Goal: Contribute content: Contribute content

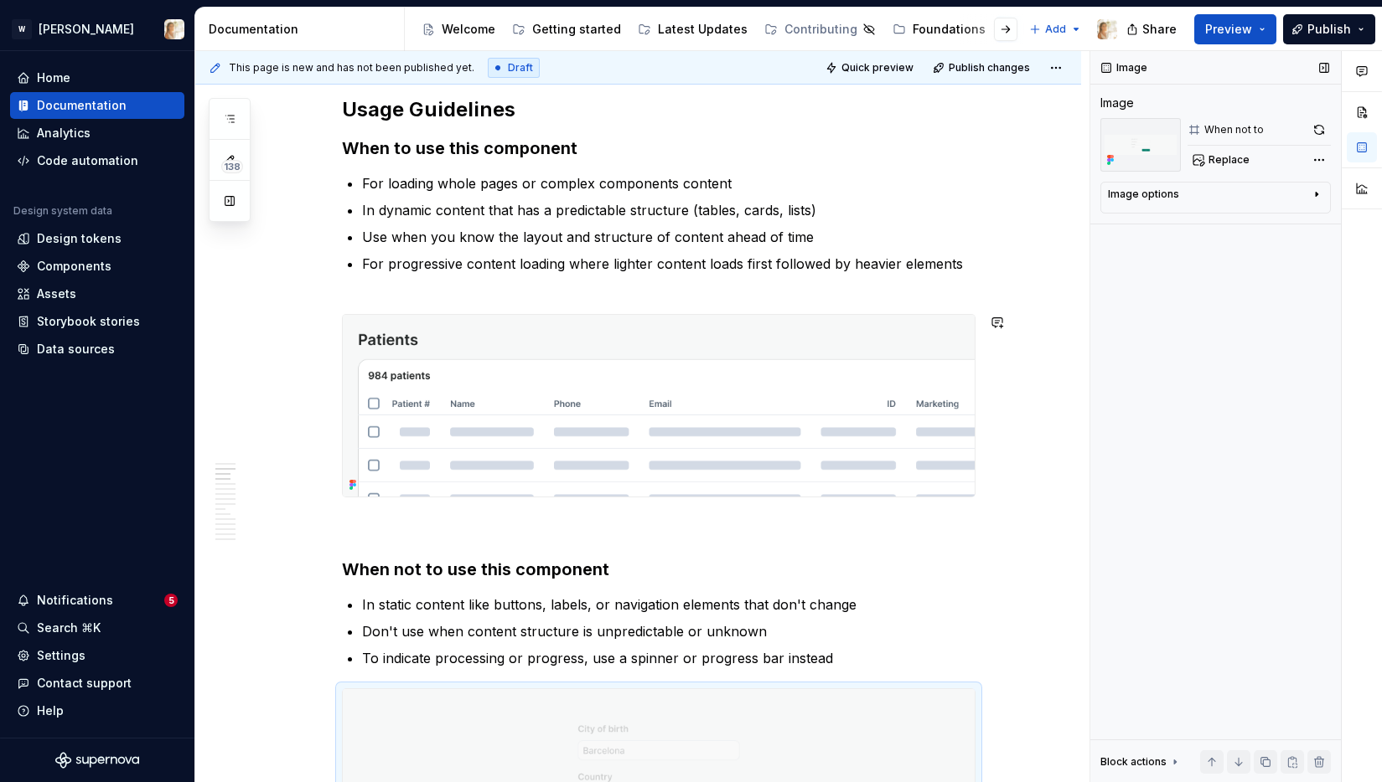
scroll to position [1042, 0]
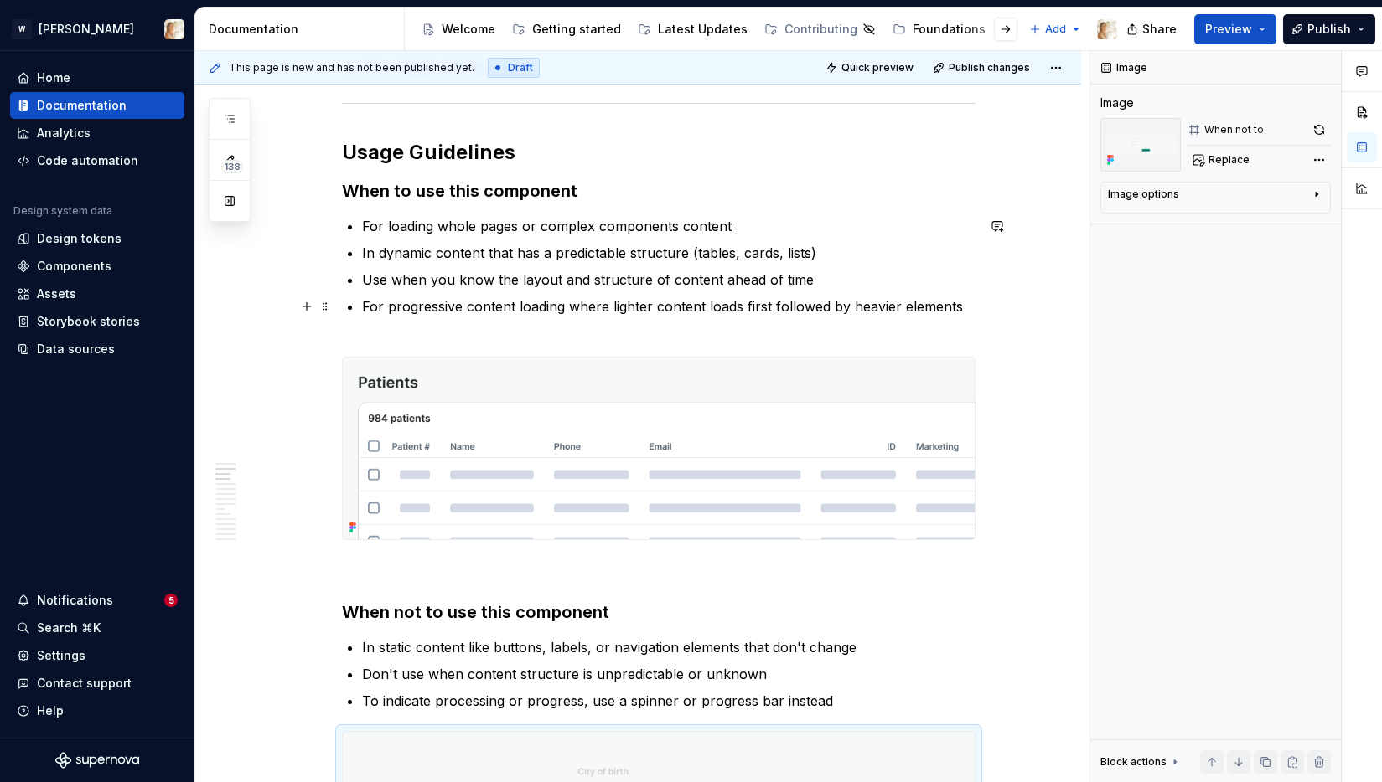
click at [964, 309] on p "For progressive content loading where lighter content loads first followed by h…" at bounding box center [668, 317] width 613 height 40
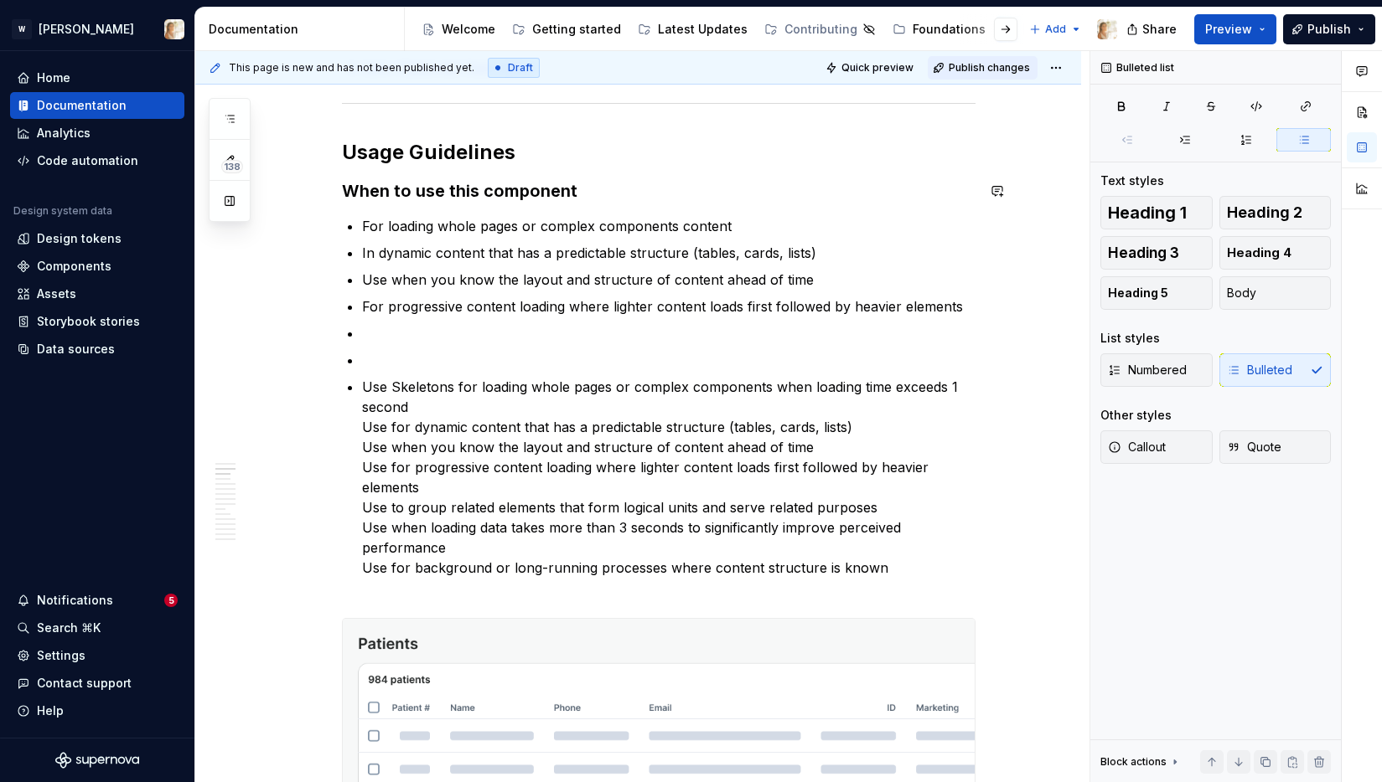
type textarea "*"
click at [732, 225] on p "For loading whole pages or complex components content" at bounding box center [668, 226] width 613 height 20
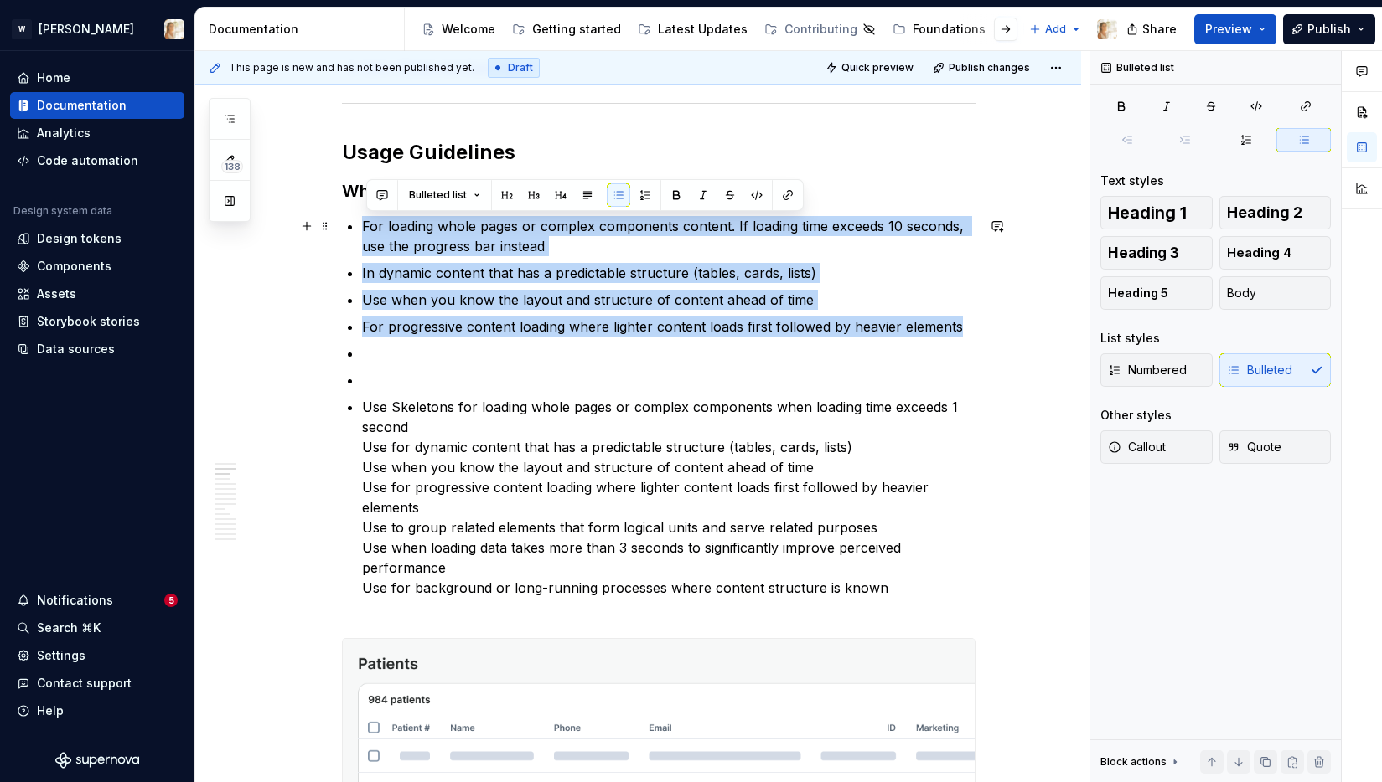
drag, startPoint x: 964, startPoint y: 325, endPoint x: 368, endPoint y: 228, distance: 604.4
click at [368, 228] on ul "For loading whole pages or complex components content. If loading time exceeds …" at bounding box center [668, 417] width 613 height 402
copy ul "For loading whole pages or complex components content. If loading time exceeds …"
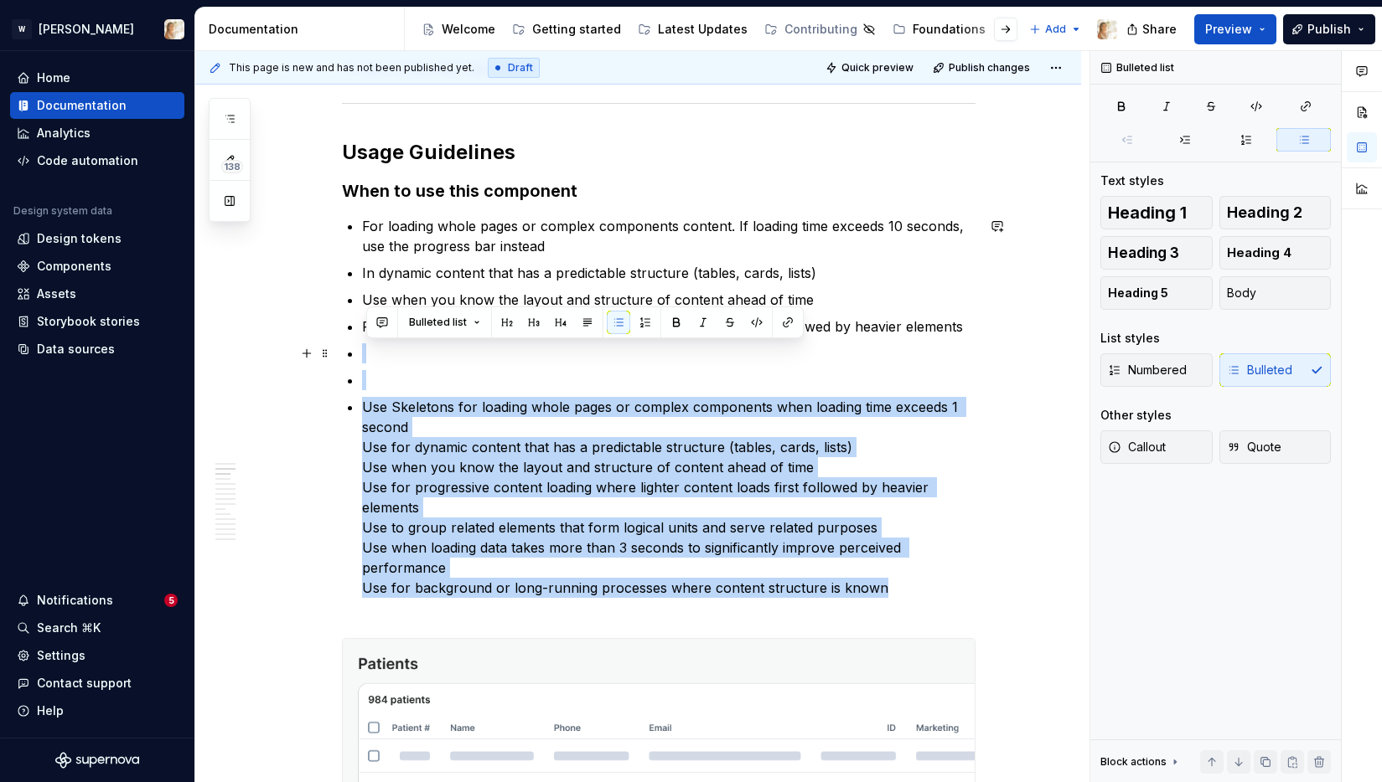
drag, startPoint x: 892, startPoint y: 583, endPoint x: 364, endPoint y: 360, distance: 572.9
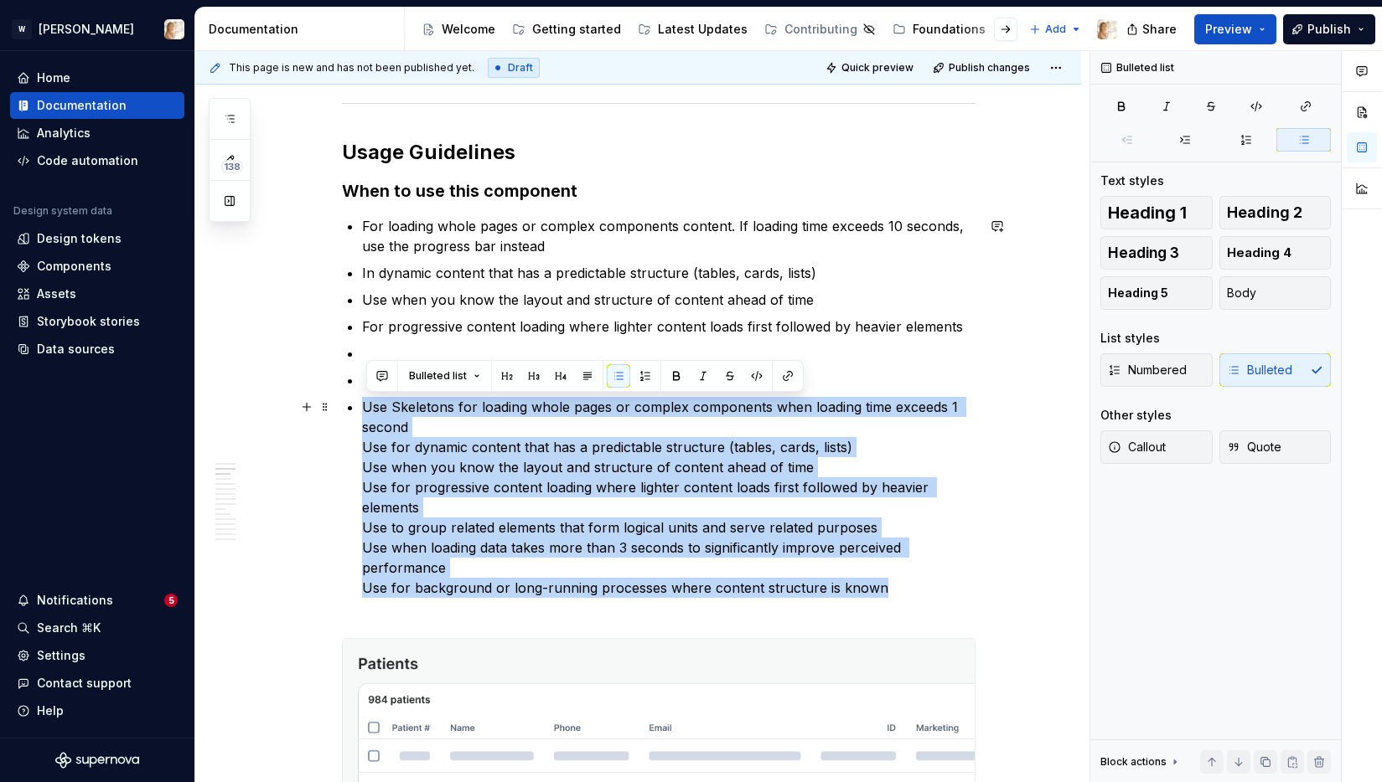
drag, startPoint x: 884, startPoint y: 587, endPoint x: 363, endPoint y: 411, distance: 550.3
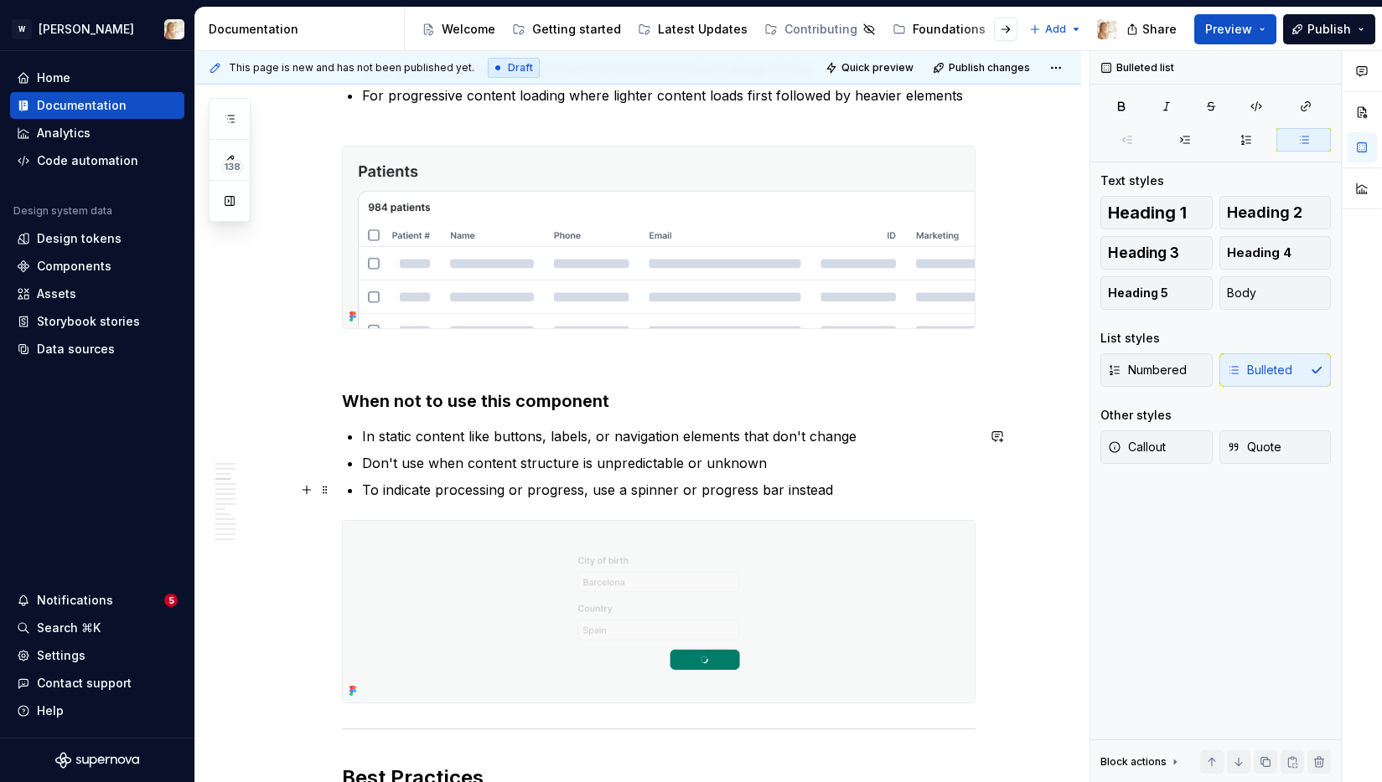
scroll to position [1314, 0]
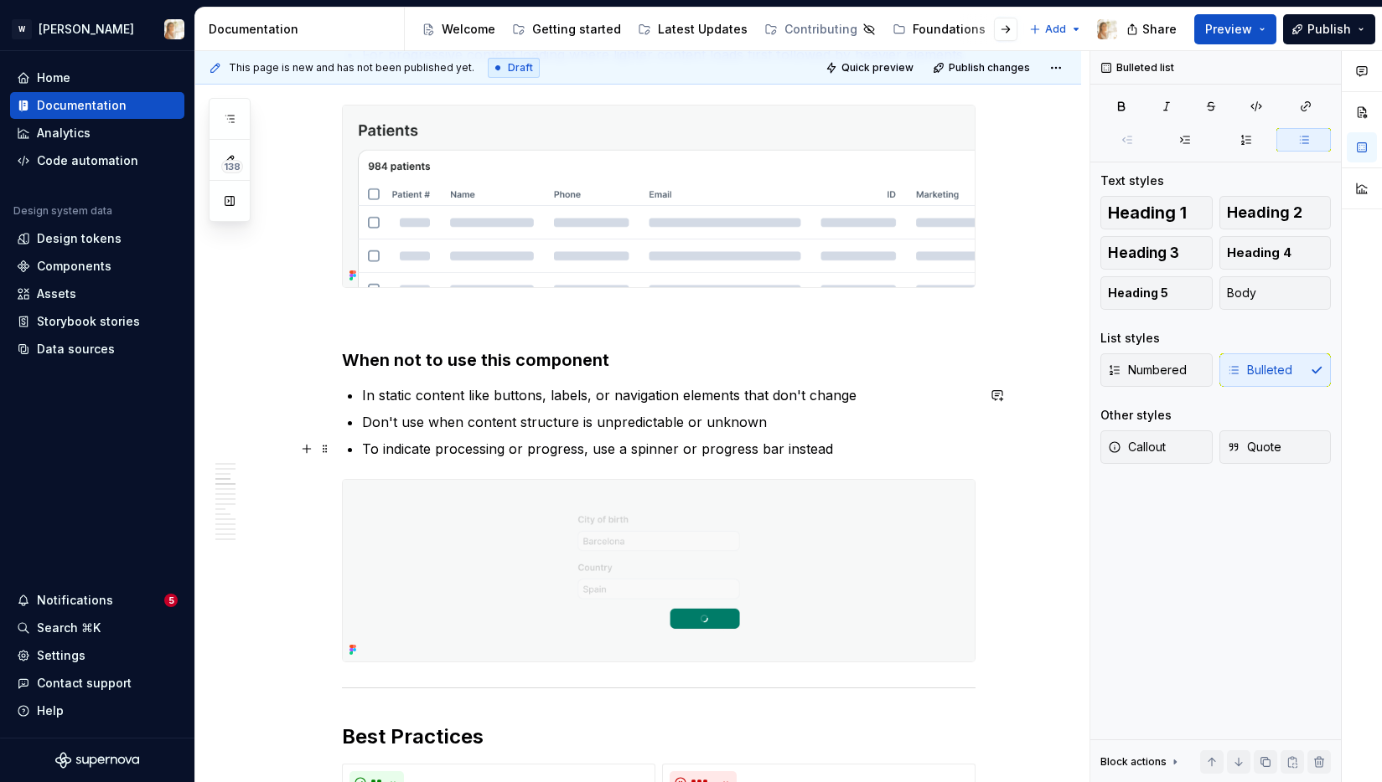
click at [835, 444] on p "To indicate processing or progress, use a spinner or progress bar instead" at bounding box center [668, 449] width 613 height 20
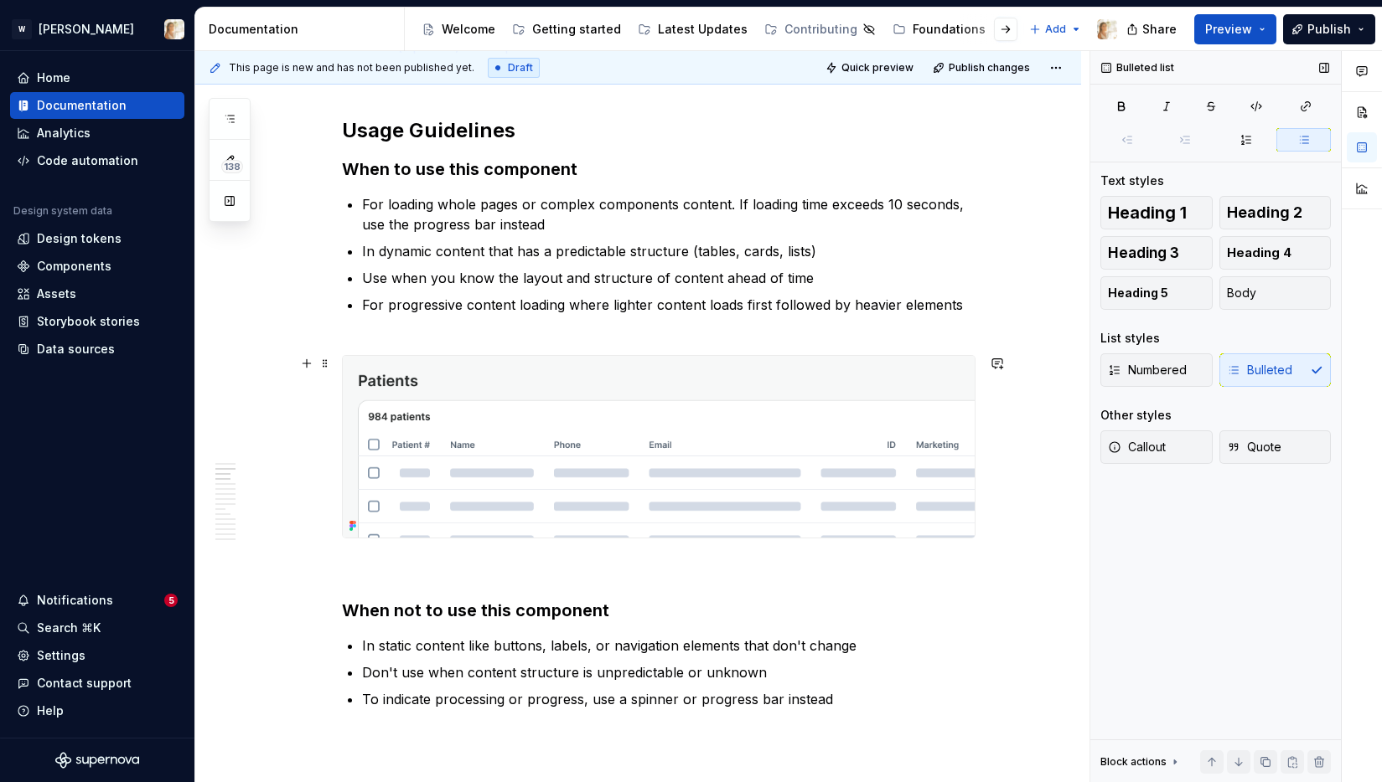
scroll to position [989, 0]
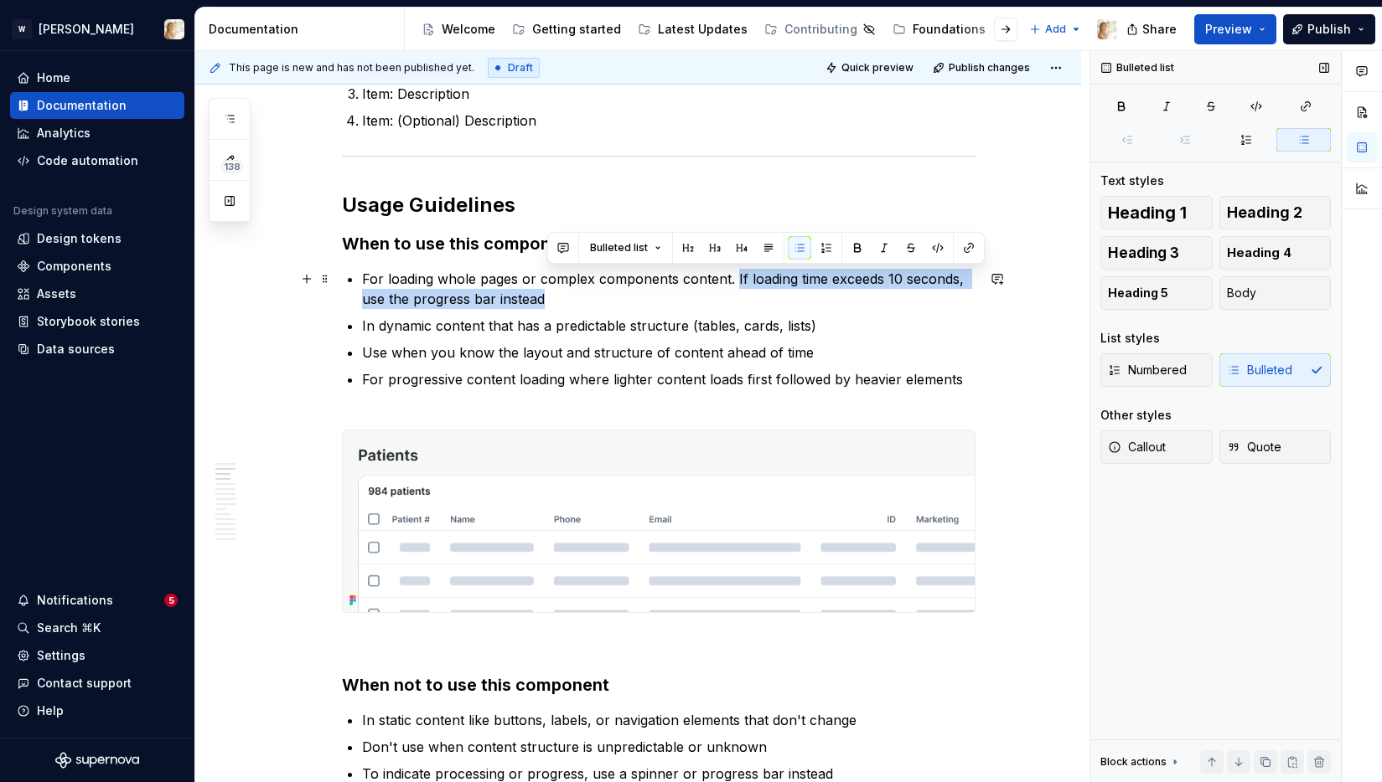
drag, startPoint x: 737, startPoint y: 279, endPoint x: 721, endPoint y: 293, distance: 22.0
click at [721, 293] on p "For loading whole pages or complex components content. If loading time exceeds …" at bounding box center [668, 289] width 613 height 40
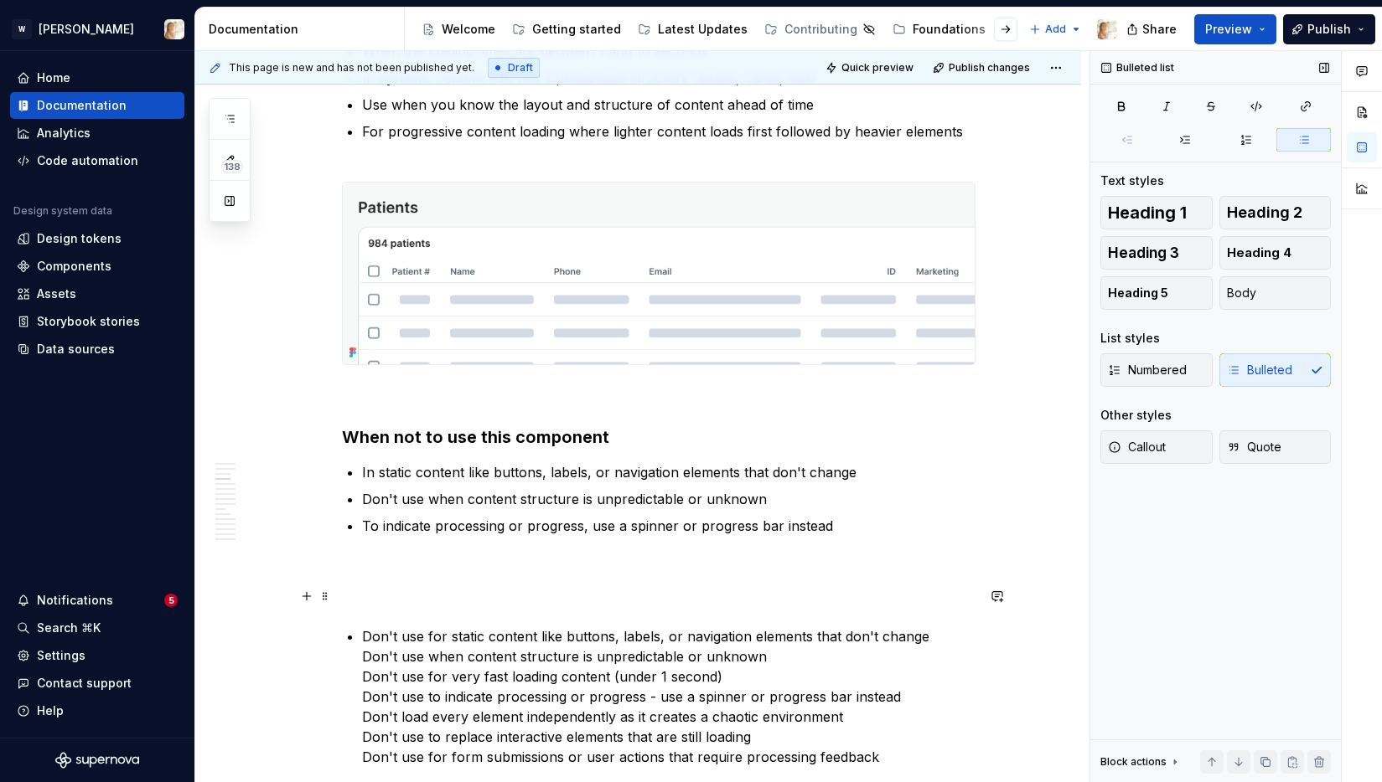
scroll to position [1253, 0]
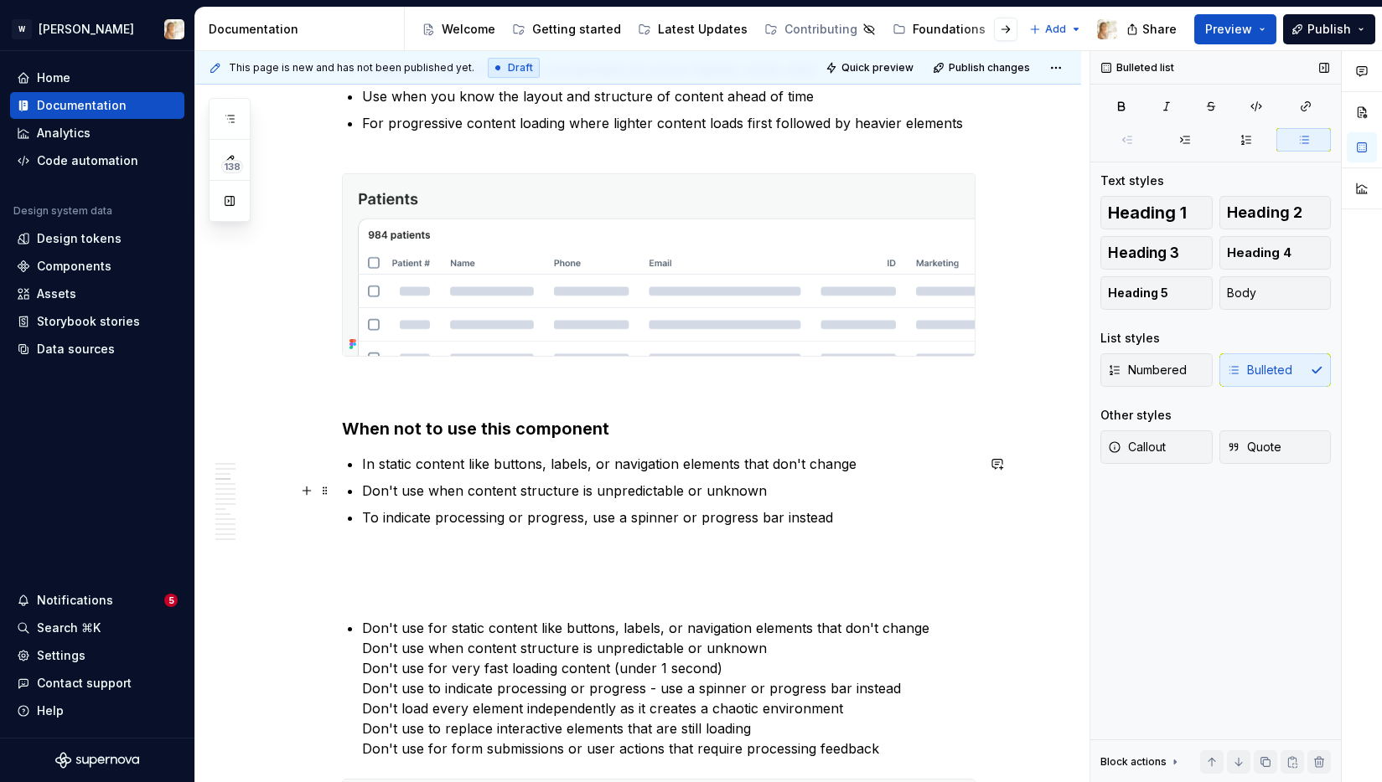
click at [780, 492] on p "Don't use when content structure is unpredictable or unknown" at bounding box center [668, 491] width 613 height 20
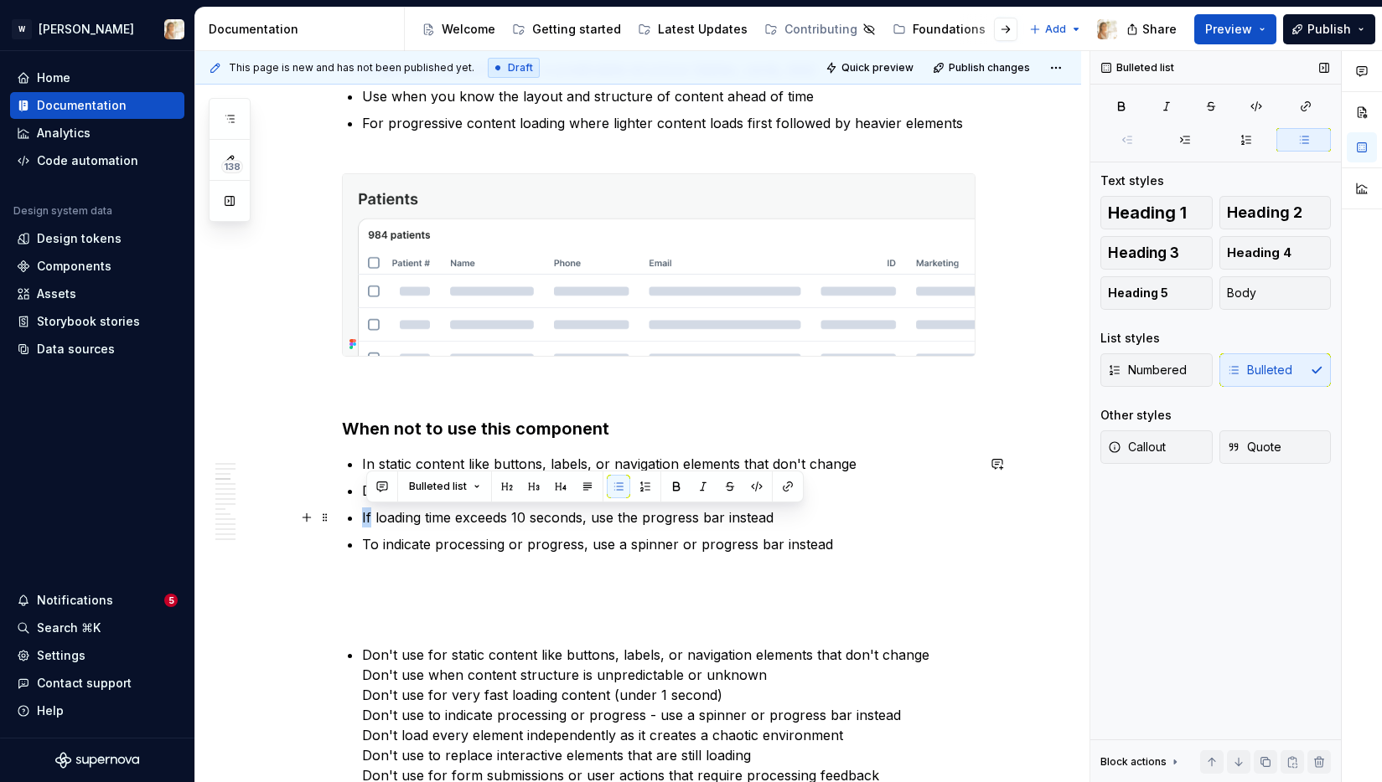
drag, startPoint x: 374, startPoint y: 514, endPoint x: 365, endPoint y: 514, distance: 9.2
click at [365, 514] on p "If loading time exceeds 10 seconds, use the progress bar instead" at bounding box center [668, 518] width 613 height 20
click at [587, 521] on p "If loading time exceeds 10 seconds, use the progress bar instead" at bounding box center [668, 518] width 613 height 20
click at [781, 517] on p "If loading time exceeds 10 seconds, use the progress bar instead" at bounding box center [668, 518] width 613 height 20
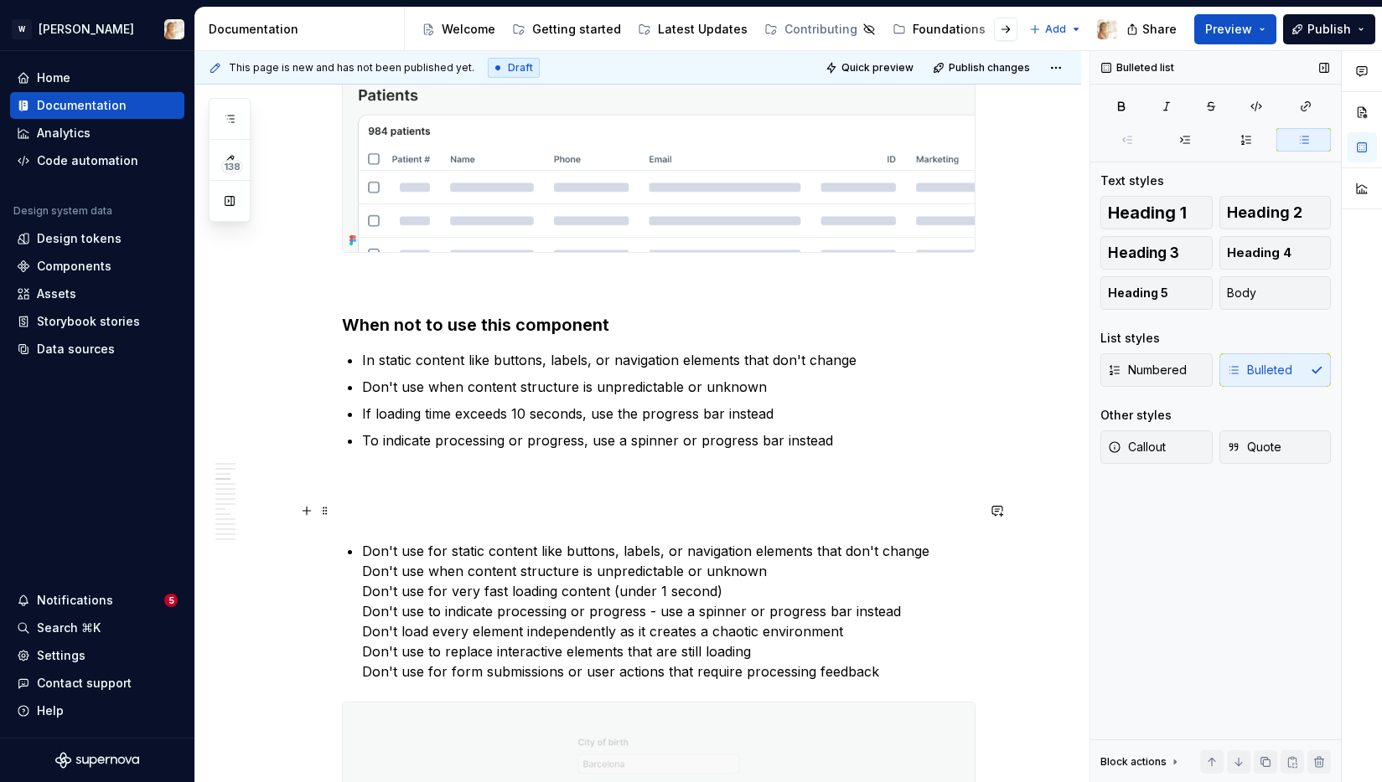
scroll to position [1357, 0]
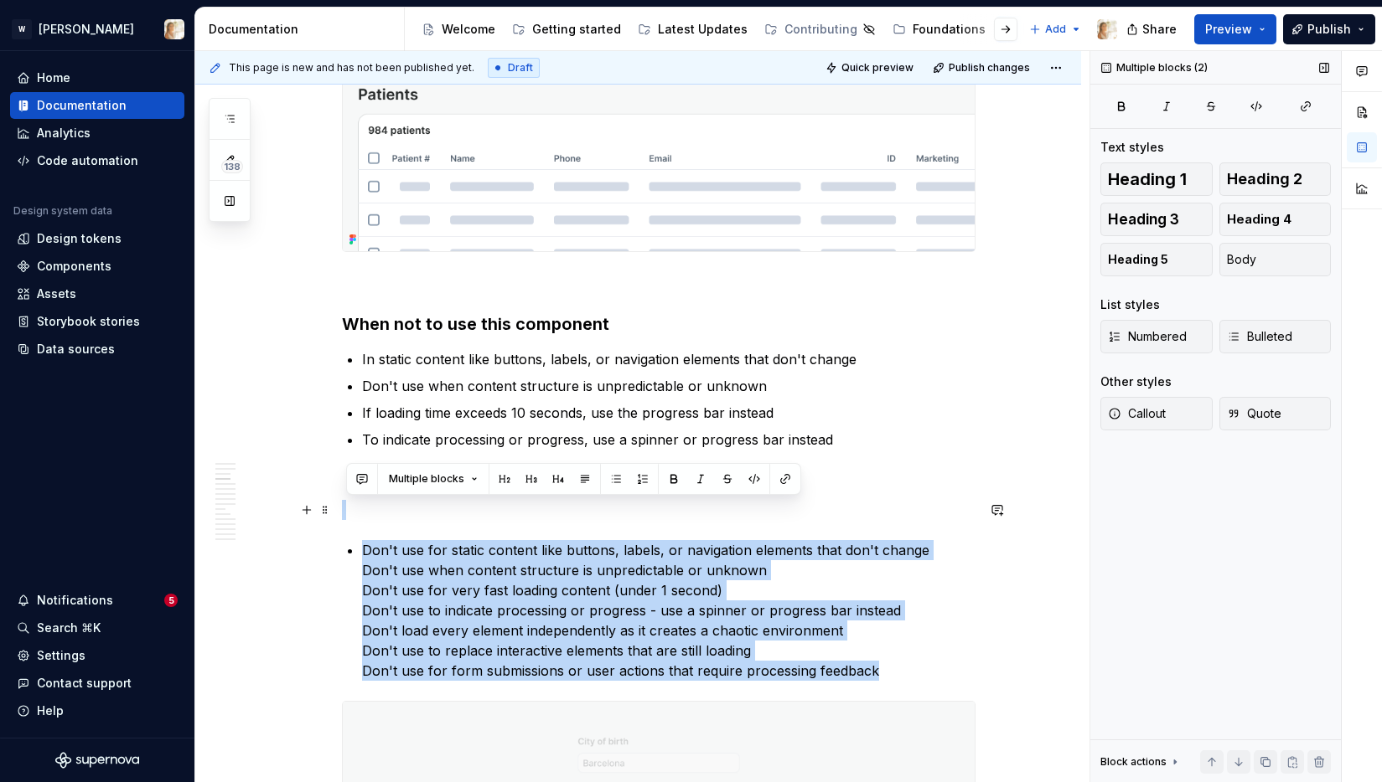
drag, startPoint x: 882, startPoint y: 675, endPoint x: 367, endPoint y: 502, distance: 543.6
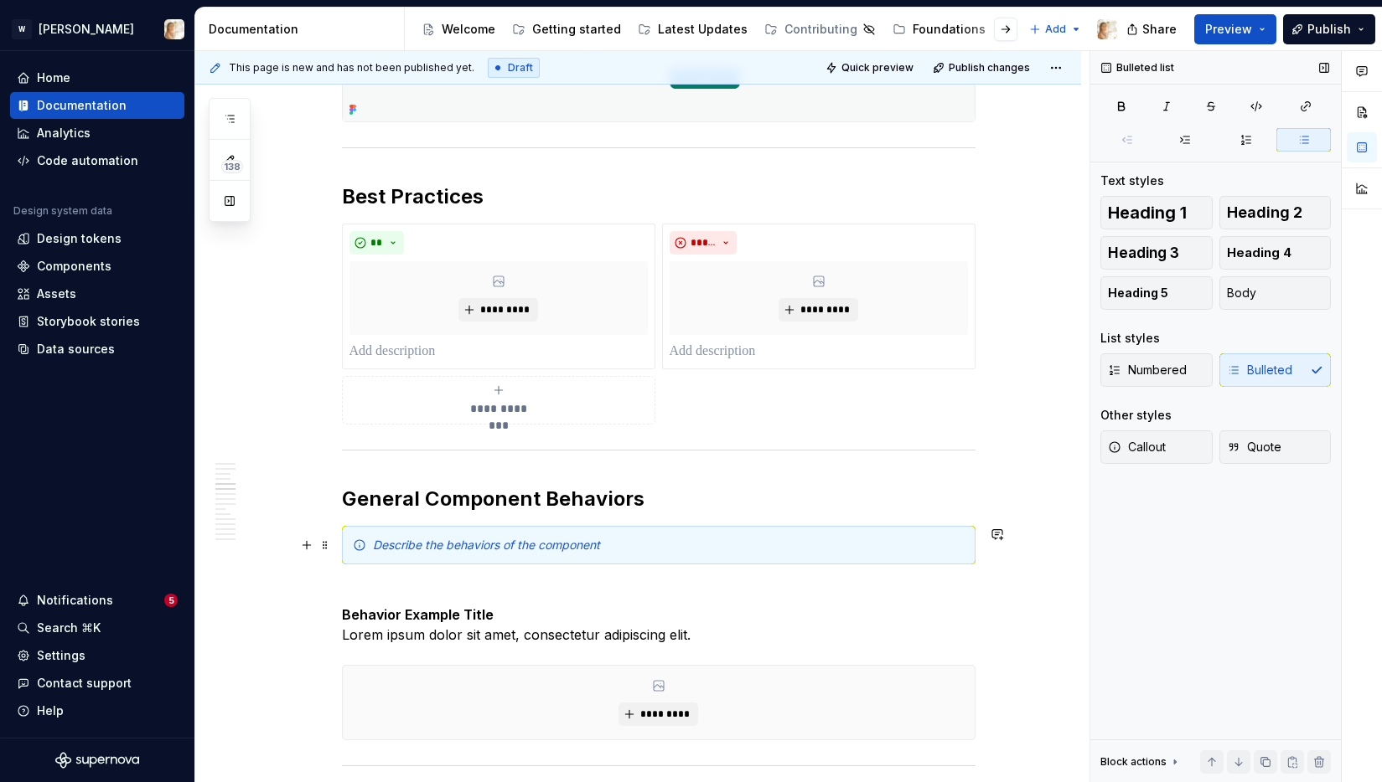
scroll to position [1901, 0]
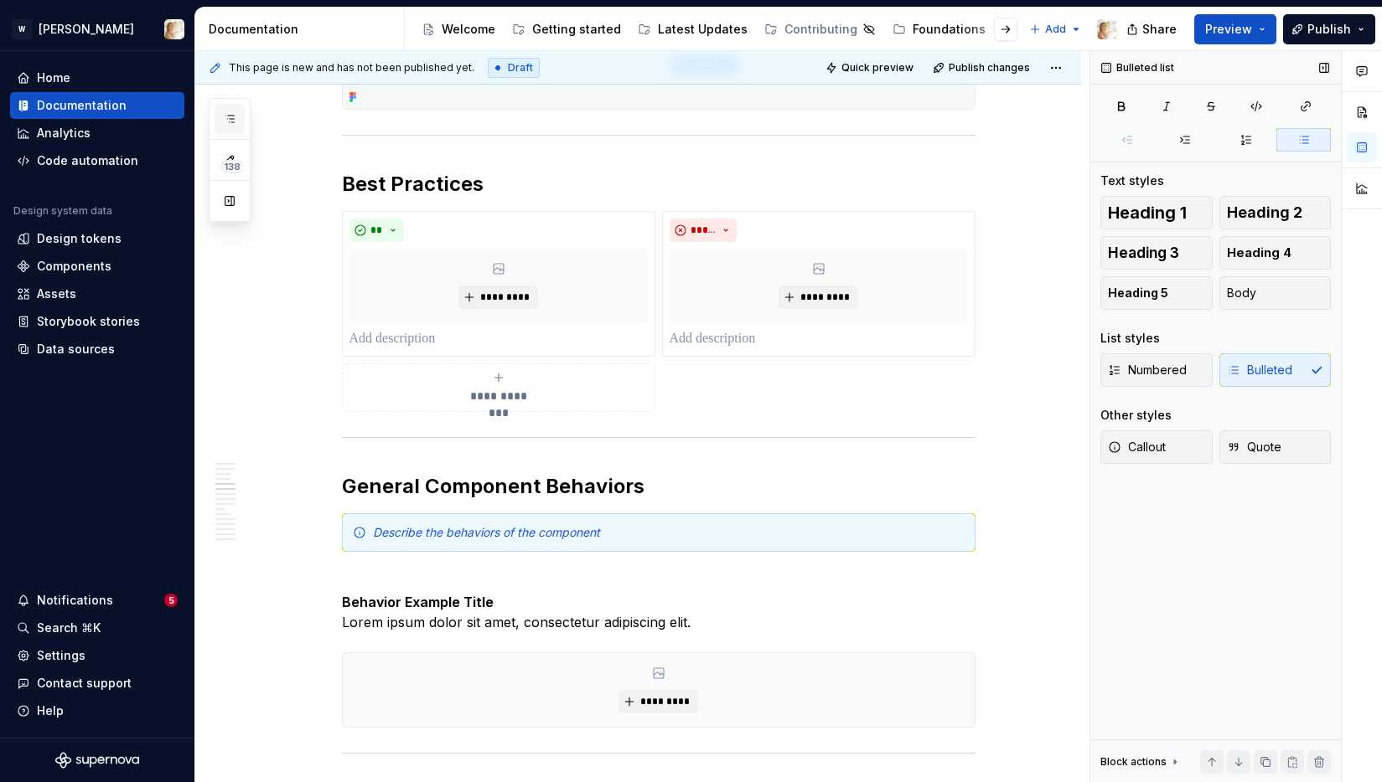
click at [230, 112] on icon "button" at bounding box center [229, 118] width 13 height 13
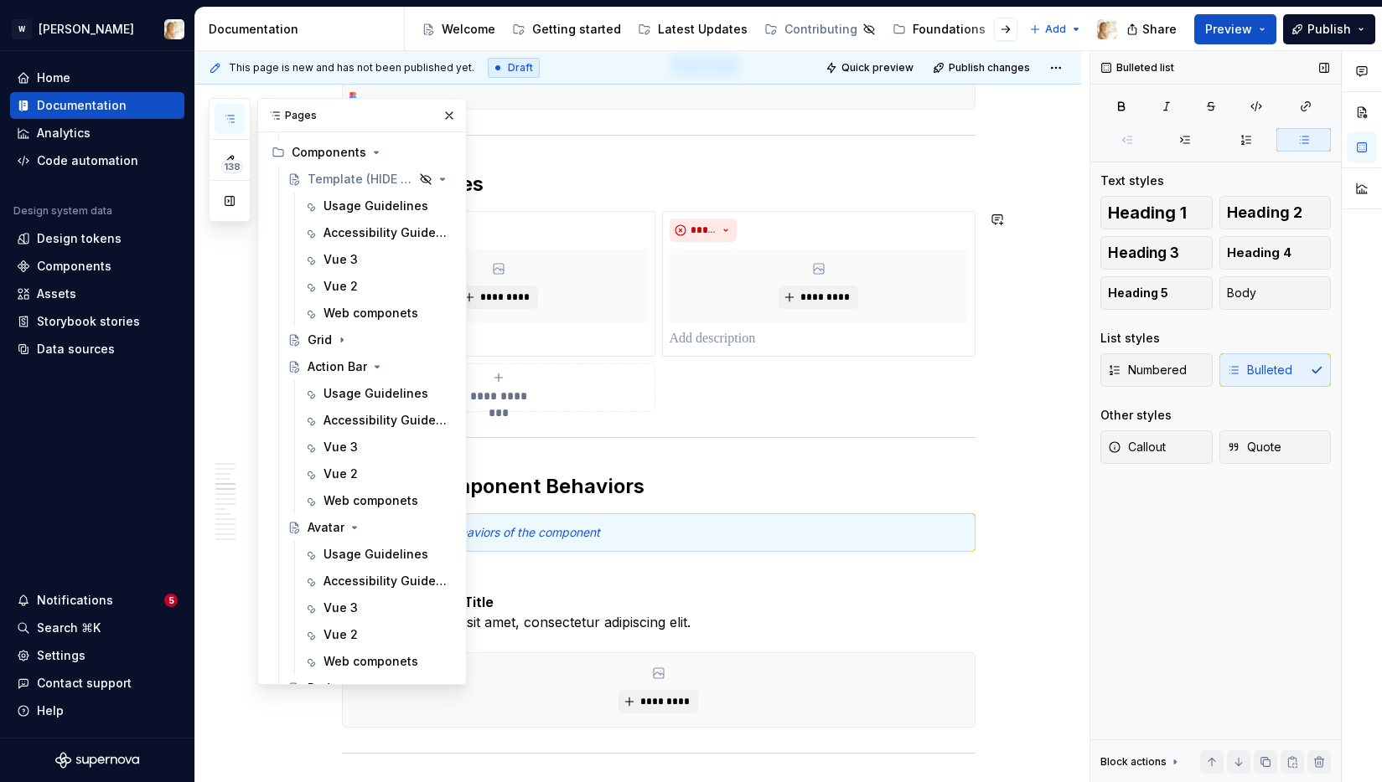
scroll to position [108, 0]
click at [453, 120] on button "button" at bounding box center [448, 115] width 23 height 23
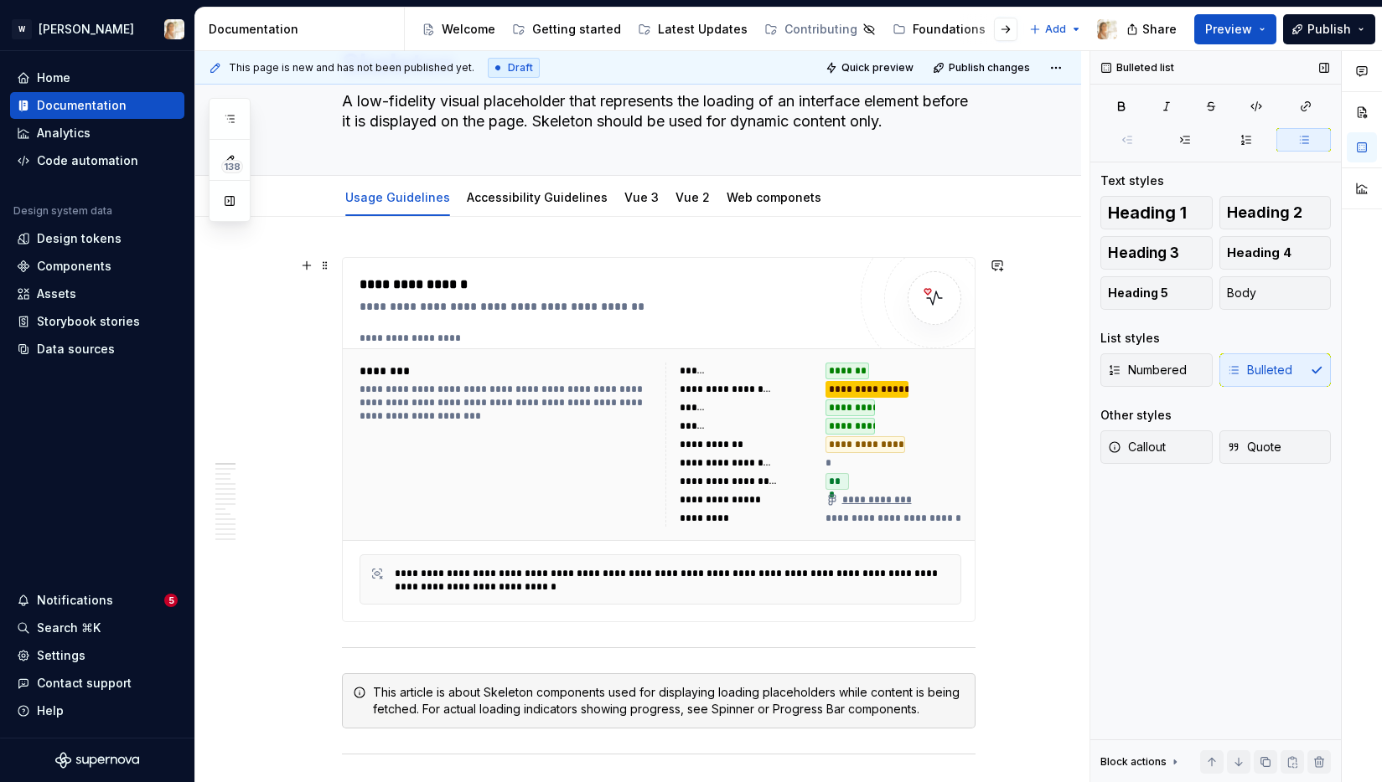
scroll to position [0, 0]
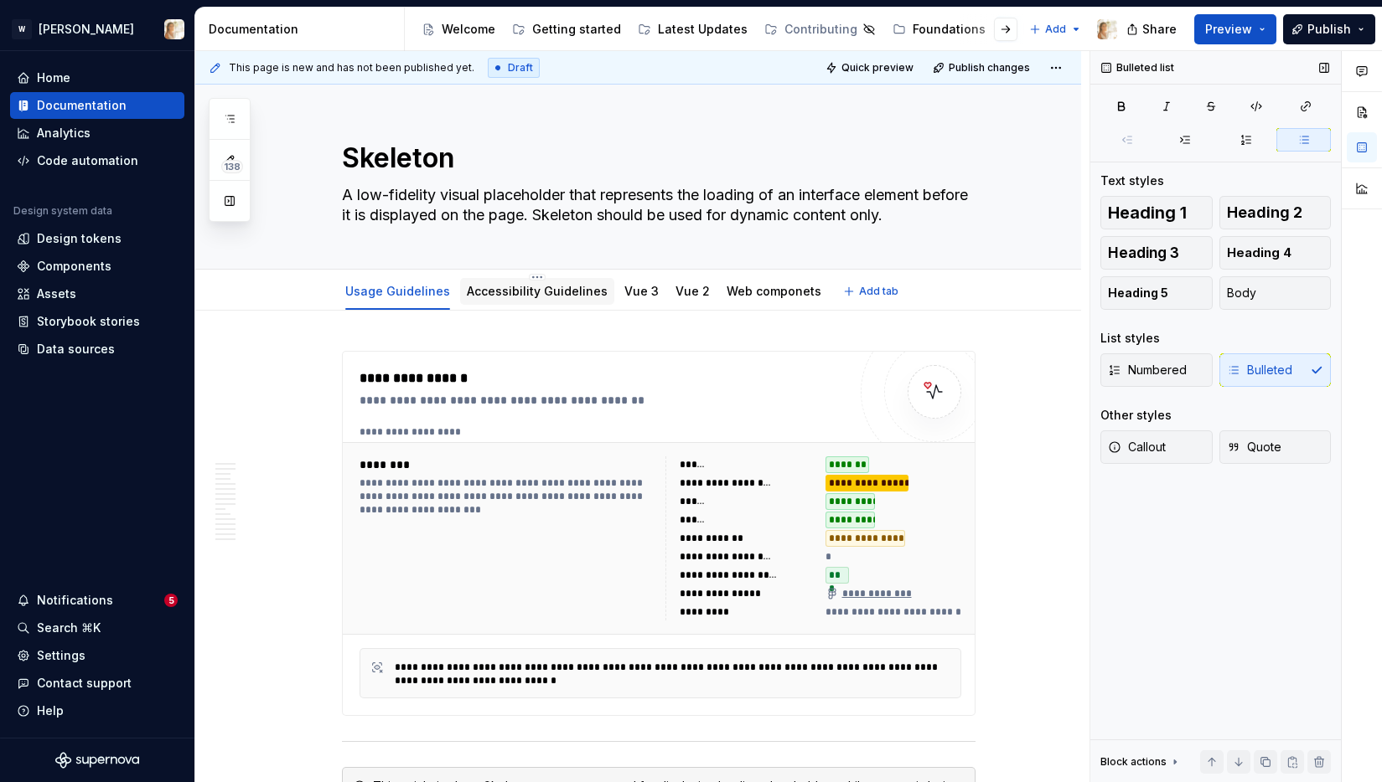
click at [534, 292] on link "Accessibility Guidelines" at bounding box center [537, 291] width 141 height 14
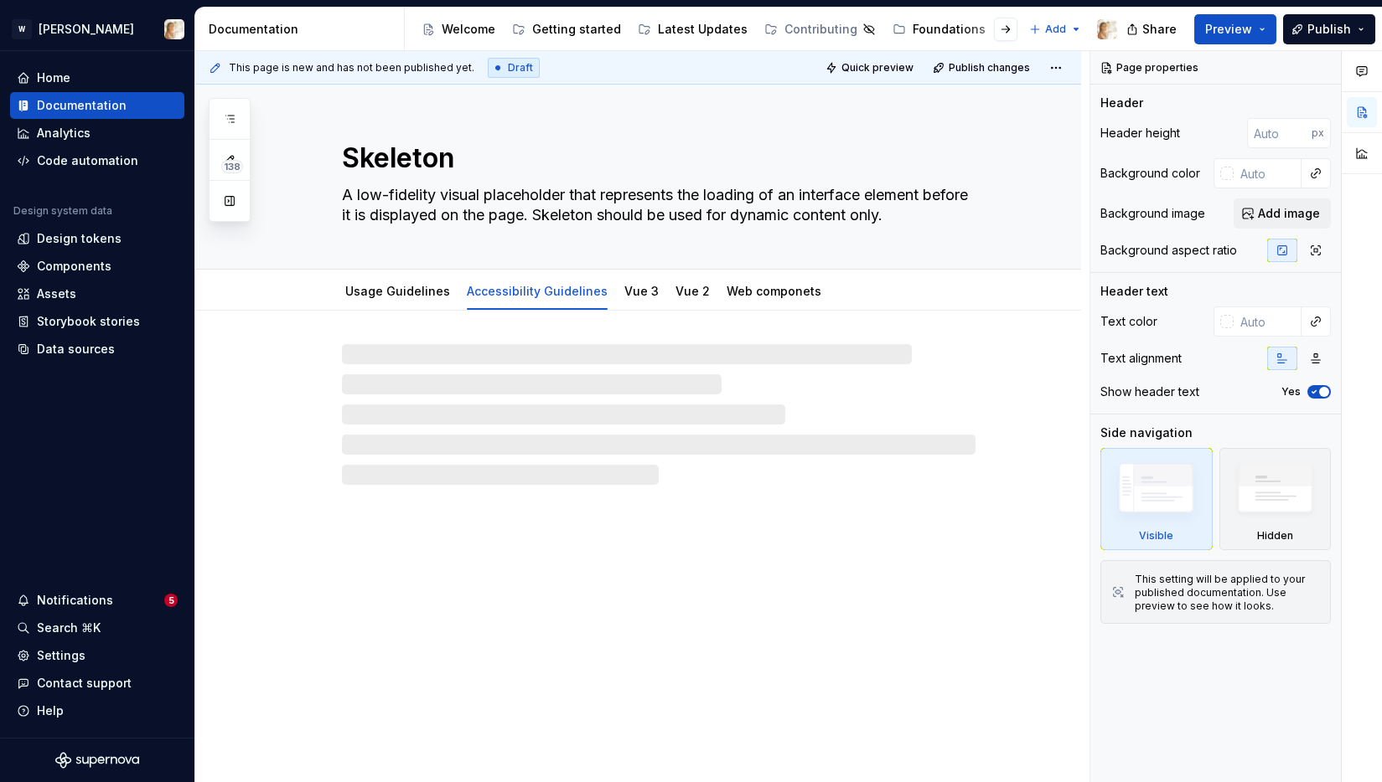
type textarea "*"
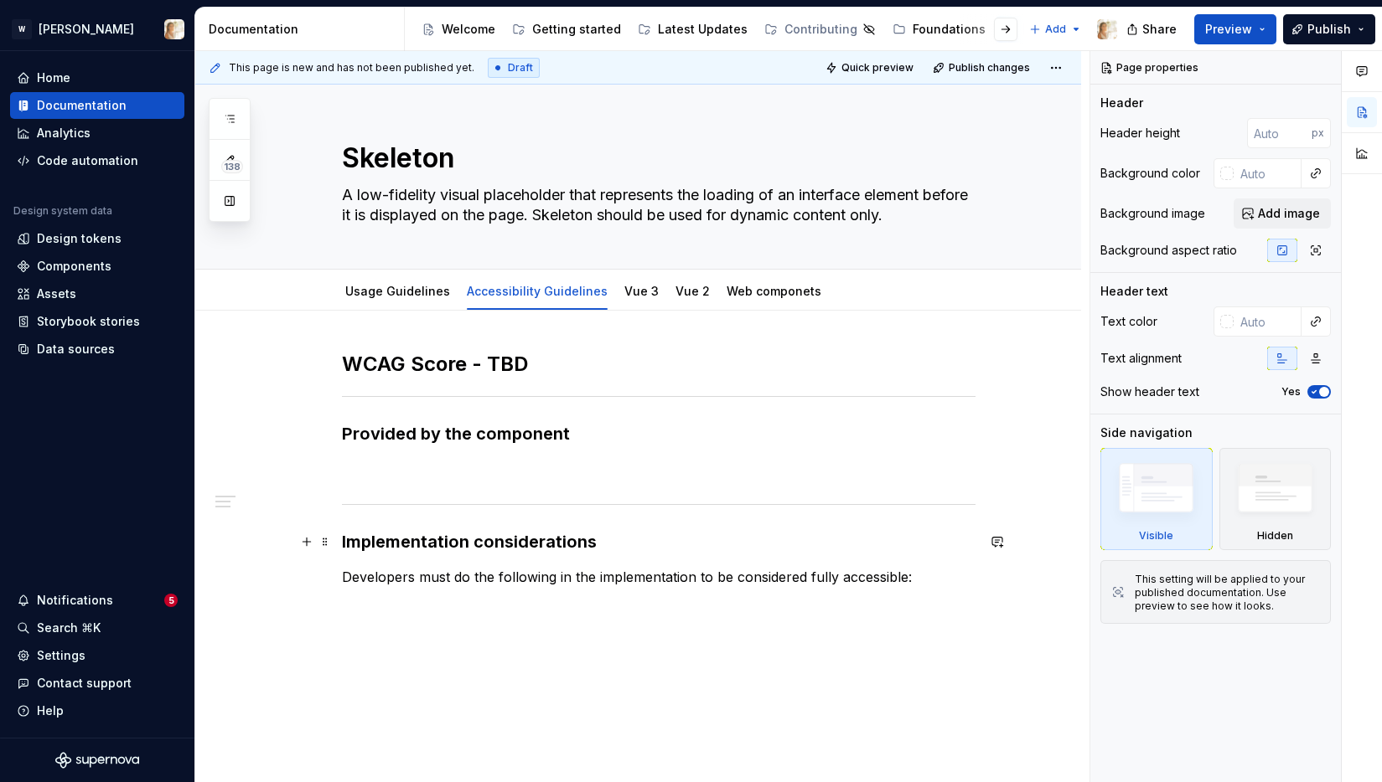
scroll to position [59, 0]
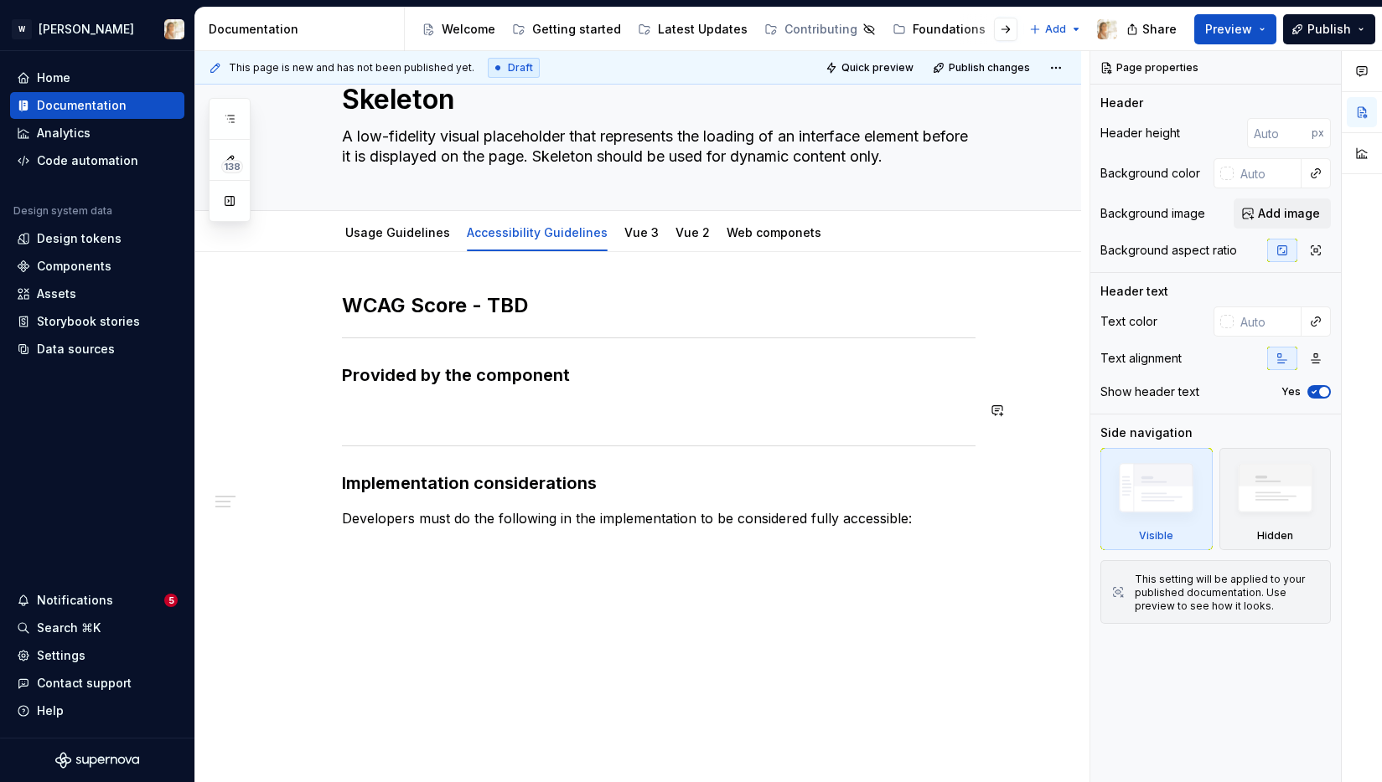
click at [426, 393] on div "WCAG Score - TBD Provided by the component Implementation considerations Develo…" at bounding box center [658, 410] width 633 height 236
click at [922, 519] on p "Developers must do the following in the implementation to be considered fully a…" at bounding box center [658, 519] width 633 height 20
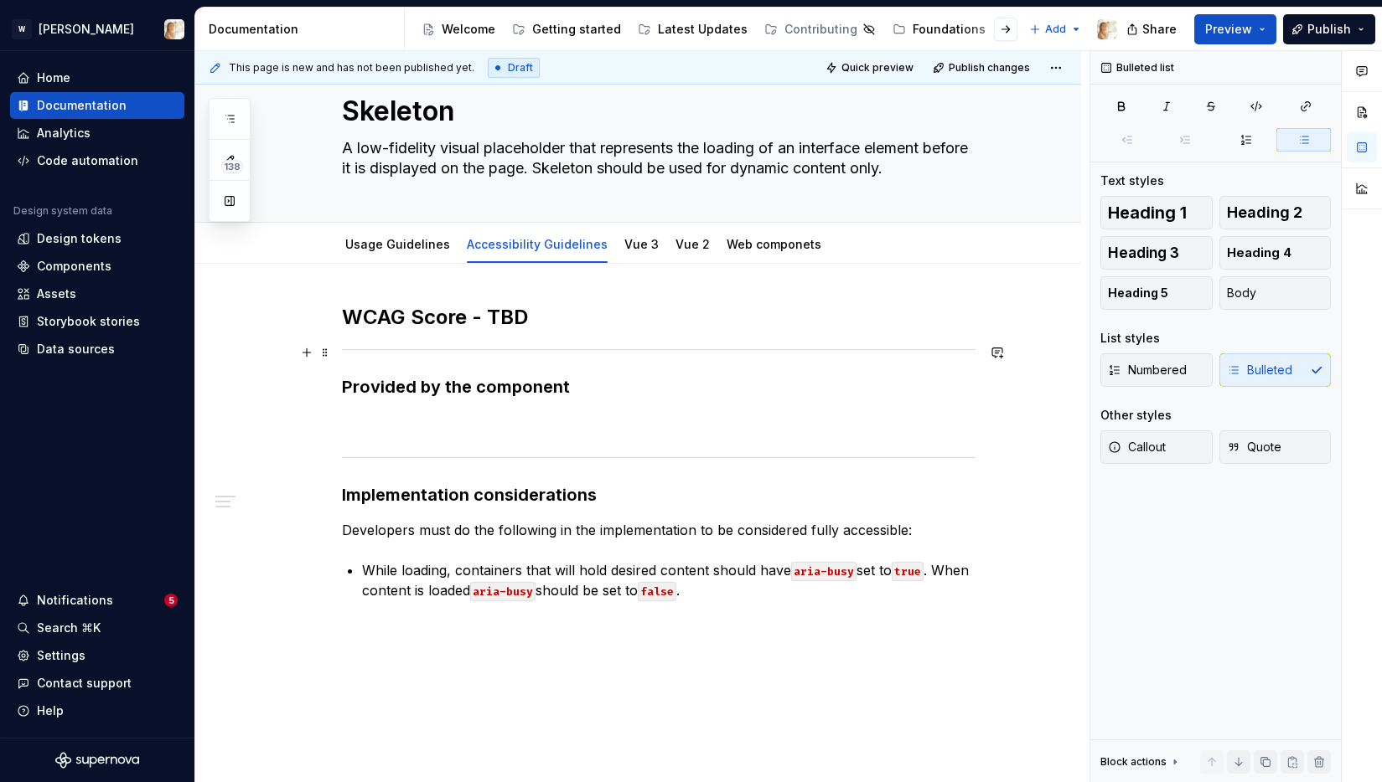
scroll to position [45, 0]
click at [416, 243] on link "Usage Guidelines" at bounding box center [397, 246] width 105 height 14
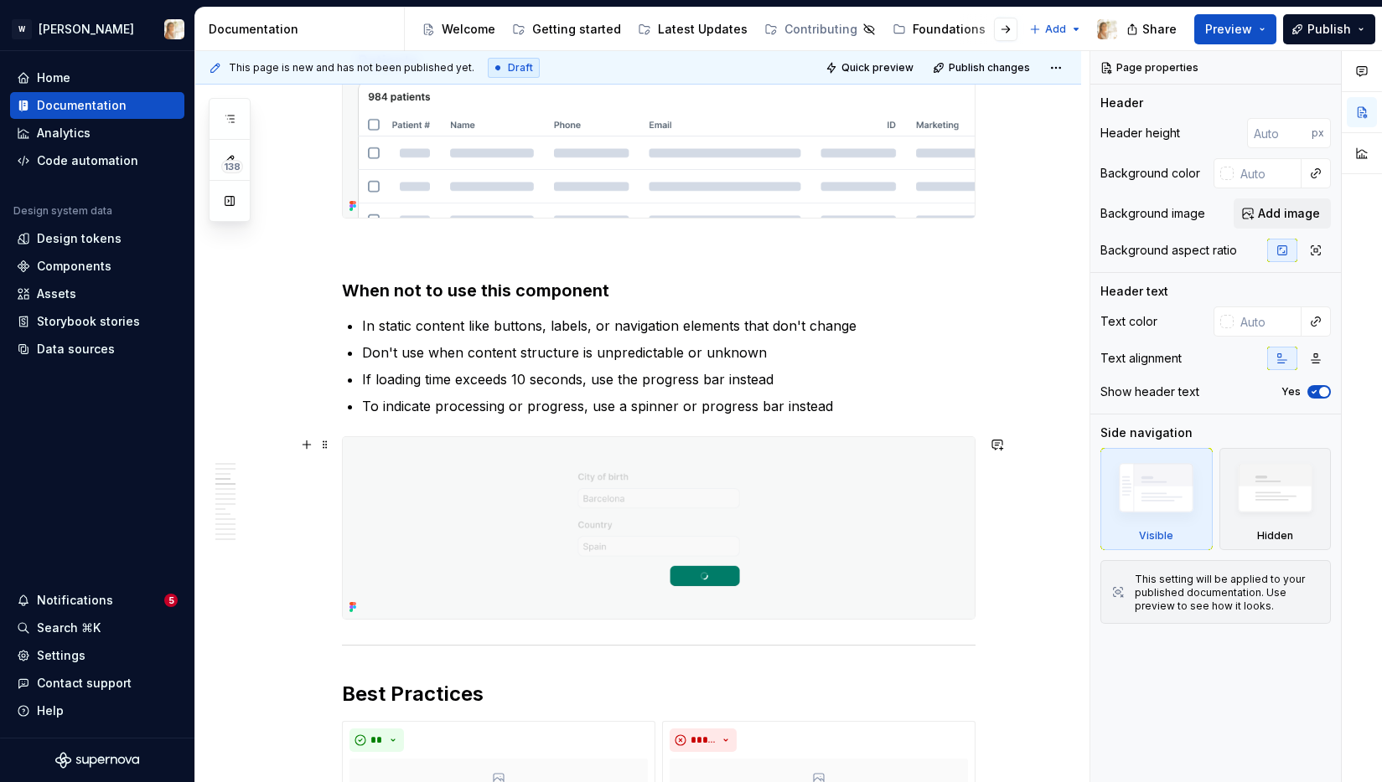
scroll to position [1514, 0]
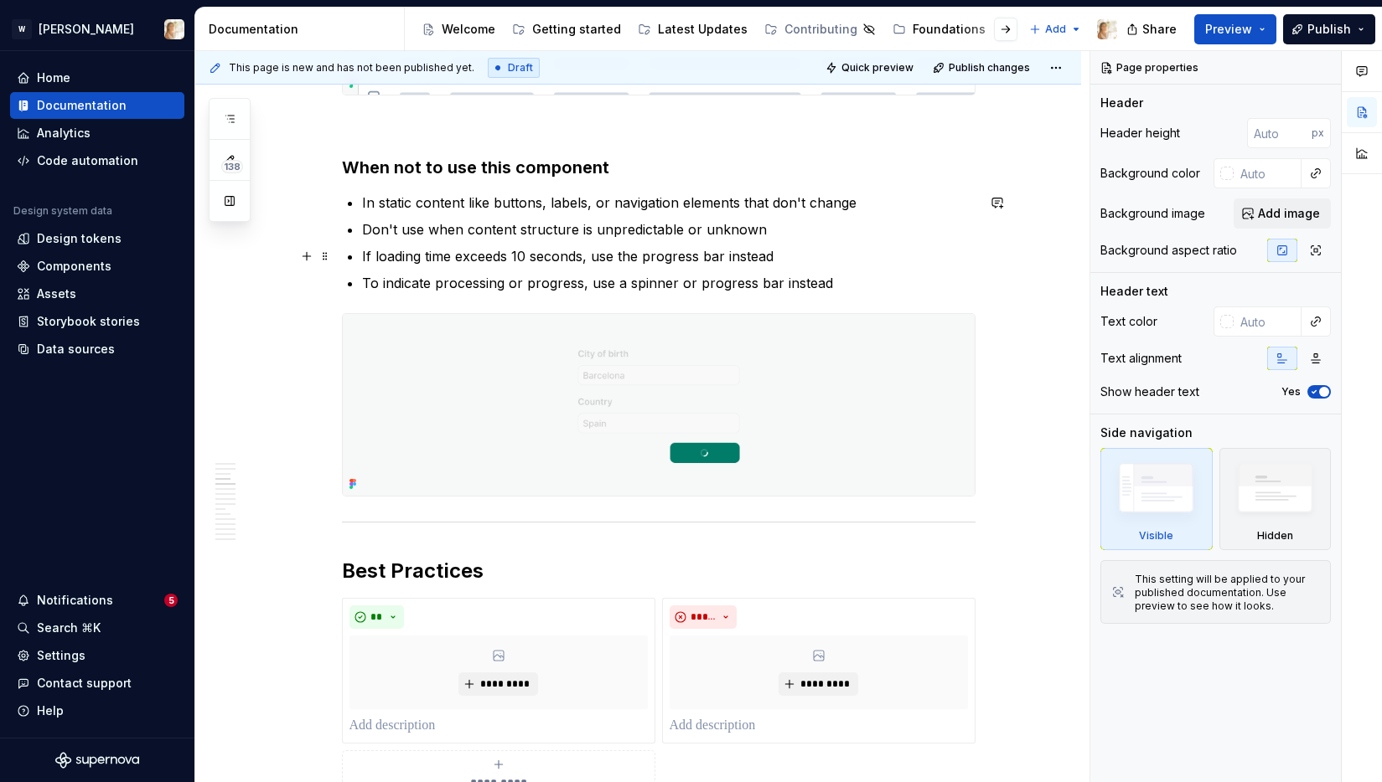
click at [797, 261] on p "If loading time exceeds 10 seconds, use the progress bar instead" at bounding box center [668, 256] width 613 height 20
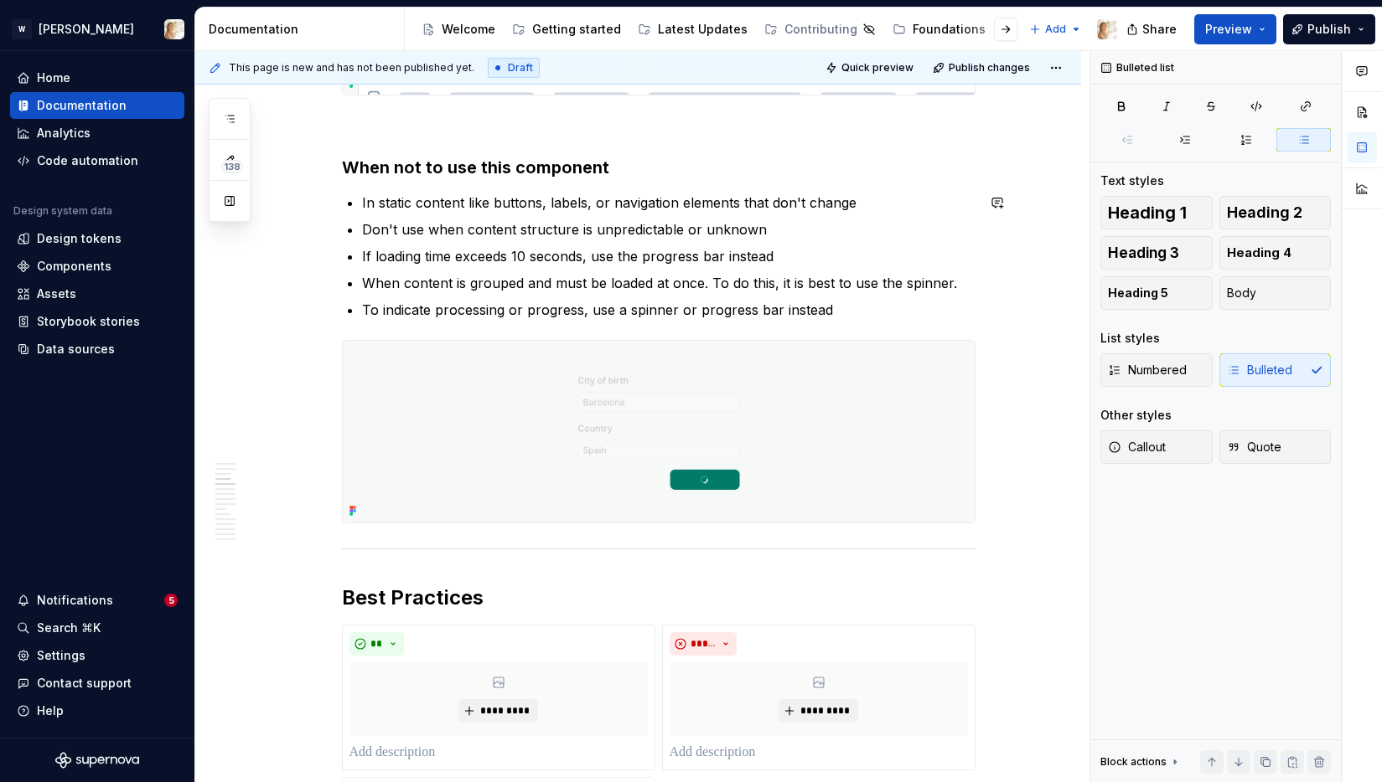
type textarea "*"
click at [405, 286] on p "When content is grouped and must be loaded at once. To do this, it is best to u…" at bounding box center [668, 283] width 613 height 20
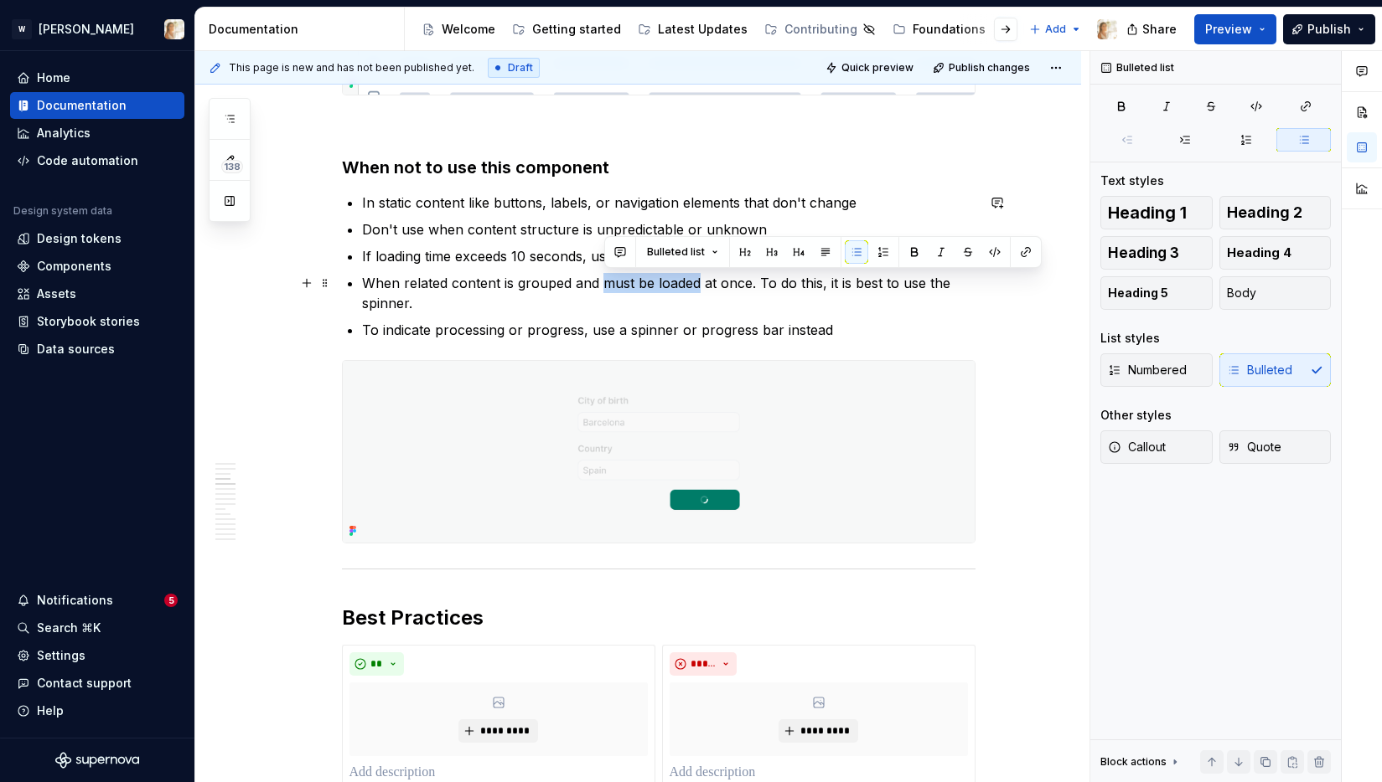
drag, startPoint x: 603, startPoint y: 285, endPoint x: 702, endPoint y: 283, distance: 98.9
click at [702, 283] on p "When related content is grouped and must be loaded at once. To do this, it is b…" at bounding box center [668, 293] width 613 height 40
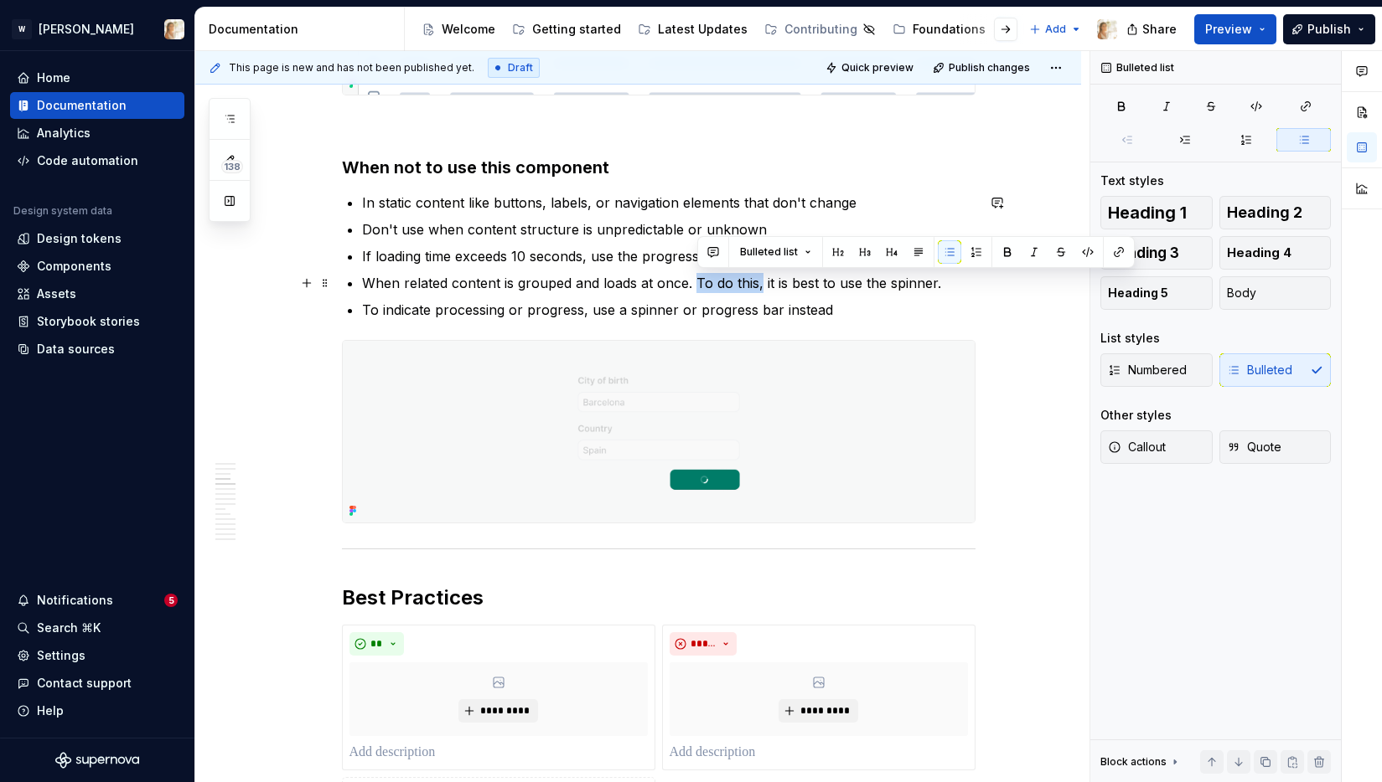
drag, startPoint x: 764, startPoint y: 285, endPoint x: 695, endPoint y: 285, distance: 68.7
click at [695, 285] on p "When related content is grouped and loads at once. To do this, it is best to us…" at bounding box center [668, 283] width 613 height 20
drag, startPoint x: 833, startPoint y: 285, endPoint x: 690, endPoint y: 288, distance: 143.3
click at [690, 288] on p "When related content is grouped and loads at once. To do this, it is best to us…" at bounding box center [668, 283] width 613 height 20
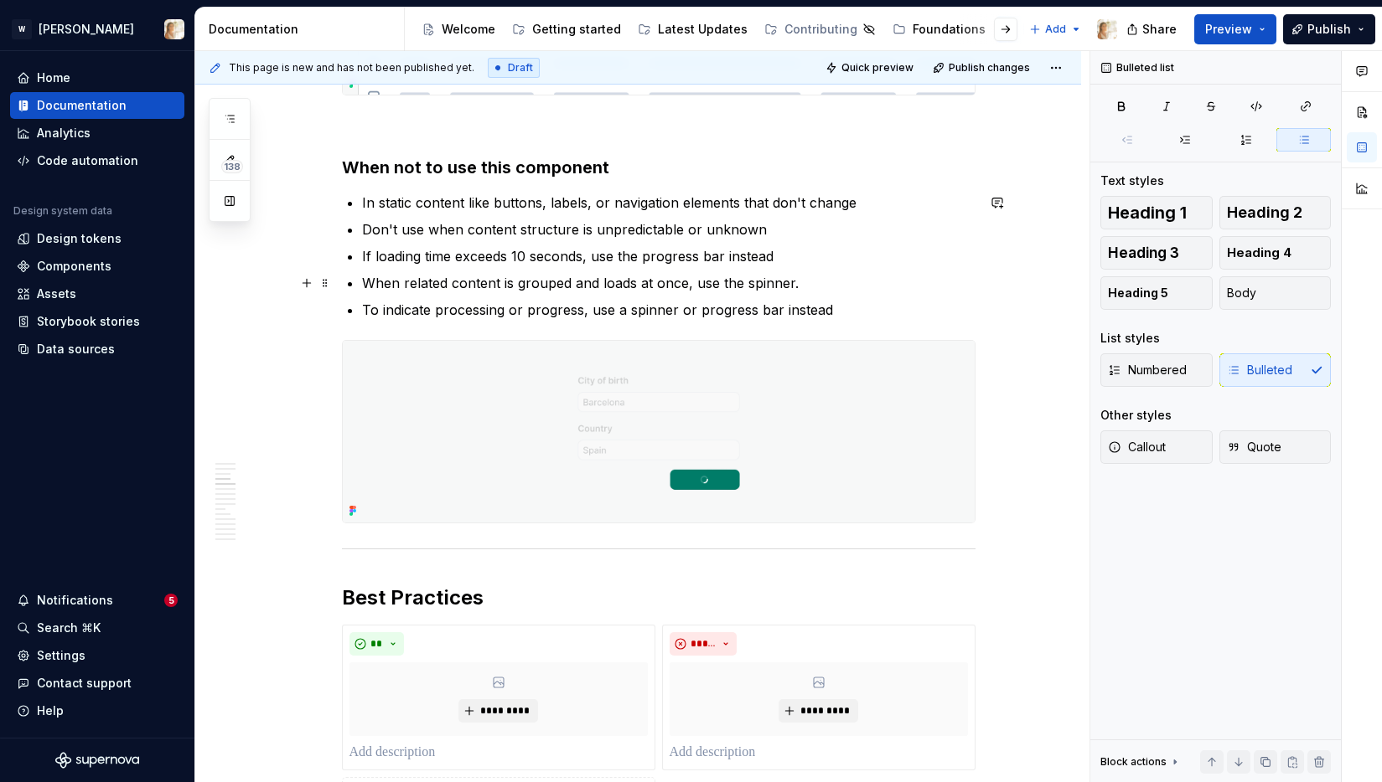
click at [803, 279] on p "When related content is grouped and loads at once, use the spinner." at bounding box center [668, 283] width 613 height 20
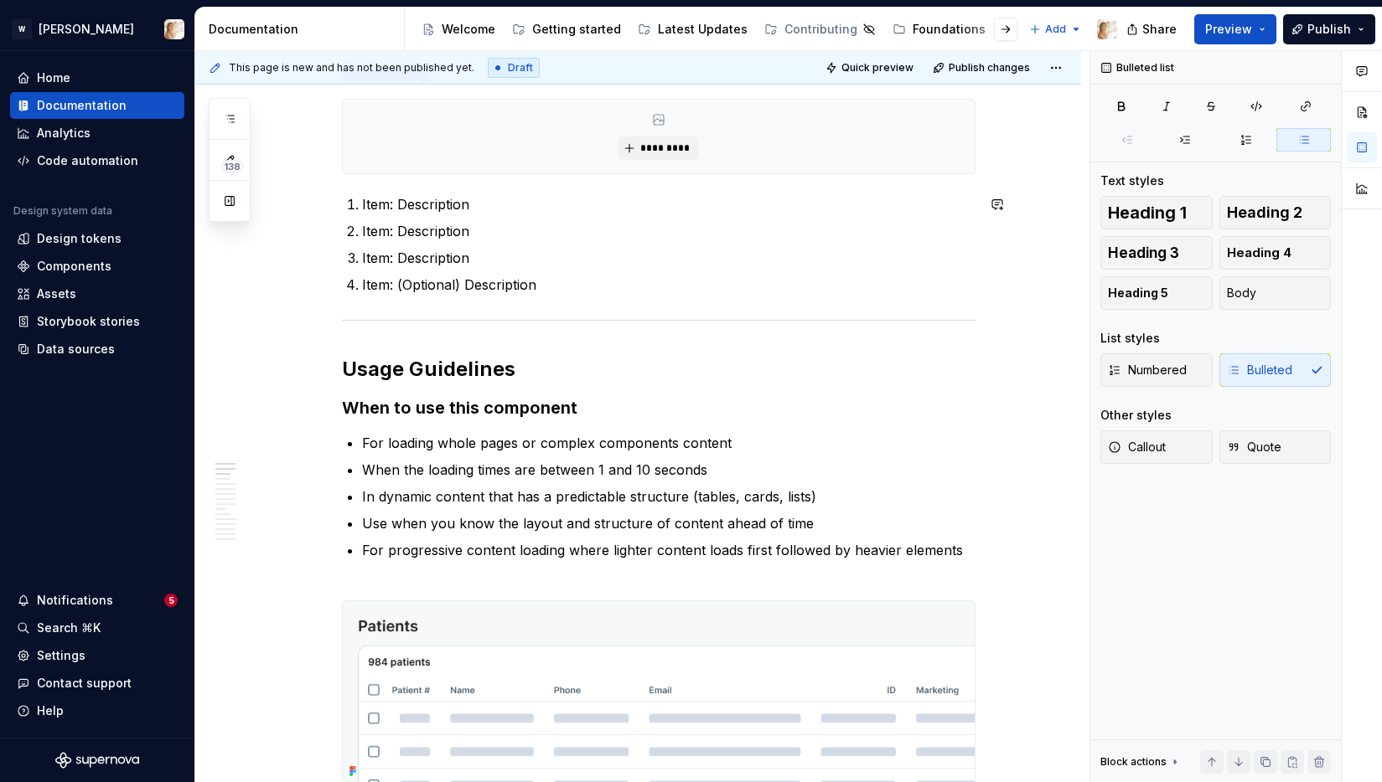
scroll to position [719, 0]
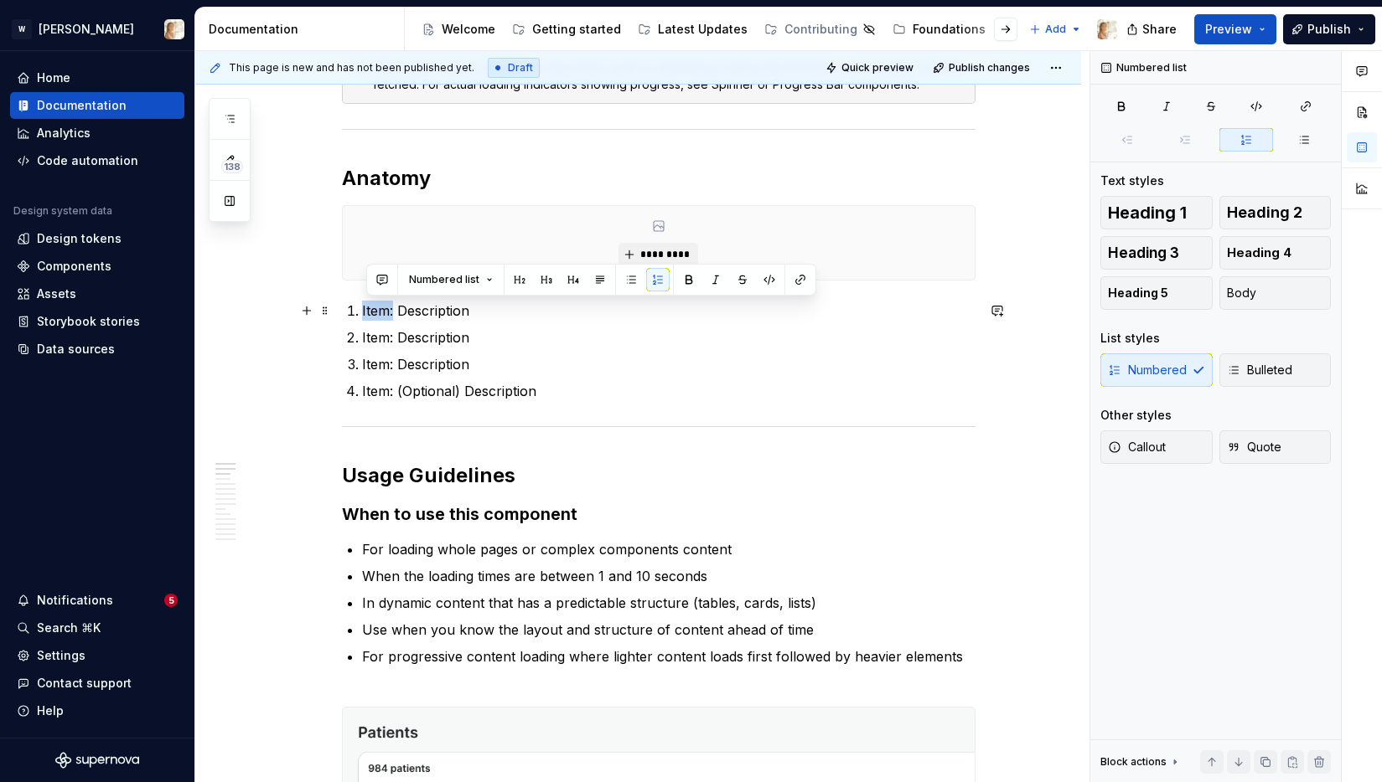
drag, startPoint x: 365, startPoint y: 311, endPoint x: 399, endPoint y: 313, distance: 33.6
click at [399, 313] on p "Item: Description" at bounding box center [668, 311] width 613 height 20
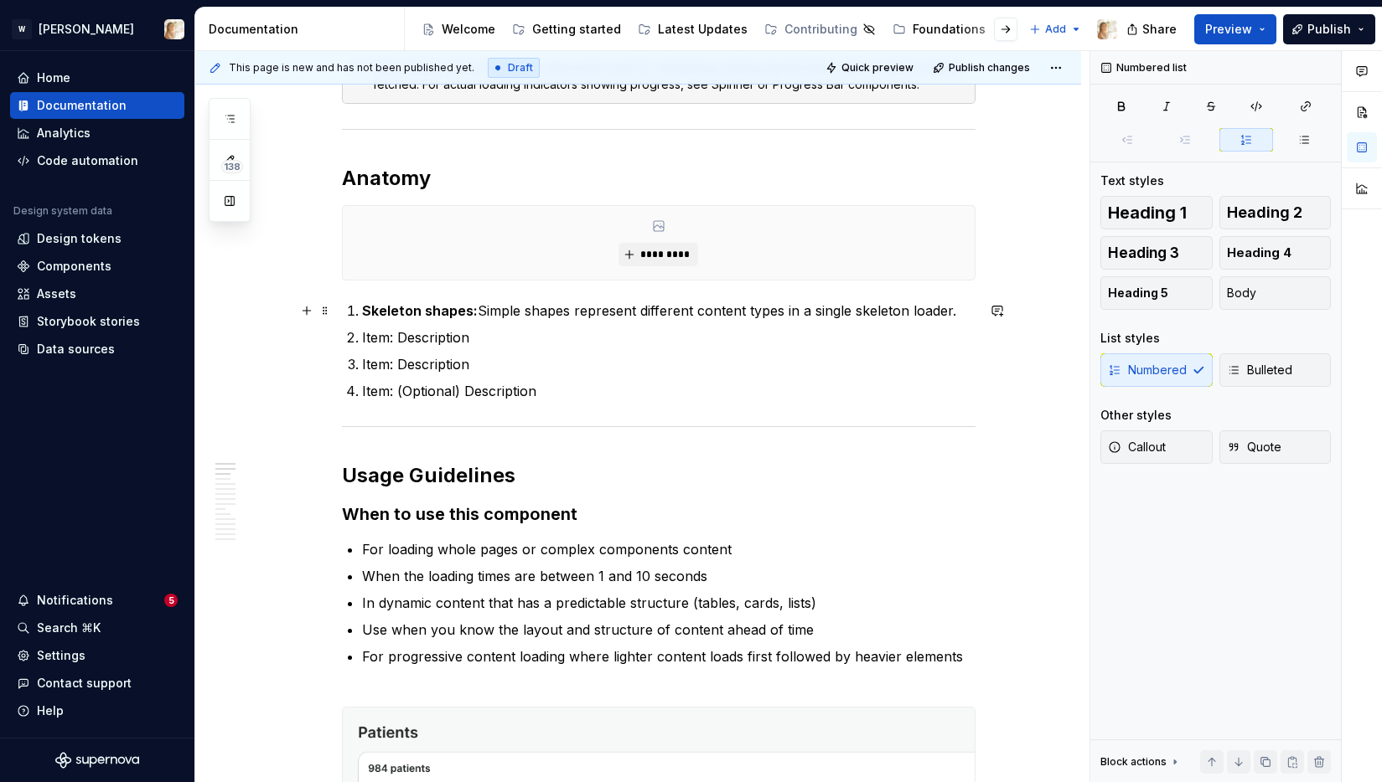
click at [488, 311] on p "Skeleton shapes: Simple shapes represent different content types in a single sk…" at bounding box center [668, 311] width 613 height 20
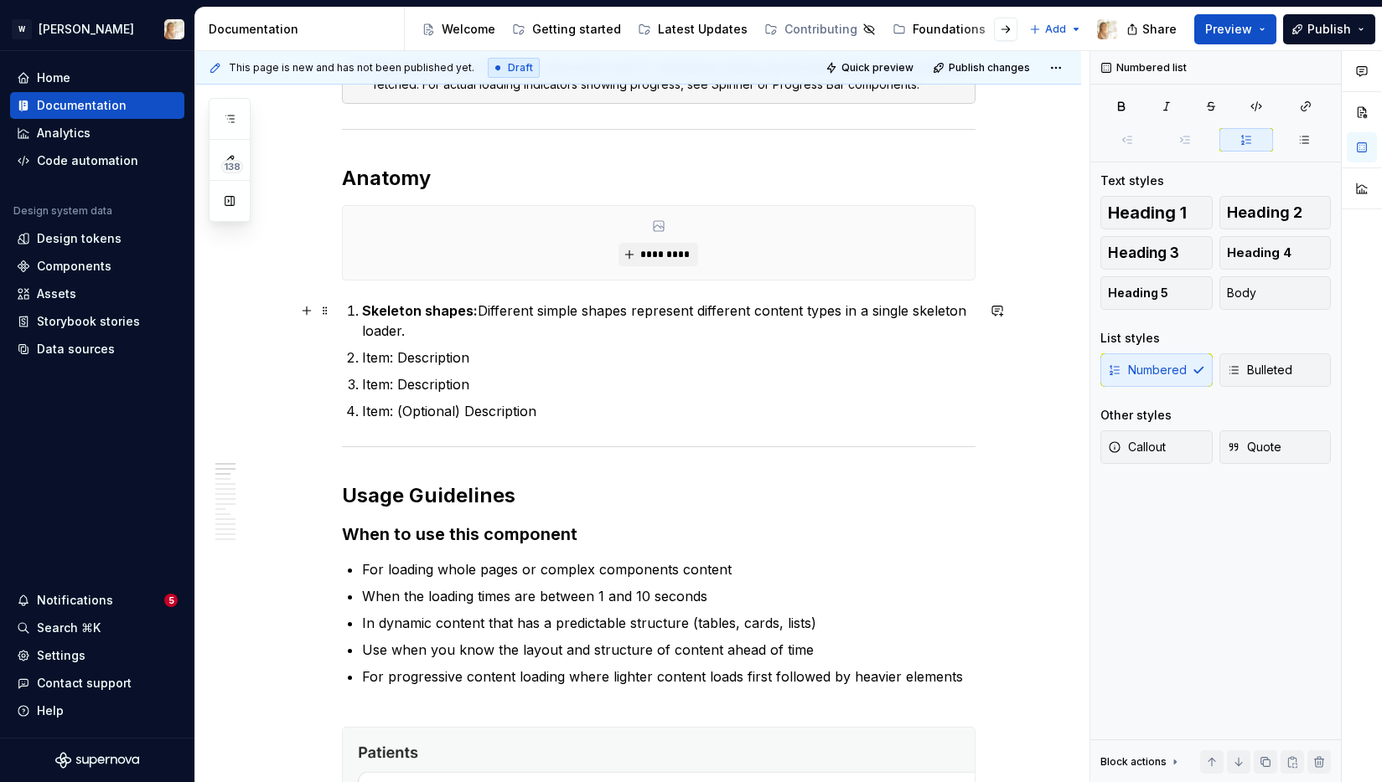
click at [693, 311] on p "Skeleton shapes: Different simple shapes represent different content types in a…" at bounding box center [668, 321] width 613 height 40
drag, startPoint x: 467, startPoint y: 331, endPoint x: 861, endPoint y: 318, distance: 394.8
click at [861, 318] on p "Skeleton shapes: Different simple shapes representing different content types i…" at bounding box center [668, 321] width 613 height 40
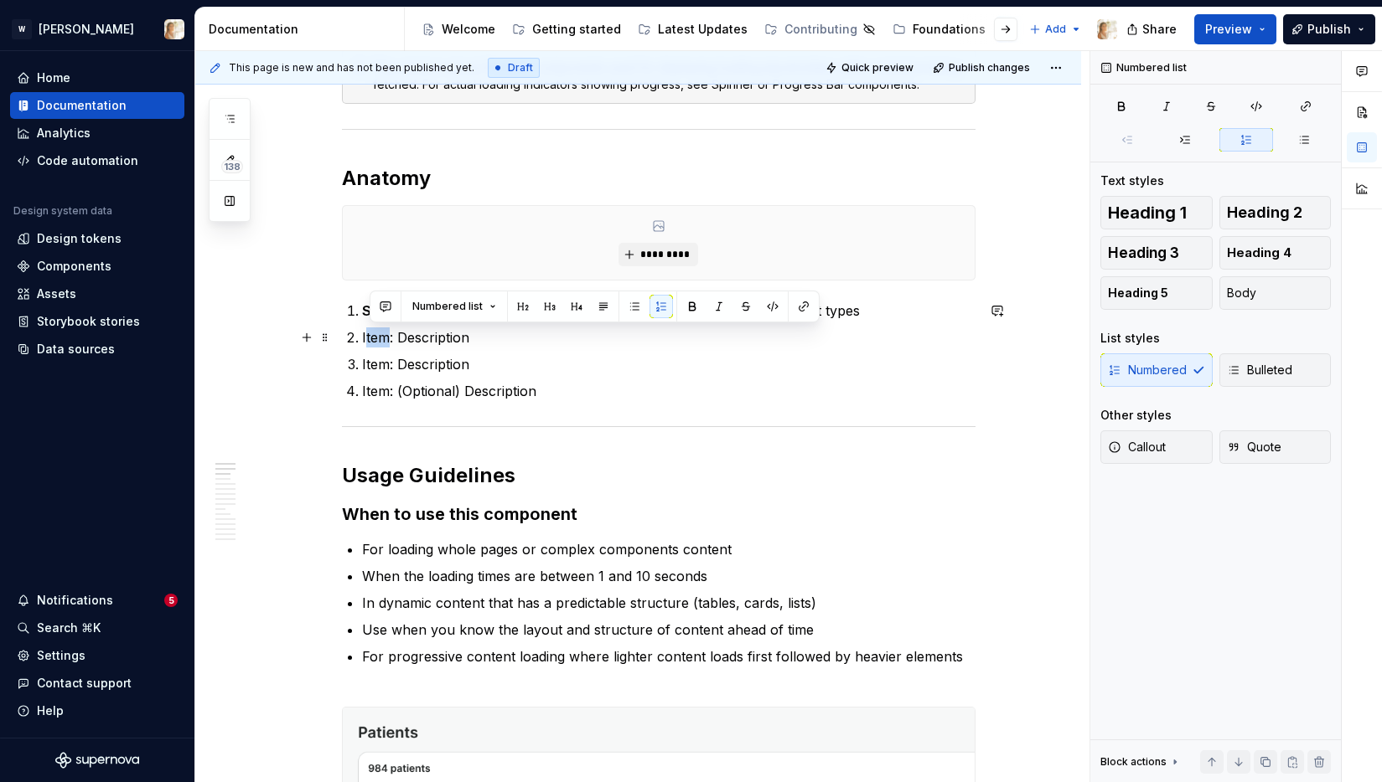
drag, startPoint x: 391, startPoint y: 335, endPoint x: 369, endPoint y: 333, distance: 22.7
click at [369, 333] on p "Item: Description" at bounding box center [668, 338] width 613 height 20
drag, startPoint x: 397, startPoint y: 338, endPoint x: 362, endPoint y: 336, distance: 35.3
click at [362, 336] on li "Item: Description" at bounding box center [668, 338] width 613 height 20
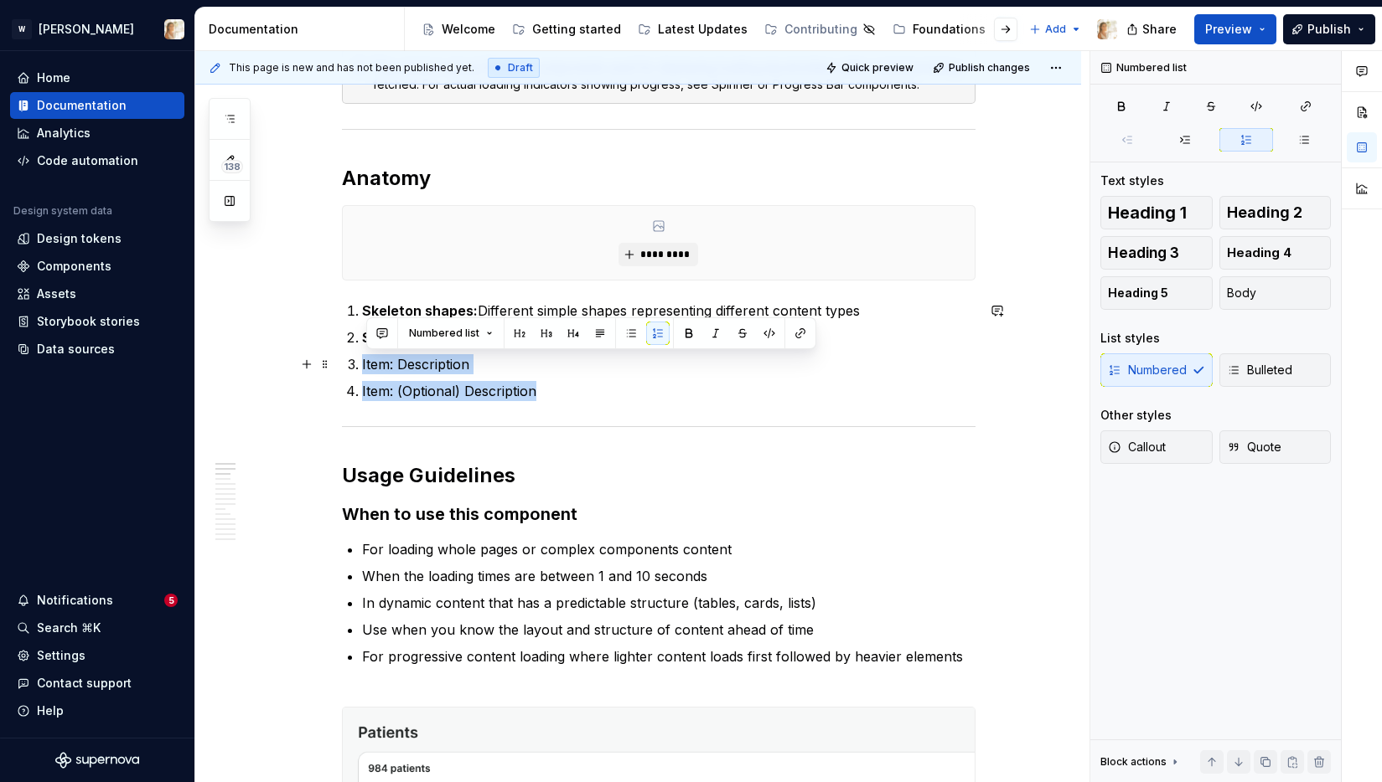
drag, startPoint x: 544, startPoint y: 394, endPoint x: 360, endPoint y: 371, distance: 184.9
click at [362, 371] on ol "Skeleton shapes: Different simple shapes representing different content types S…" at bounding box center [668, 351] width 613 height 101
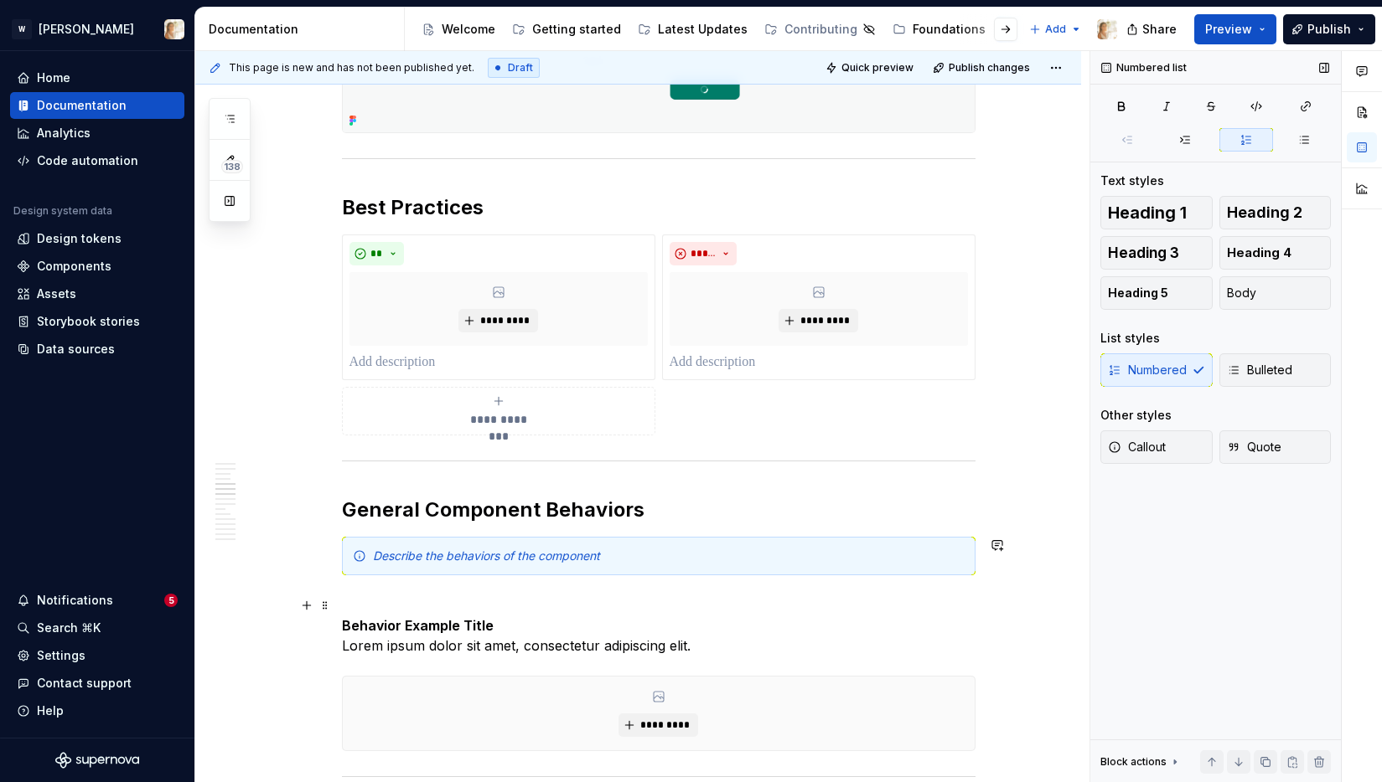
scroll to position [2077, 0]
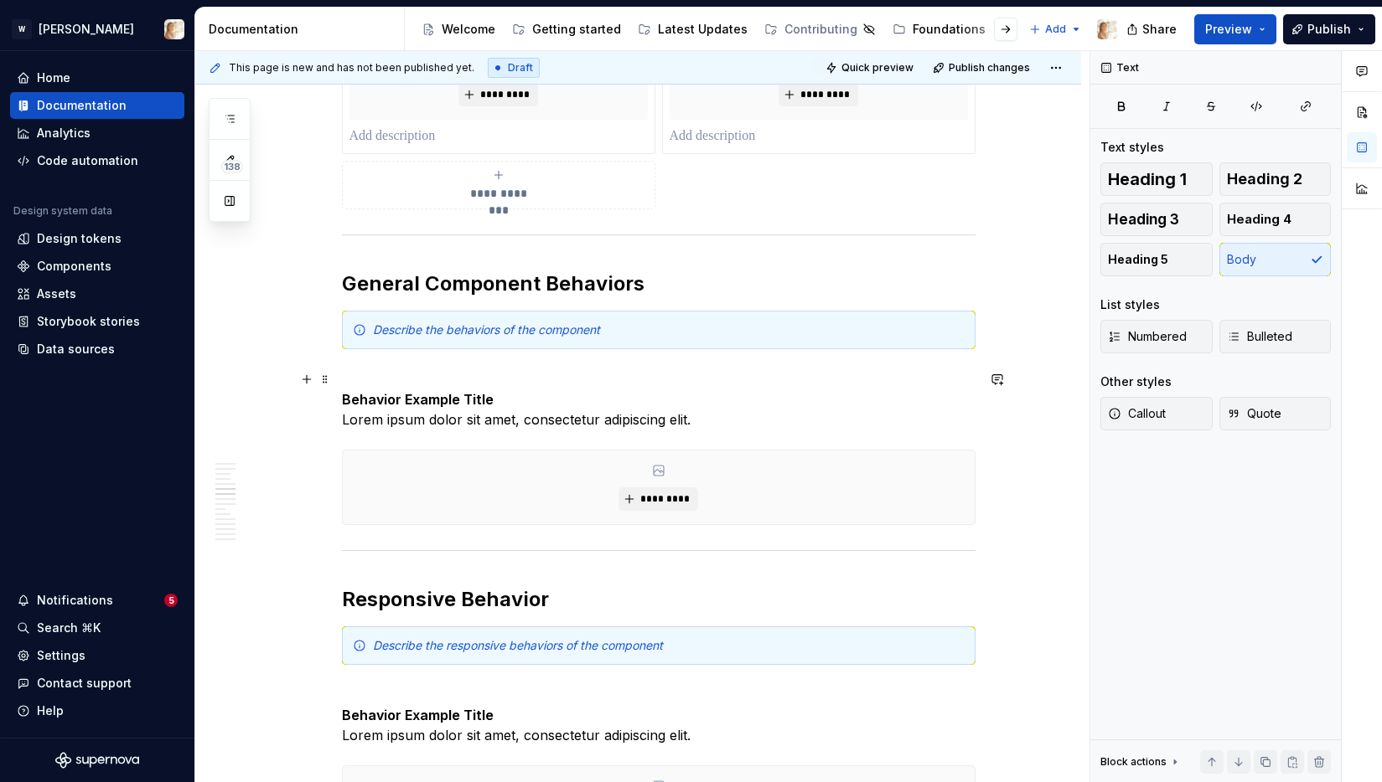
click at [345, 418] on p "Behavior Example Title Lorem ipsum dolor sit amet, consectetur adipiscing elit." at bounding box center [658, 399] width 633 height 60
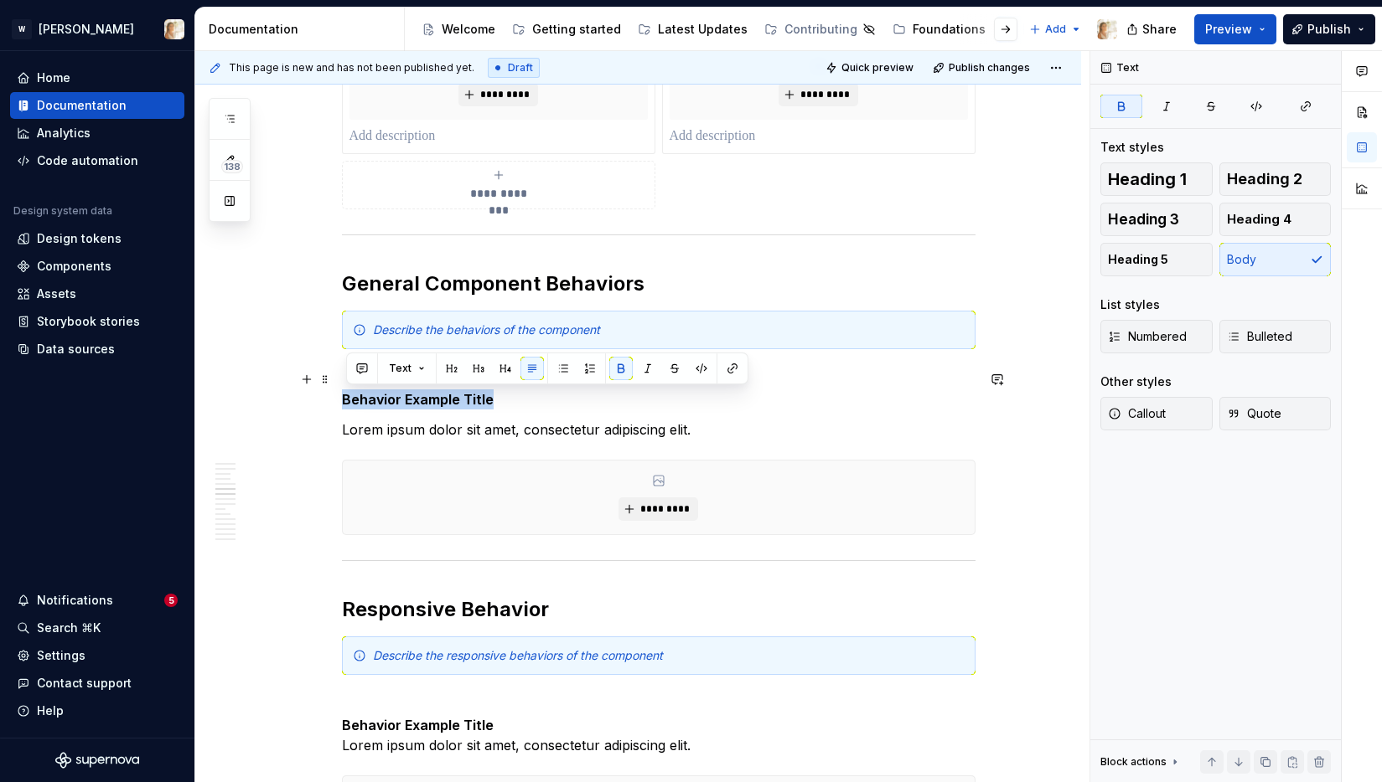
drag, startPoint x: 494, startPoint y: 397, endPoint x: 346, endPoint y: 402, distance: 148.4
click at [346, 402] on p "Behavior Example Title" at bounding box center [658, 389] width 633 height 40
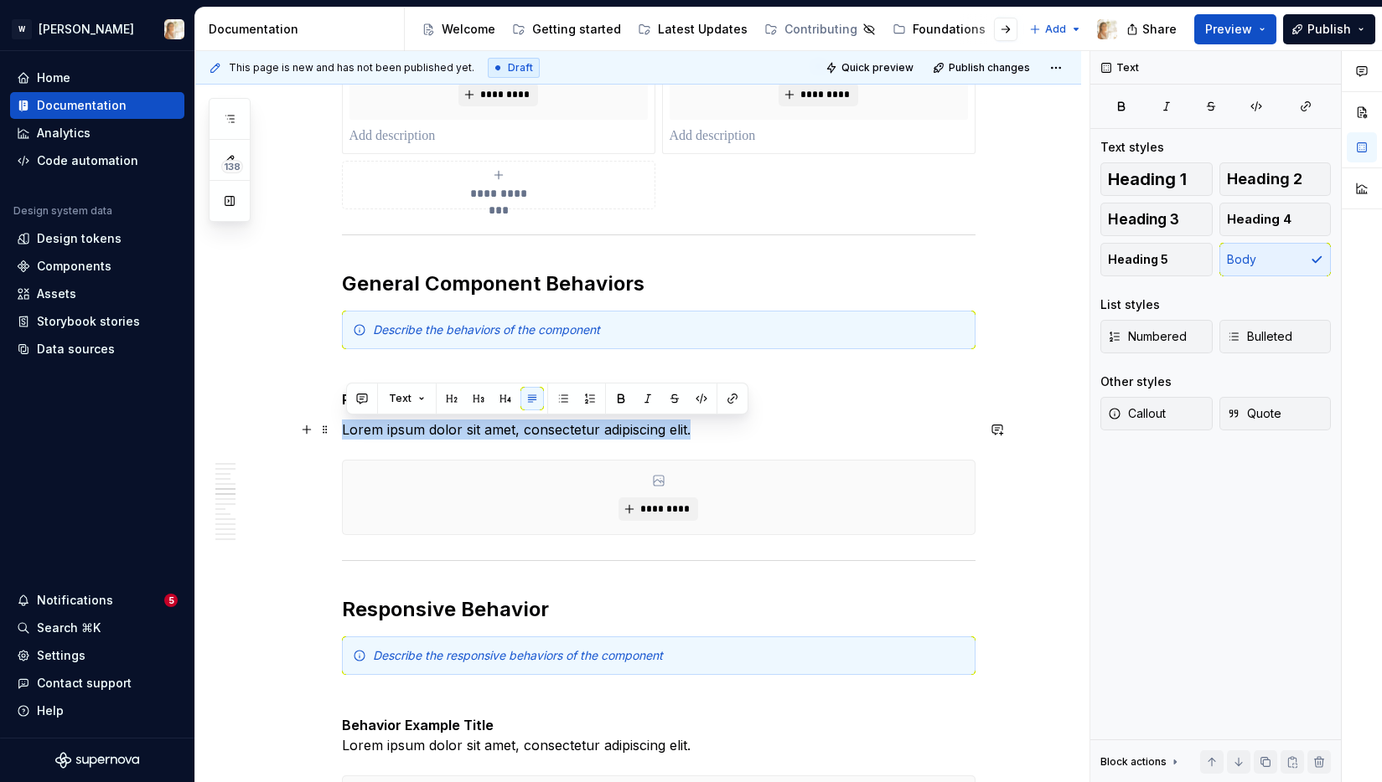
drag, startPoint x: 695, startPoint y: 429, endPoint x: 347, endPoint y: 433, distance: 347.7
click at [347, 433] on p "Lorem ipsum dolor sit amet, consectetur adipiscing elit." at bounding box center [658, 430] width 633 height 20
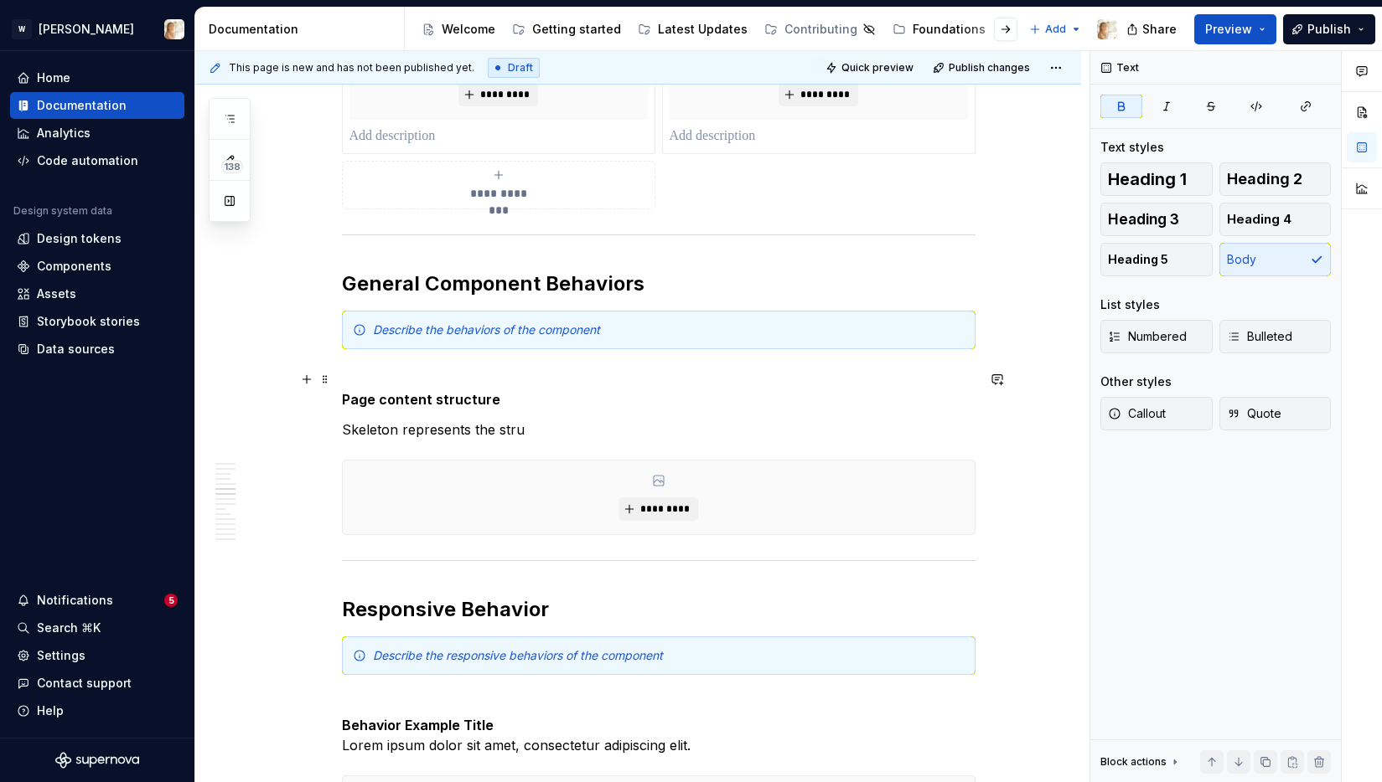
click at [383, 402] on strong "Page content structure" at bounding box center [421, 399] width 158 height 17
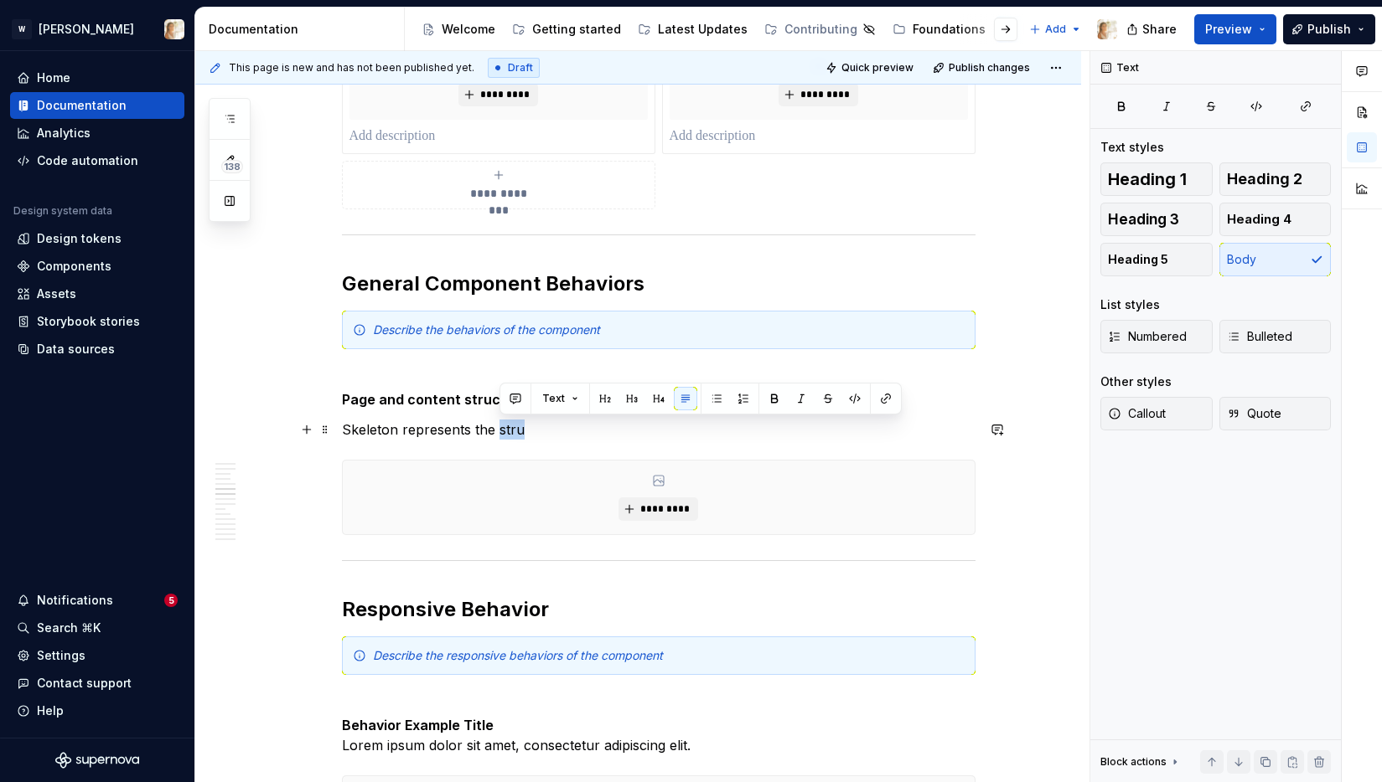
drag, startPoint x: 523, startPoint y: 432, endPoint x: 501, endPoint y: 433, distance: 21.8
click at [501, 433] on p "Skeleton represents the stru" at bounding box center [658, 430] width 633 height 20
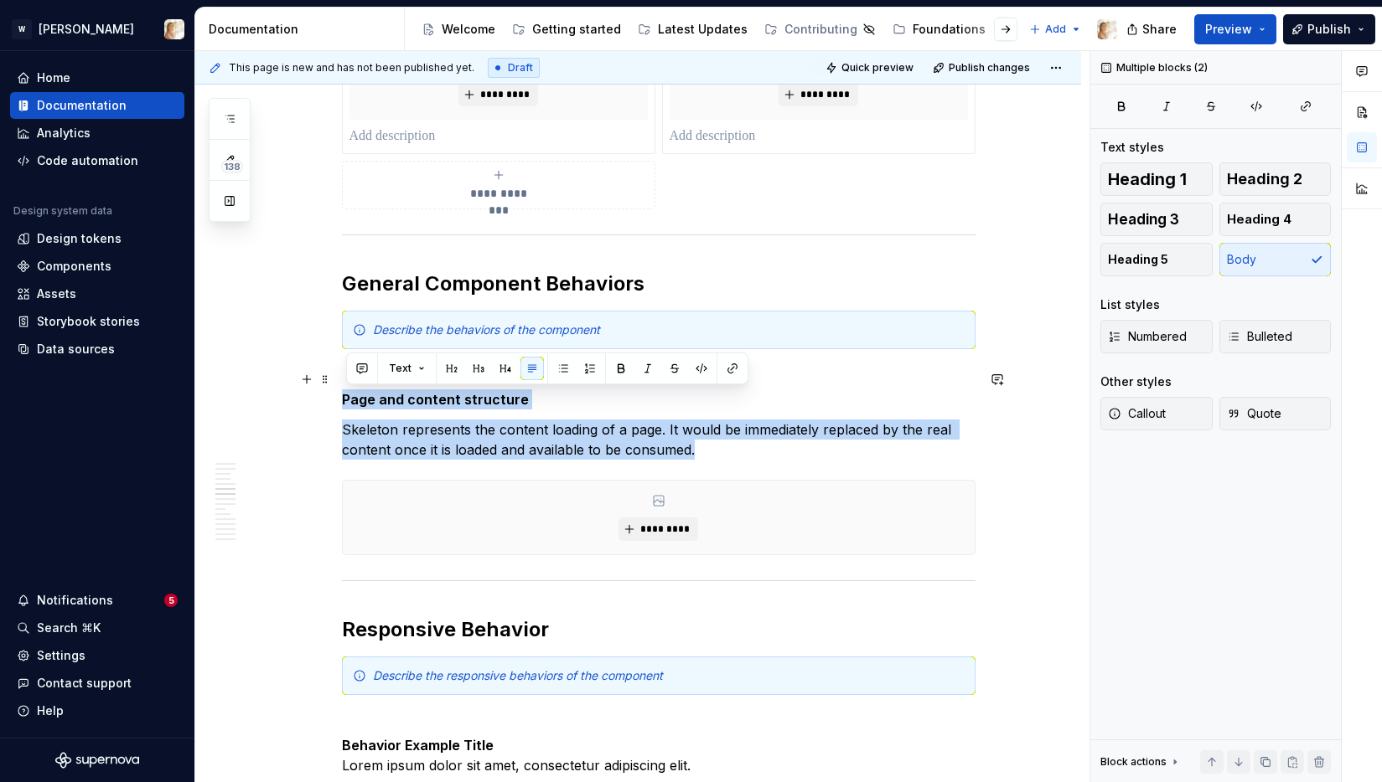
drag, startPoint x: 709, startPoint y: 452, endPoint x: 347, endPoint y: 403, distance: 365.3
click at [347, 403] on div "**********" at bounding box center [658, 614] width 633 height 4681
copy div "Page and content structure Skeleton represents the content loading of a page. I…"
click at [540, 436] on p "Skeleton represents the content loading of a page. It would be immediately repl…" at bounding box center [658, 440] width 633 height 40
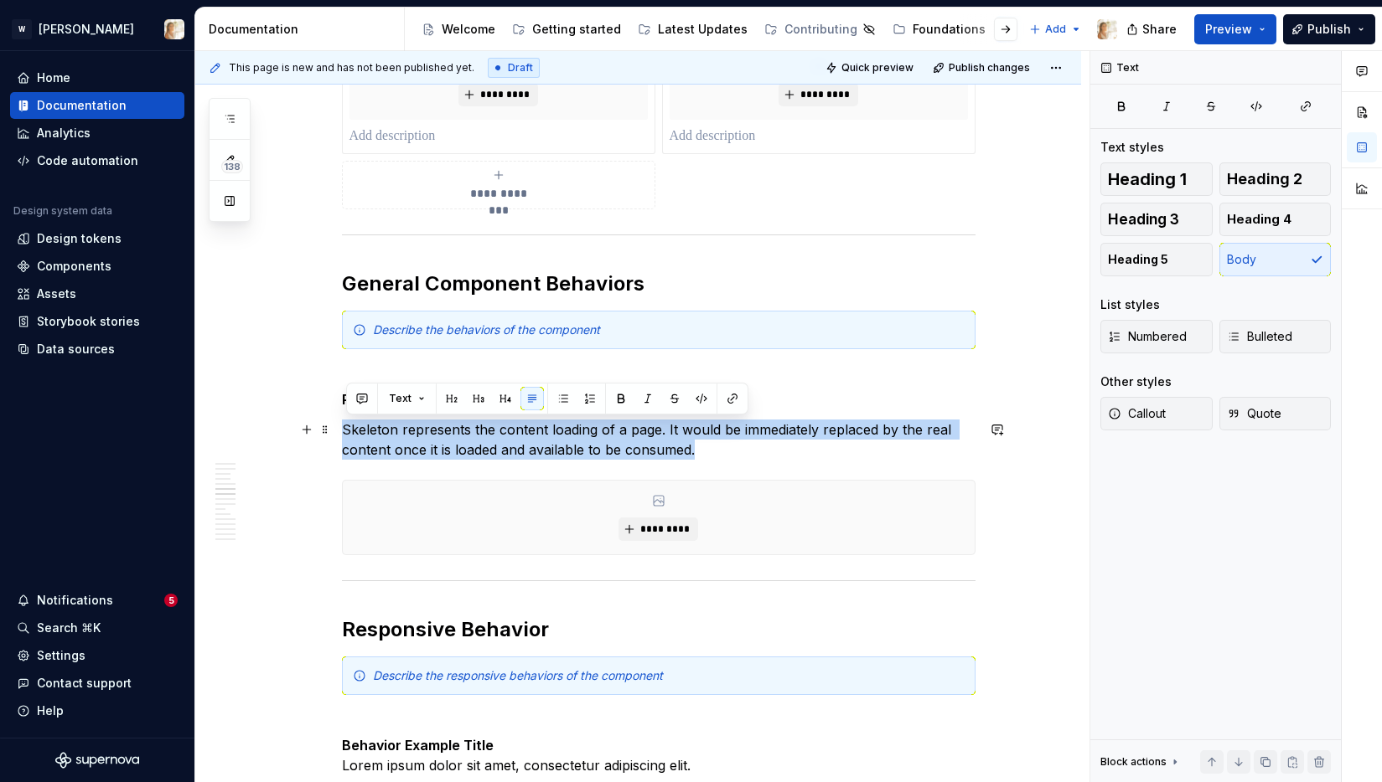
drag, startPoint x: 698, startPoint y: 454, endPoint x: 343, endPoint y: 436, distance: 355.7
click at [343, 436] on div "**********" at bounding box center [638, 722] width 886 height 4976
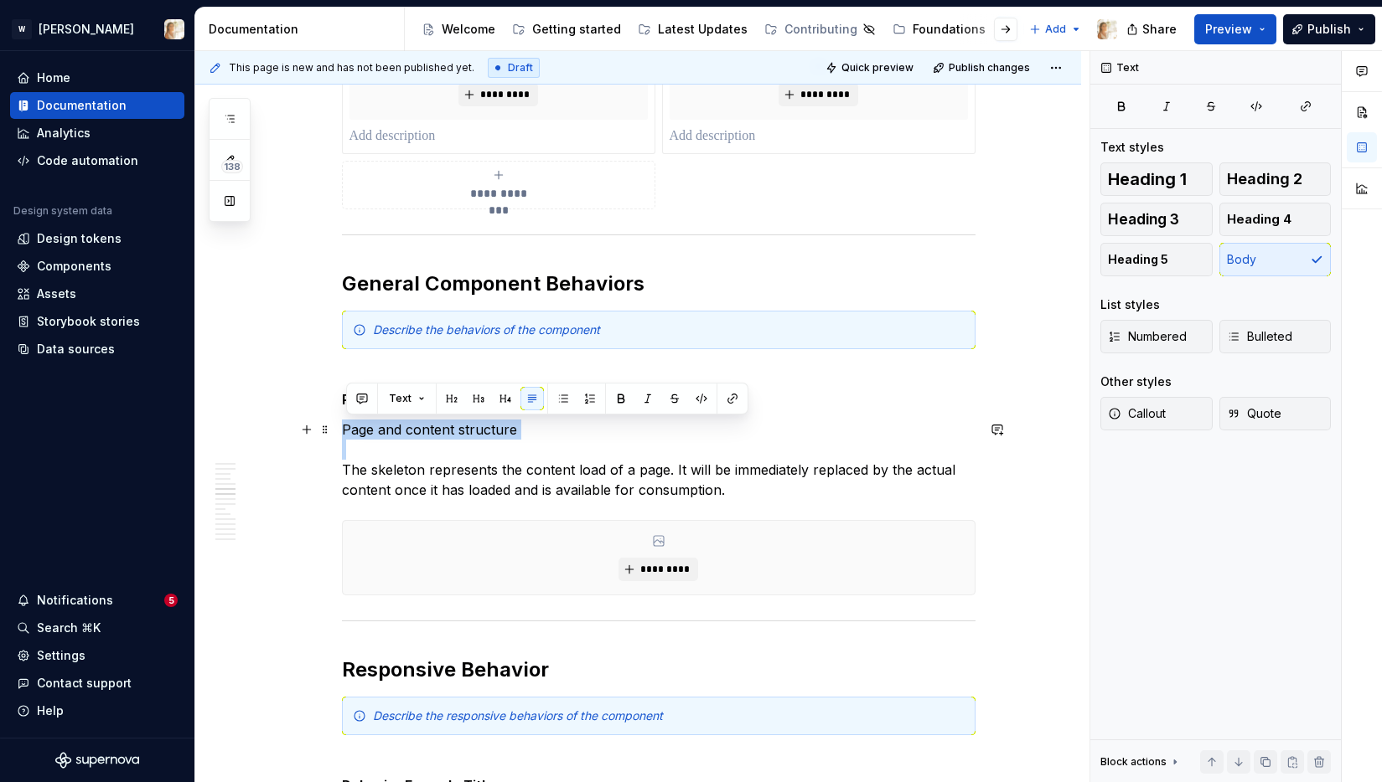
drag, startPoint x: 347, startPoint y: 471, endPoint x: 345, endPoint y: 431, distance: 39.4
click at [345, 431] on p "Page and content structure The skeleton represents the content load of a page. …" at bounding box center [658, 460] width 633 height 80
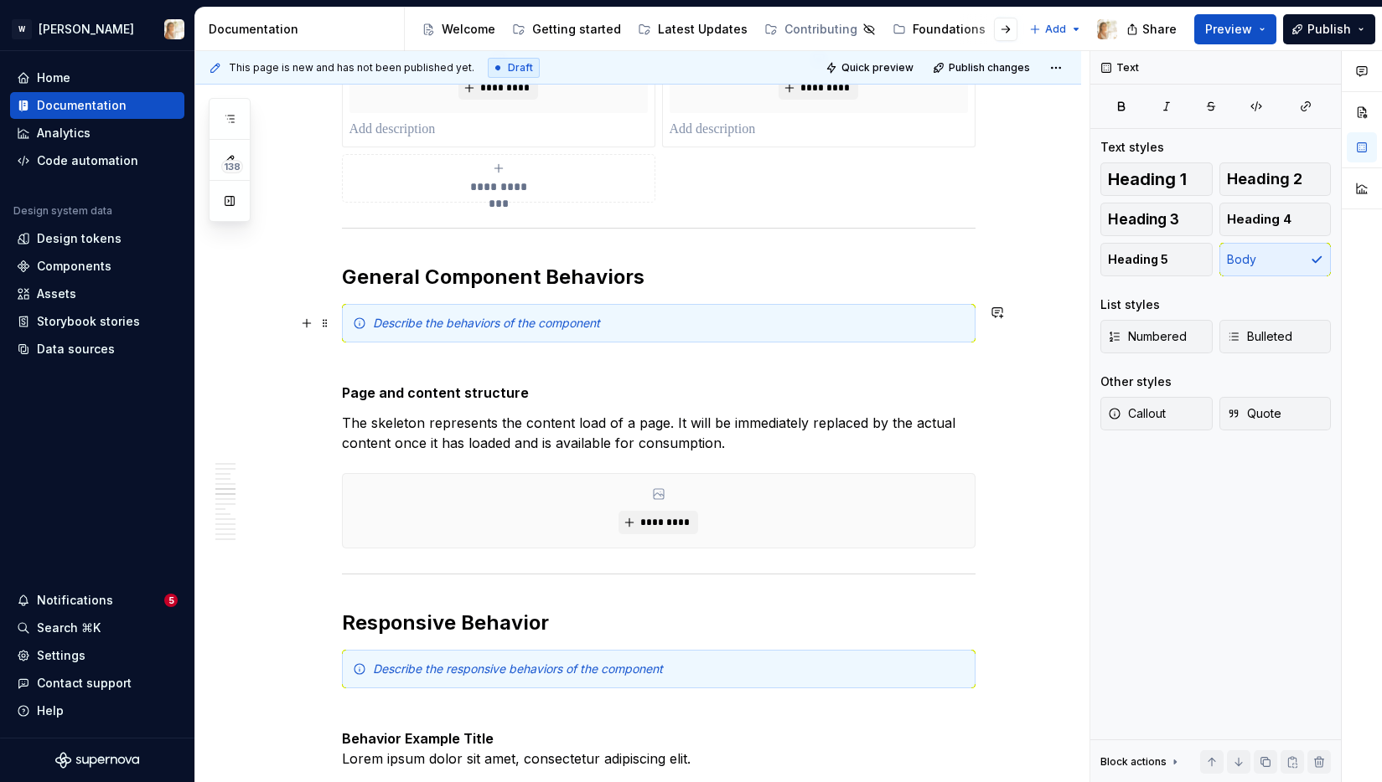
scroll to position [2106, 0]
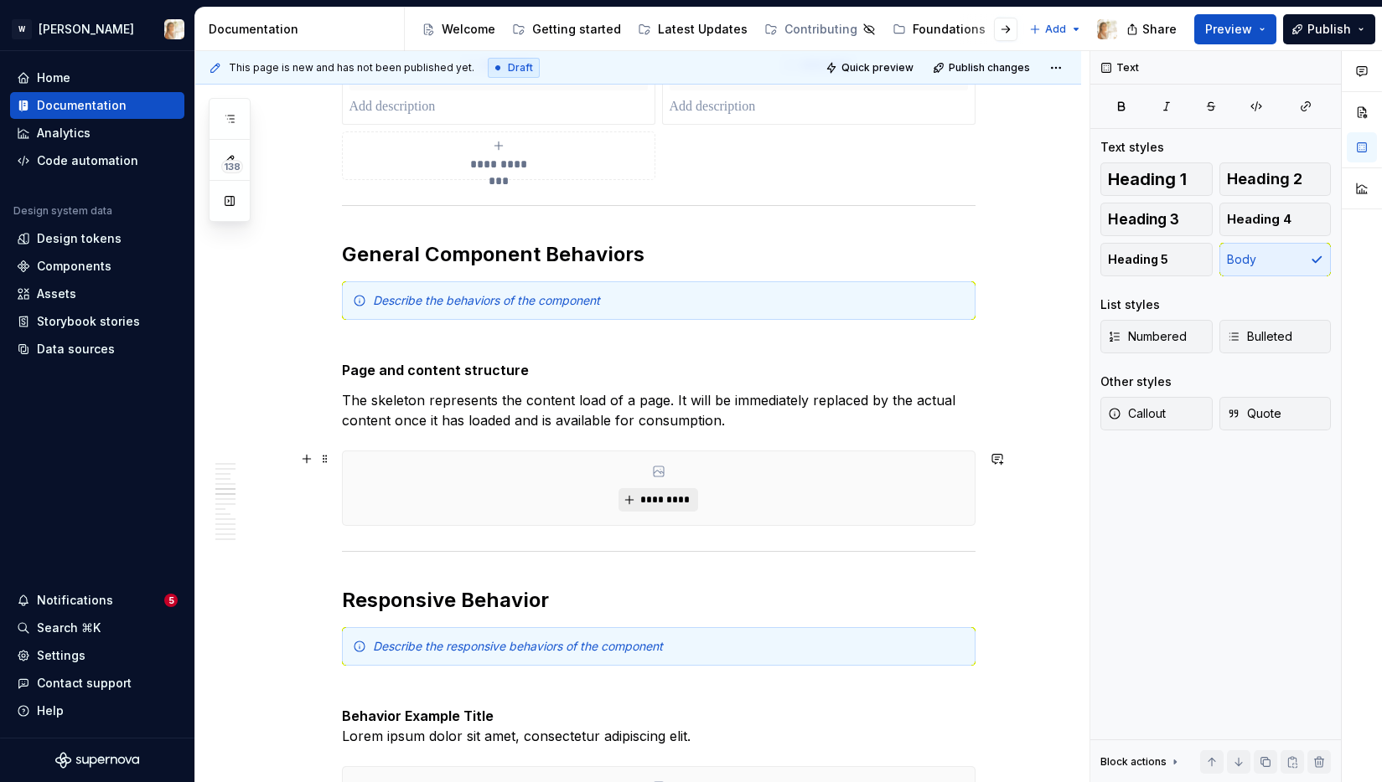
click at [641, 499] on button "*********" at bounding box center [658, 499] width 80 height 23
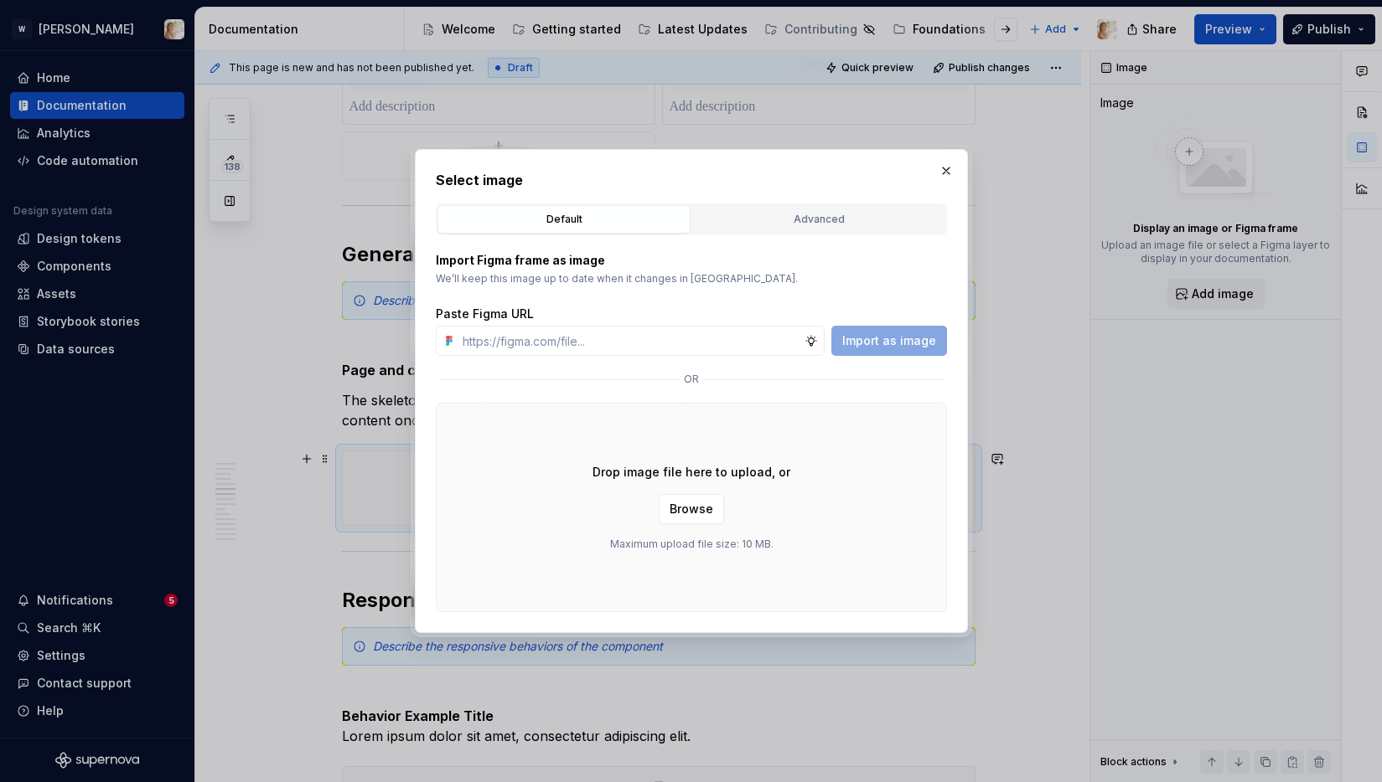
type textarea "*"
type input "[URL][DOMAIN_NAME]"
type textarea "*"
type input "[URL][DOMAIN_NAME]"
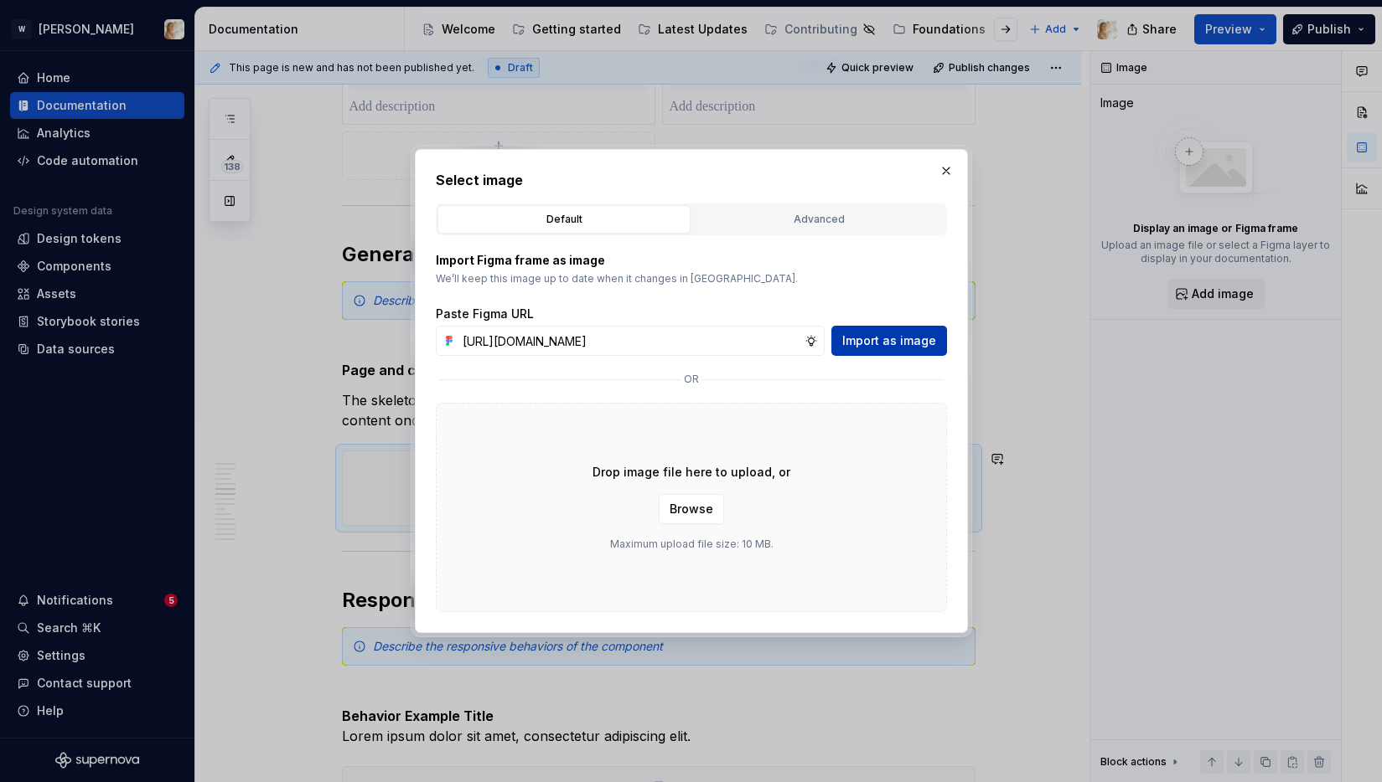
click at [858, 343] on span "Import as image" at bounding box center [889, 341] width 94 height 17
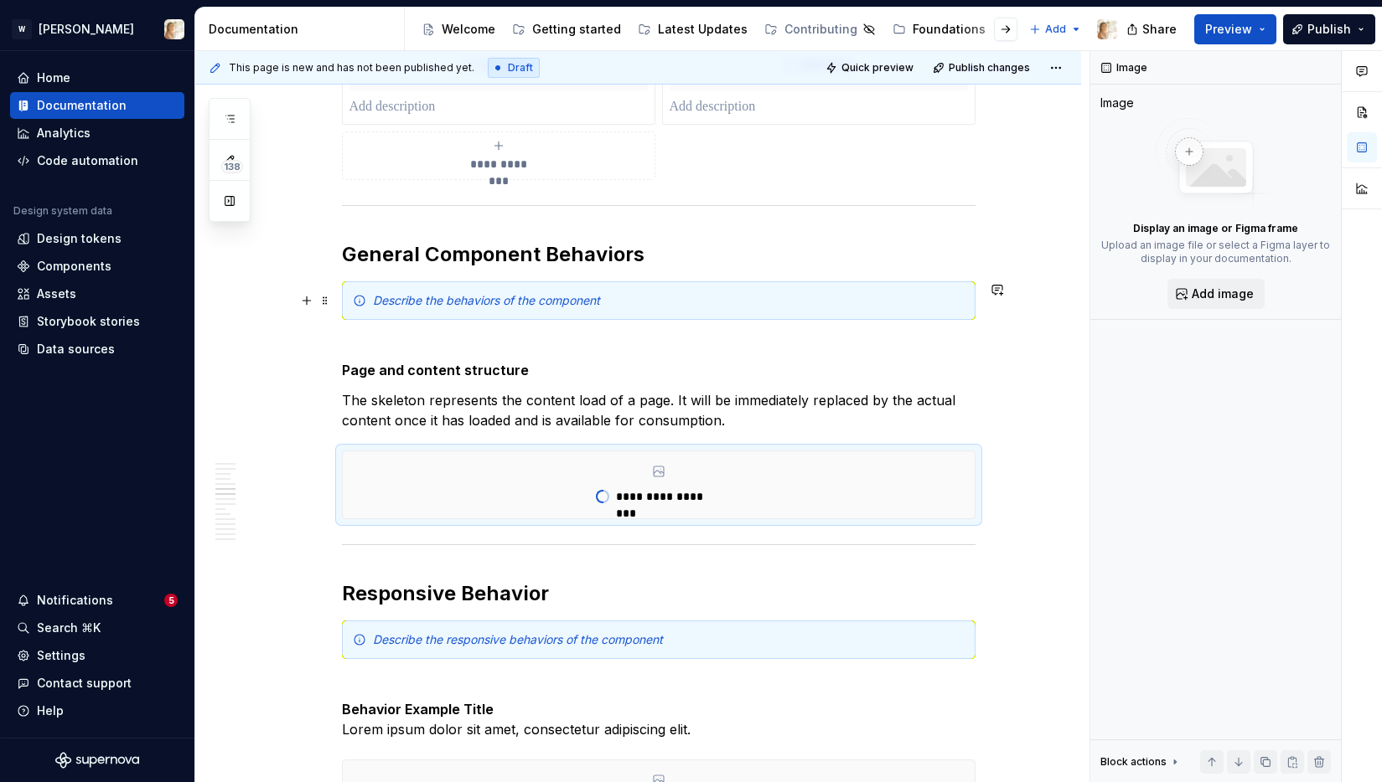
click at [618, 301] on div "Describe the behaviors of the component" at bounding box center [668, 300] width 591 height 17
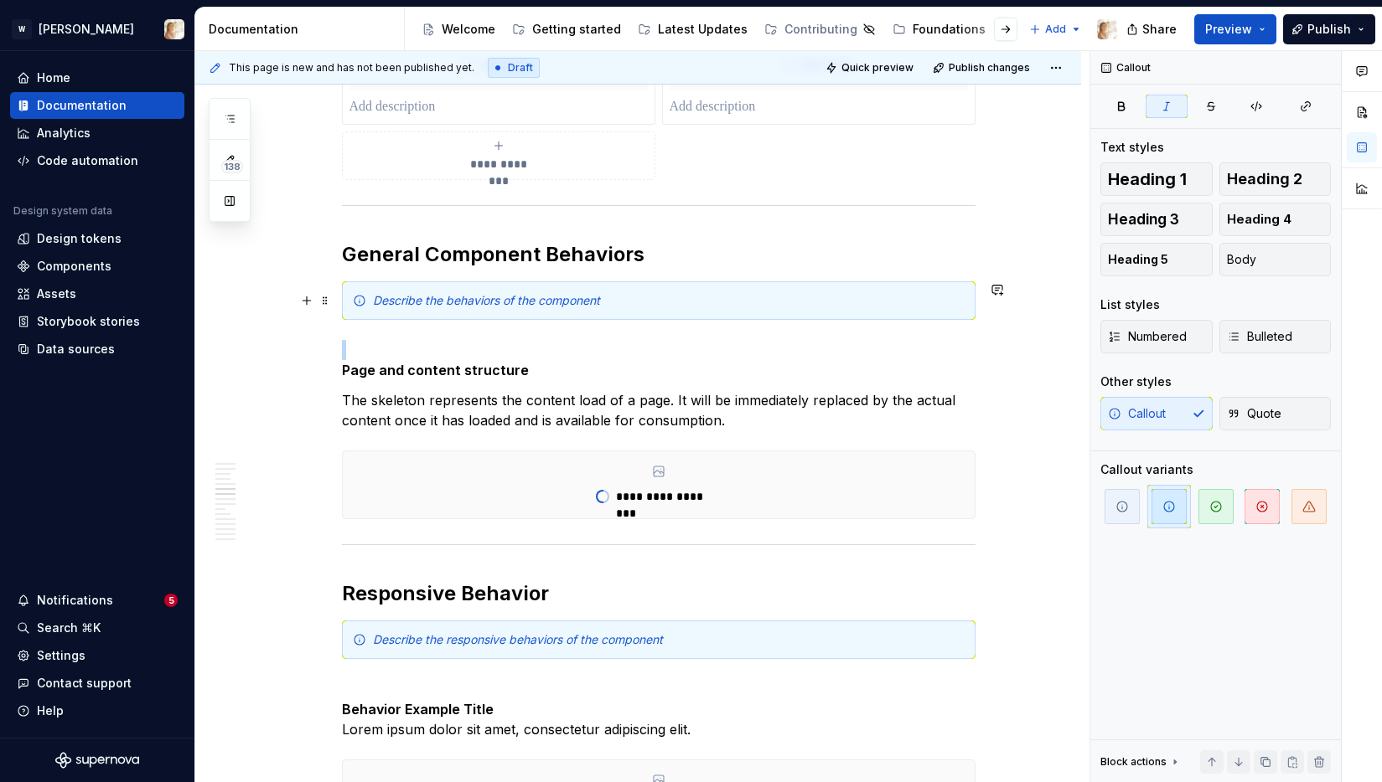
click at [618, 301] on div "Describe the behaviors of the component" at bounding box center [668, 300] width 591 height 17
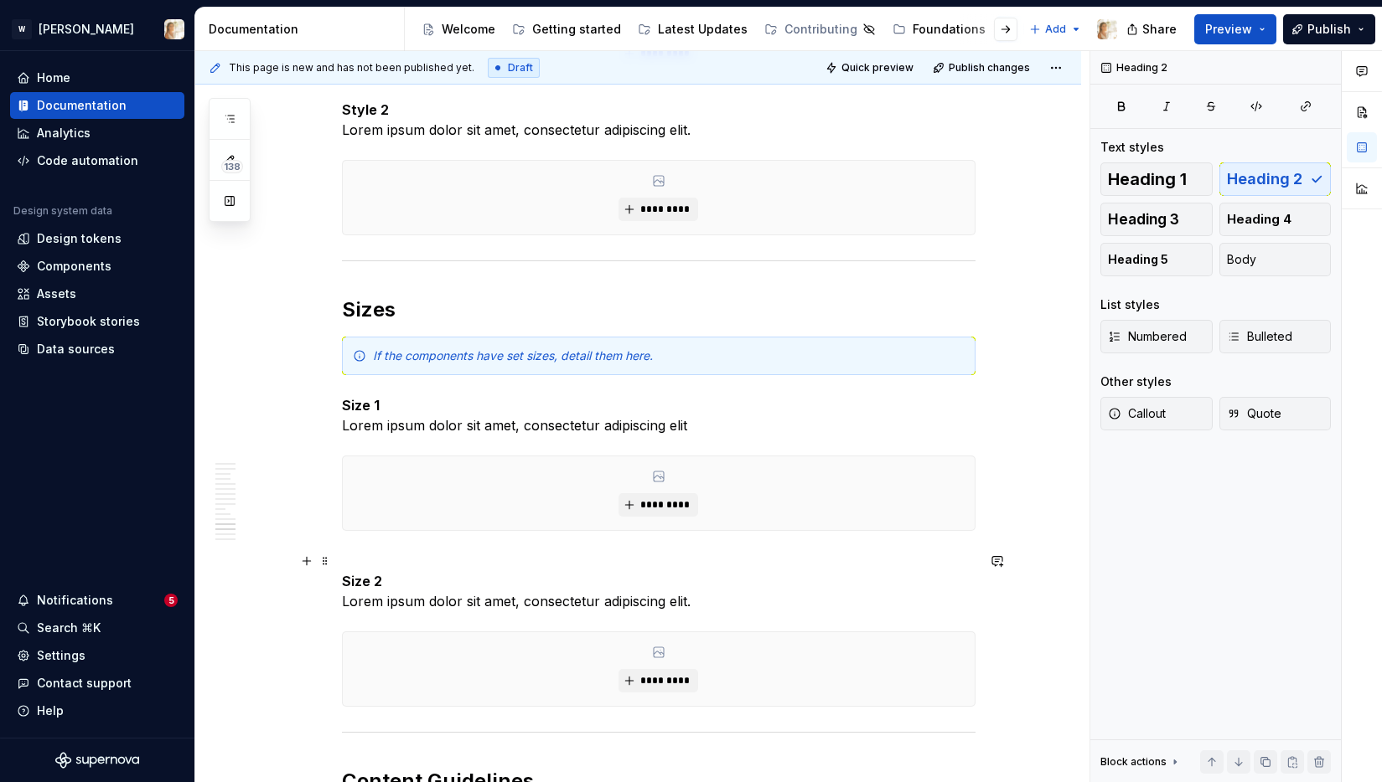
scroll to position [3946, 0]
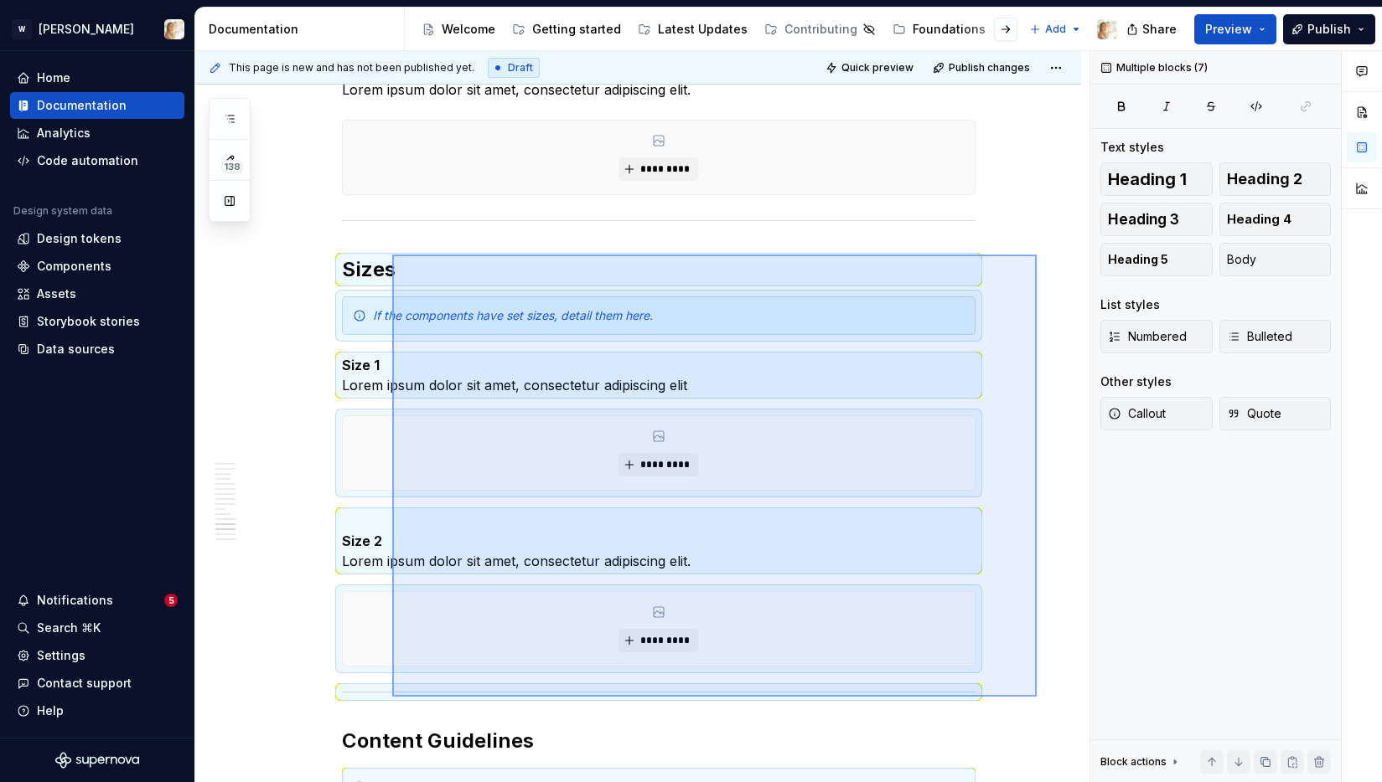
drag, startPoint x: 1036, startPoint y: 697, endPoint x: 385, endPoint y: 255, distance: 787.0
click at [385, 255] on div "**********" at bounding box center [642, 417] width 894 height 732
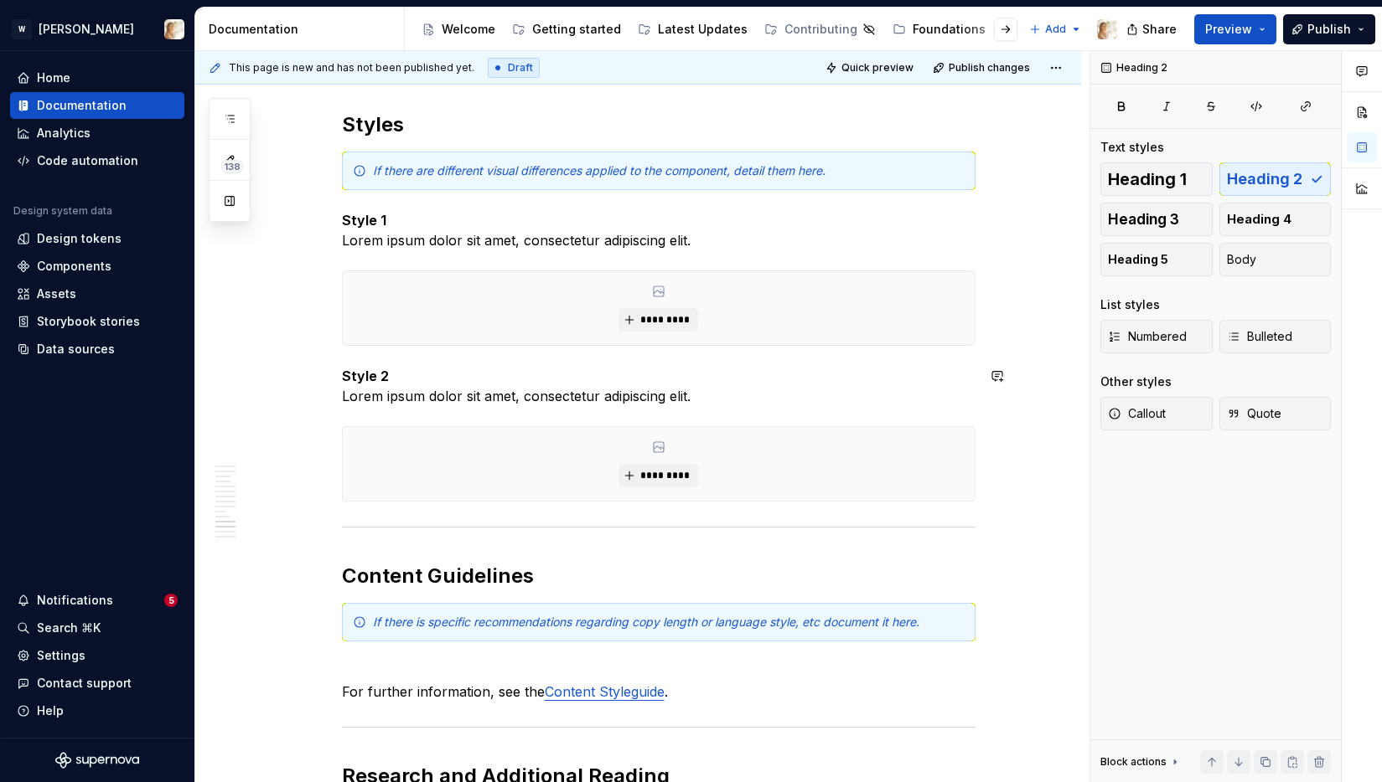
scroll to position [3568, 0]
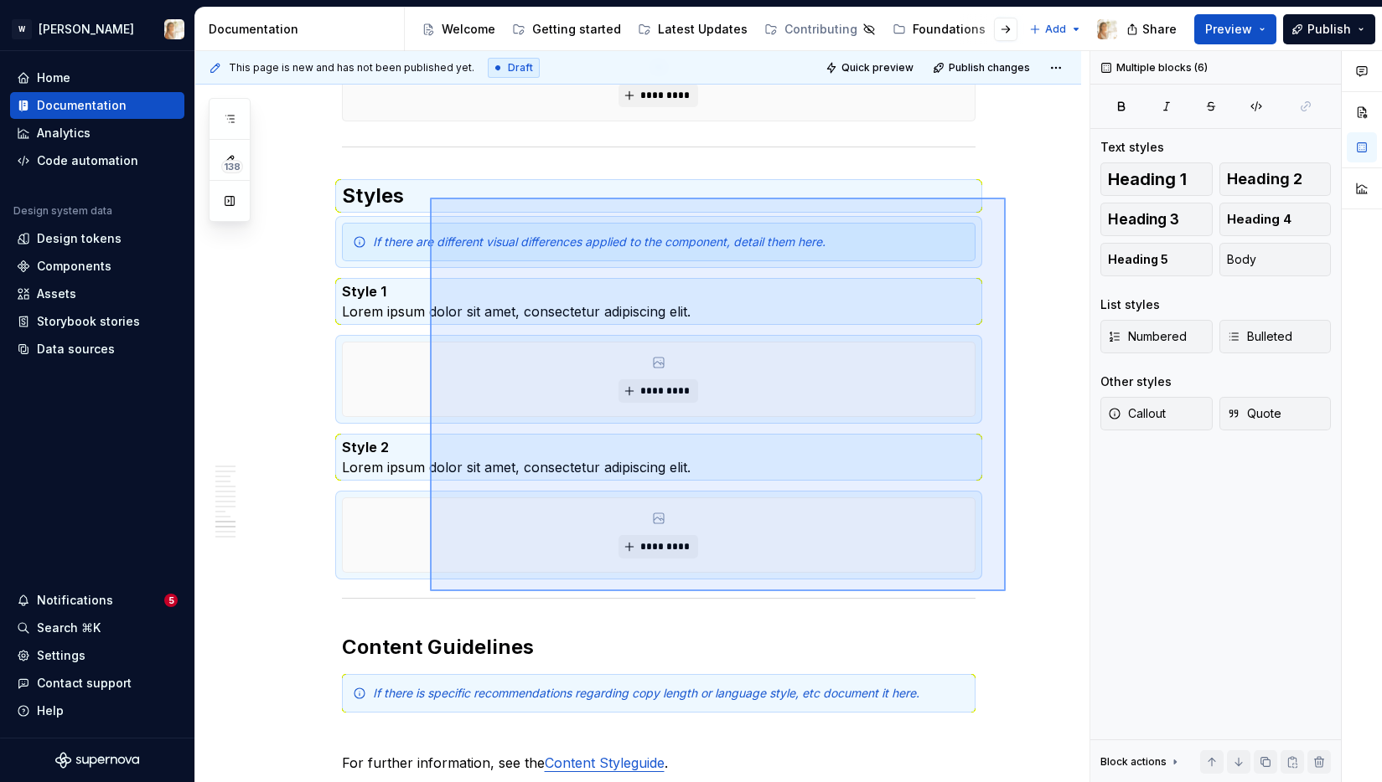
drag, startPoint x: 1005, startPoint y: 591, endPoint x: 427, endPoint y: 196, distance: 700.4
click at [427, 196] on div "**********" at bounding box center [642, 417] width 894 height 732
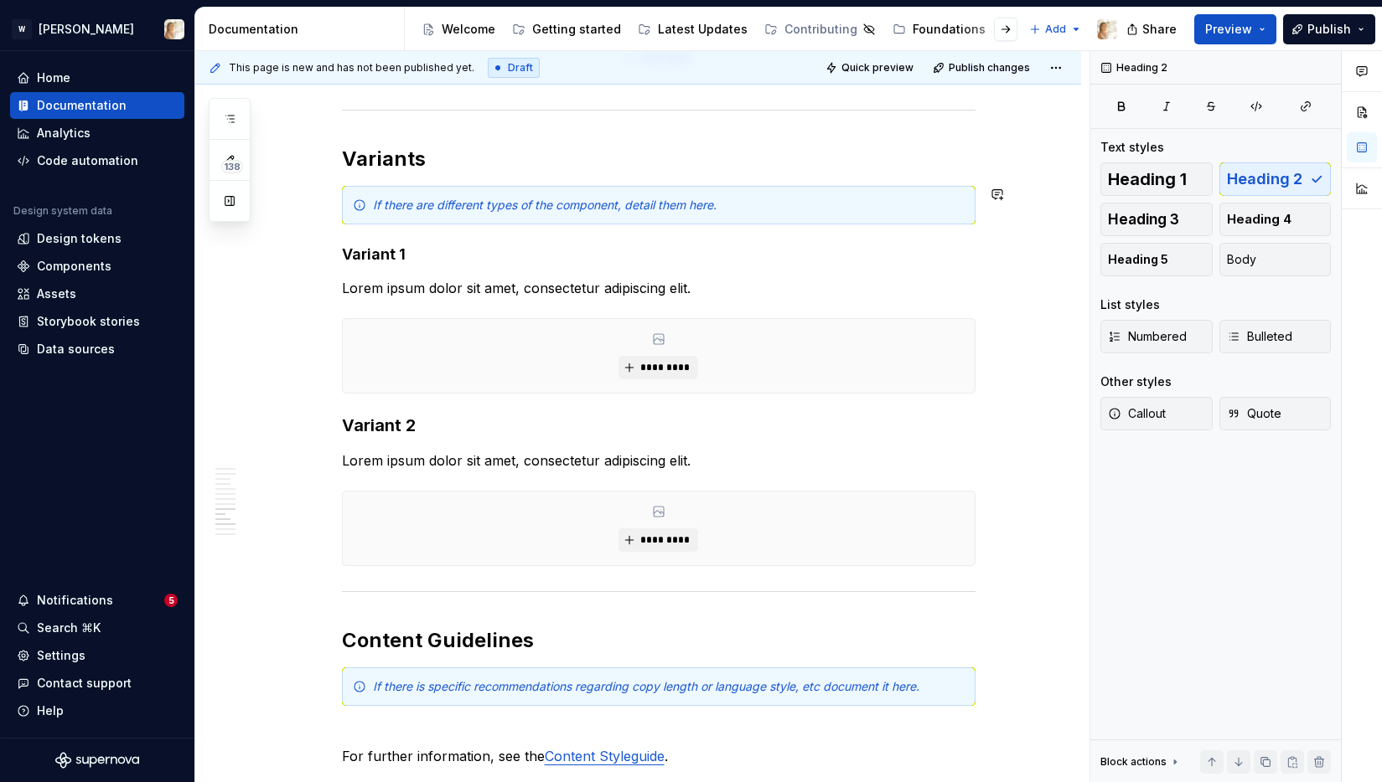
scroll to position [3044, 0]
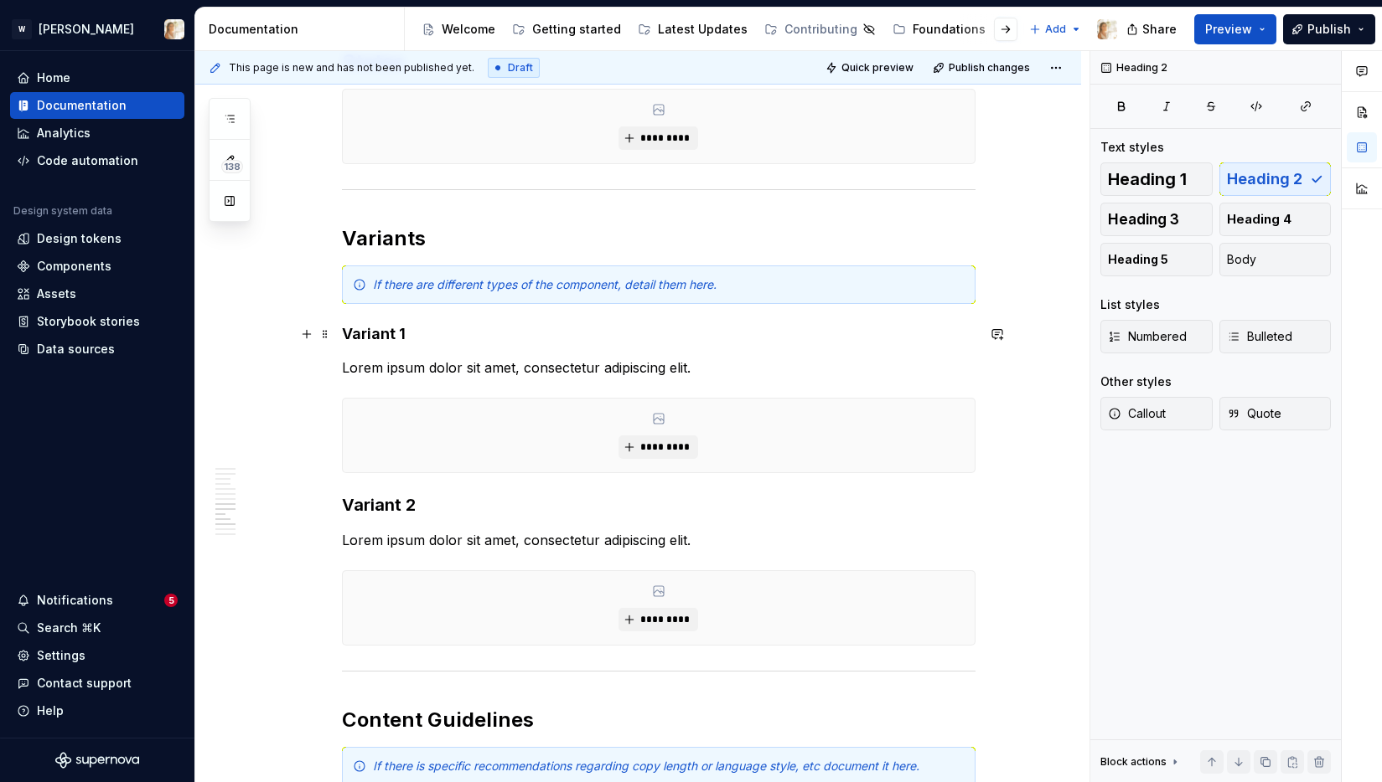
click at [395, 331] on strong "Variant 1" at bounding box center [374, 334] width 64 height 18
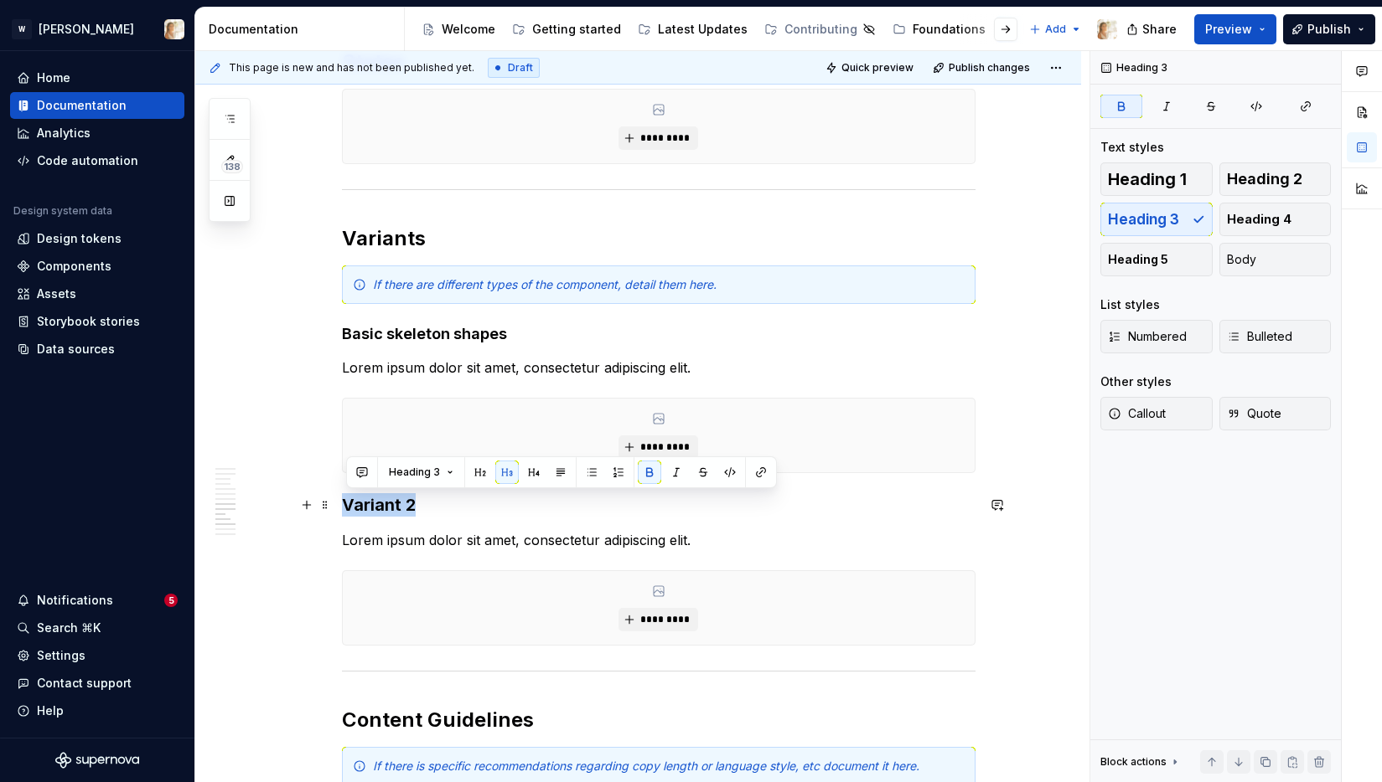
drag, startPoint x: 415, startPoint y: 509, endPoint x: 338, endPoint y: 505, distance: 77.1
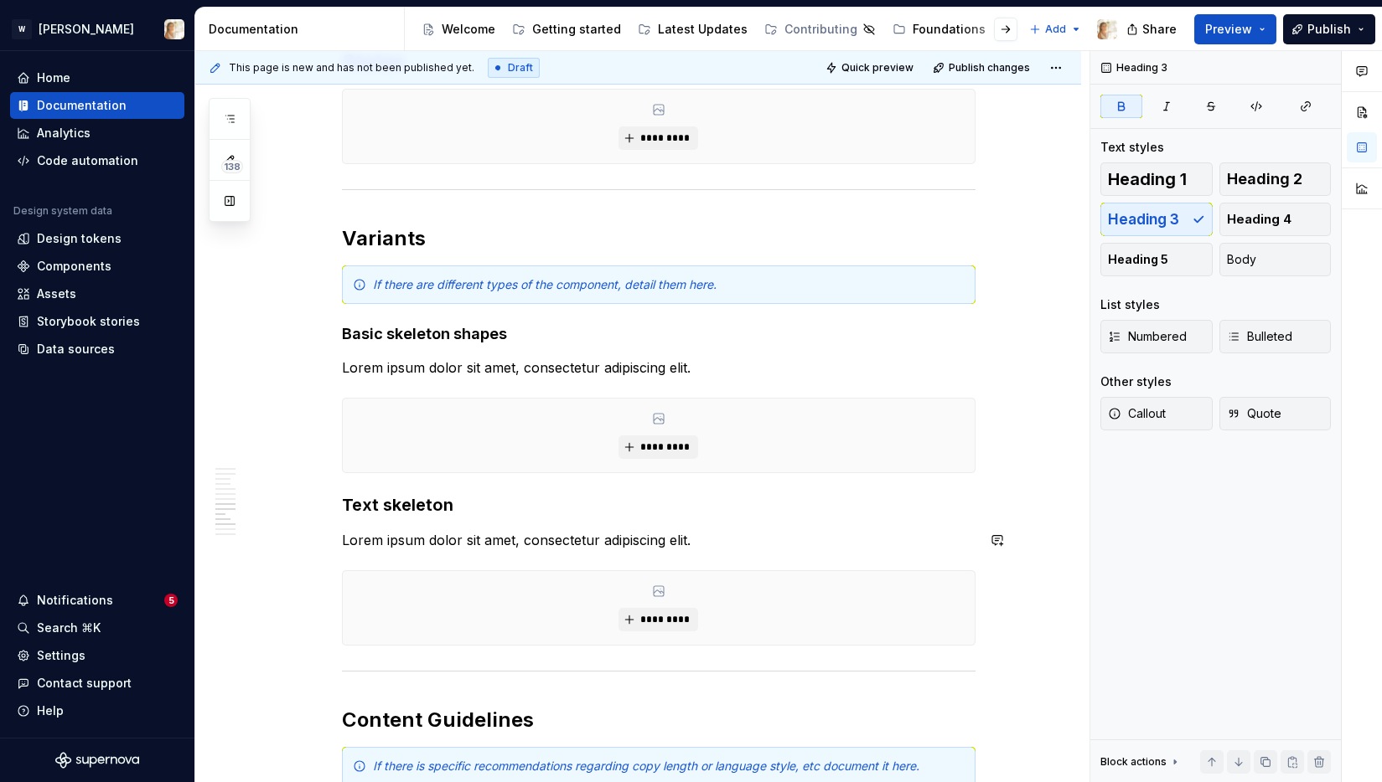
click at [422, 514] on strong "Text skeleton" at bounding box center [397, 505] width 111 height 20
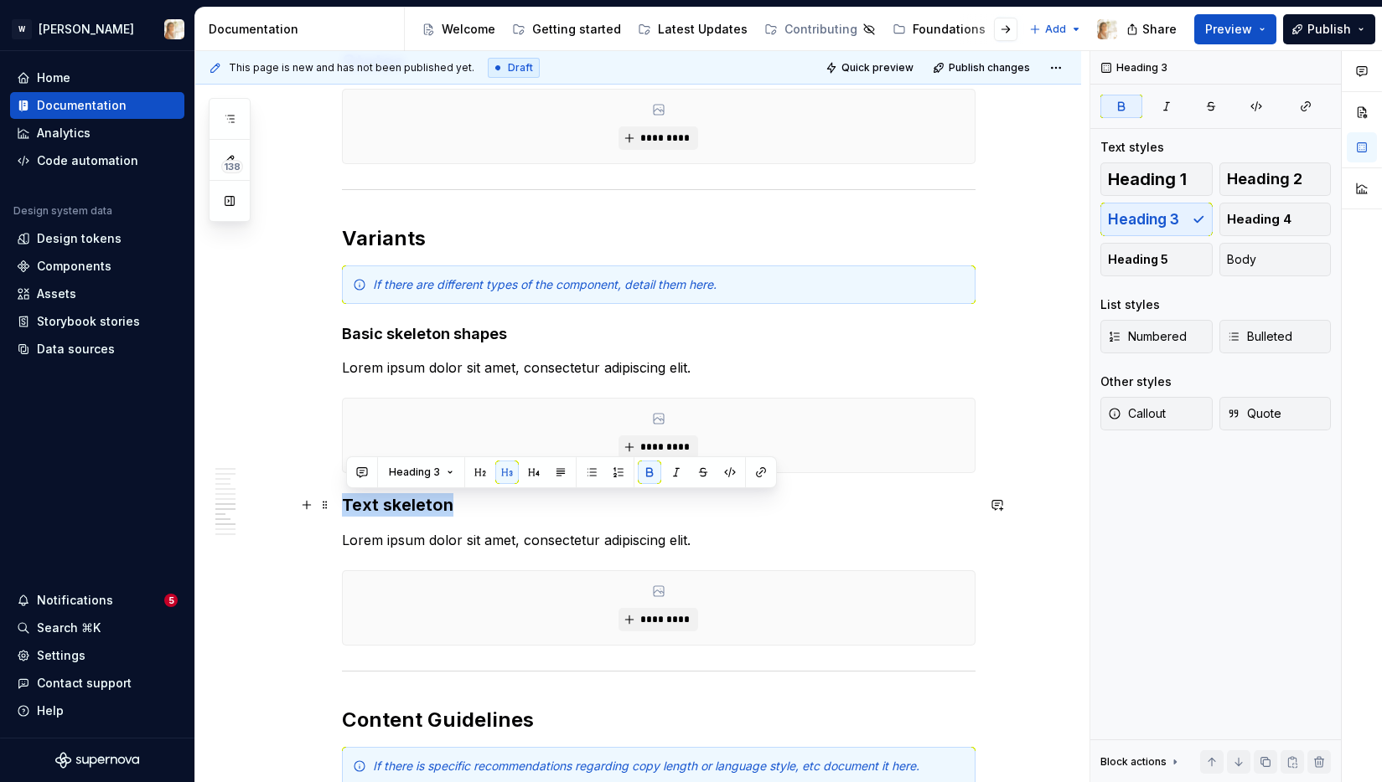
click at [422, 514] on strong "Text skeleton" at bounding box center [397, 505] width 111 height 20
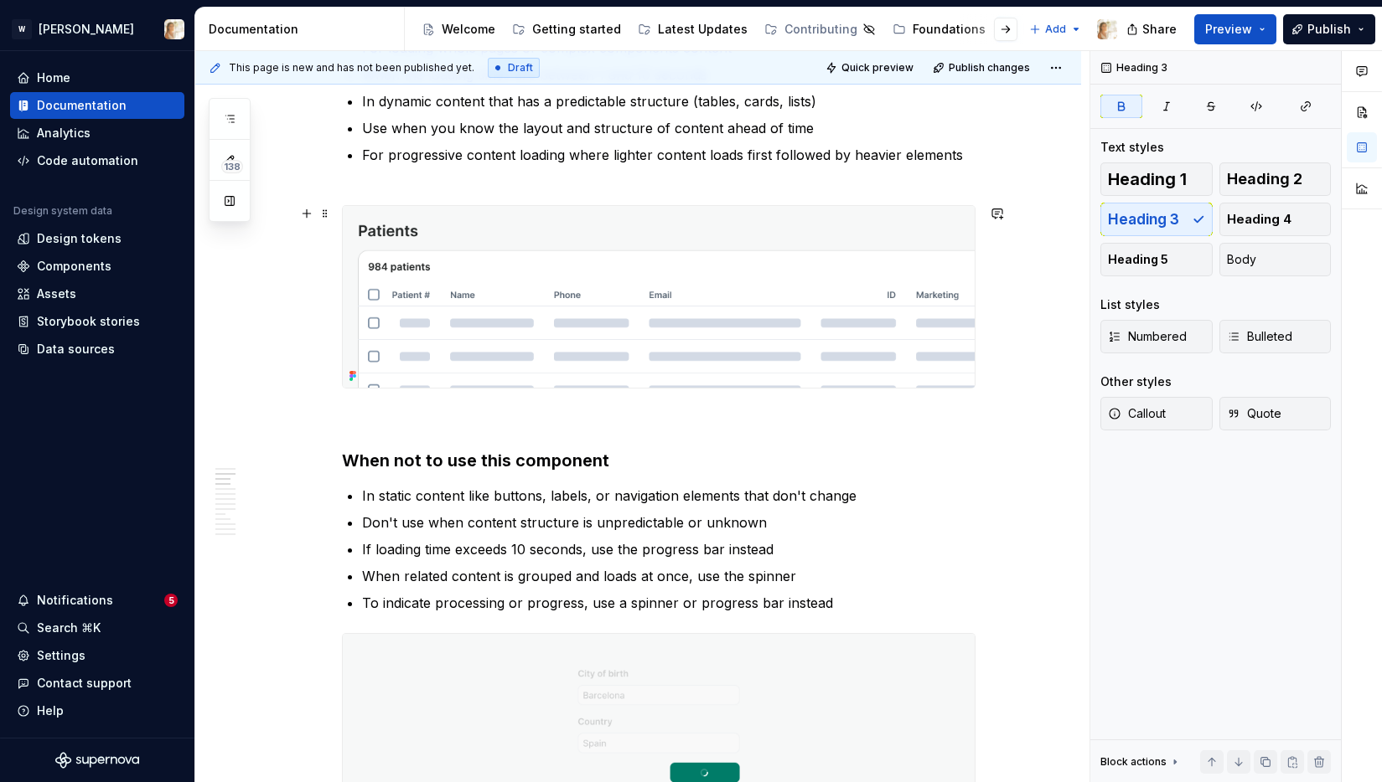
scroll to position [1094, 0]
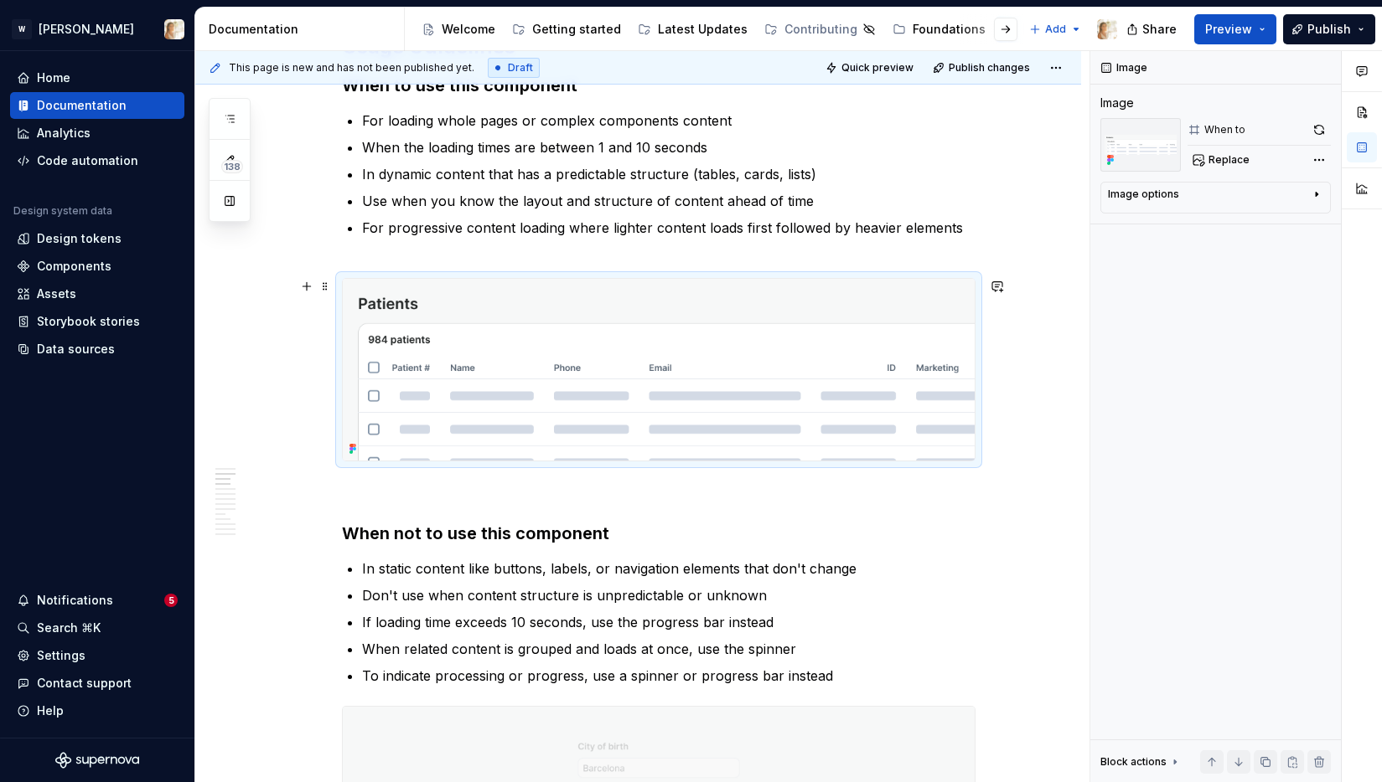
click at [530, 372] on img at bounding box center [659, 370] width 632 height 182
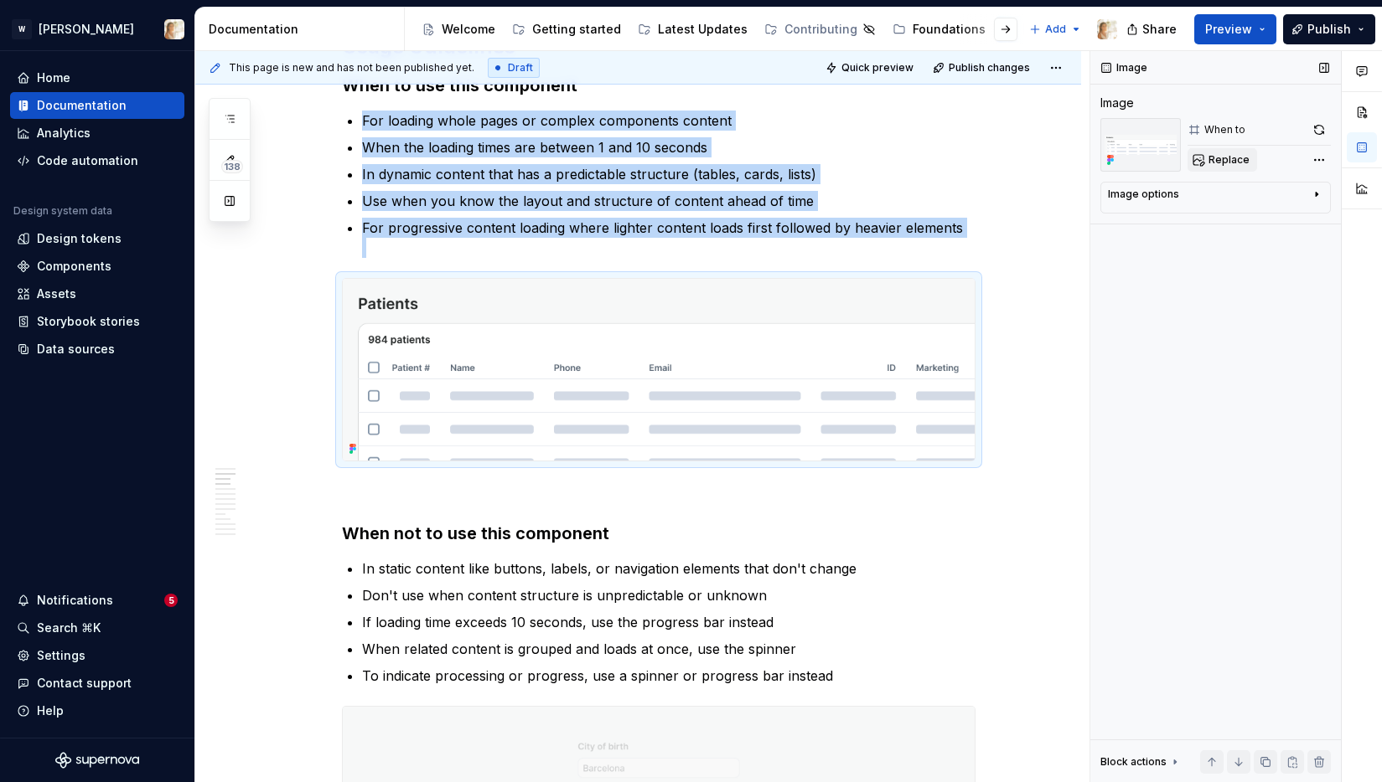
click at [1235, 158] on span "Replace" at bounding box center [1228, 159] width 41 height 13
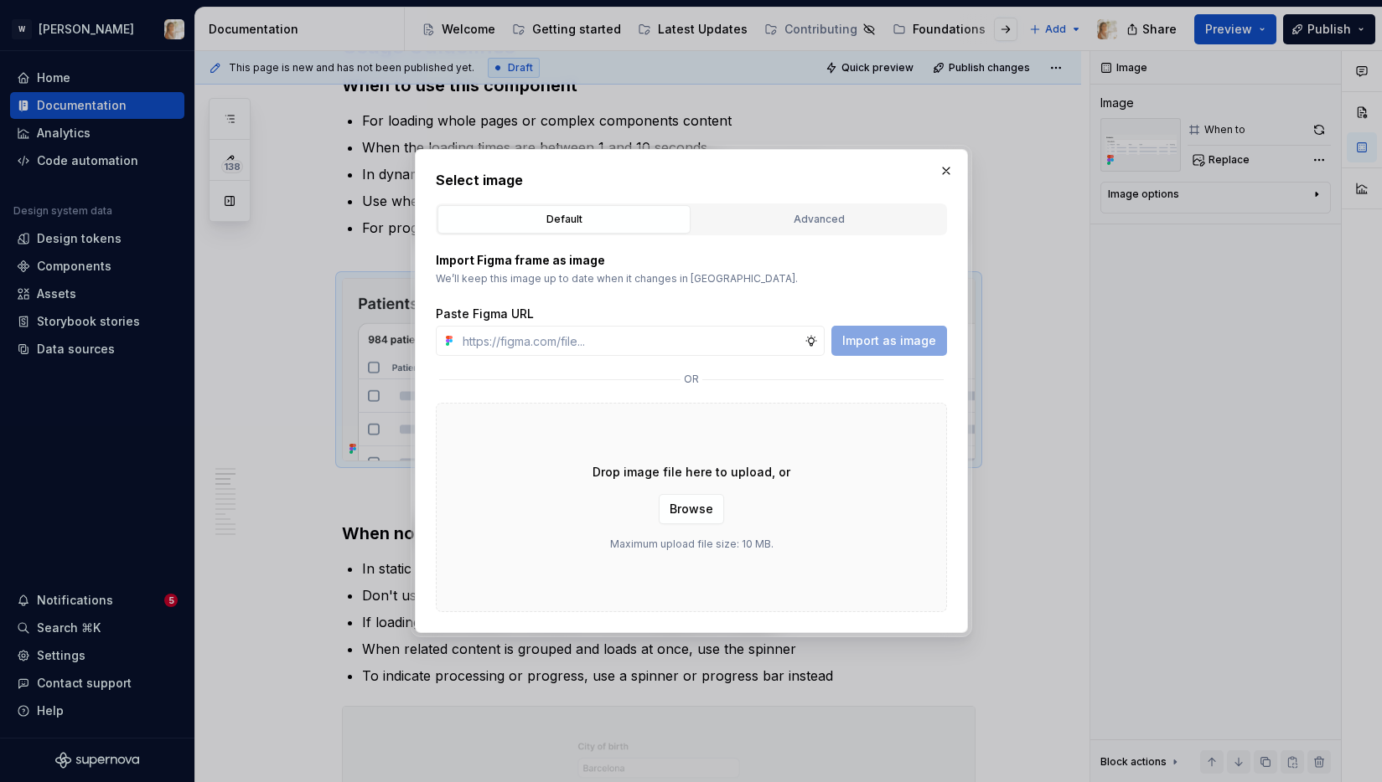
type textarea "*"
type input "[URL][DOMAIN_NAME]"
click at [858, 338] on span "Import as image" at bounding box center [889, 341] width 94 height 17
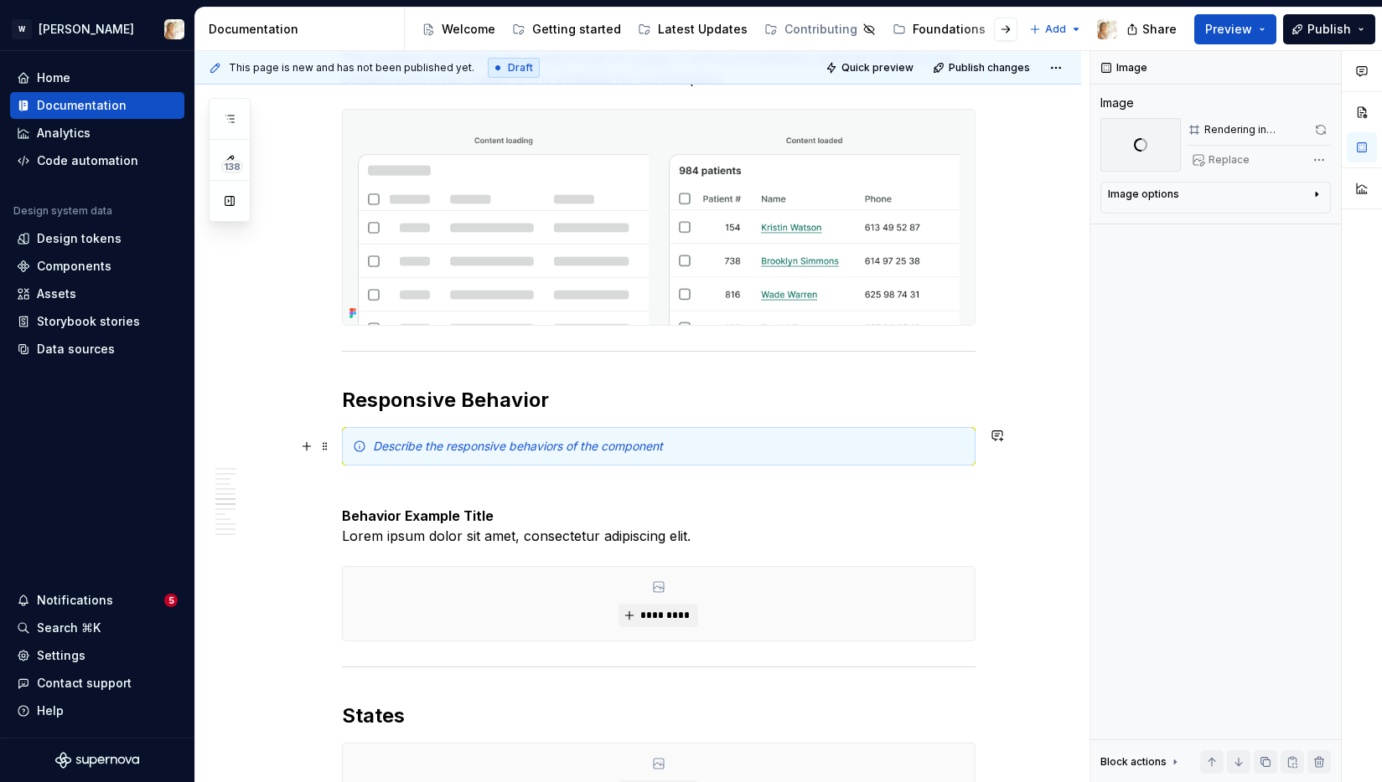
scroll to position [2291, 0]
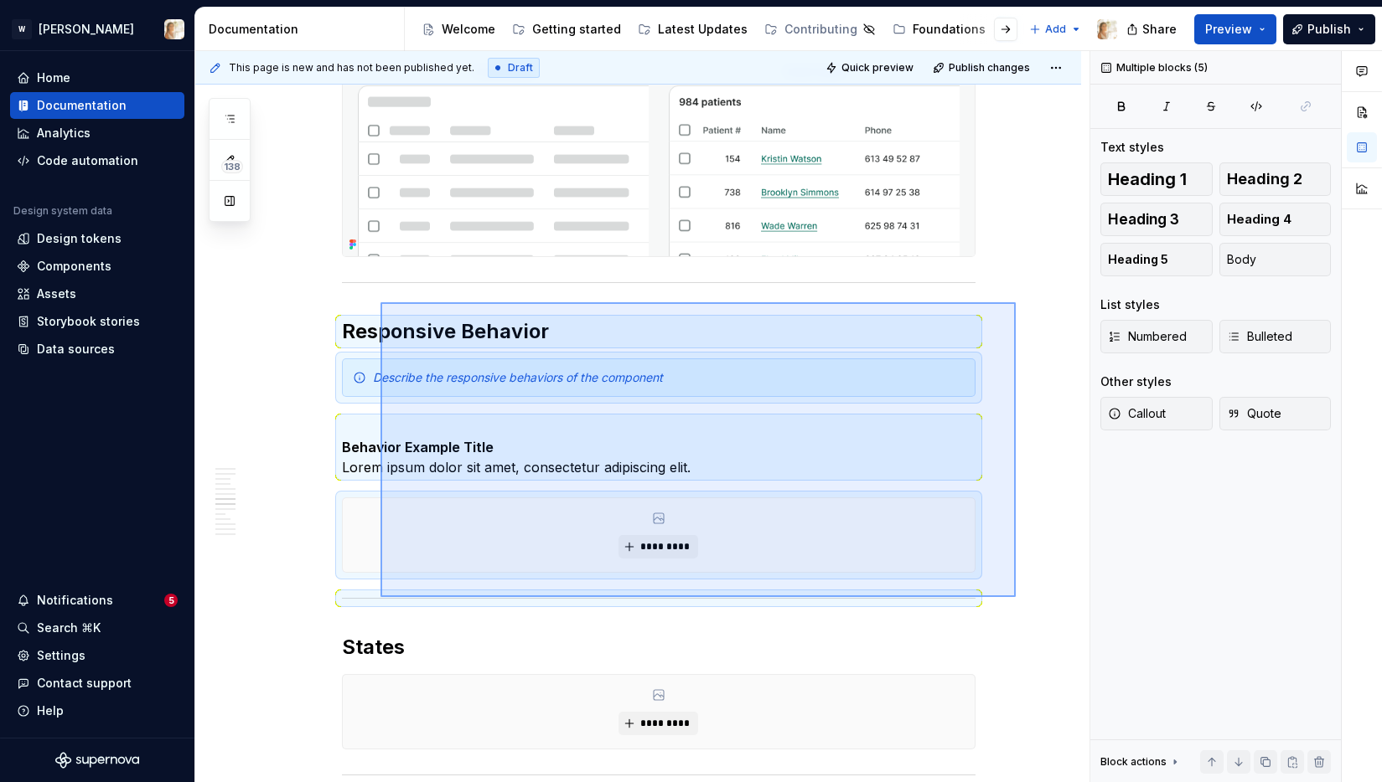
drag, startPoint x: 1015, startPoint y: 597, endPoint x: 380, endPoint y: 302, distance: 700.2
click at [380, 302] on div "**********" at bounding box center [642, 417] width 894 height 732
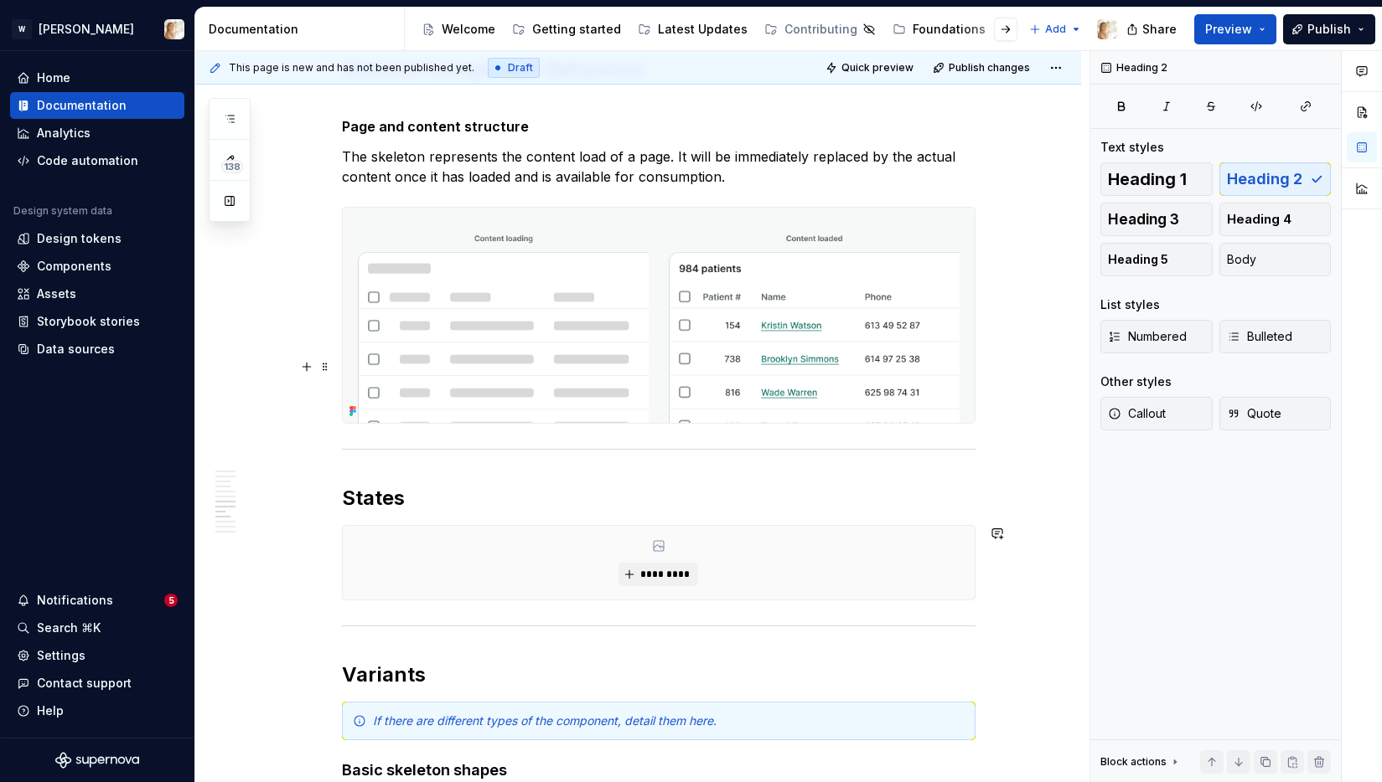
scroll to position [2458, 0]
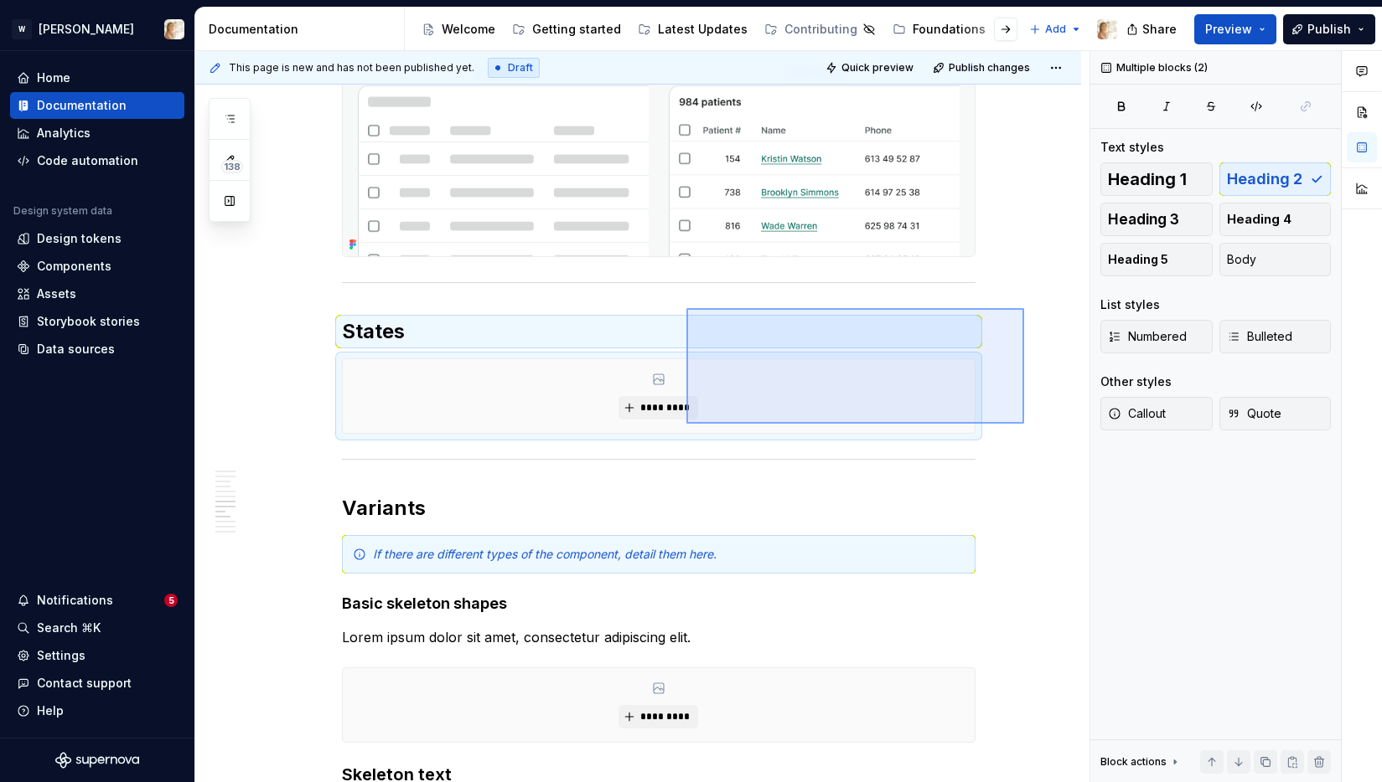
drag, startPoint x: 1024, startPoint y: 424, endPoint x: 686, endPoint y: 308, distance: 356.9
click at [686, 308] on div "**********" at bounding box center [642, 417] width 894 height 732
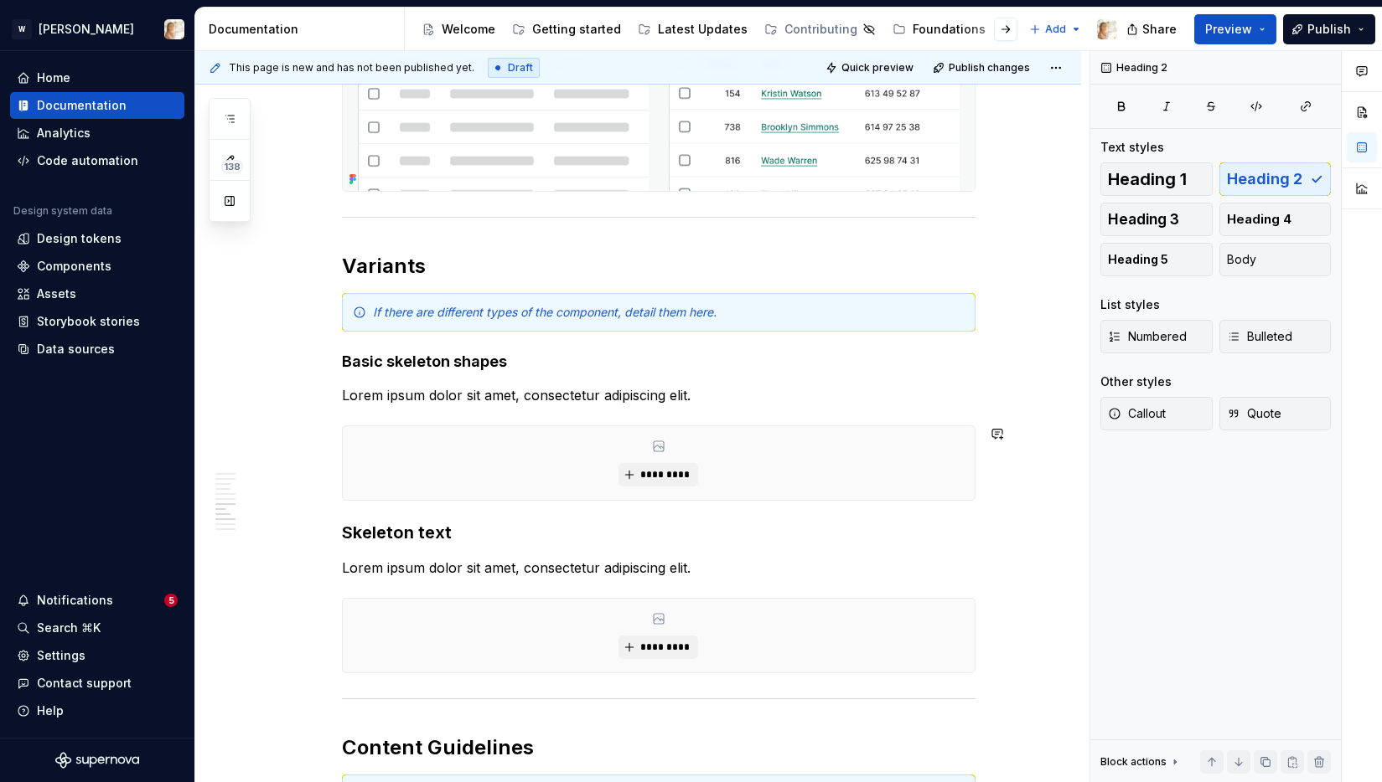
scroll to position [2471, 0]
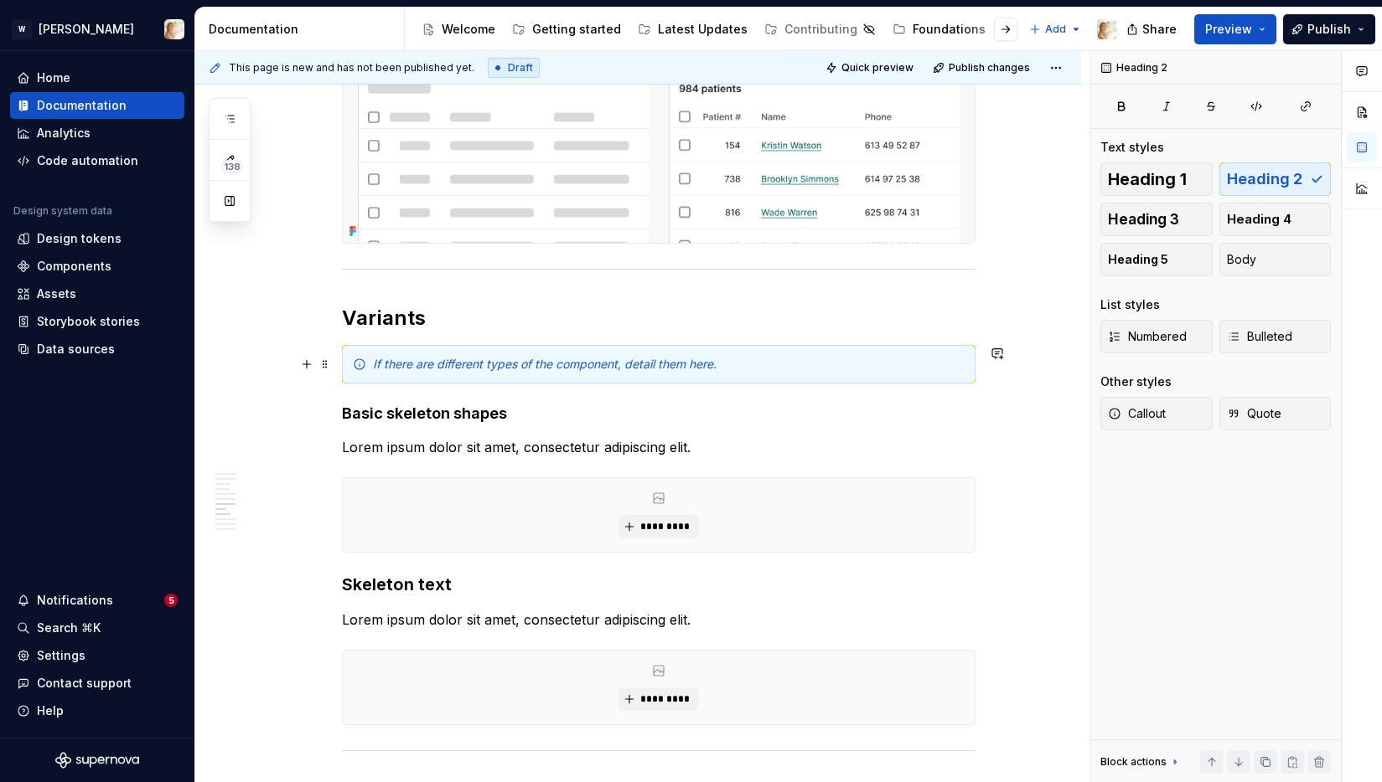
click at [629, 368] on em "If there are different types of the component, detail them here." at bounding box center [544, 364] width 343 height 14
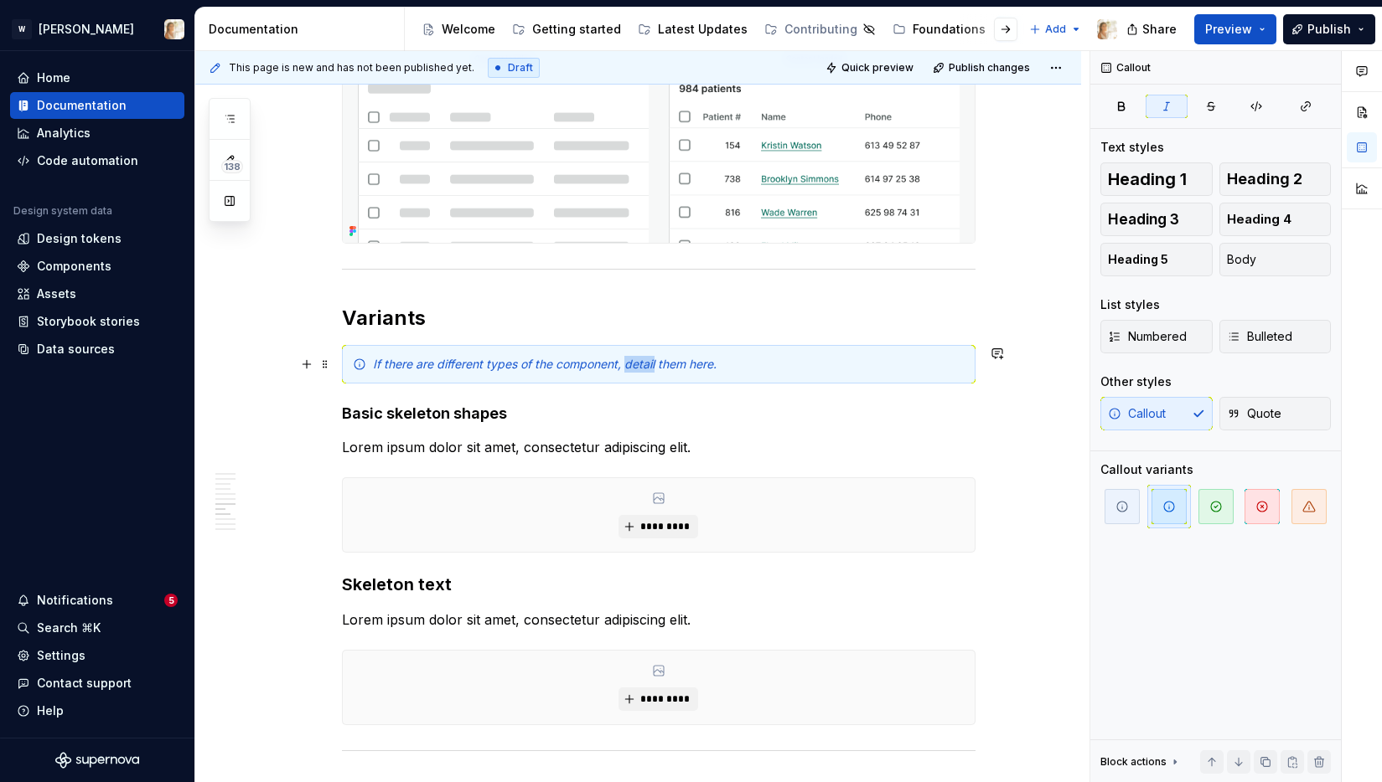
click at [629, 368] on em "If there are different types of the component, detail them here." at bounding box center [544, 364] width 343 height 14
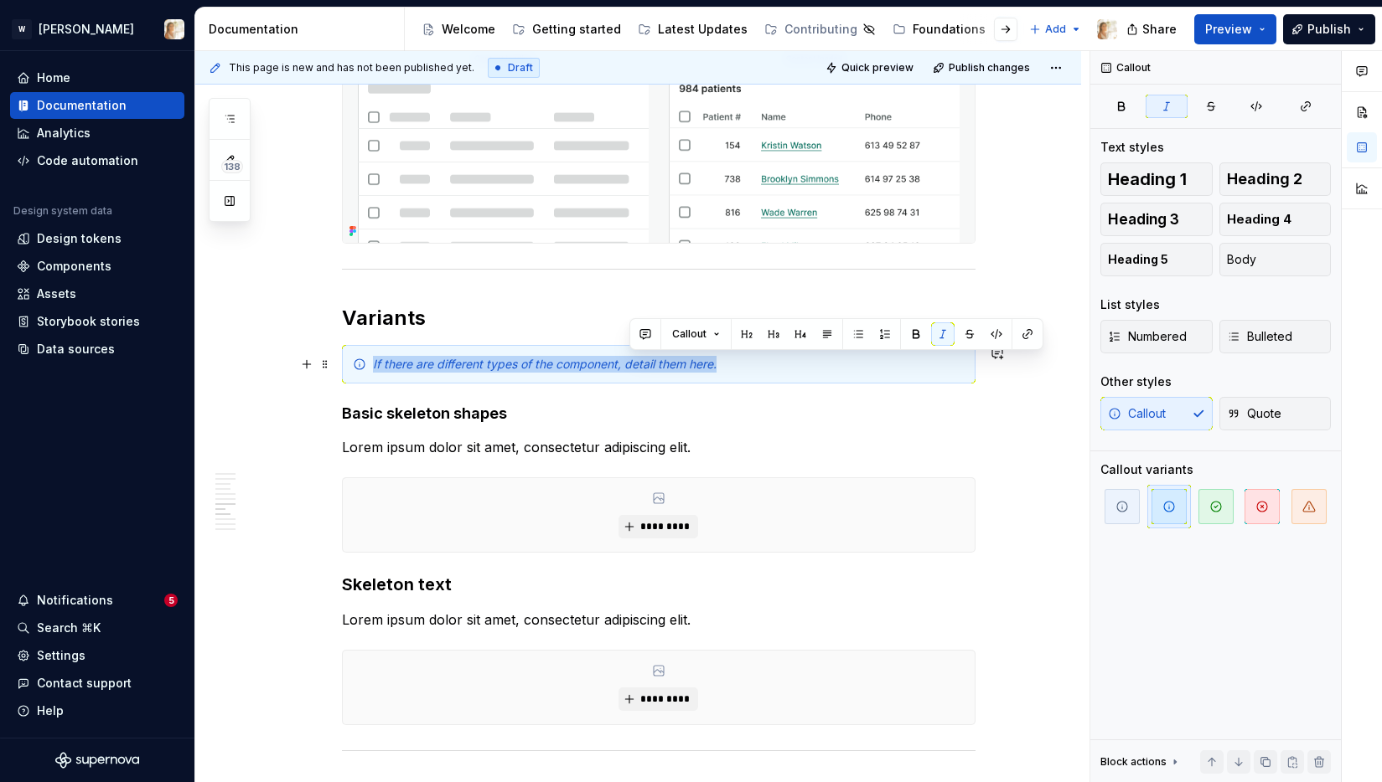
click at [629, 368] on em "If there are different types of the component, detail them here." at bounding box center [544, 364] width 343 height 14
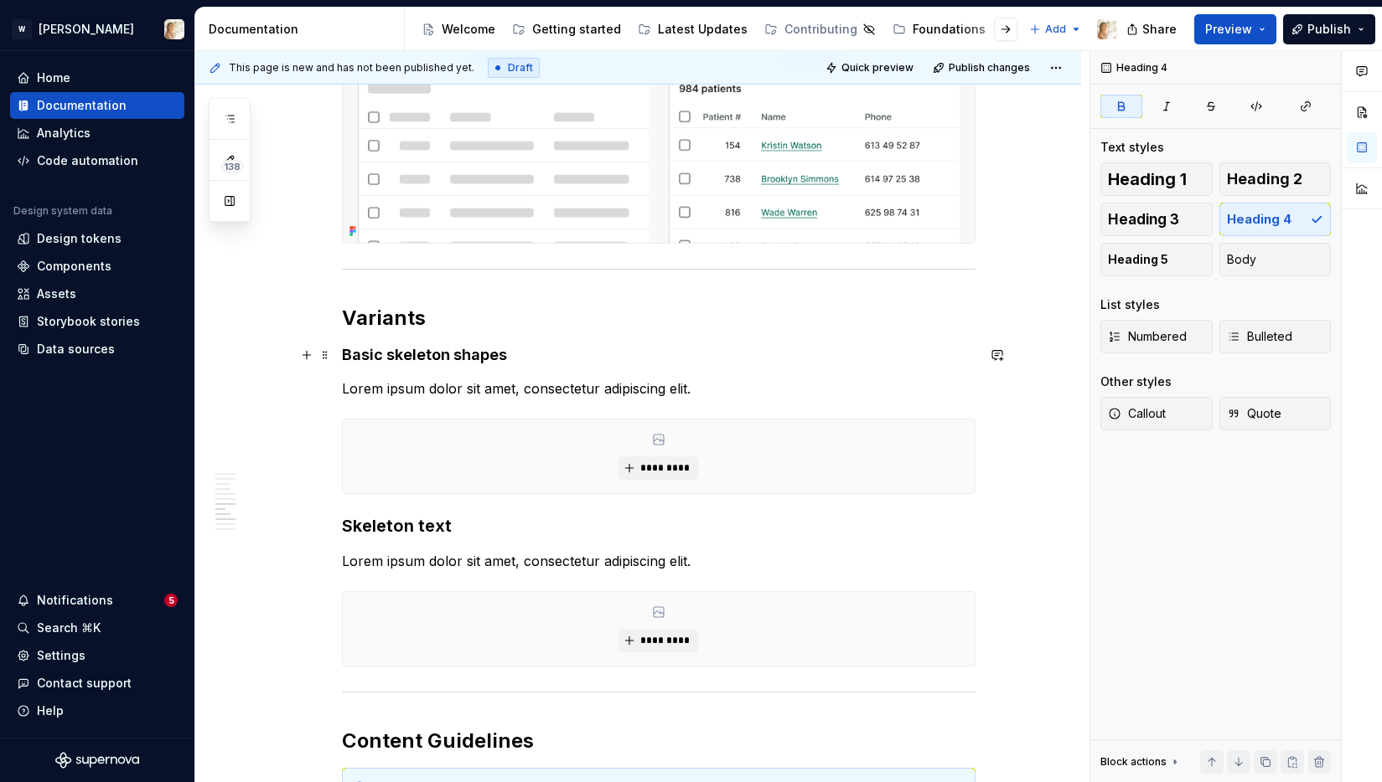
click at [403, 353] on strong "Basic skeleton shapes" at bounding box center [424, 355] width 165 height 18
click at [380, 526] on strong "Skeleton text" at bounding box center [397, 526] width 110 height 20
click at [374, 529] on strong "Skeleton text" at bounding box center [397, 526] width 110 height 20
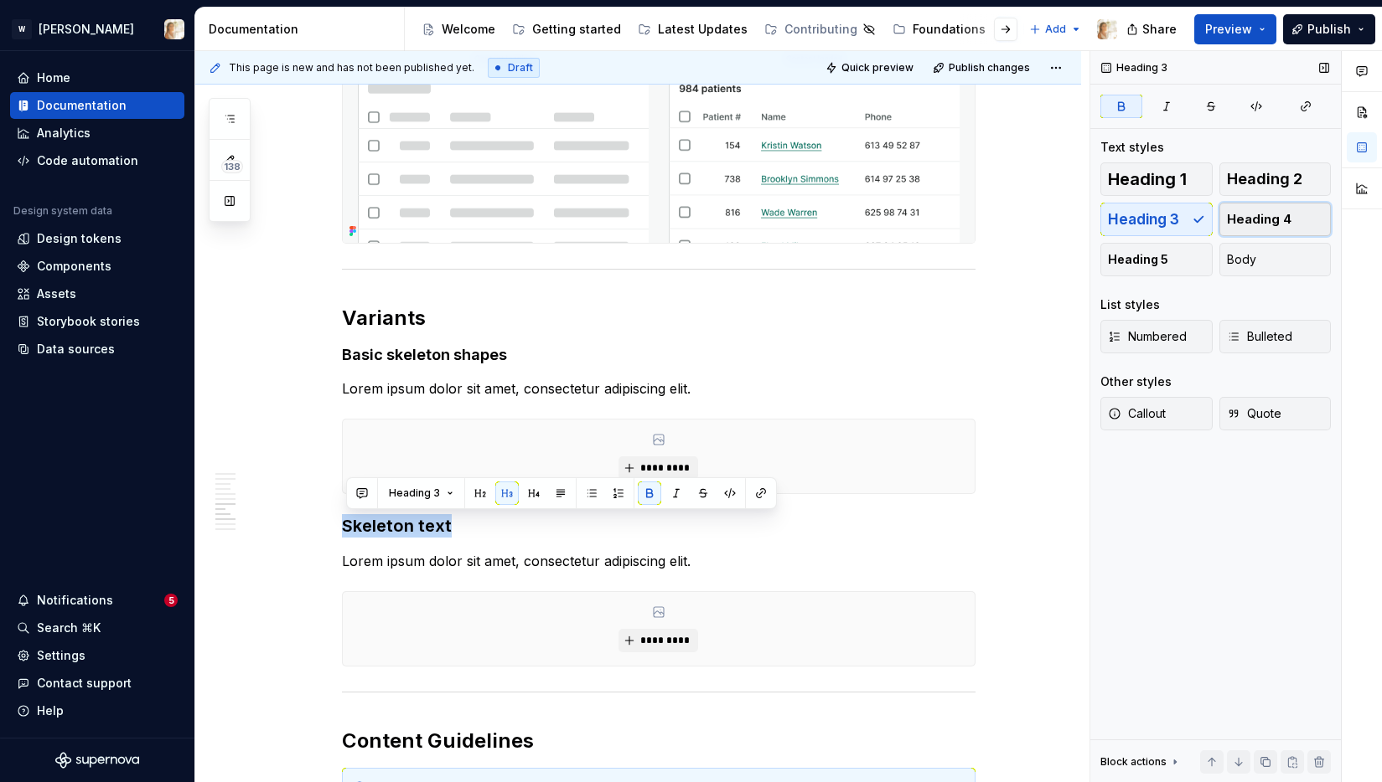
click at [1290, 212] on button "Heading 4" at bounding box center [1275, 220] width 112 height 34
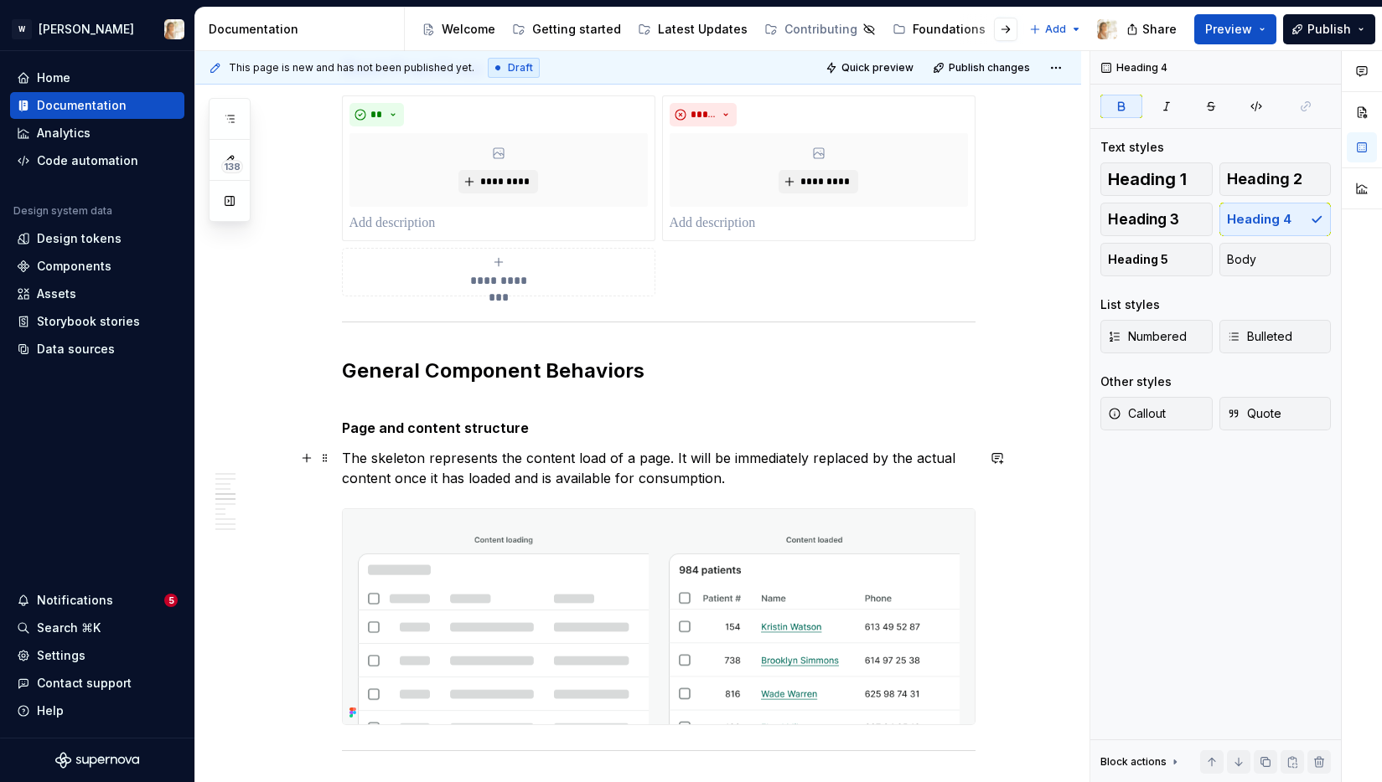
scroll to position [1976, 0]
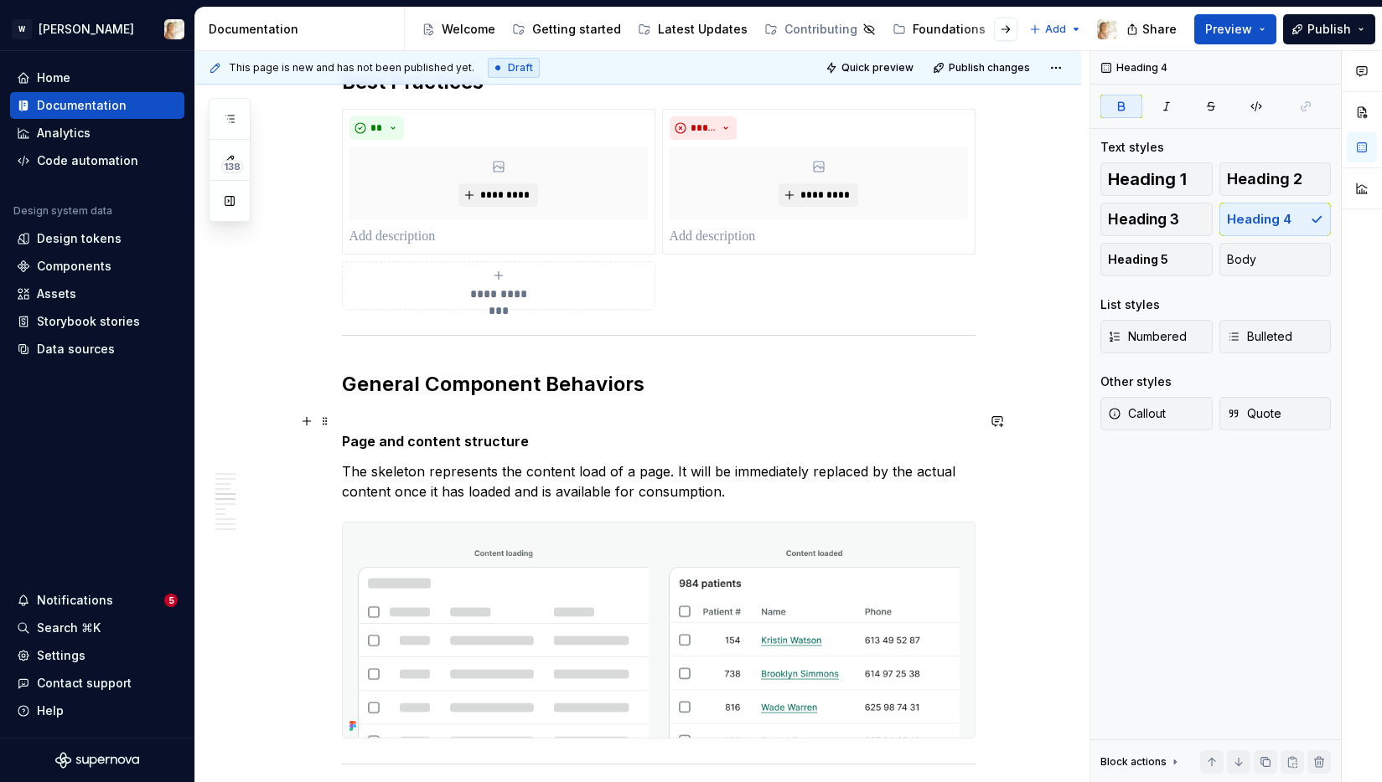
click at [444, 451] on p "Page and content structure" at bounding box center [658, 431] width 633 height 40
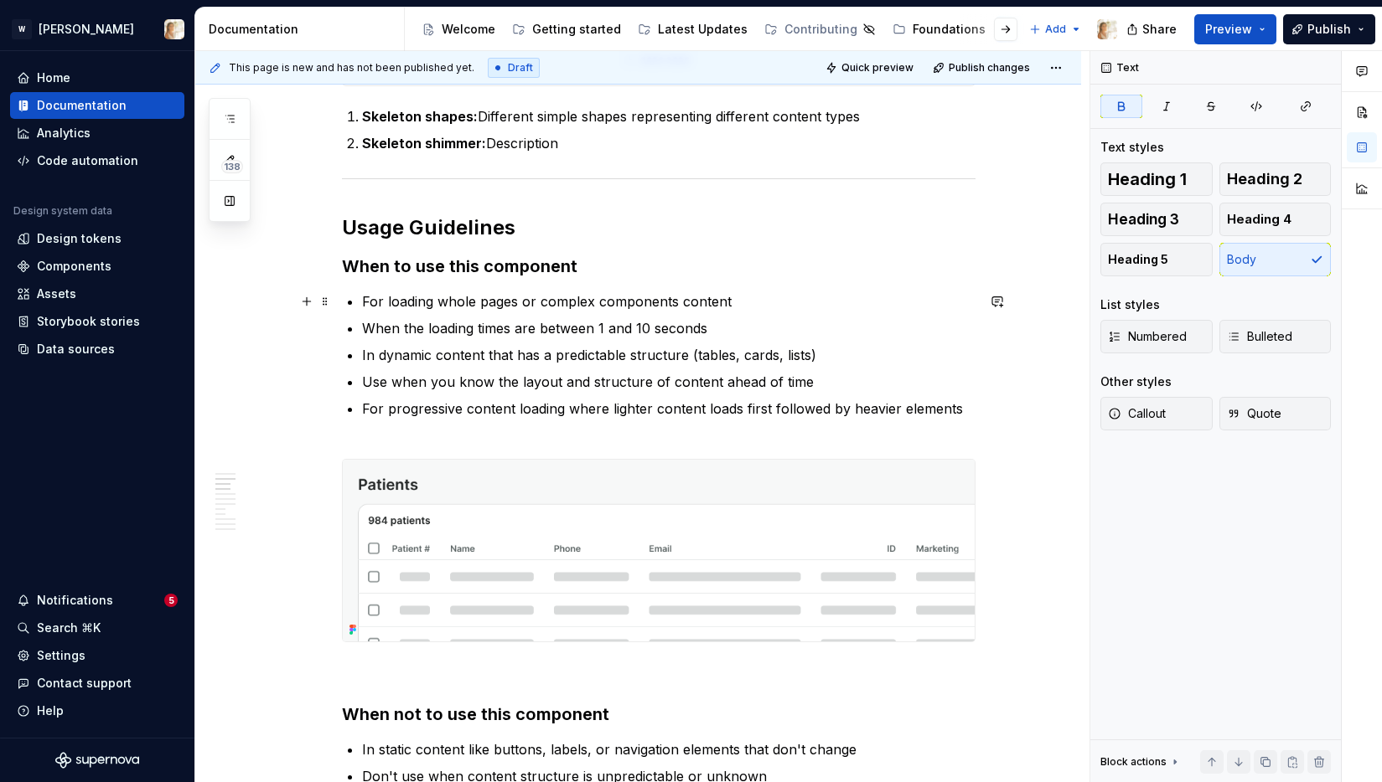
scroll to position [897, 0]
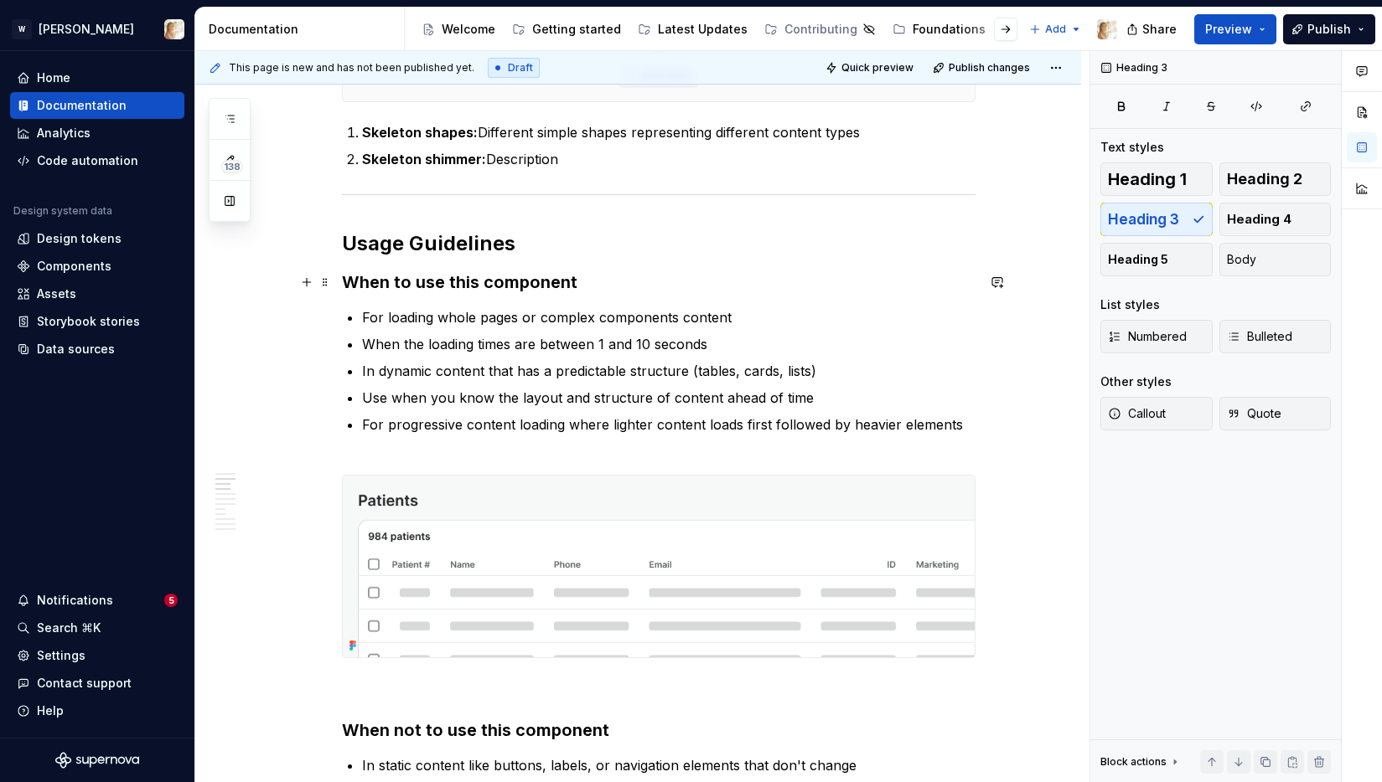
click at [411, 272] on h3 "When to use this component" at bounding box center [658, 282] width 633 height 23
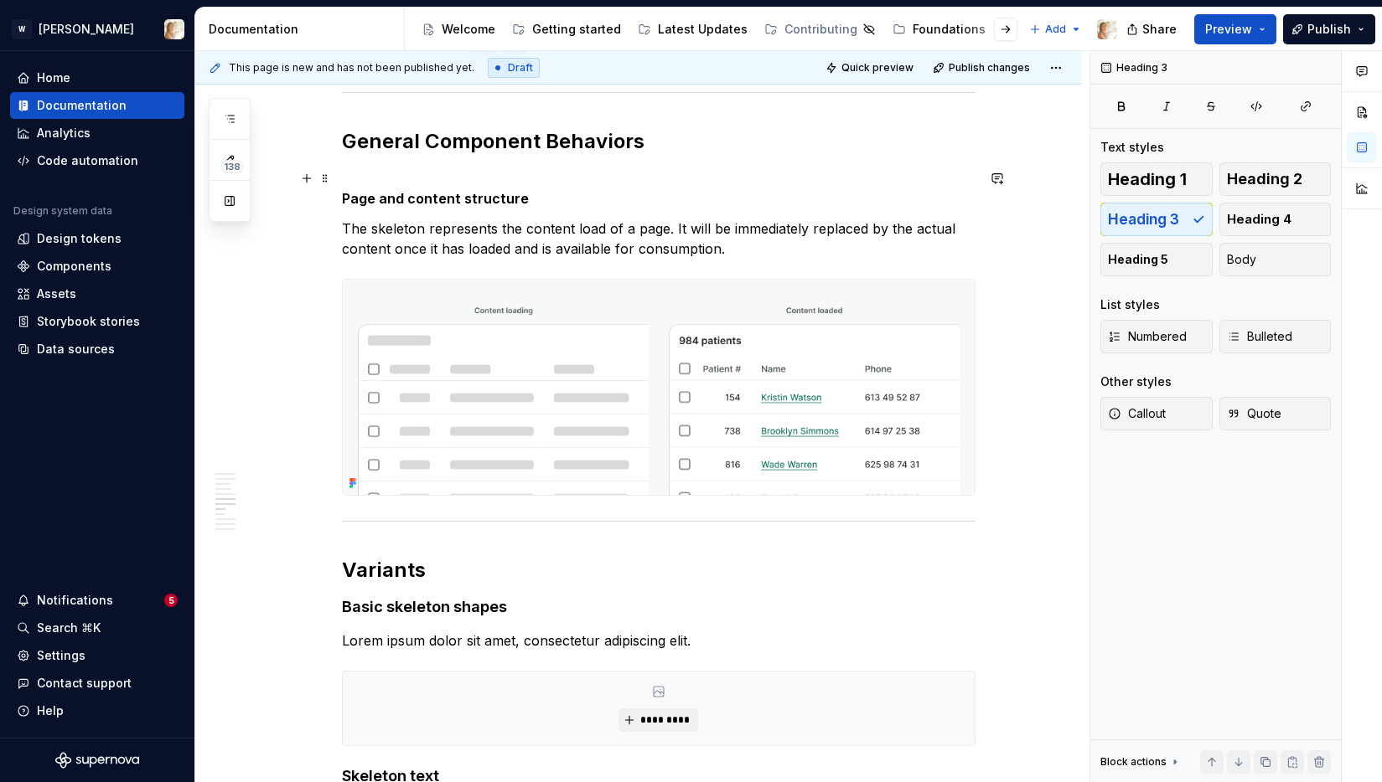
scroll to position [2232, 0]
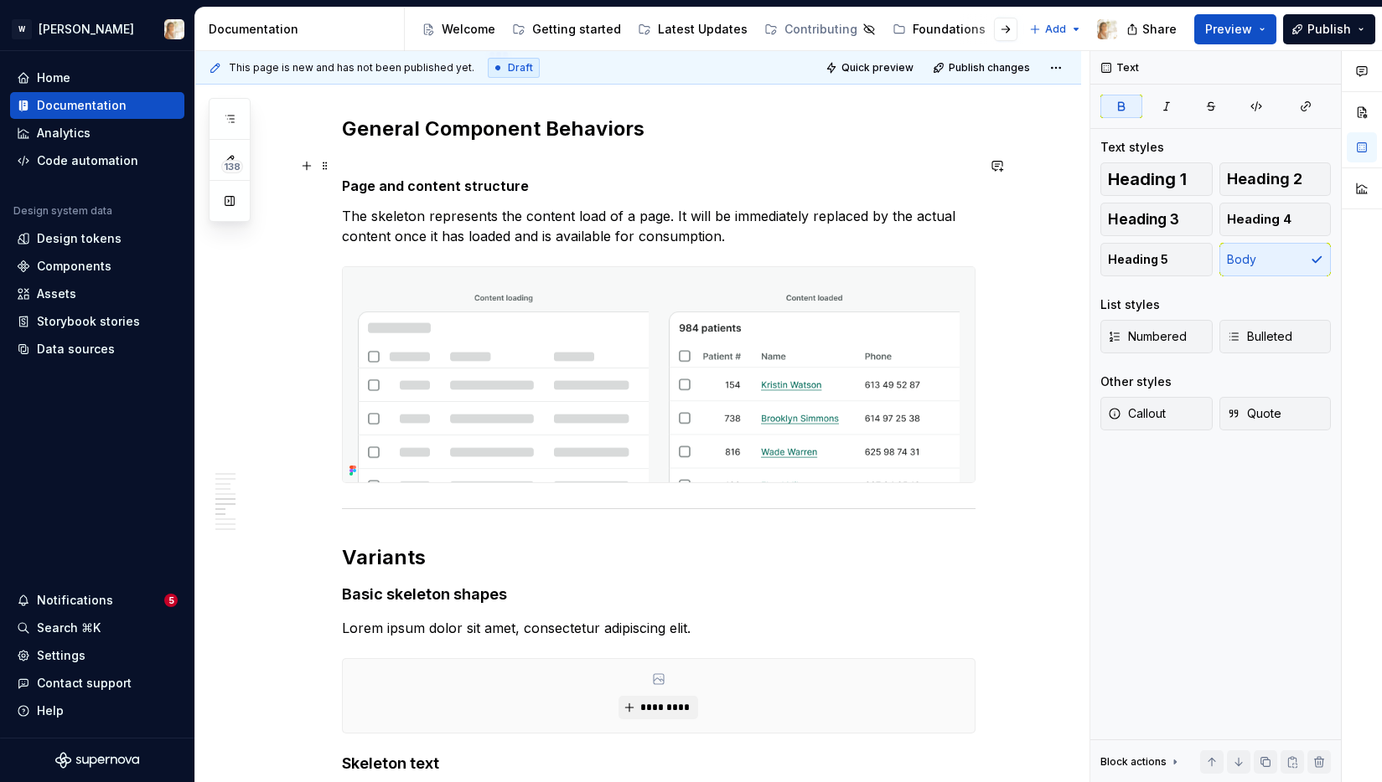
click at [426, 187] on strong "Page and content structure" at bounding box center [435, 186] width 187 height 17
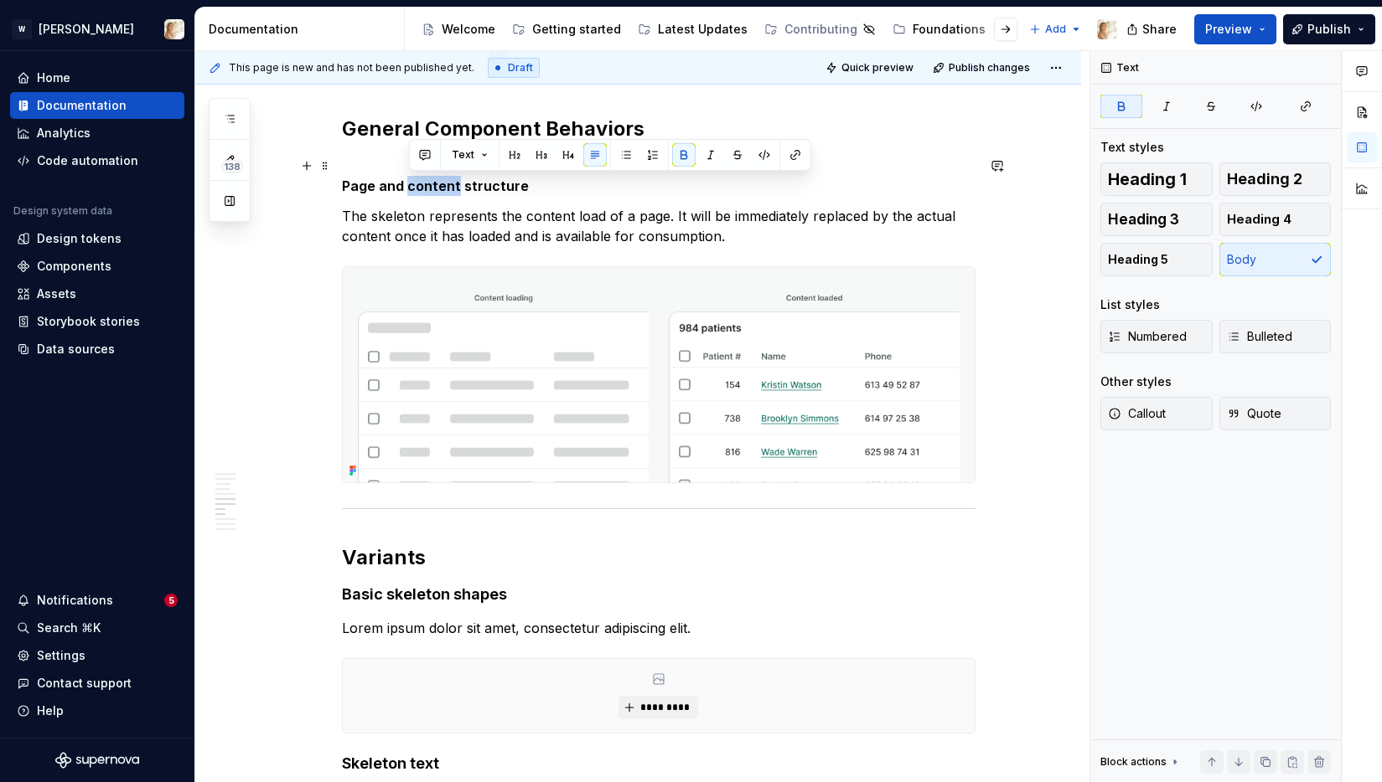
click at [426, 187] on strong "Page and content structure" at bounding box center [435, 186] width 187 height 17
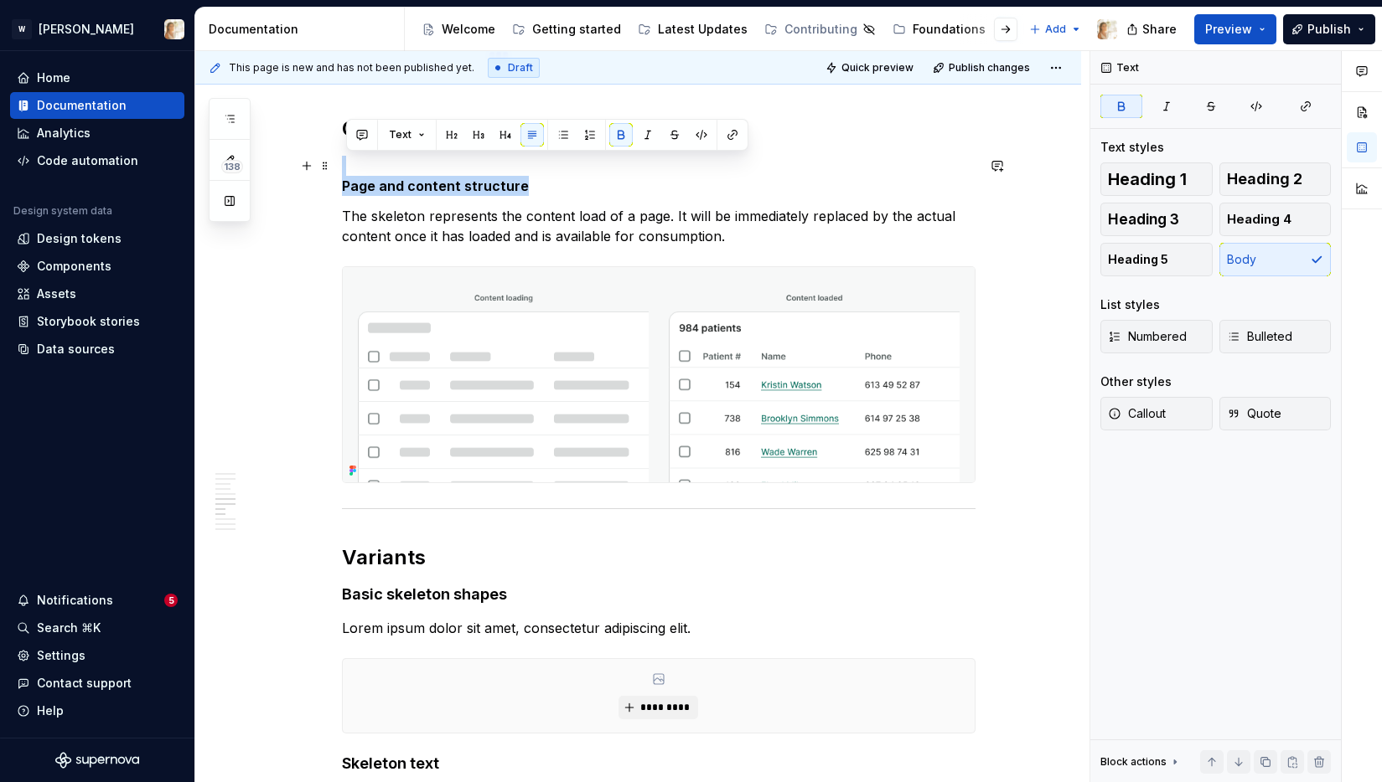
click at [346, 185] on strong "Page and content structure" at bounding box center [435, 186] width 187 height 17
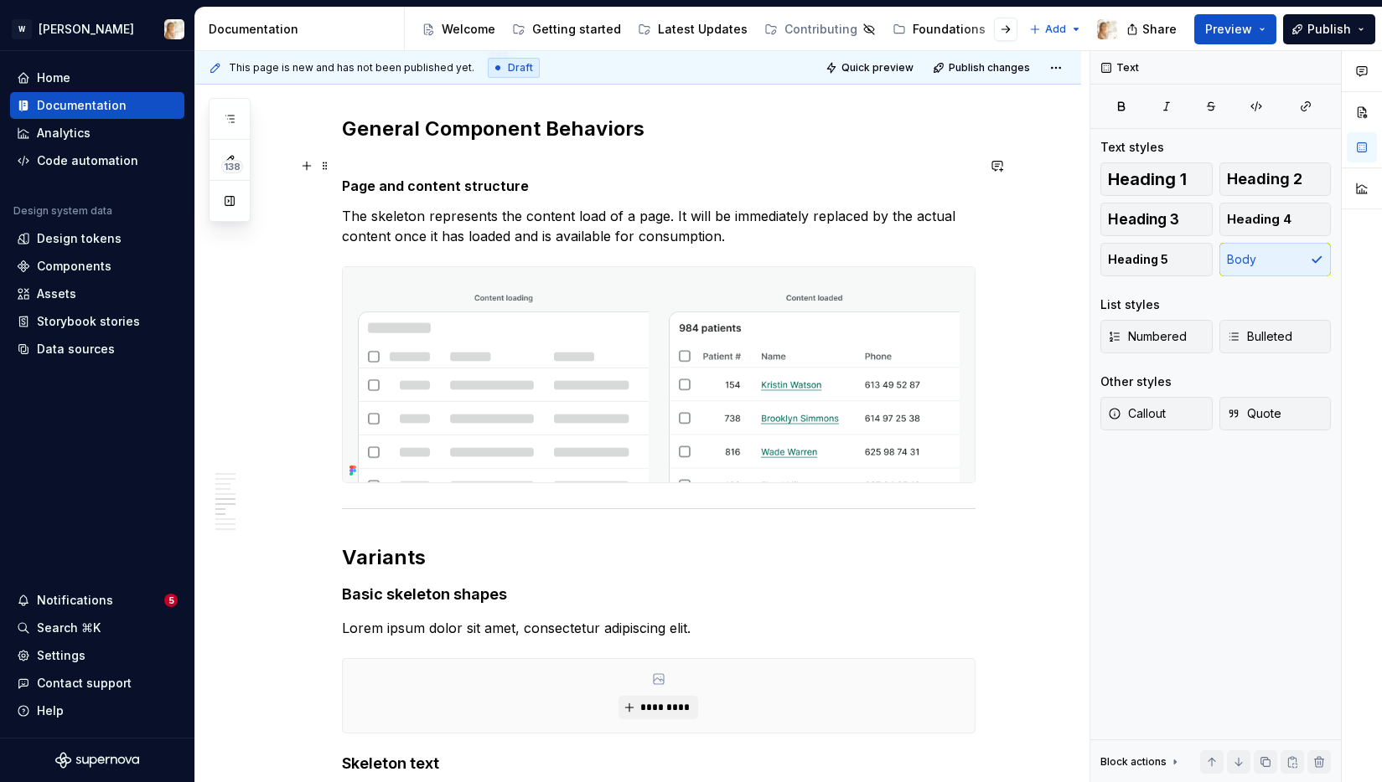
click at [354, 167] on p "Page and content structure" at bounding box center [658, 176] width 633 height 40
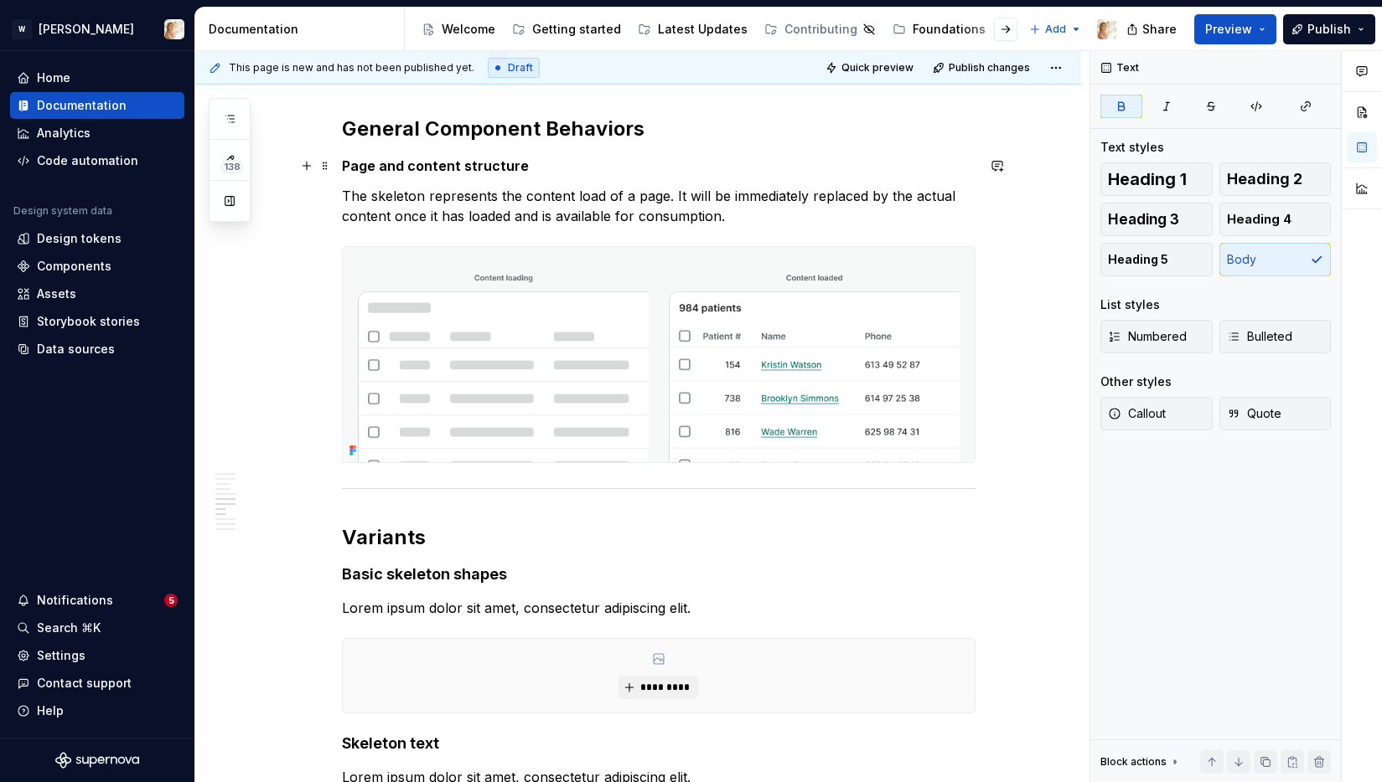
click at [380, 158] on strong "Page and content structure" at bounding box center [435, 166] width 187 height 17
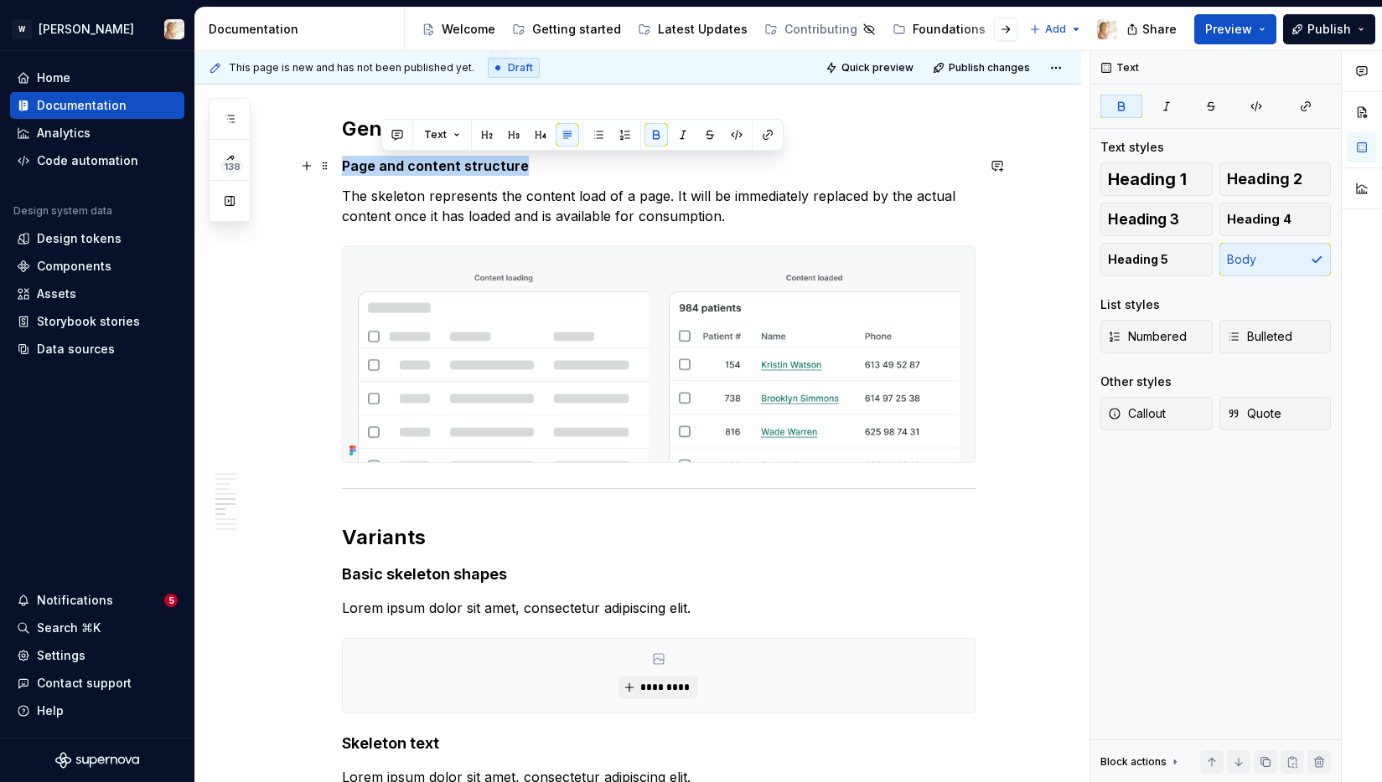
click at [380, 158] on strong "Page and content structure" at bounding box center [435, 166] width 187 height 17
click at [1268, 220] on span "Heading 4" at bounding box center [1259, 219] width 65 height 17
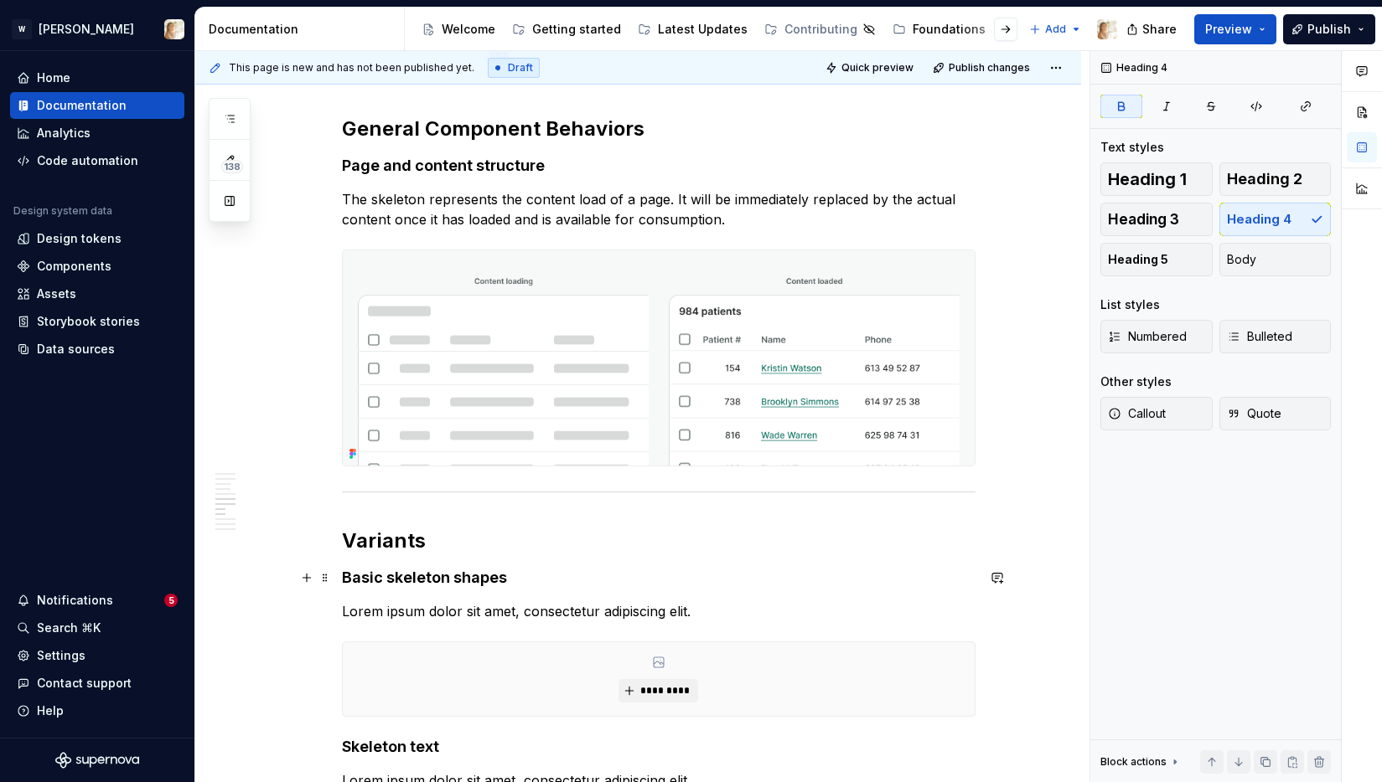
click at [386, 573] on strong "Basic skeleton shapes" at bounding box center [424, 578] width 165 height 18
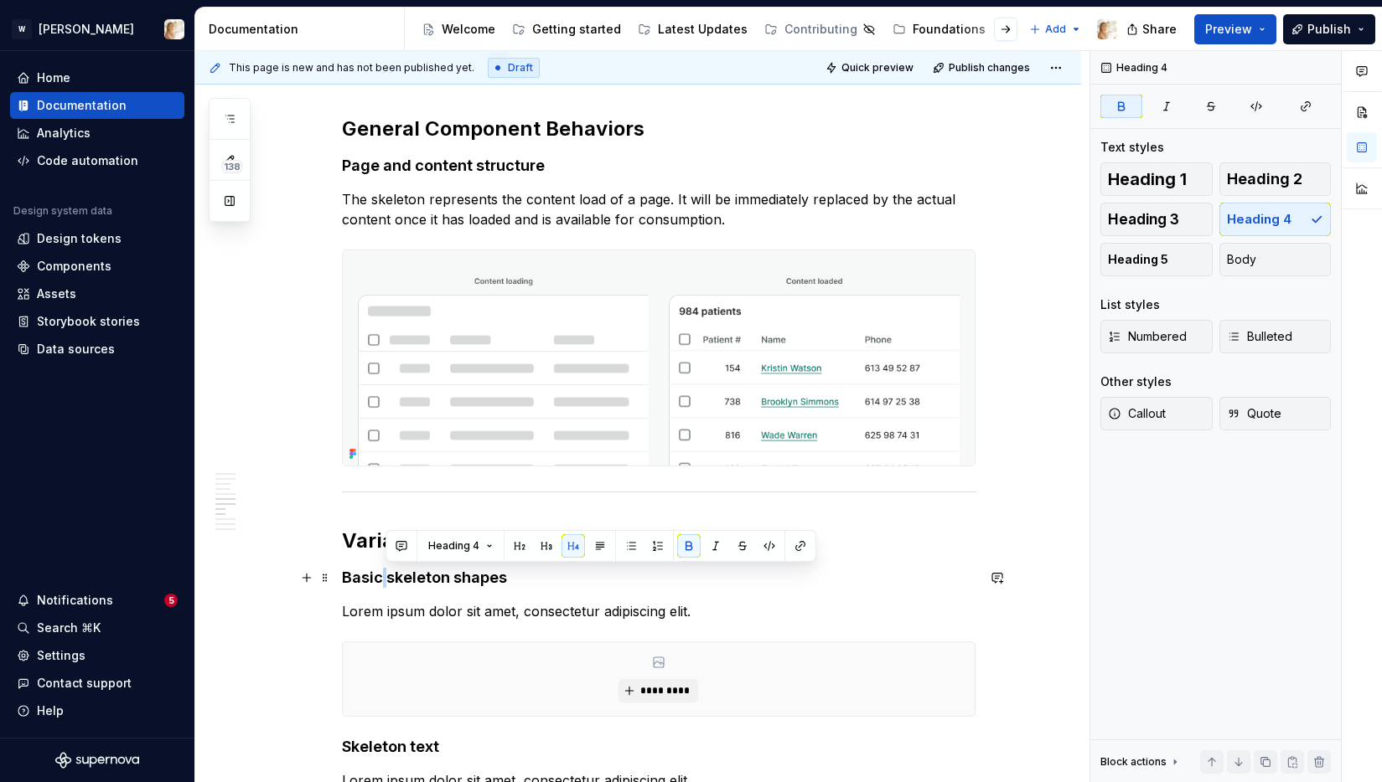
click at [386, 573] on strong "Basic skeleton shapes" at bounding box center [424, 578] width 165 height 18
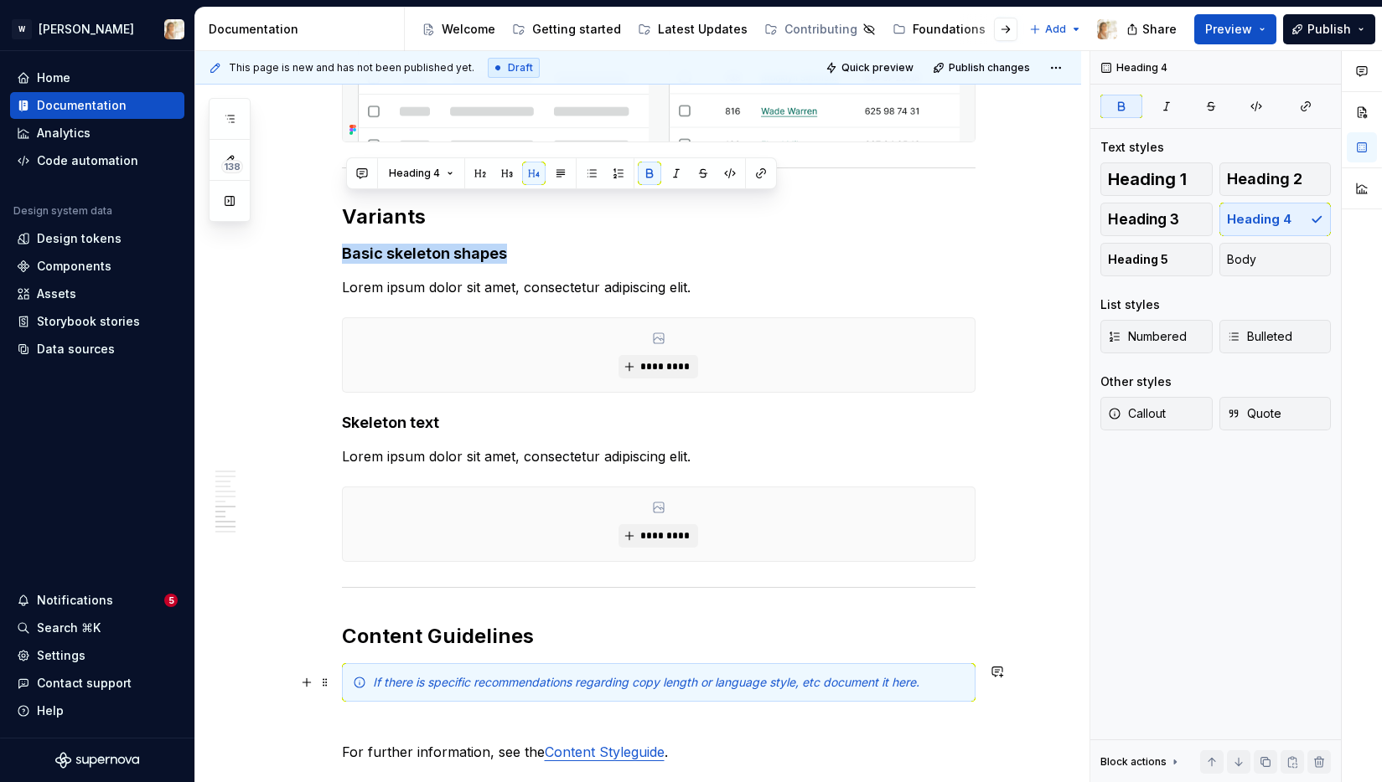
scroll to position [2276, 0]
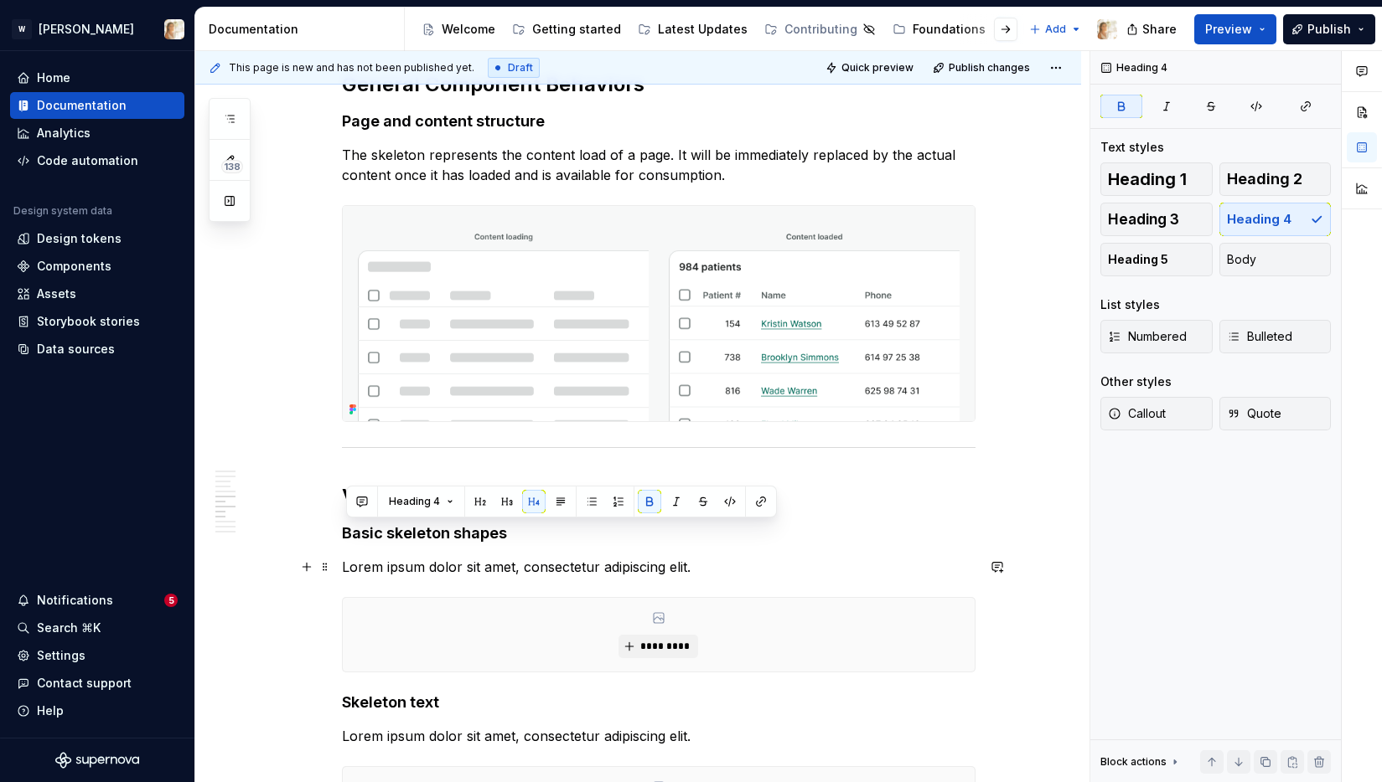
click at [428, 570] on p "Lorem ipsum dolor sit amet, consectetur adipiscing elit." at bounding box center [658, 567] width 633 height 20
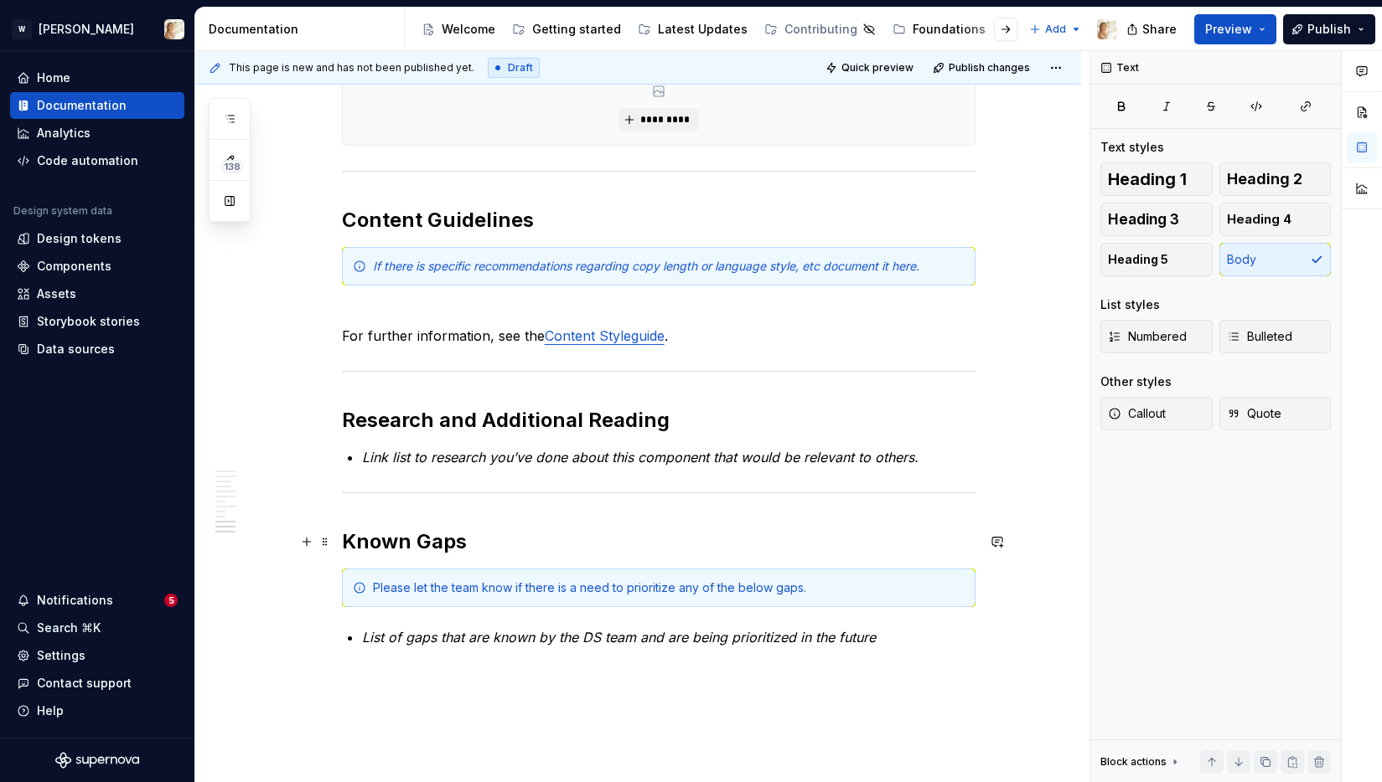
scroll to position [2928, 0]
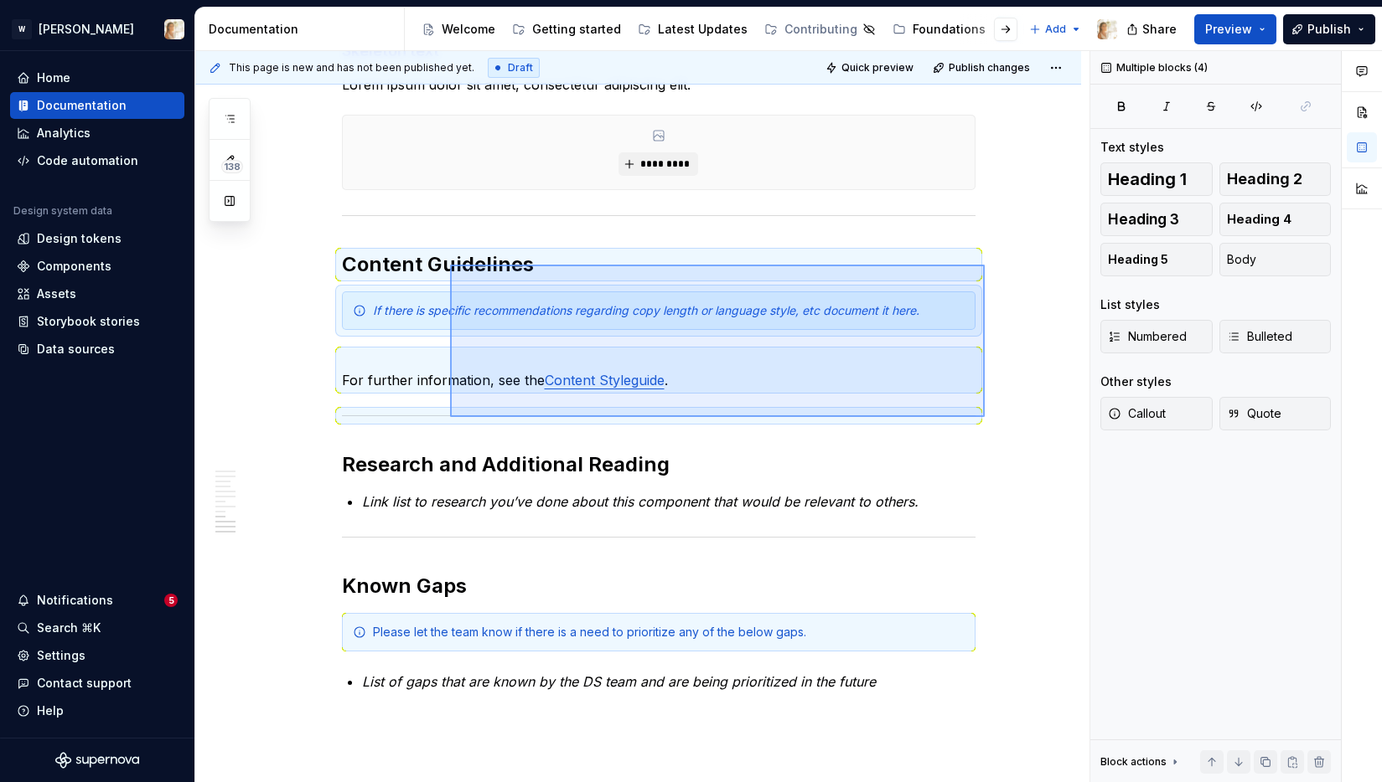
drag, startPoint x: 984, startPoint y: 417, endPoint x: 450, endPoint y: 265, distance: 555.8
click at [450, 265] on div "**********" at bounding box center [642, 417] width 894 height 732
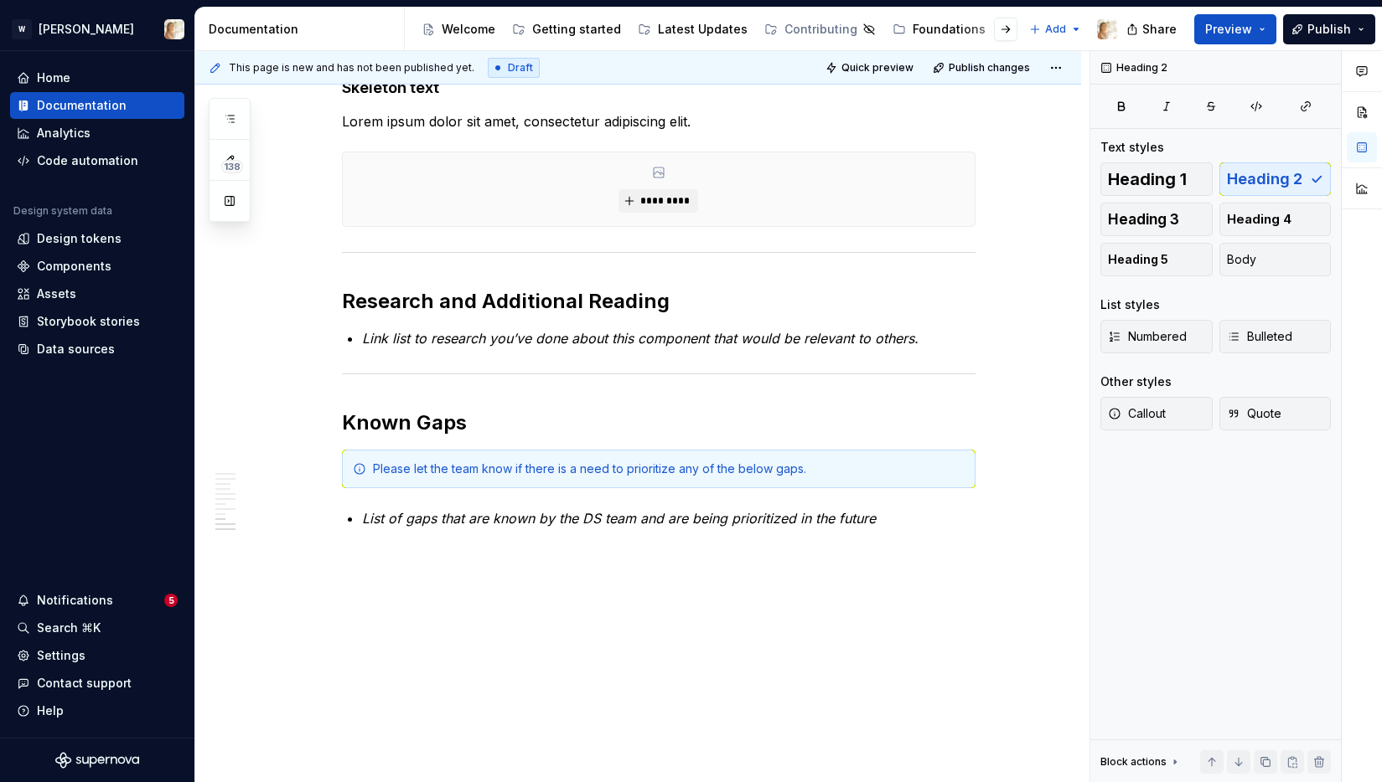
scroll to position [2891, 0]
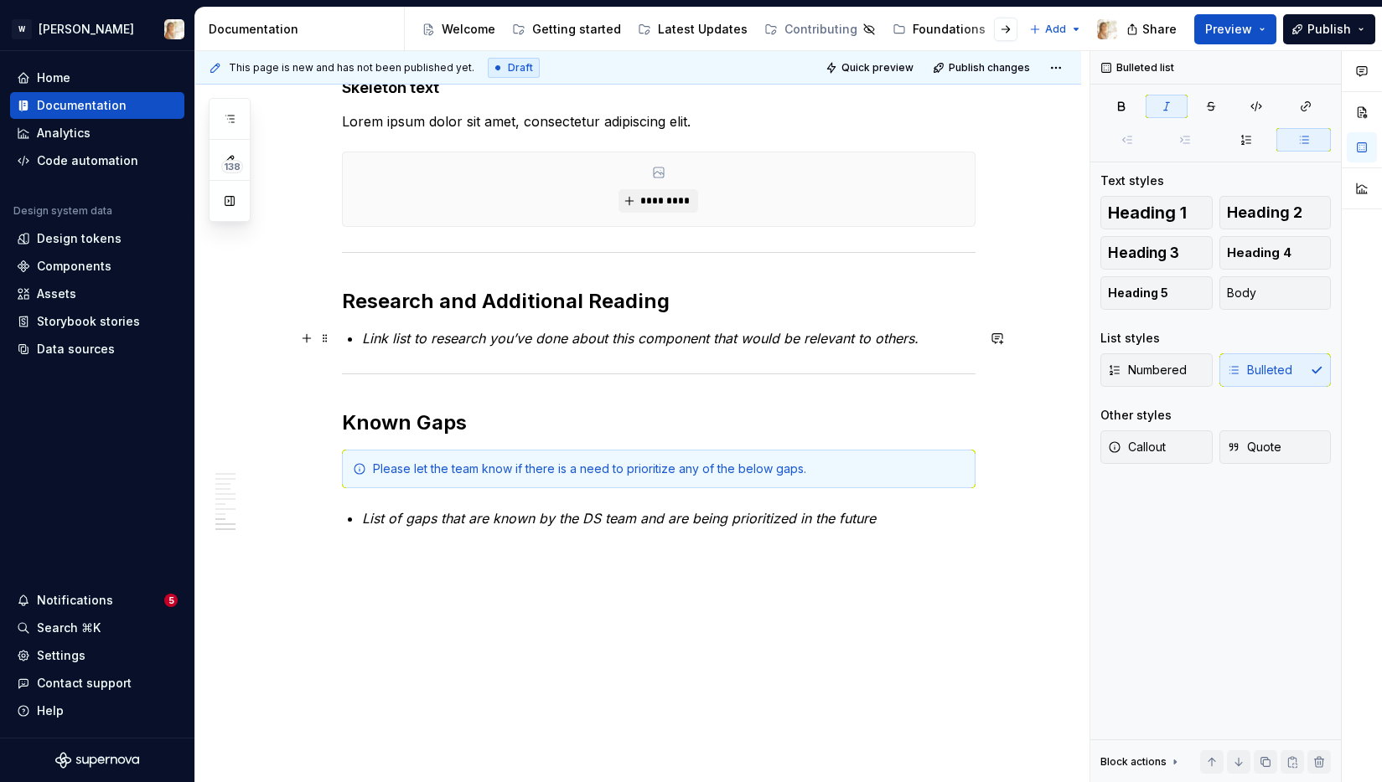
click at [467, 347] on p "Link list to research you’ve done about this component that would be relevant t…" at bounding box center [668, 338] width 613 height 20
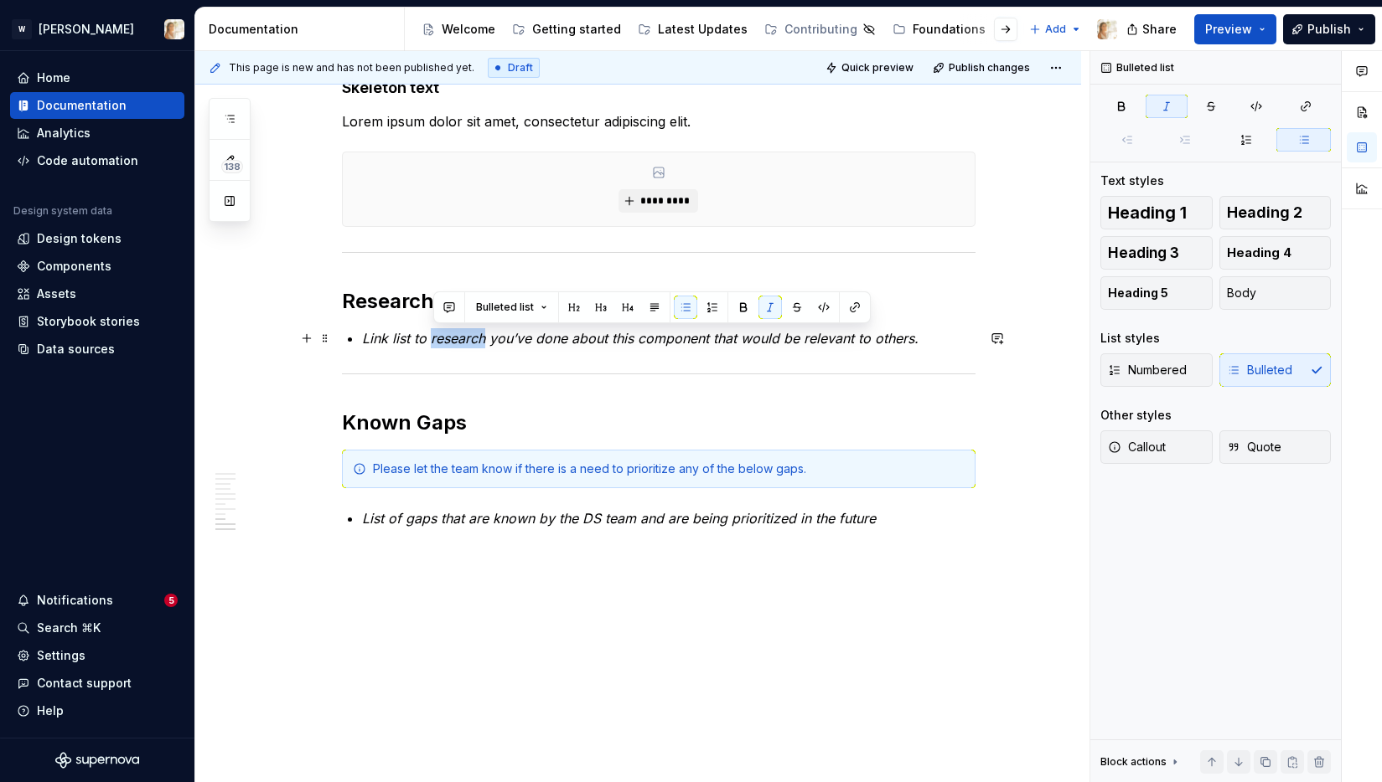
click at [467, 347] on p "Link list to research you’ve done about this component that would be relevant t…" at bounding box center [668, 338] width 613 height 20
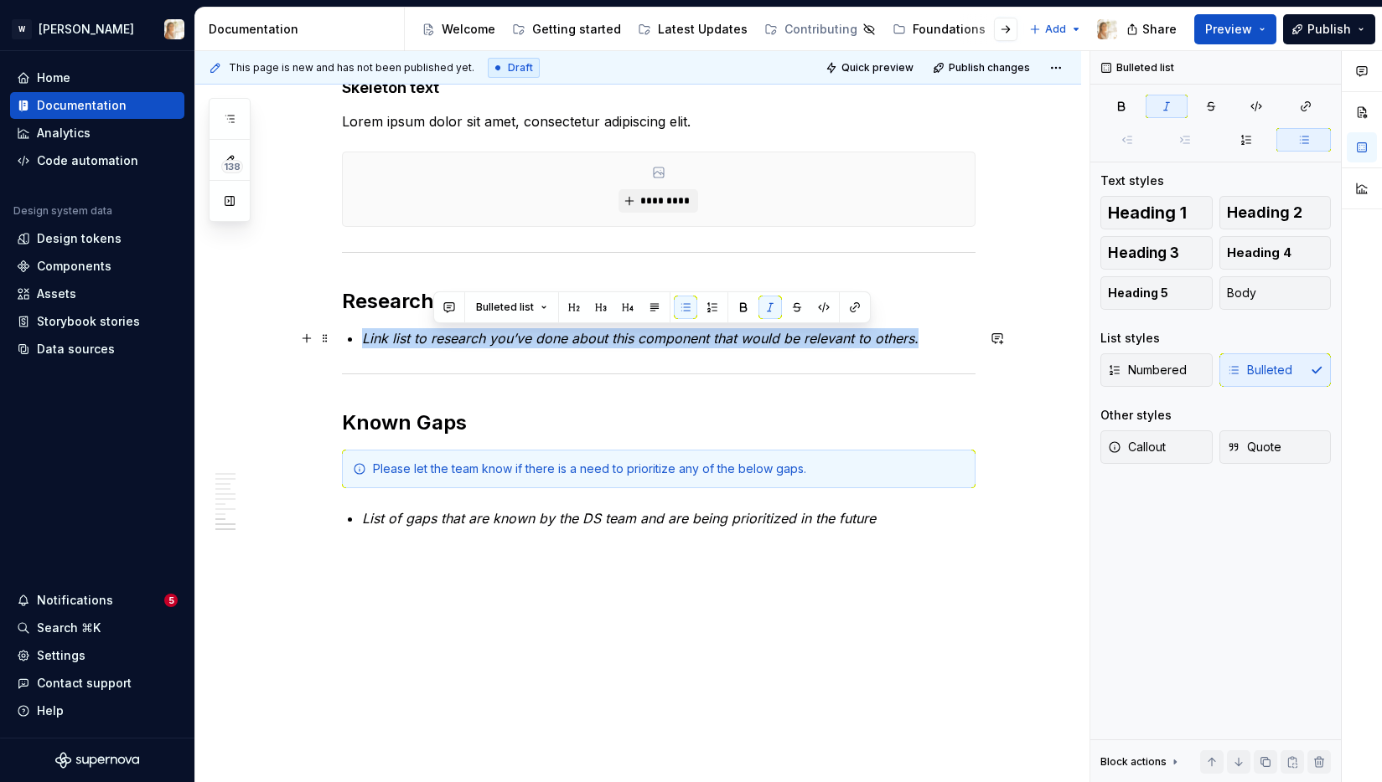
click at [467, 347] on p "Link list to research you’ve done about this component that would be relevant t…" at bounding box center [668, 338] width 613 height 20
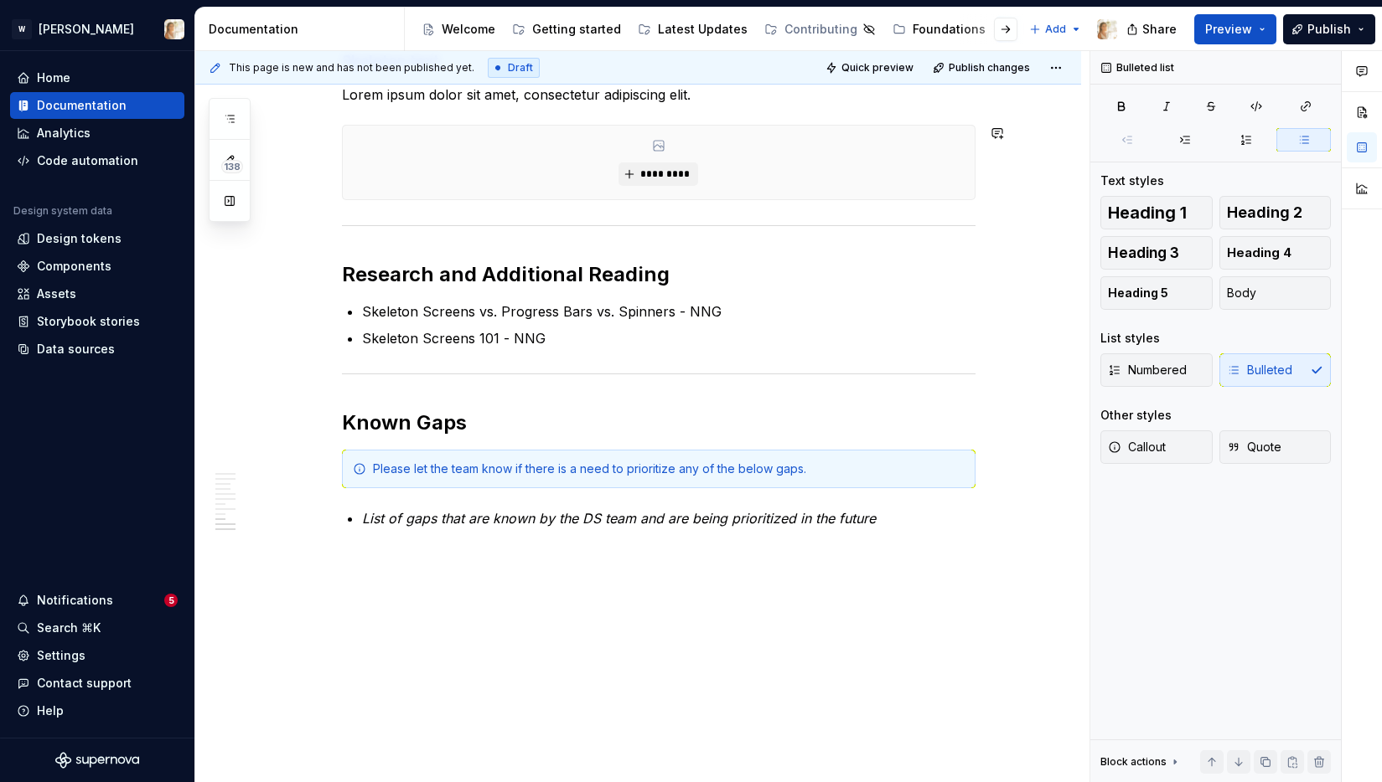
scroll to position [2928, 0]
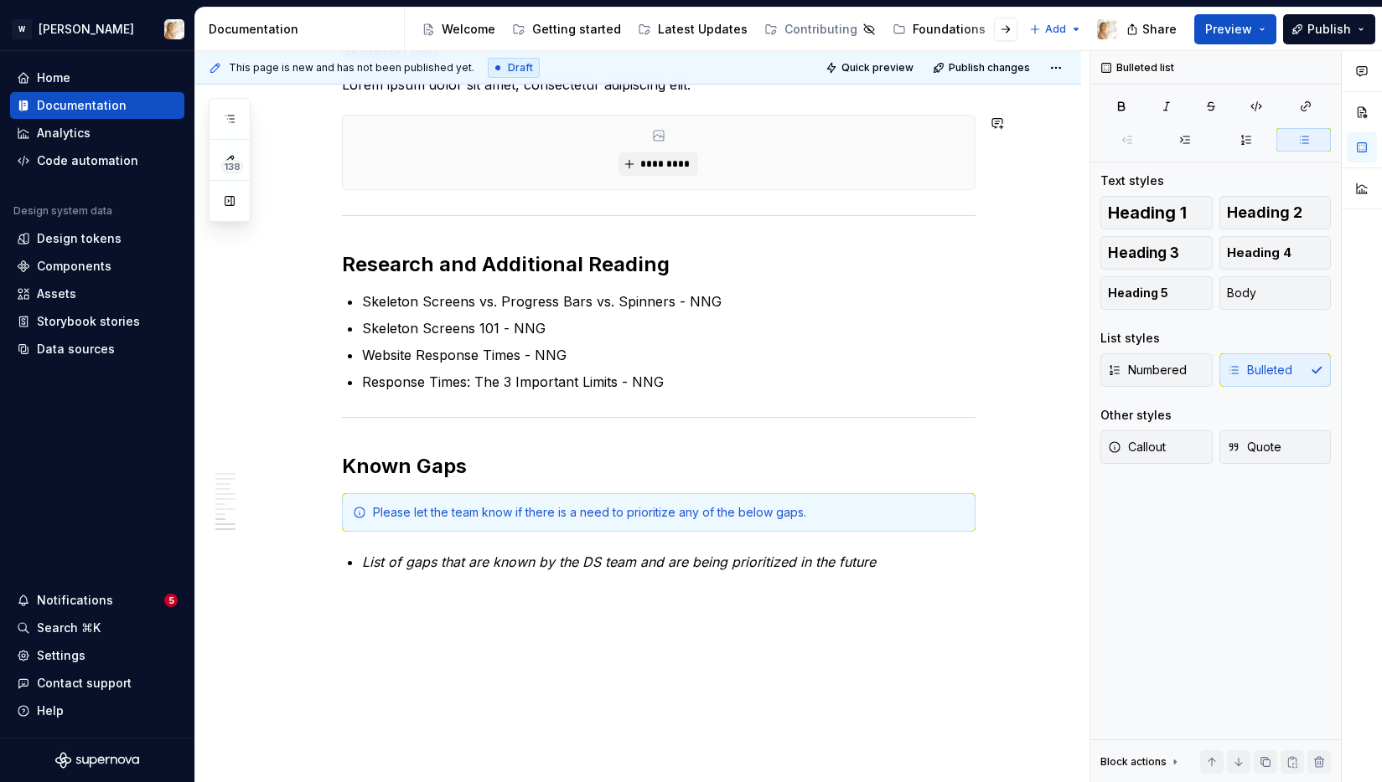
type textarea "*"
click at [476, 380] on p "Response Times: The 3 Important Limits - NNG" at bounding box center [668, 382] width 613 height 20
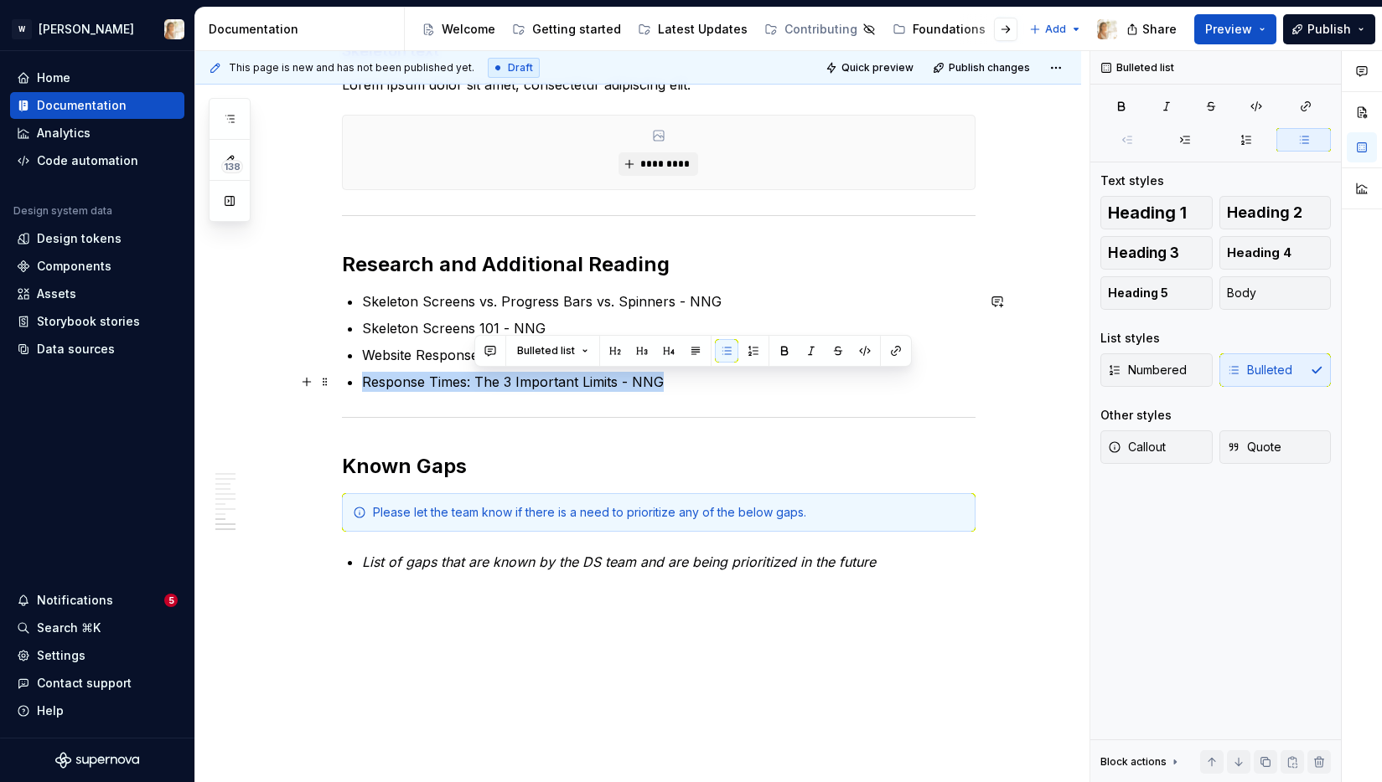
click at [476, 380] on p "Response Times: The 3 Important Limits - NNG" at bounding box center [668, 382] width 613 height 20
click at [788, 351] on button "button" at bounding box center [787, 350] width 23 height 23
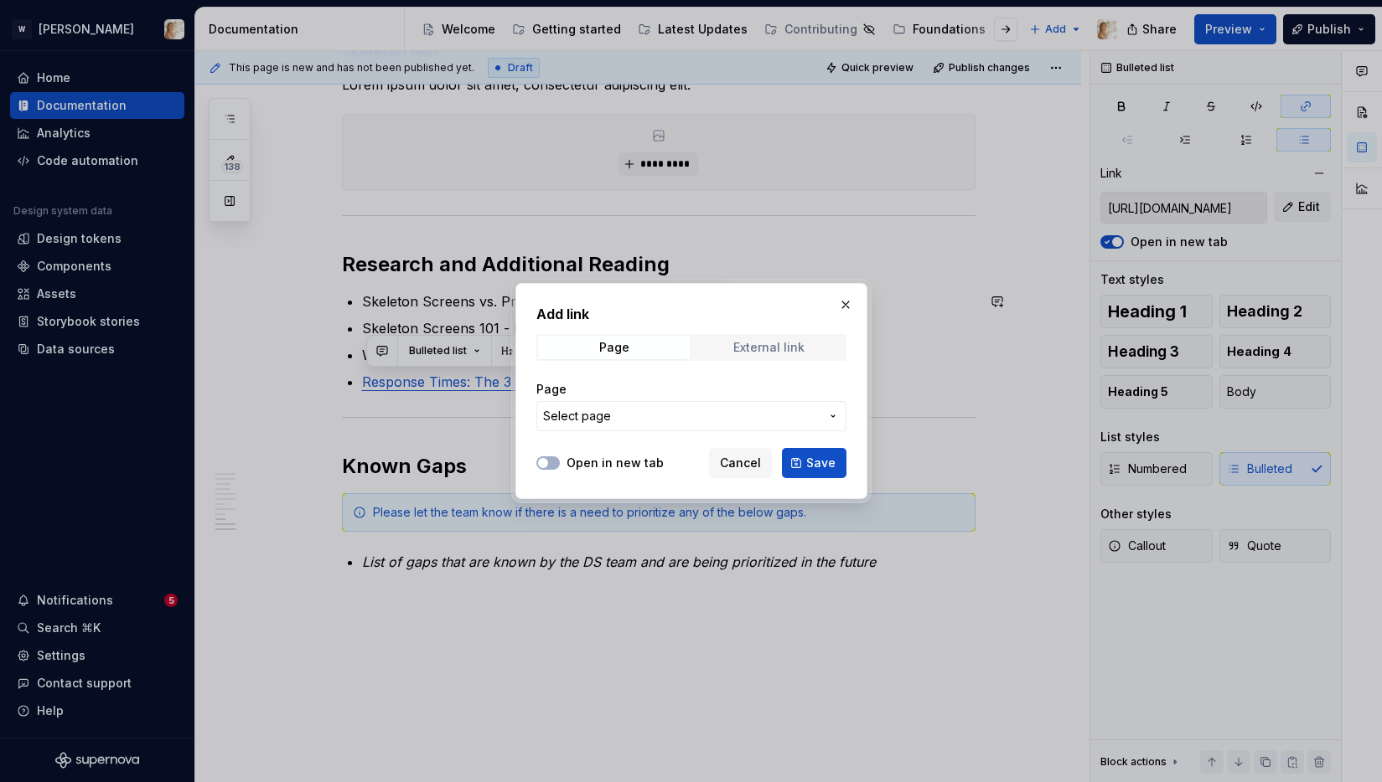
click at [772, 344] on div "External link" at bounding box center [768, 347] width 71 height 13
click at [612, 424] on input "URL" at bounding box center [691, 416] width 310 height 30
paste input "[URL][DOMAIN_NAME]"
type input "[URL][DOMAIN_NAME]"
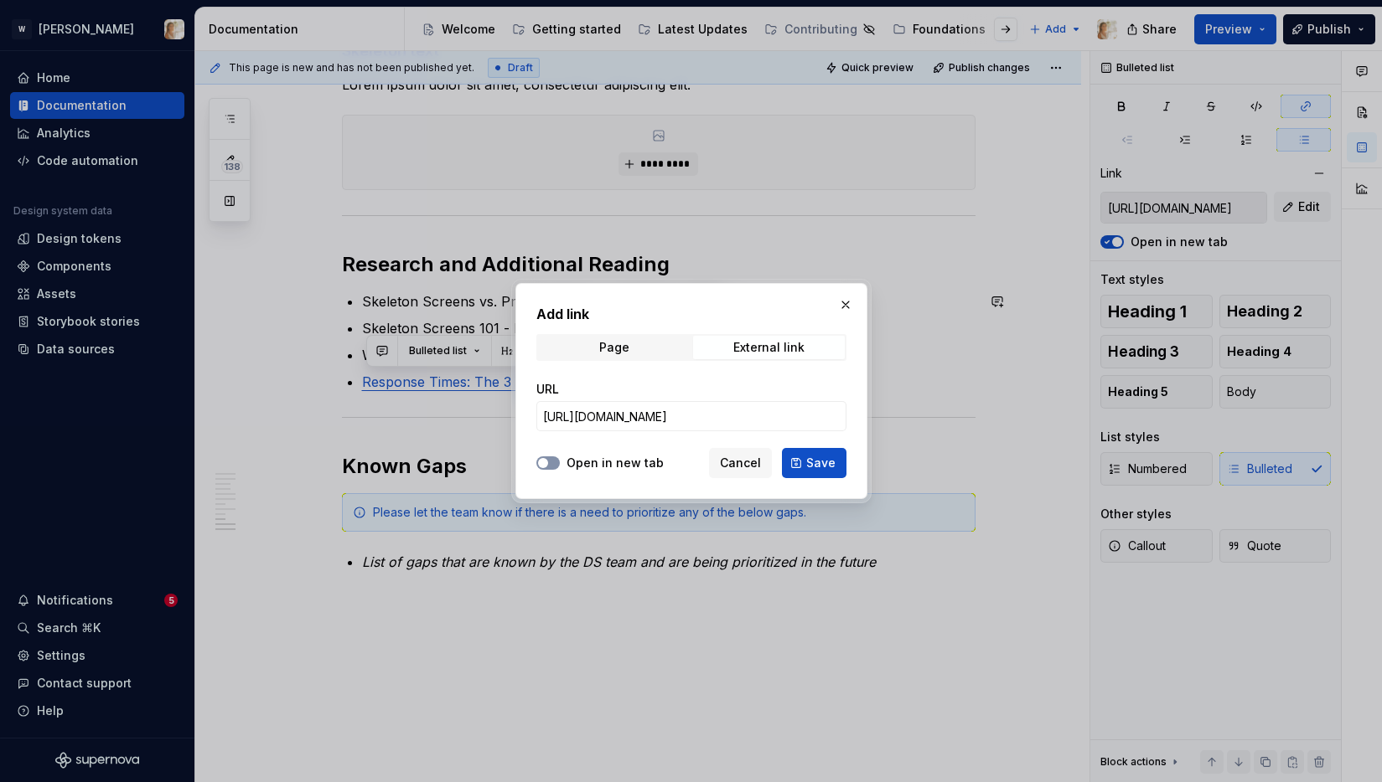
click at [547, 458] on icon "button" at bounding box center [542, 463] width 13 height 10
click at [803, 459] on button "Save" at bounding box center [814, 463] width 65 height 30
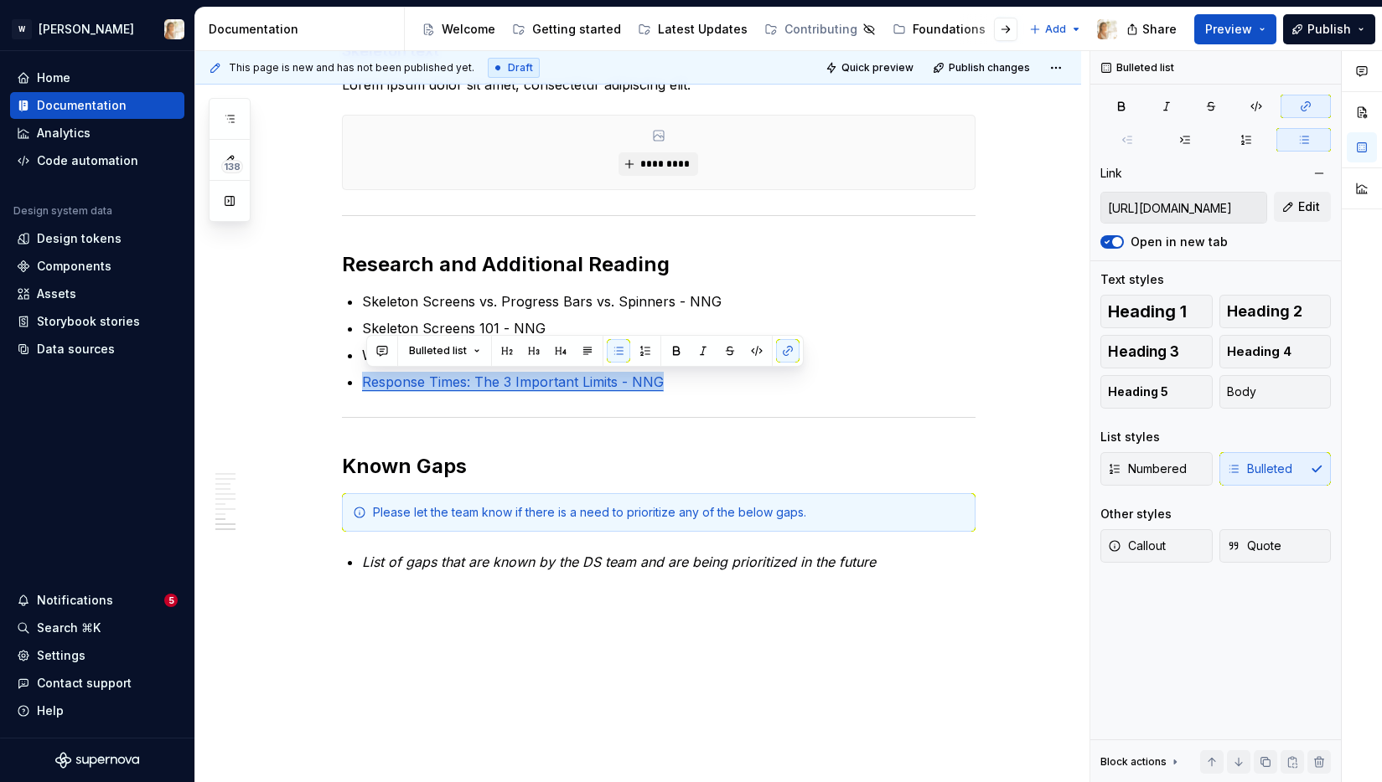
type textarea "*"
click at [596, 314] on ul "Skeleton Screens vs. Progress Bars vs. Spinners - NNG Skeleton Screens 101 - NN…" at bounding box center [668, 342] width 613 height 101
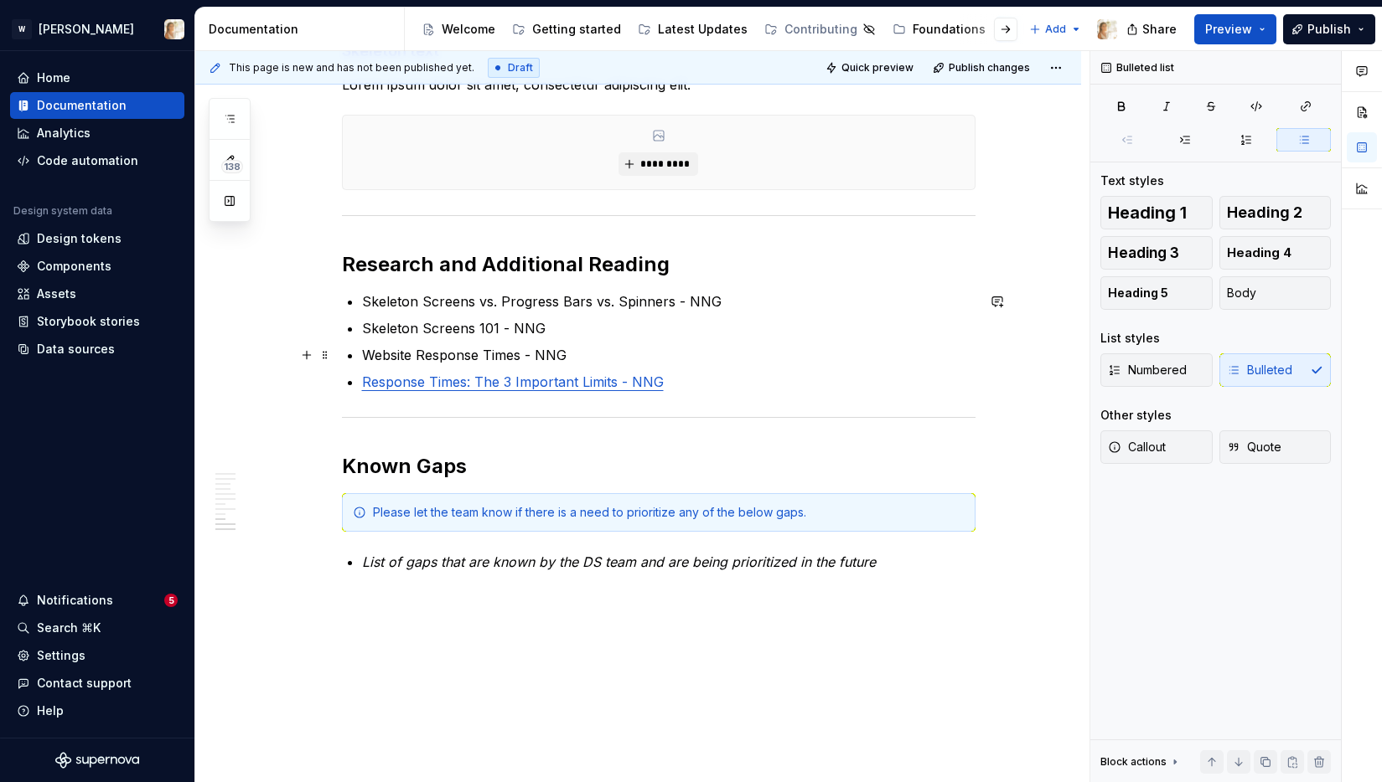
click at [580, 356] on p "Website Response Times - NNG" at bounding box center [668, 355] width 613 height 20
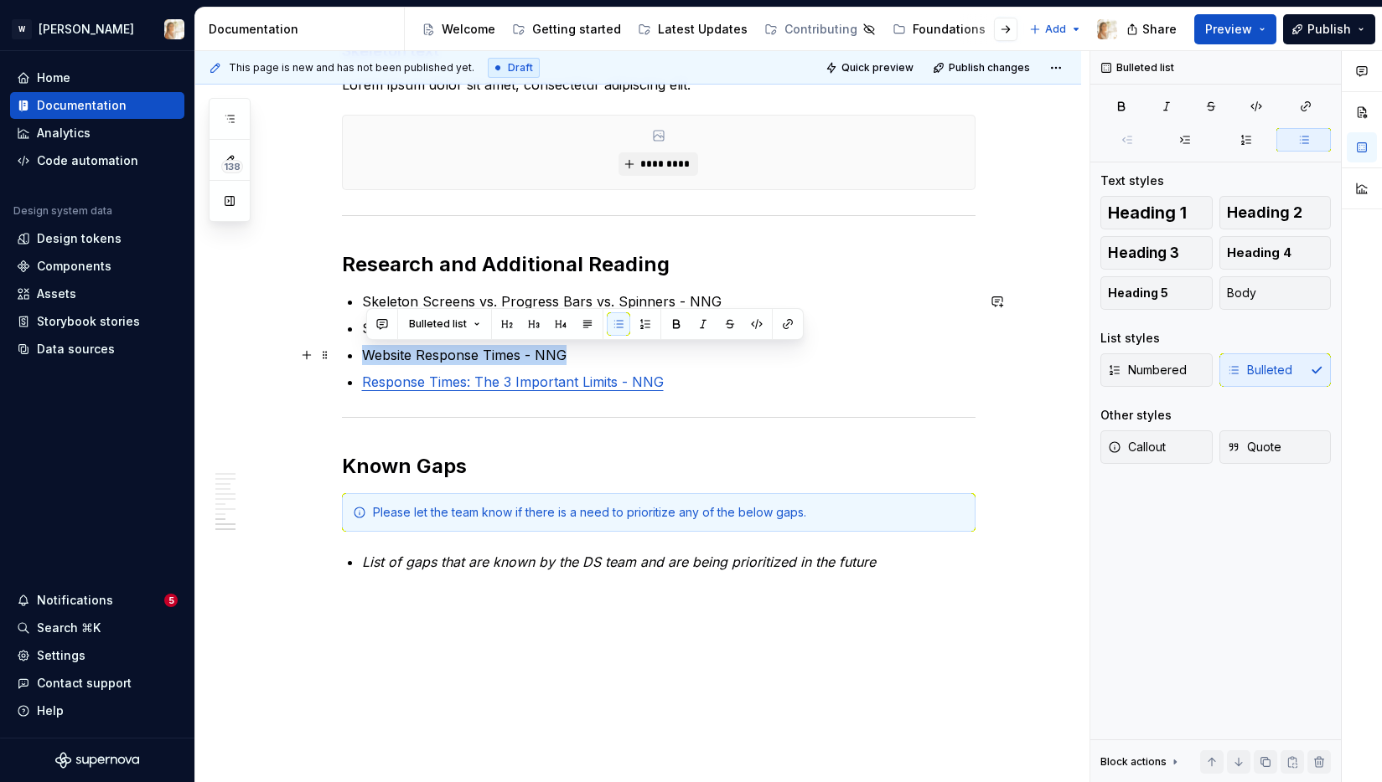
click at [580, 356] on p "Website Response Times - NNG" at bounding box center [668, 355] width 613 height 20
click at [788, 327] on button "button" at bounding box center [787, 323] width 23 height 23
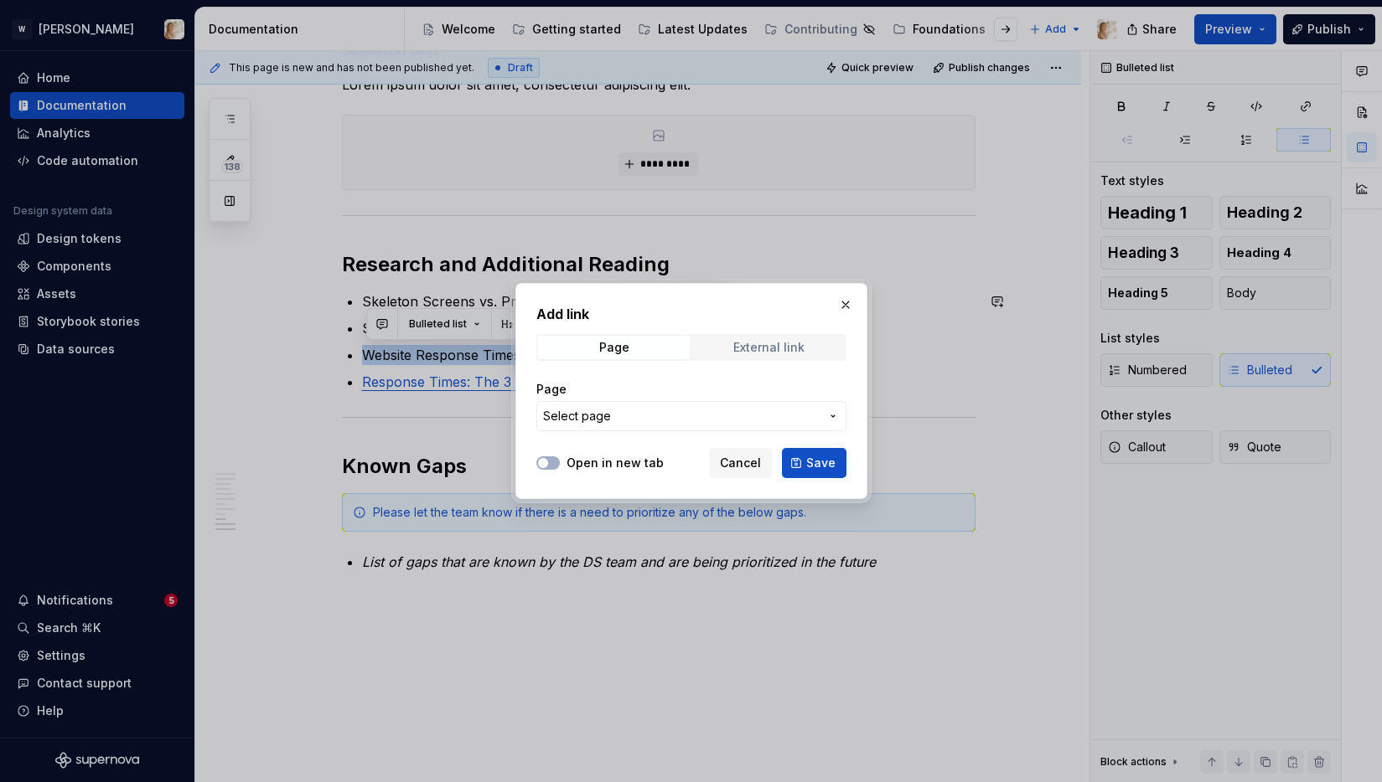
click at [727, 338] on span "External link" at bounding box center [769, 347] width 152 height 23
click at [591, 453] on div "Open in new tab Cancel Save" at bounding box center [691, 460] width 310 height 37
click at [554, 455] on div at bounding box center [547, 463] width 23 height 17
click at [555, 466] on button "Open in new tab" at bounding box center [547, 463] width 23 height 13
click at [600, 433] on div "URL" at bounding box center [691, 406] width 310 height 70
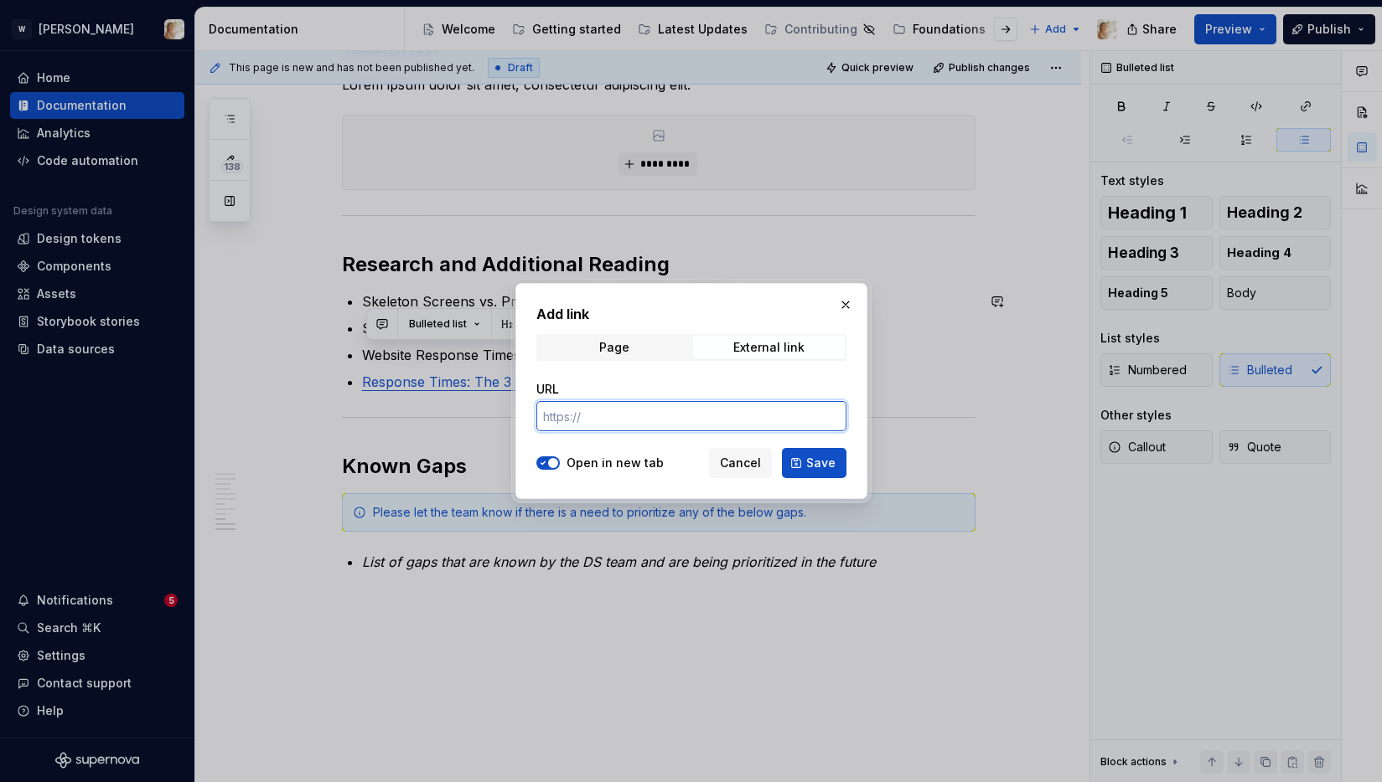
click at [605, 419] on input "URL" at bounding box center [691, 416] width 310 height 30
paste input "[URL][DOMAIN_NAME]"
type input "[URL][DOMAIN_NAME]"
click at [802, 459] on button "Save" at bounding box center [814, 463] width 65 height 30
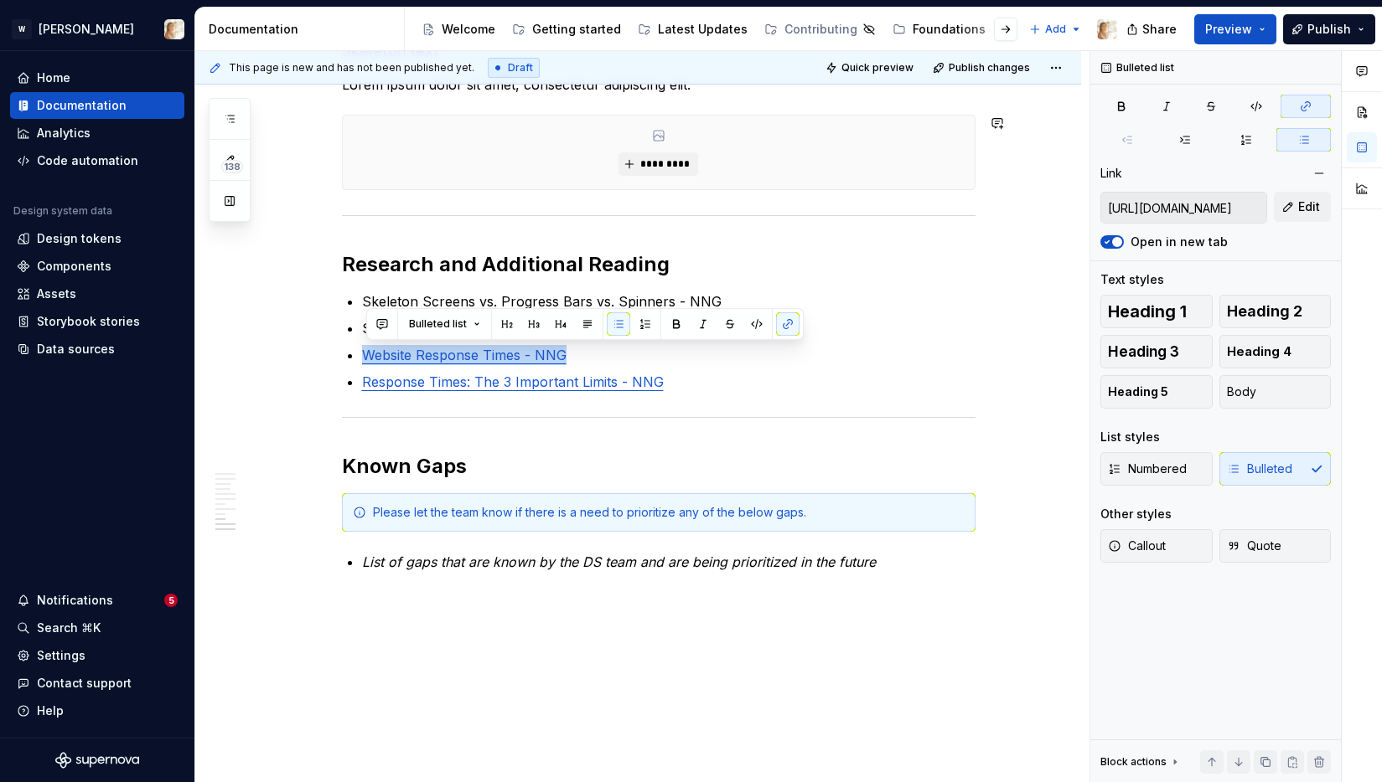
type textarea "*"
click at [676, 389] on p "Response Times: The 3 Important Limits - NNG" at bounding box center [668, 382] width 613 height 20
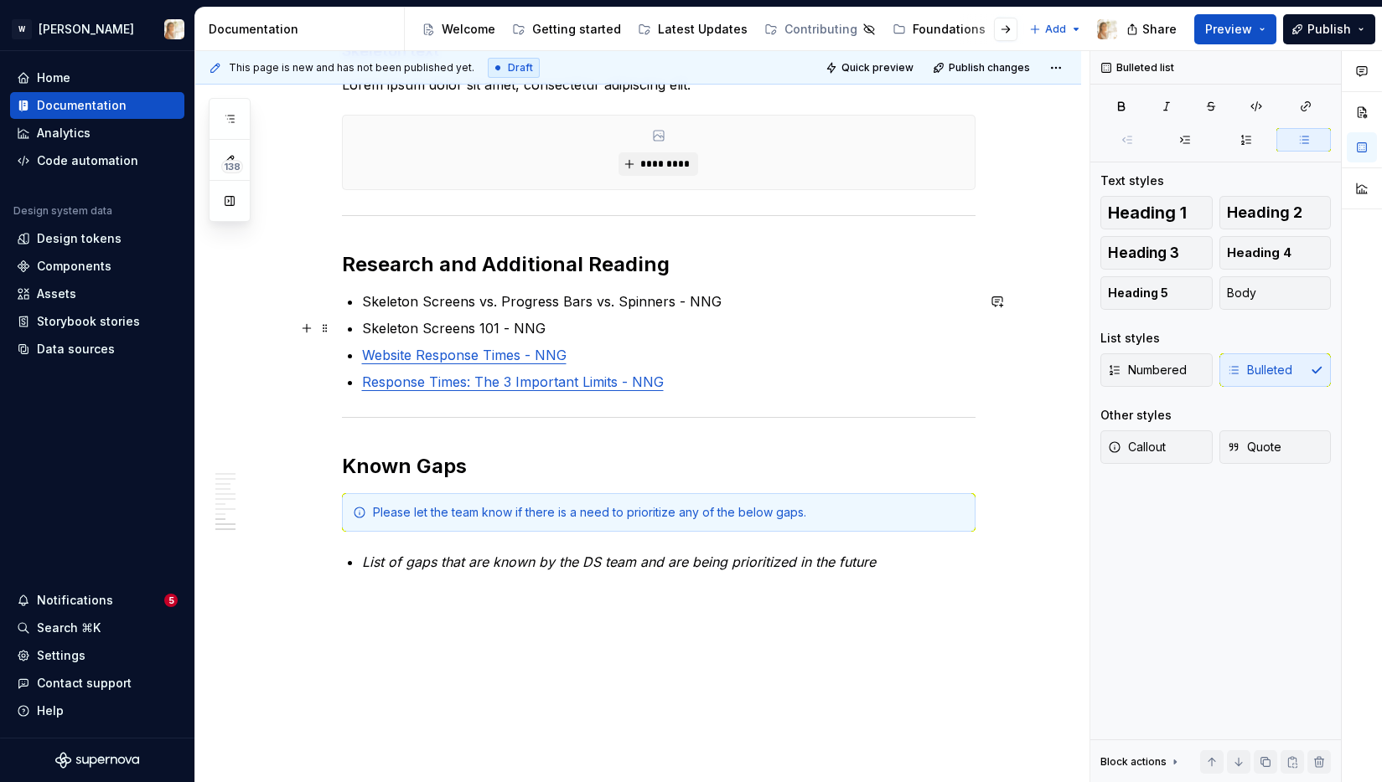
click at [514, 326] on p "Skeleton Screens 101 - NNG" at bounding box center [668, 328] width 613 height 20
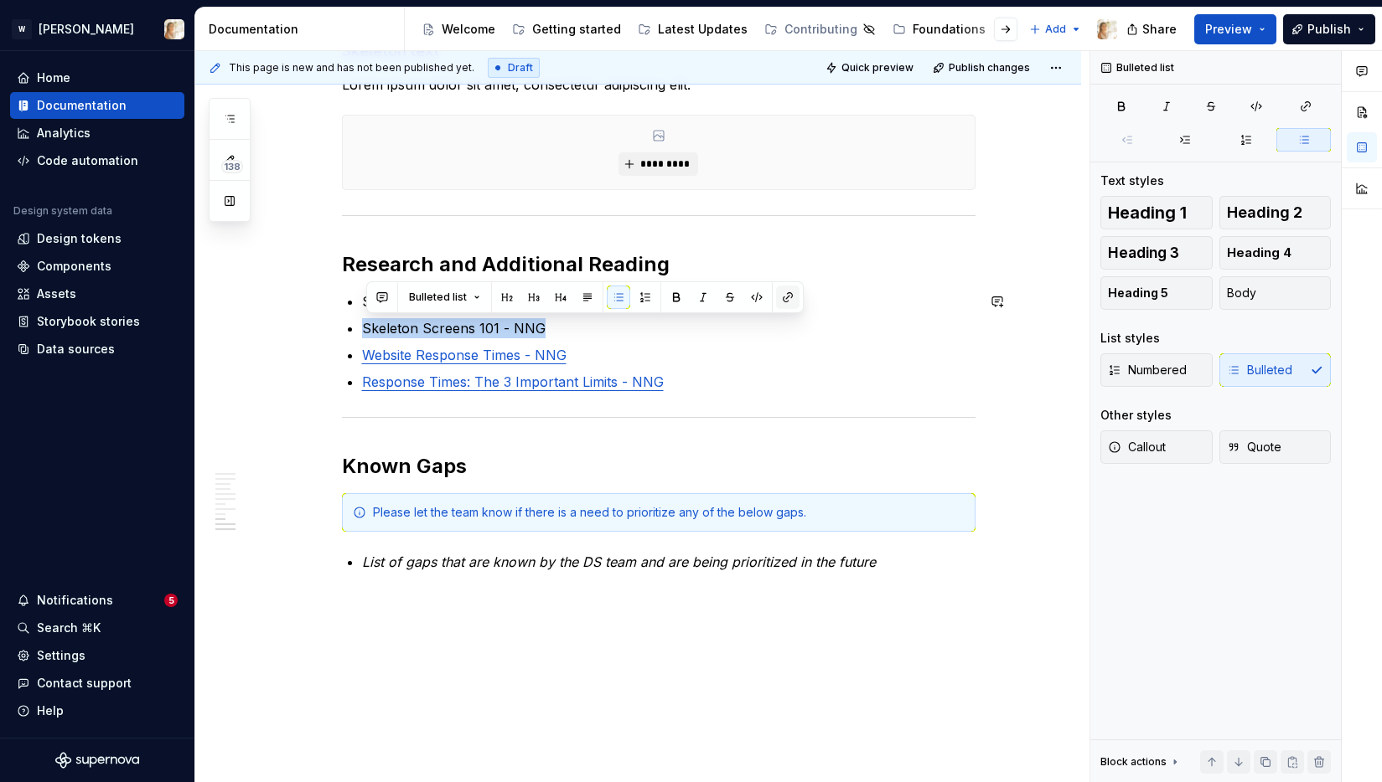
click at [781, 297] on button "button" at bounding box center [787, 297] width 23 height 23
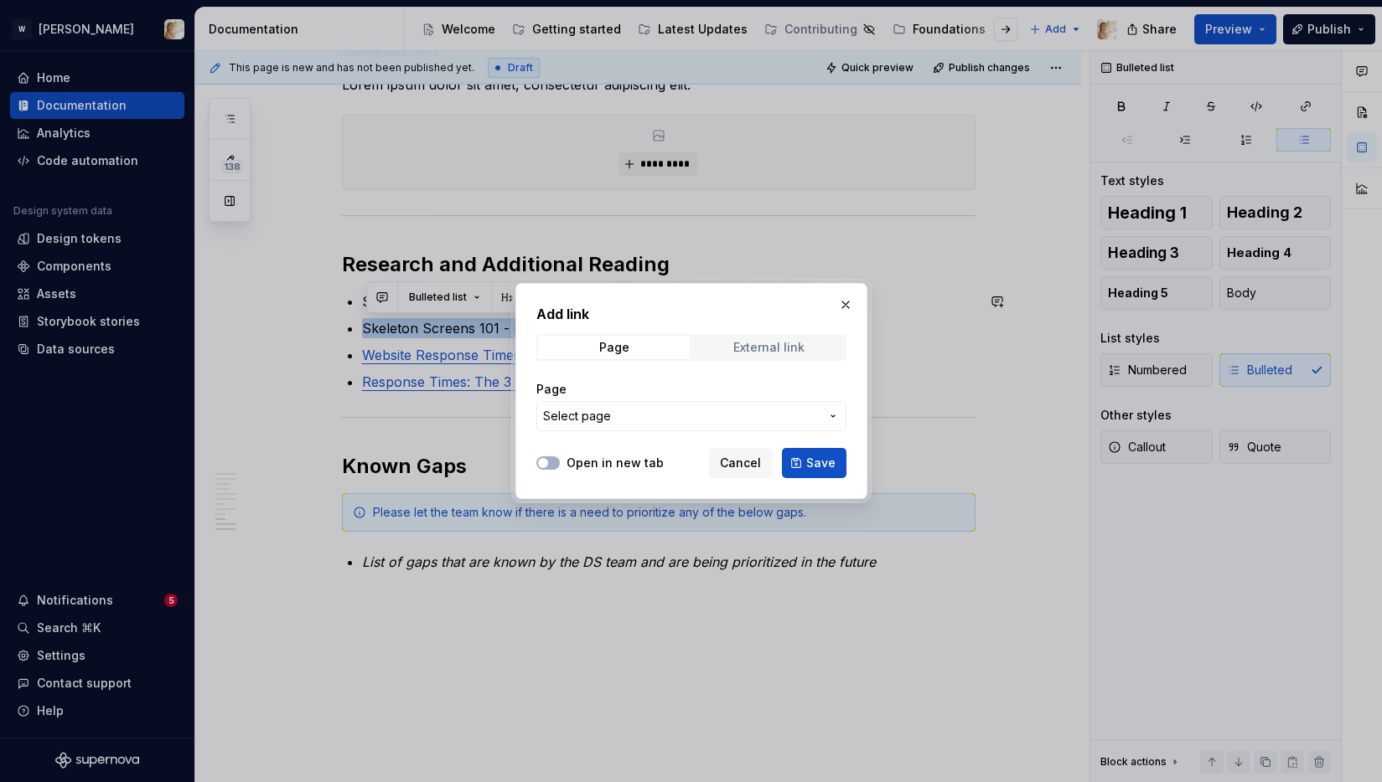
click at [736, 343] on div "External link" at bounding box center [768, 347] width 71 height 13
click at [621, 412] on input "URL" at bounding box center [691, 416] width 310 height 30
paste input "[URL][DOMAIN_NAME]"
type input "[URL][DOMAIN_NAME]"
click at [579, 466] on label "Open in new tab" at bounding box center [614, 463] width 97 height 17
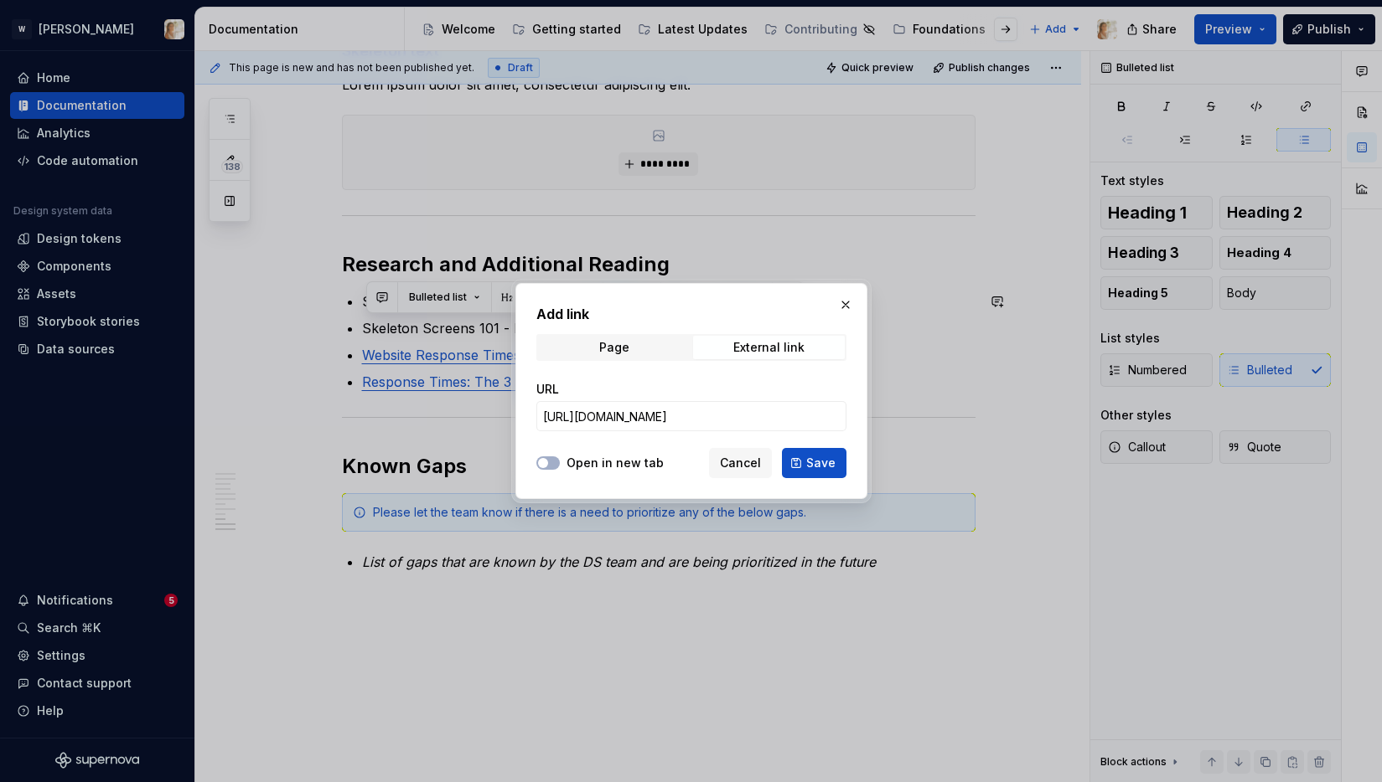
click at [560, 466] on button "Open in new tab" at bounding box center [547, 463] width 23 height 13
click at [808, 462] on span "Save" at bounding box center [820, 463] width 29 height 17
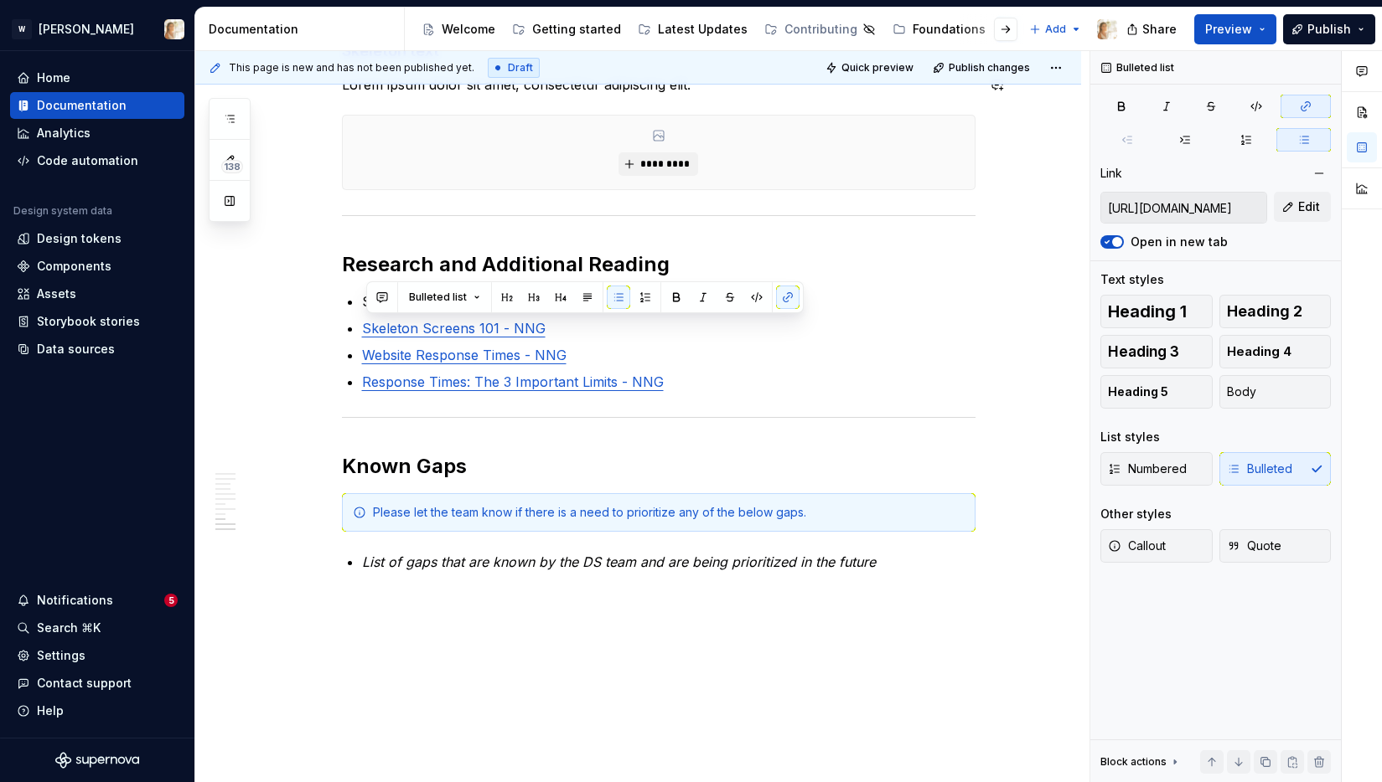
type textarea "*"
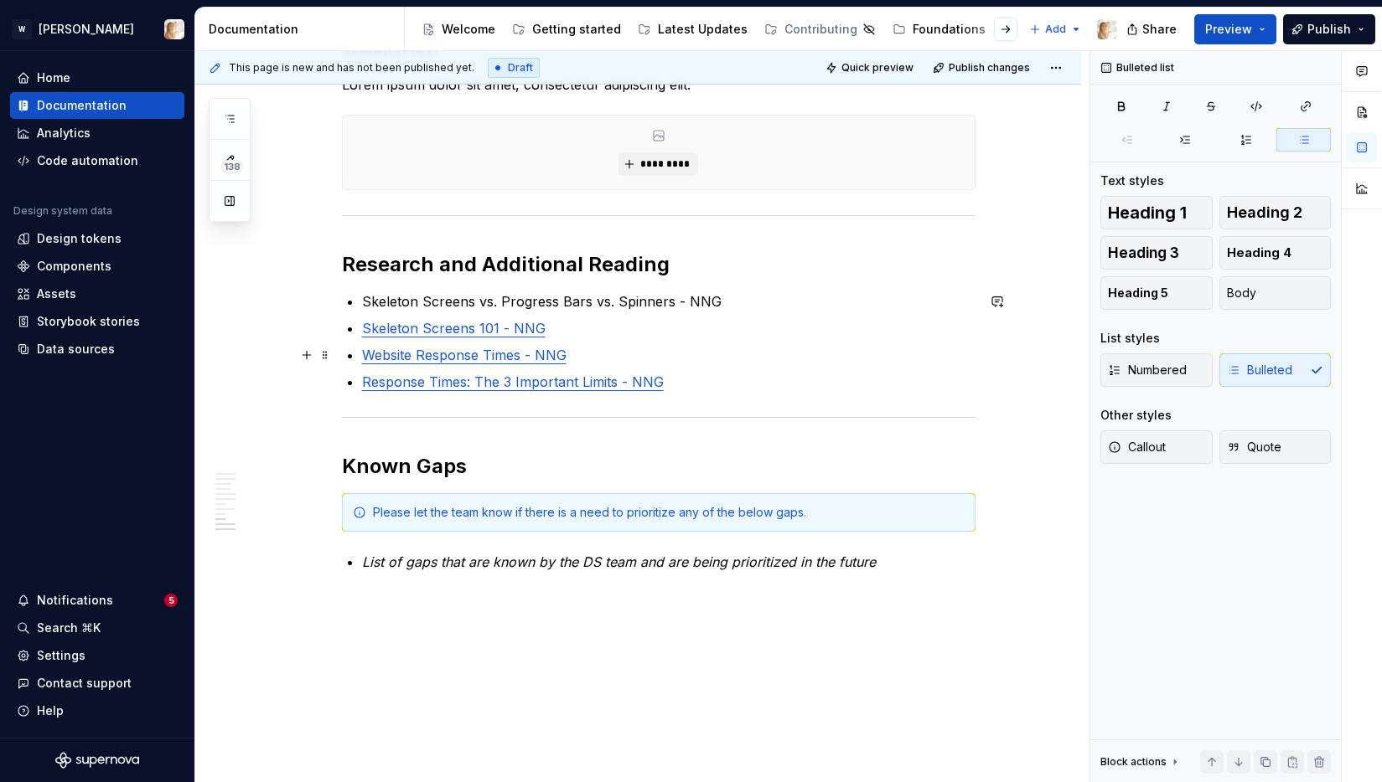
click at [566, 347] on link "Website Response Times - NNG" at bounding box center [464, 355] width 204 height 17
click at [560, 307] on p "Skeleton Screens vs. Progress Bars vs. Spinners - NNG" at bounding box center [668, 302] width 613 height 20
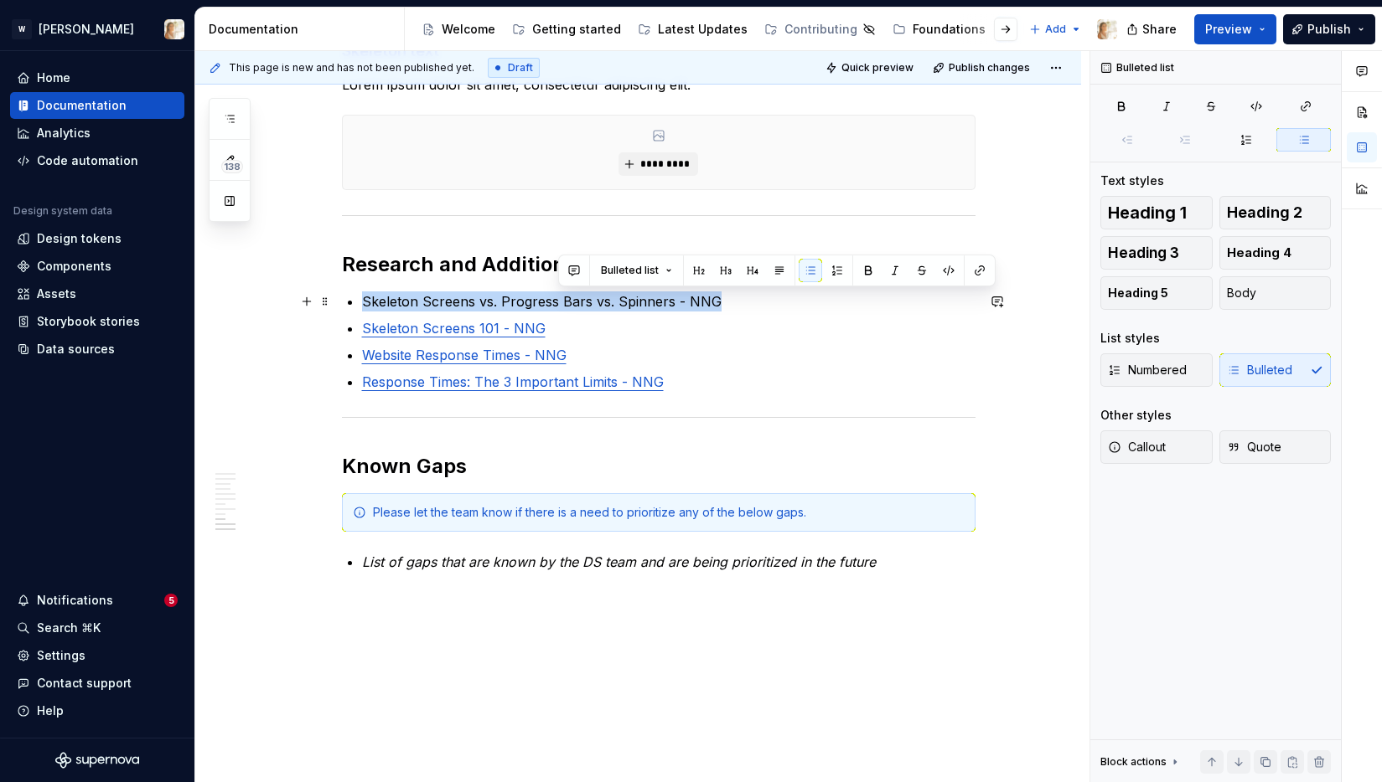
click at [560, 307] on p "Skeleton Screens vs. Progress Bars vs. Spinners - NNG" at bounding box center [668, 302] width 613 height 20
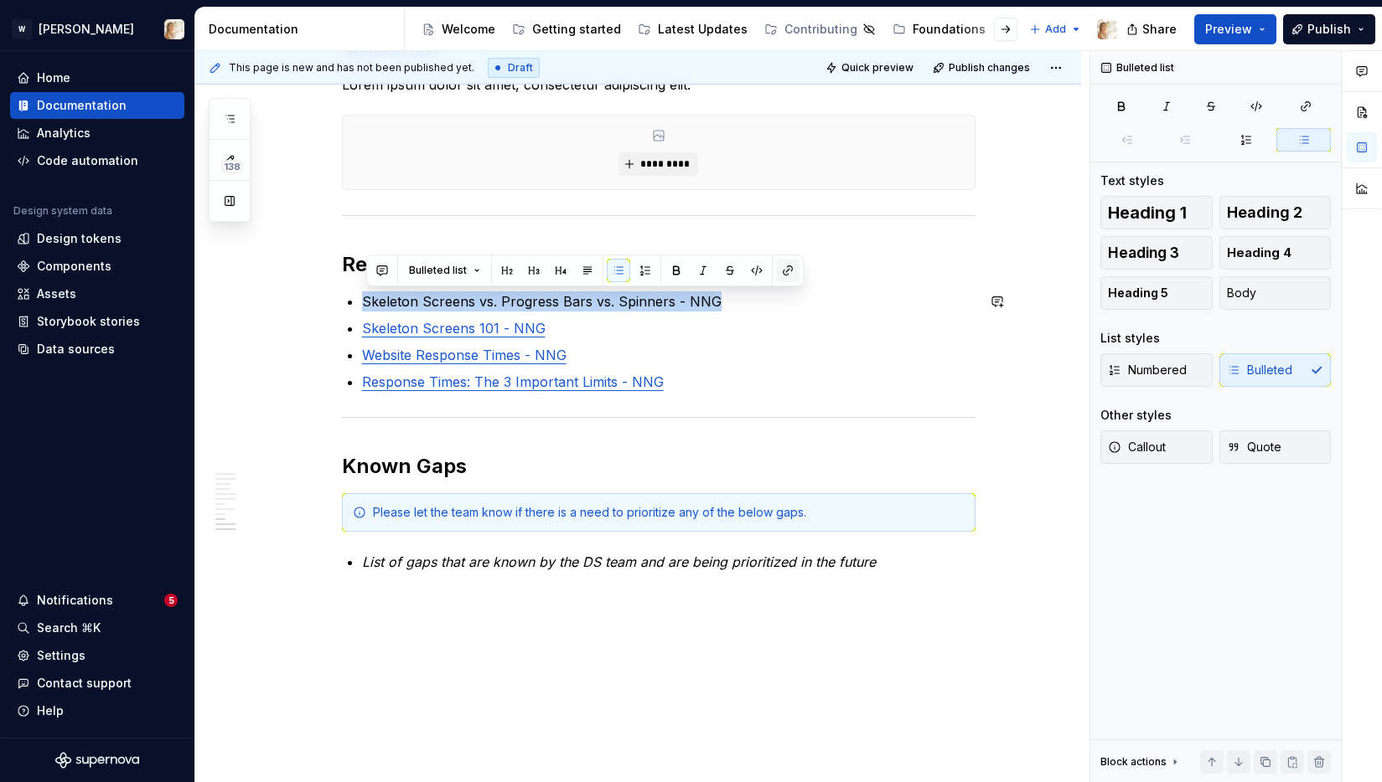
click at [783, 269] on button "button" at bounding box center [787, 270] width 23 height 23
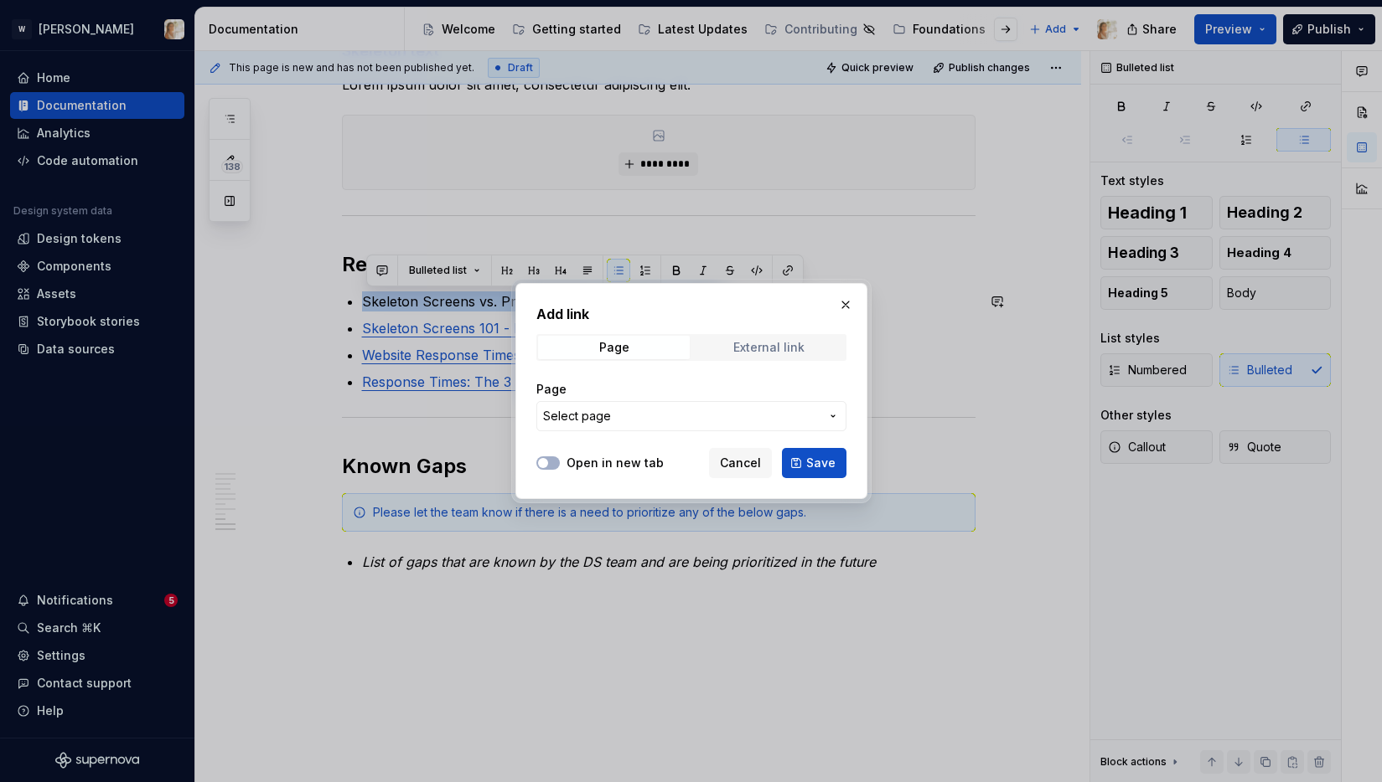
click at [741, 338] on span "External link" at bounding box center [769, 347] width 152 height 23
click at [617, 407] on input "URL" at bounding box center [691, 416] width 310 height 30
paste input "[URL][DOMAIN_NAME]"
type input "[URL][DOMAIN_NAME]"
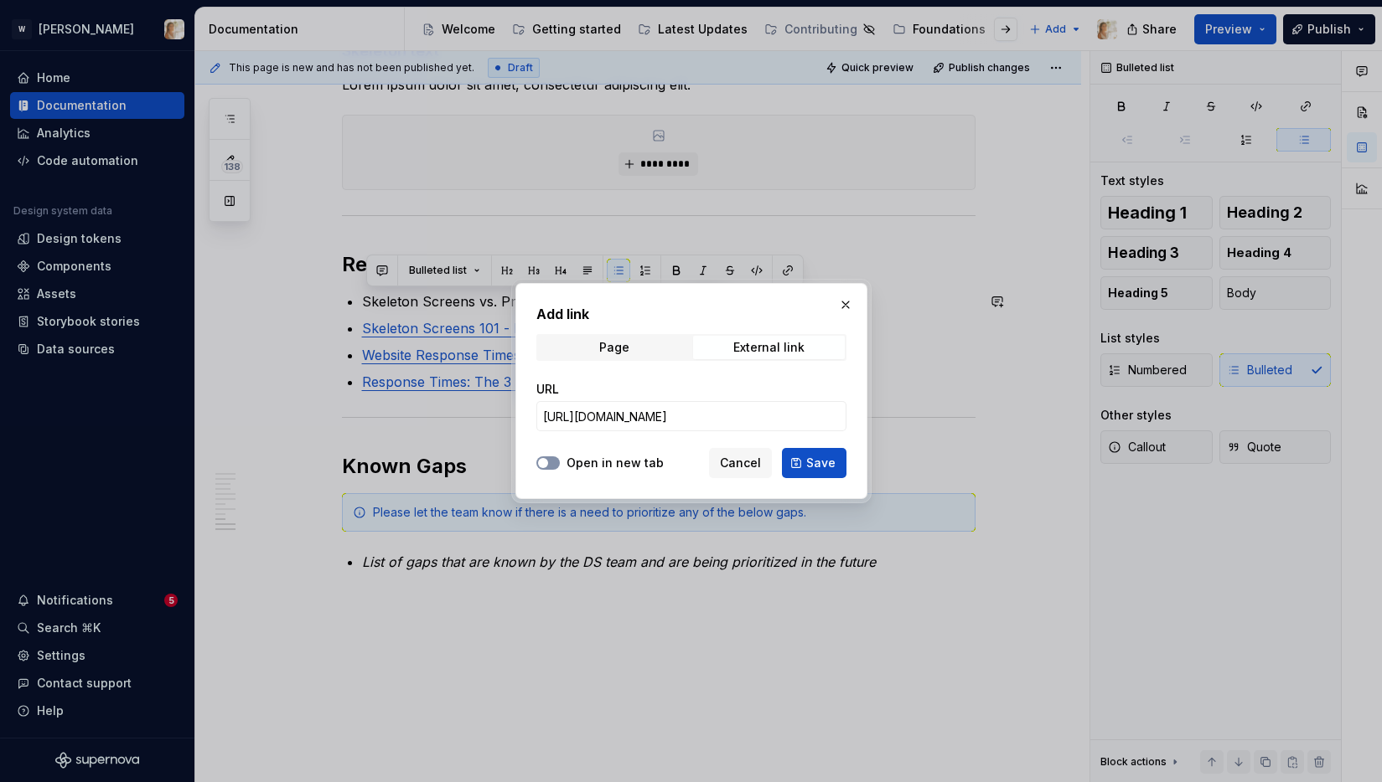
click at [555, 464] on button "Open in new tab" at bounding box center [547, 463] width 23 height 13
click at [812, 464] on span "Save" at bounding box center [820, 463] width 29 height 17
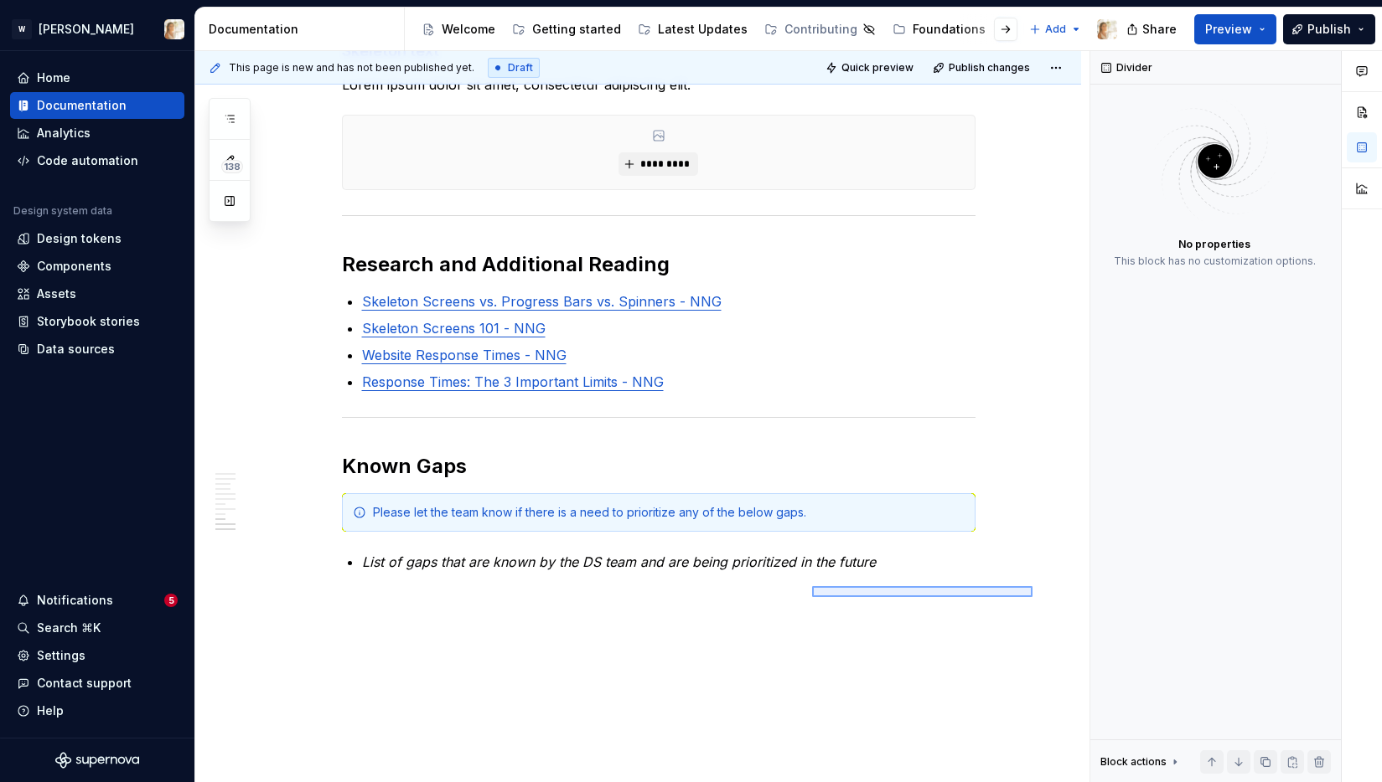
drag, startPoint x: 1032, startPoint y: 597, endPoint x: 812, endPoint y: 586, distance: 220.6
click at [812, 586] on div "**********" at bounding box center [642, 417] width 894 height 732
click at [440, 563] on em "List of gaps that are known by the DS team and are being prioritized in the fut…" at bounding box center [619, 562] width 514 height 17
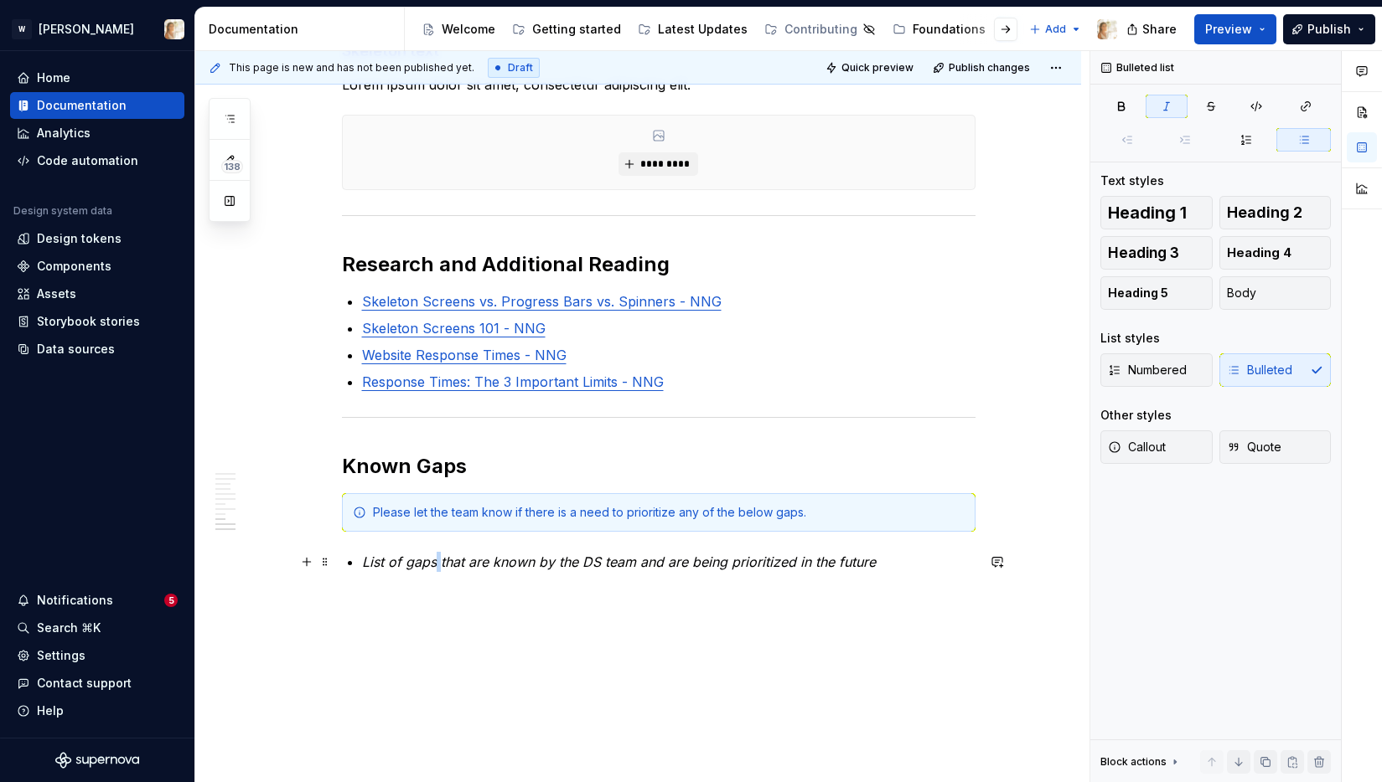
click at [440, 563] on em "List of gaps that are known by the DS team and are being prioritized in the fut…" at bounding box center [619, 562] width 514 height 17
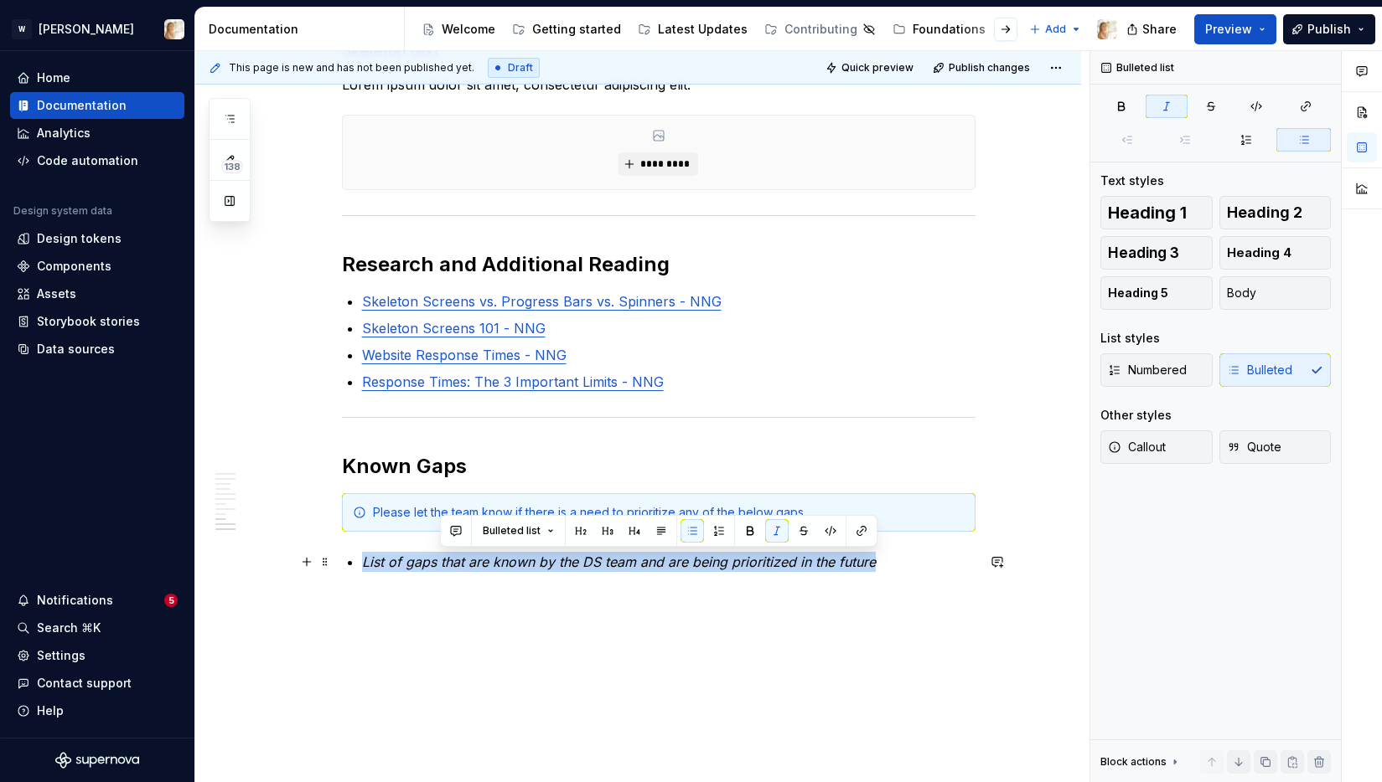
click at [440, 563] on em "List of gaps that are known by the DS team and are being prioritized in the fut…" at bounding box center [619, 562] width 514 height 17
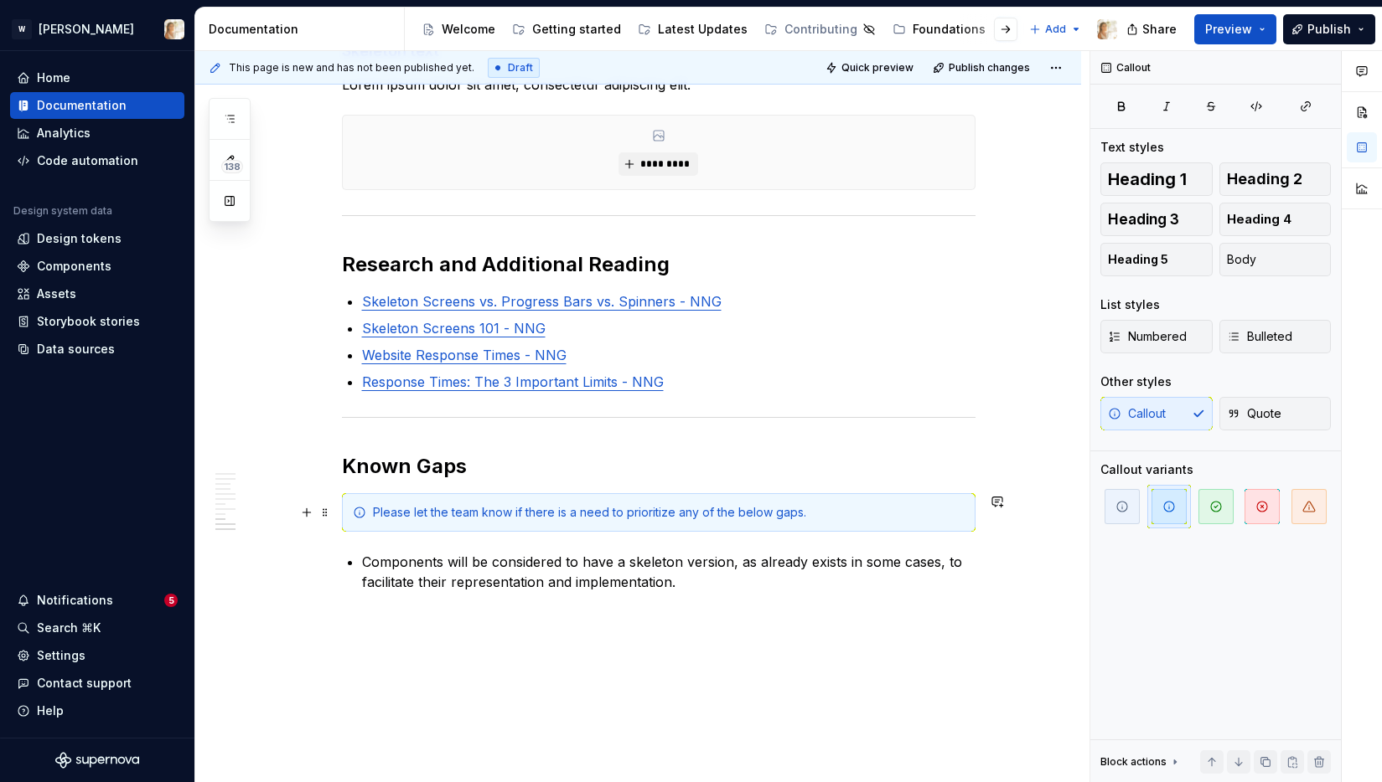
click at [455, 515] on div "Please let the team know if there is a need to prioritize any of the below gaps." at bounding box center [668, 512] width 591 height 17
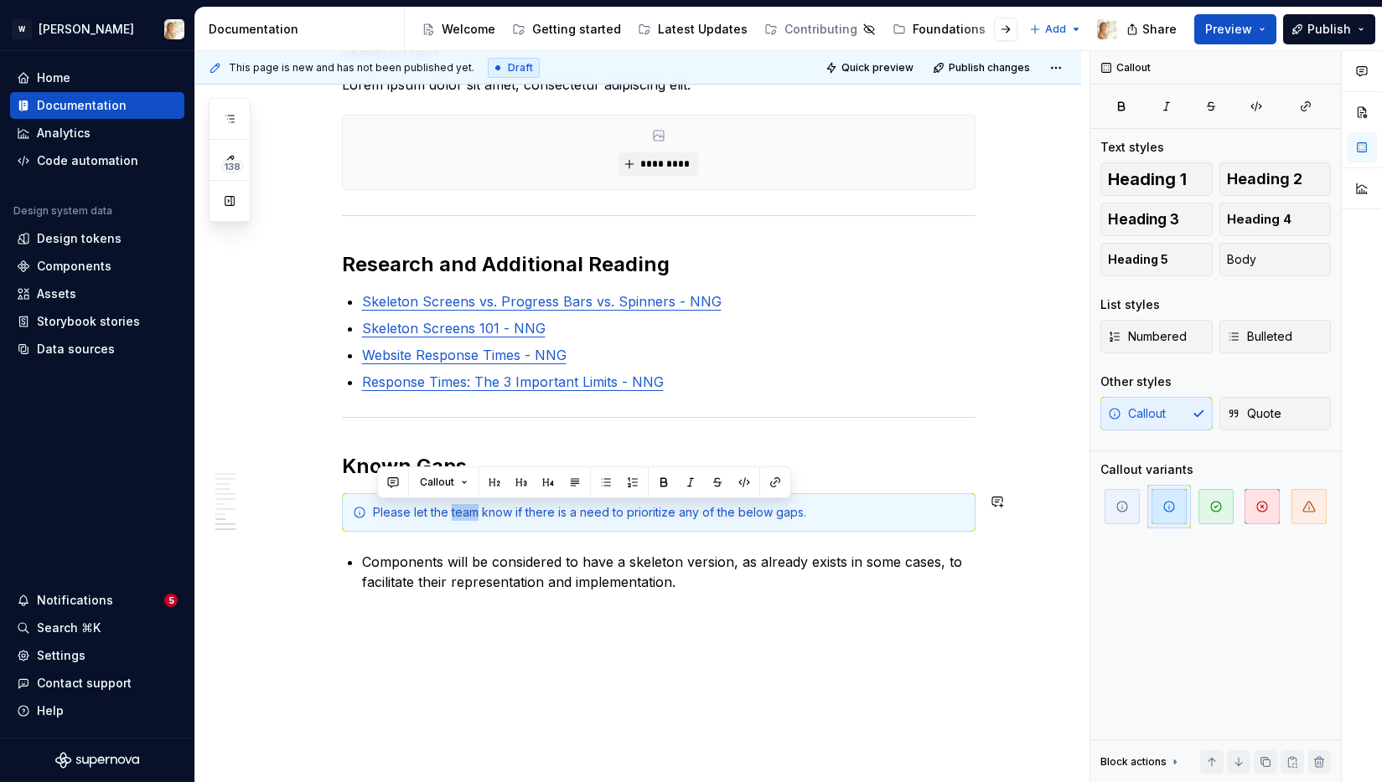
click at [455, 515] on div "Please let the team know if there is a need to prioritize any of the below gaps." at bounding box center [668, 512] width 591 height 17
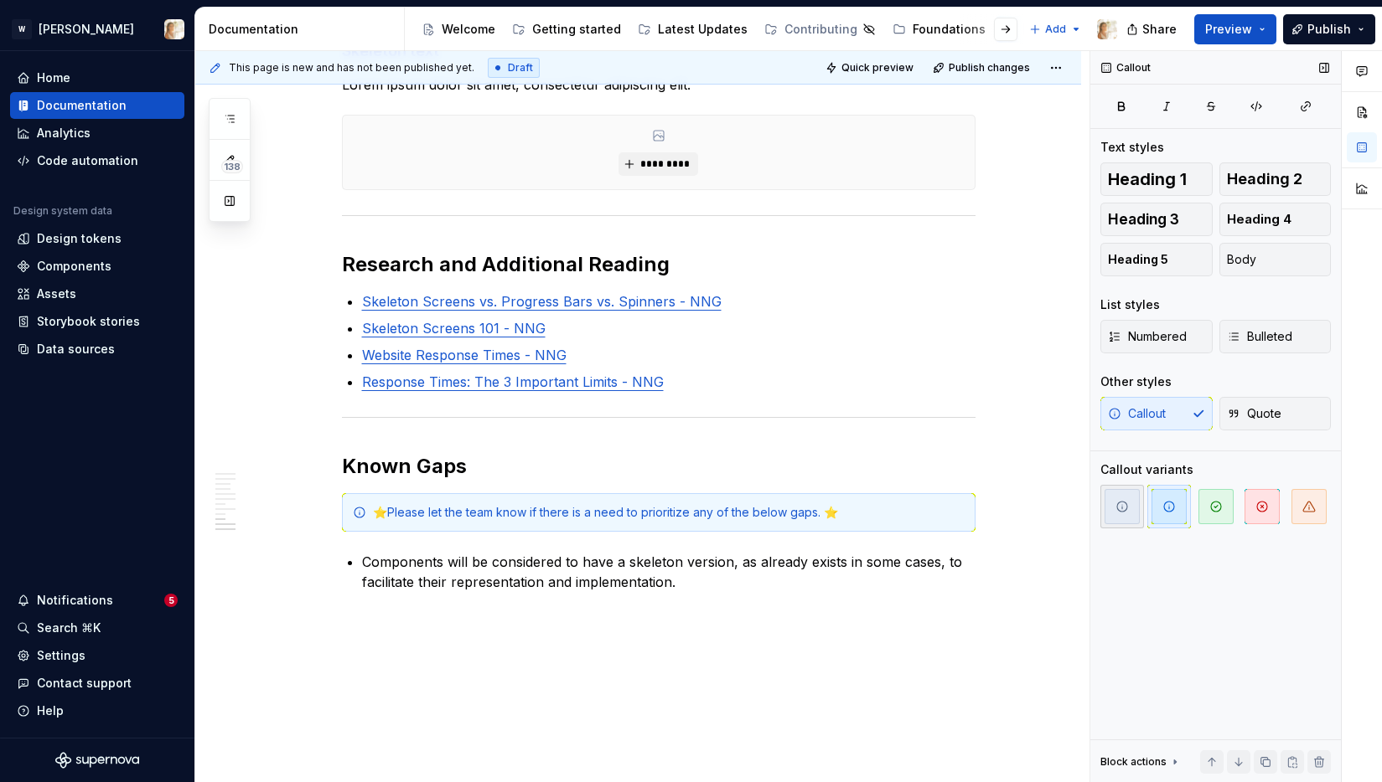
click at [1121, 508] on icon "button" at bounding box center [1122, 507] width 10 height 10
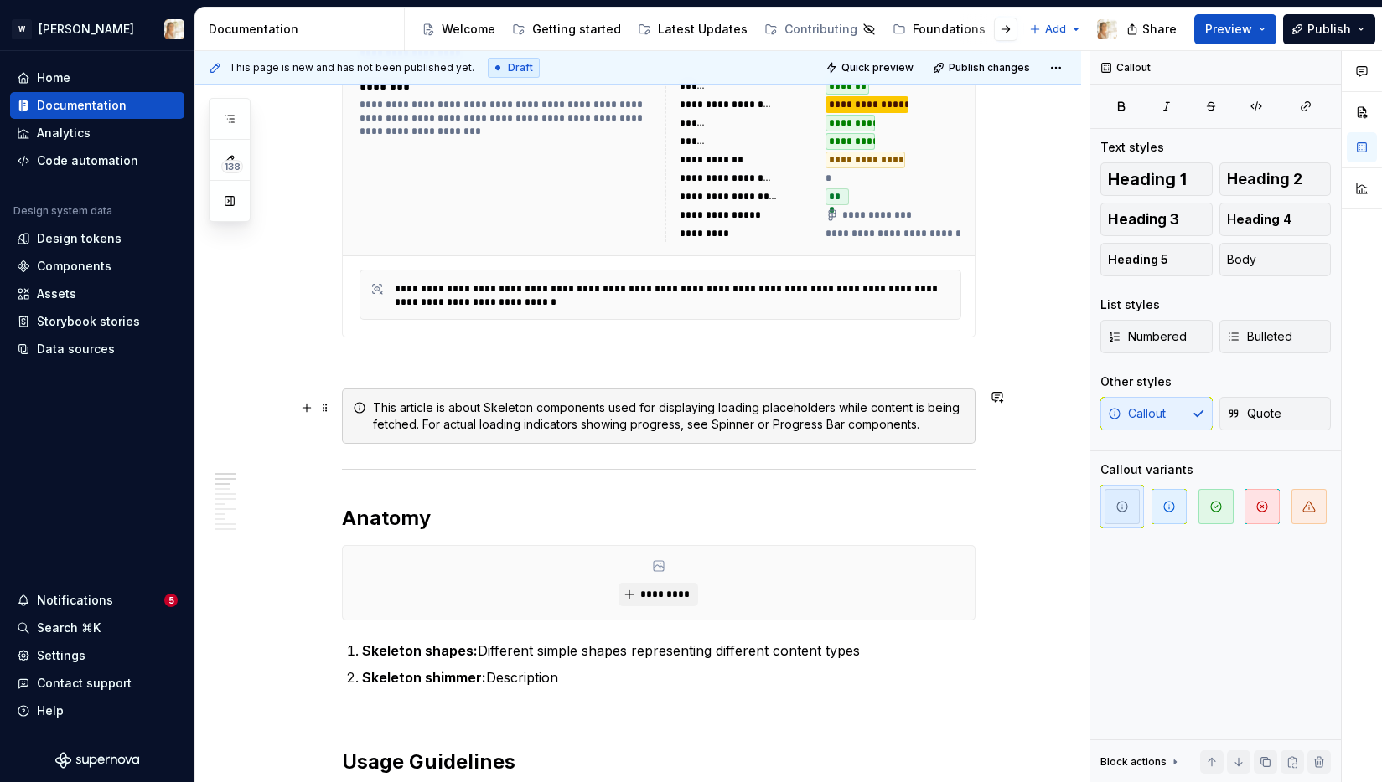
scroll to position [637, 0]
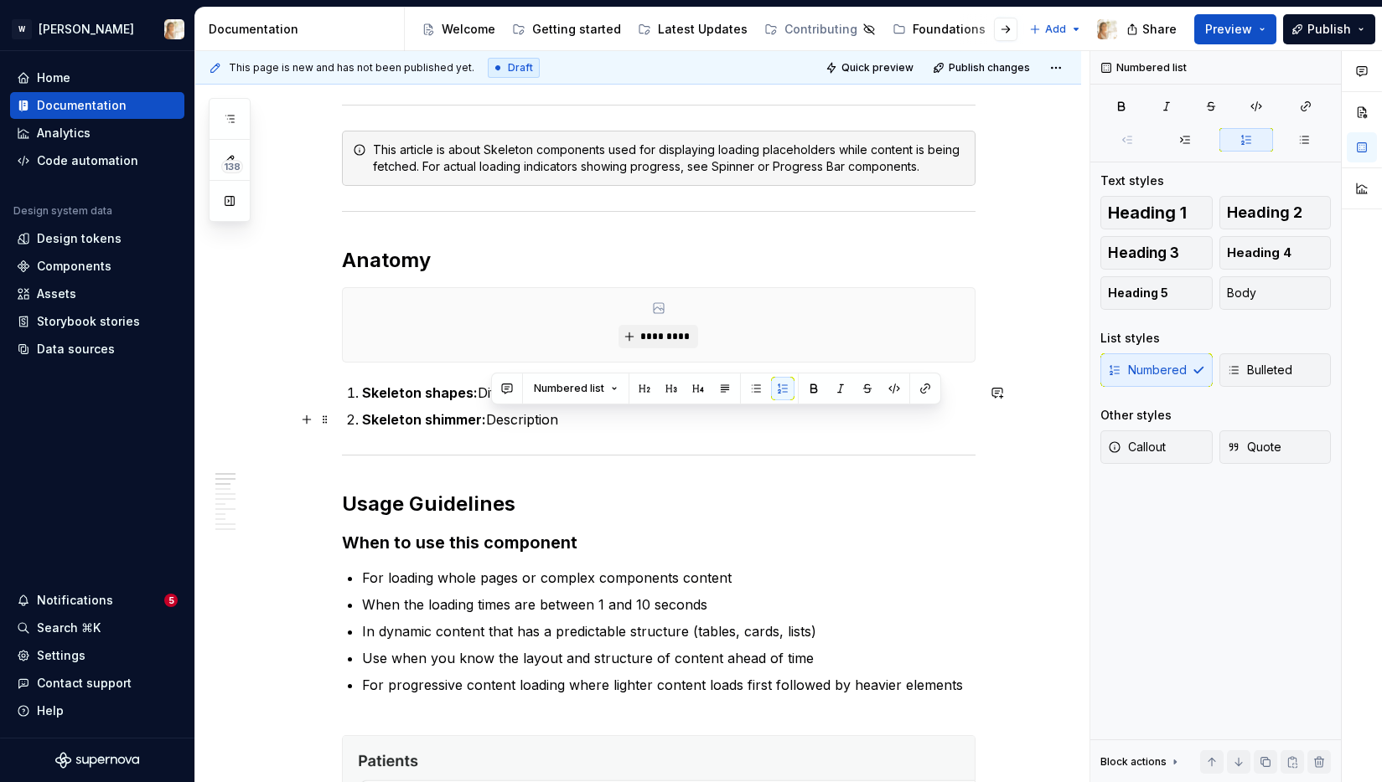
drag, startPoint x: 493, startPoint y: 421, endPoint x: 561, endPoint y: 418, distance: 67.9
click at [561, 418] on p "Skeleton shimmer: Description" at bounding box center [668, 420] width 613 height 20
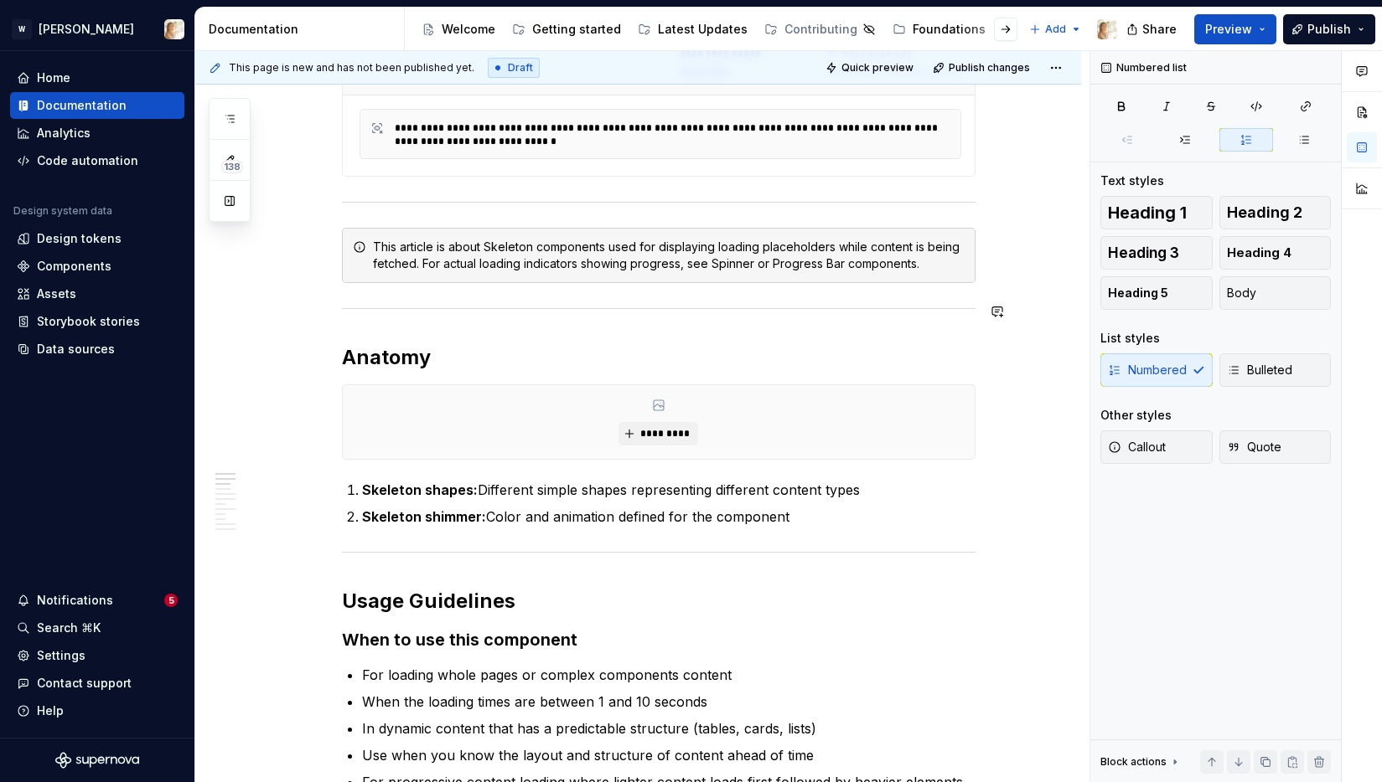
scroll to position [549, 0]
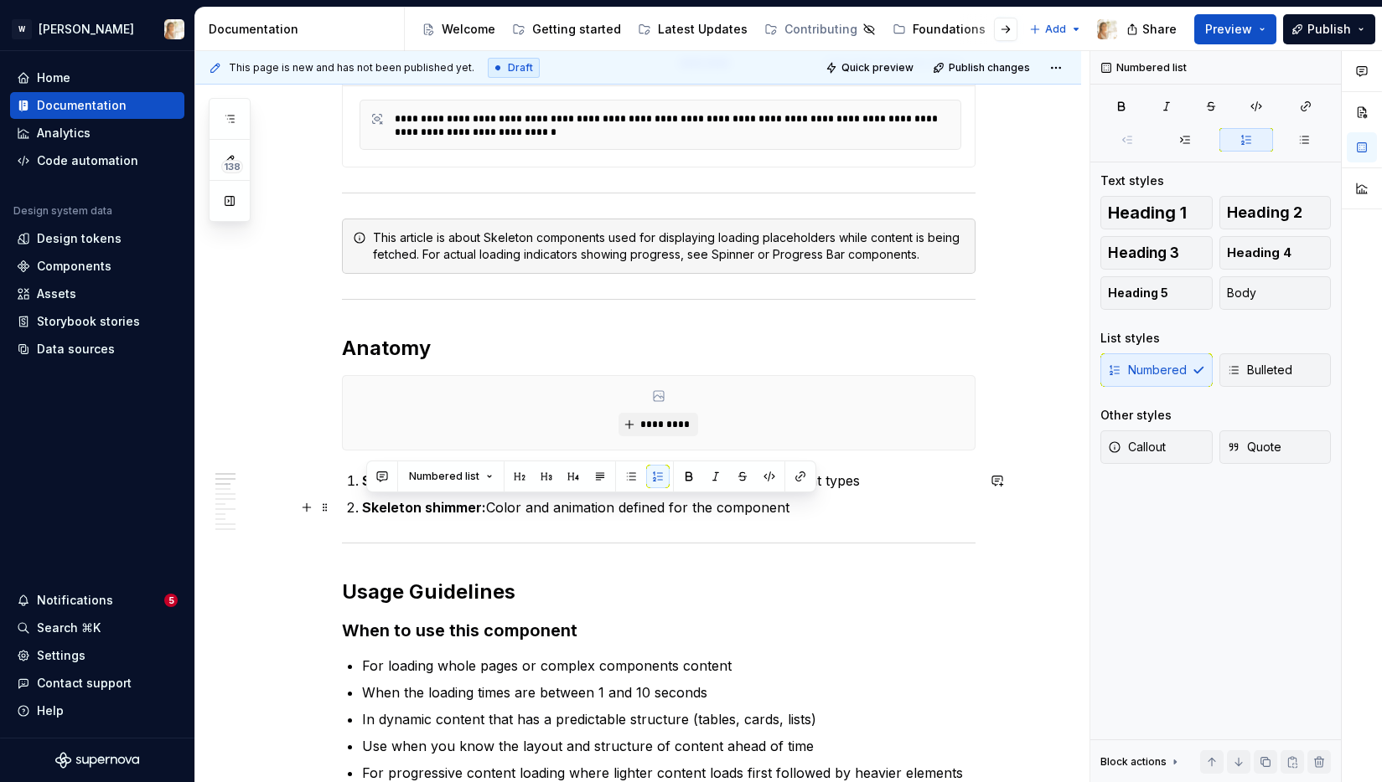
drag, startPoint x: 801, startPoint y: 504, endPoint x: 875, endPoint y: 492, distance: 75.6
click at [875, 492] on ol "Skeleton shapes: Different simple shapes representing different content types S…" at bounding box center [668, 494] width 613 height 47
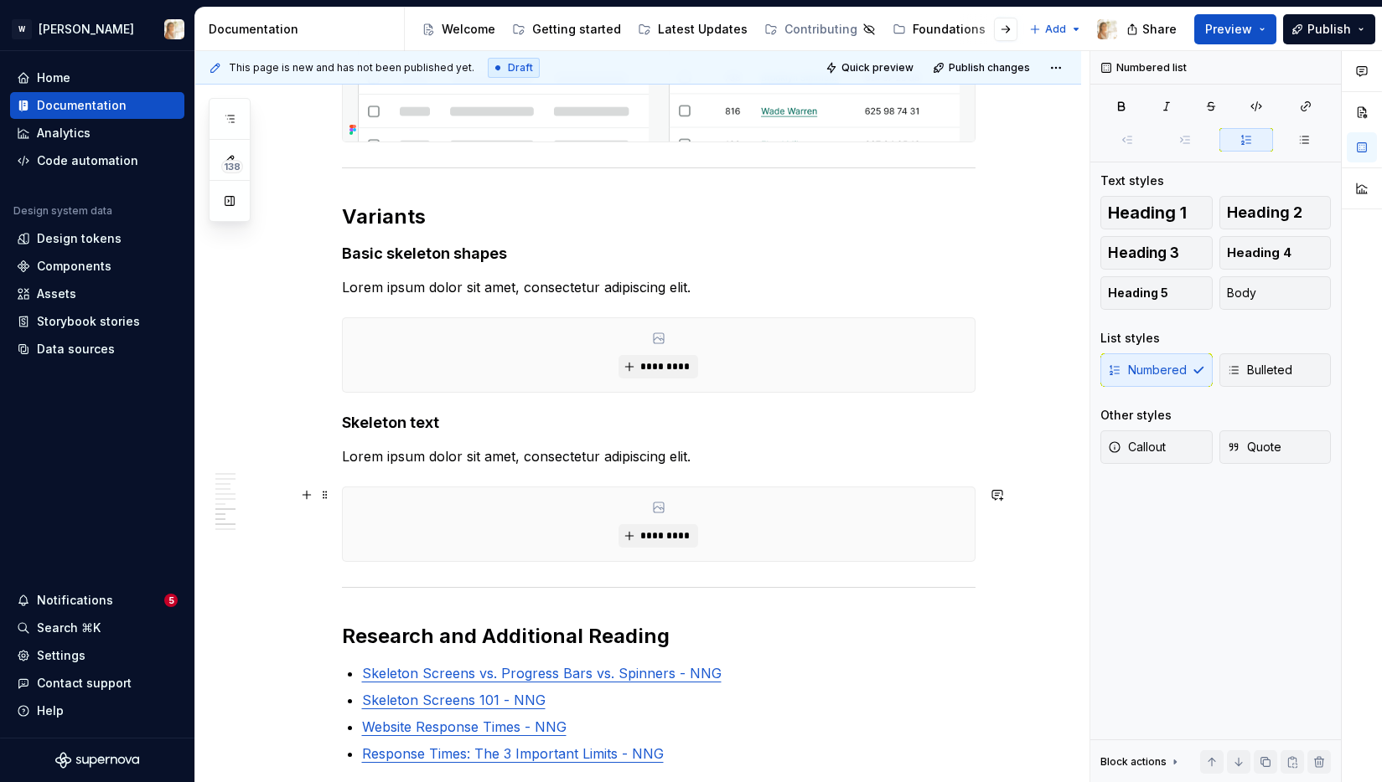
scroll to position [2519, 0]
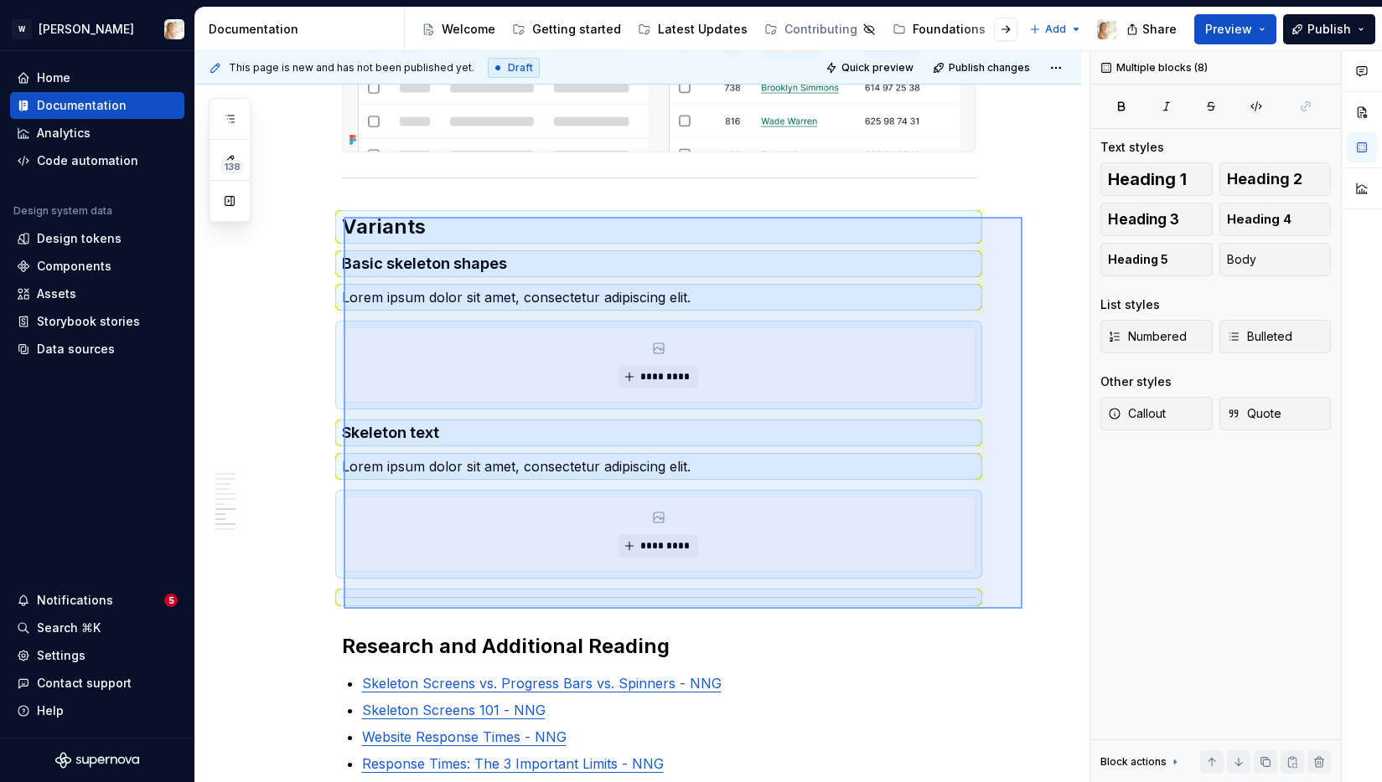
drag, startPoint x: 343, startPoint y: 217, endPoint x: 1022, endPoint y: 609, distance: 783.7
click at [1022, 609] on div "**********" at bounding box center [642, 417] width 894 height 732
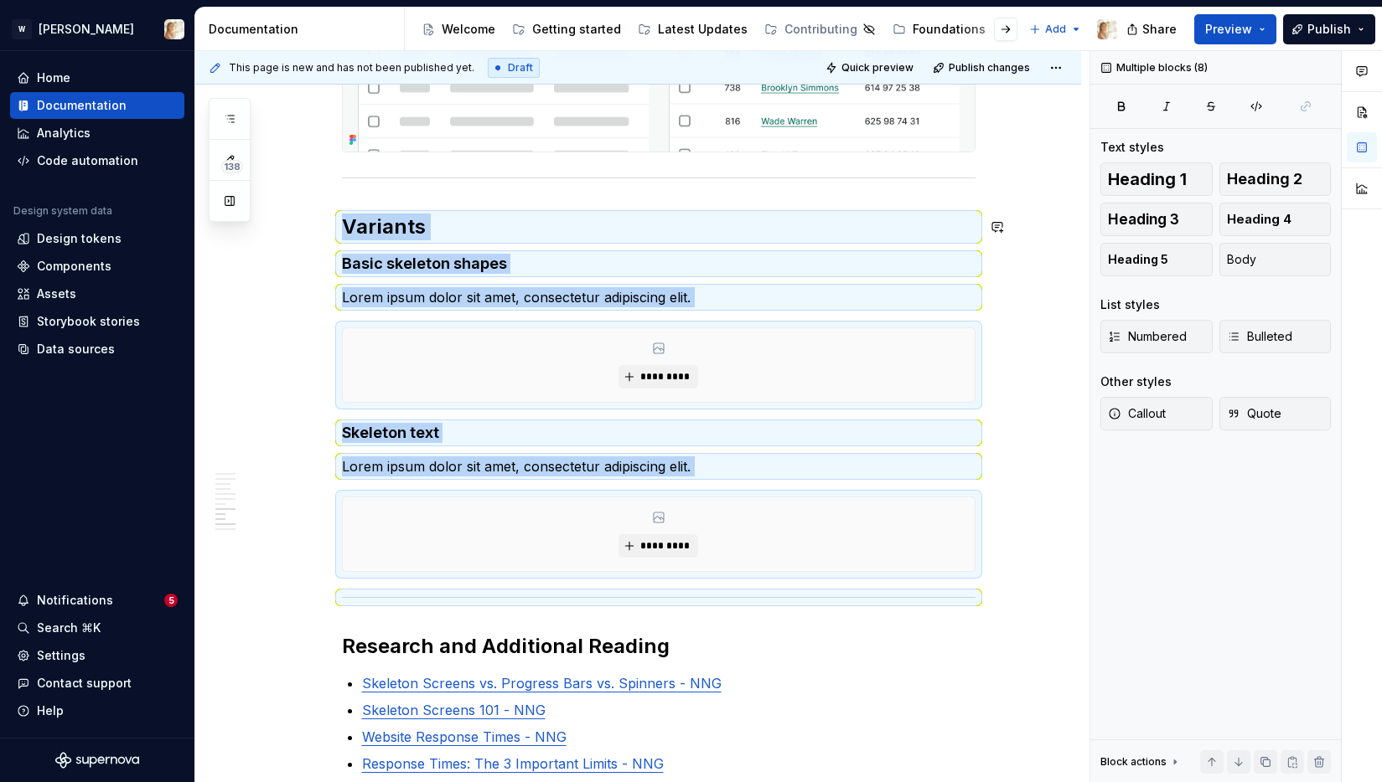
copy div "Variants Basic skeleton shapes Lorem ipsum dolor sit amet, consectetur adipisci…"
click at [995, 600] on button "button" at bounding box center [996, 600] width 23 height 23
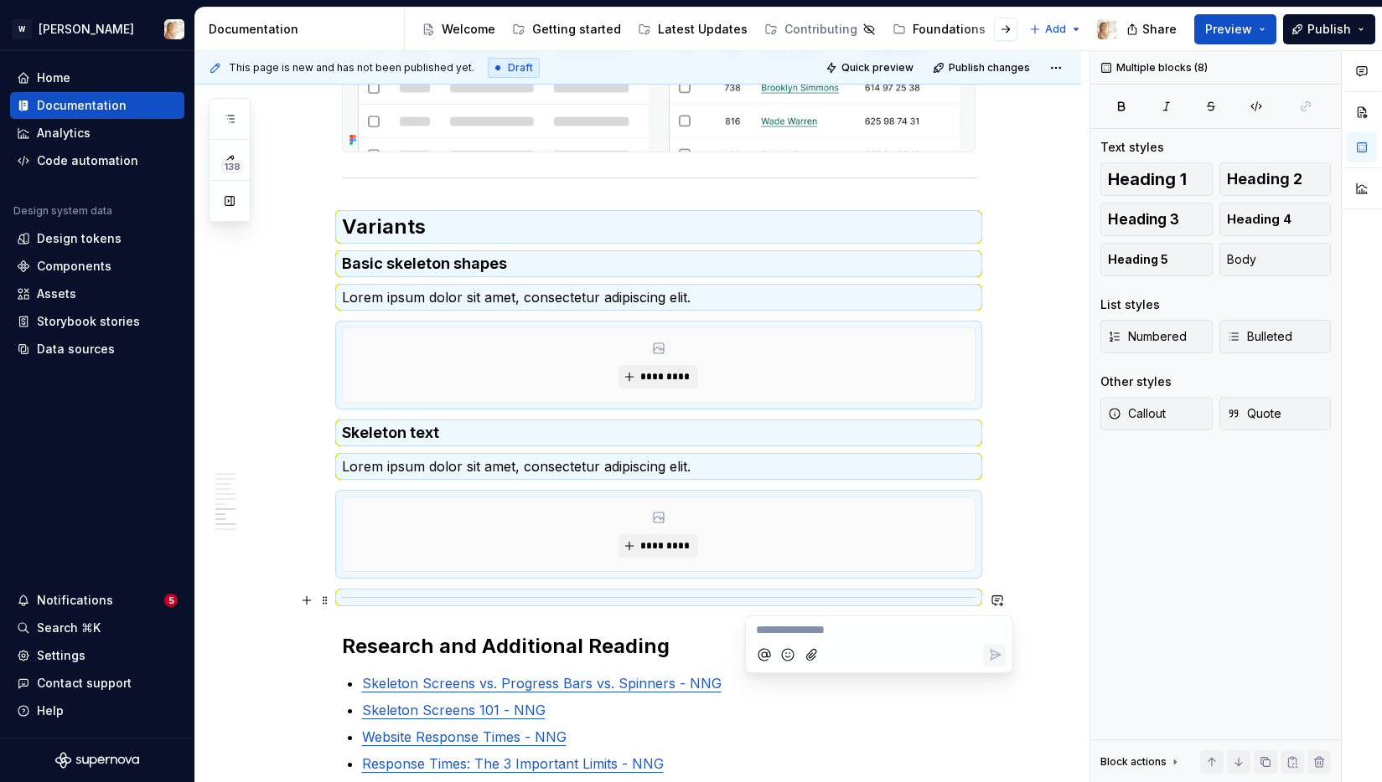
click at [993, 597] on button "button" at bounding box center [996, 600] width 23 height 23
click at [994, 573] on div "**********" at bounding box center [642, 417] width 894 height 732
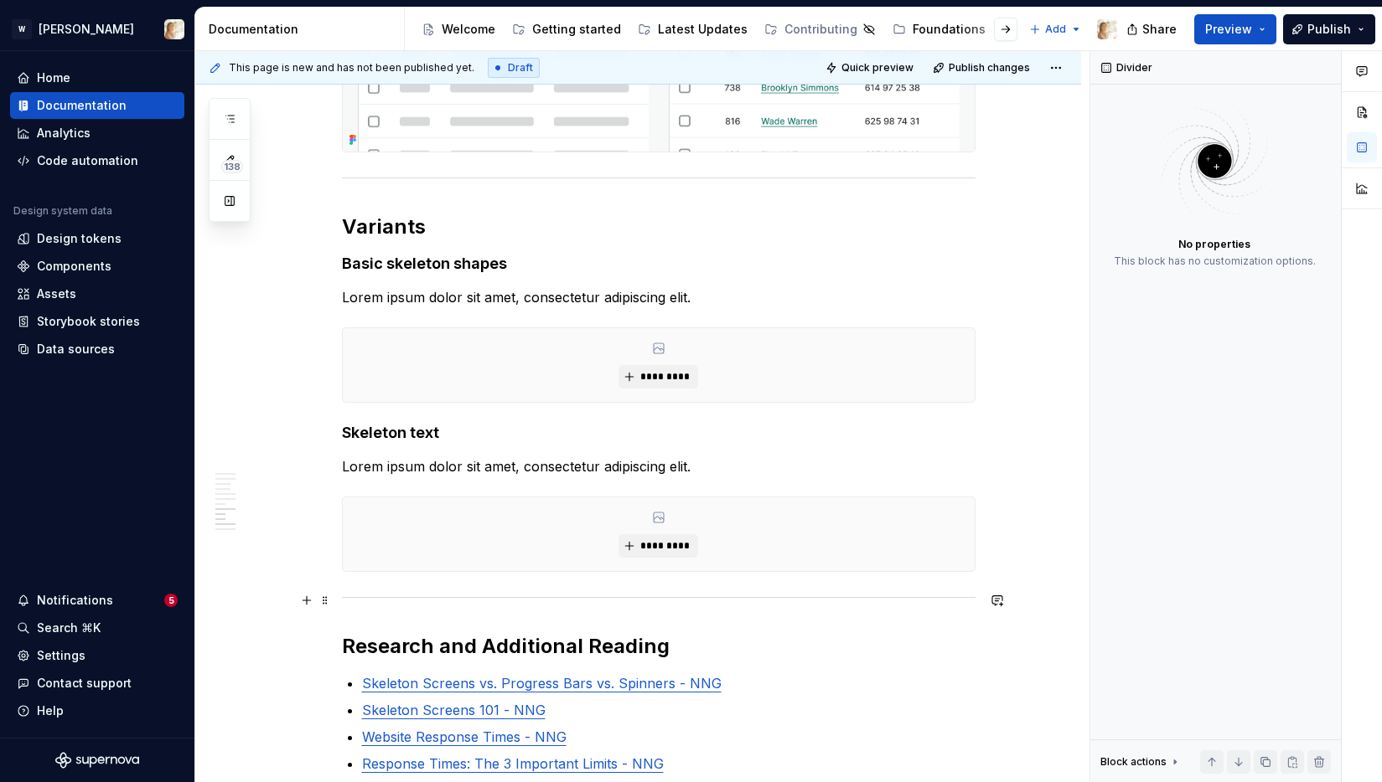
click at [905, 592] on div at bounding box center [658, 597] width 633 height 11
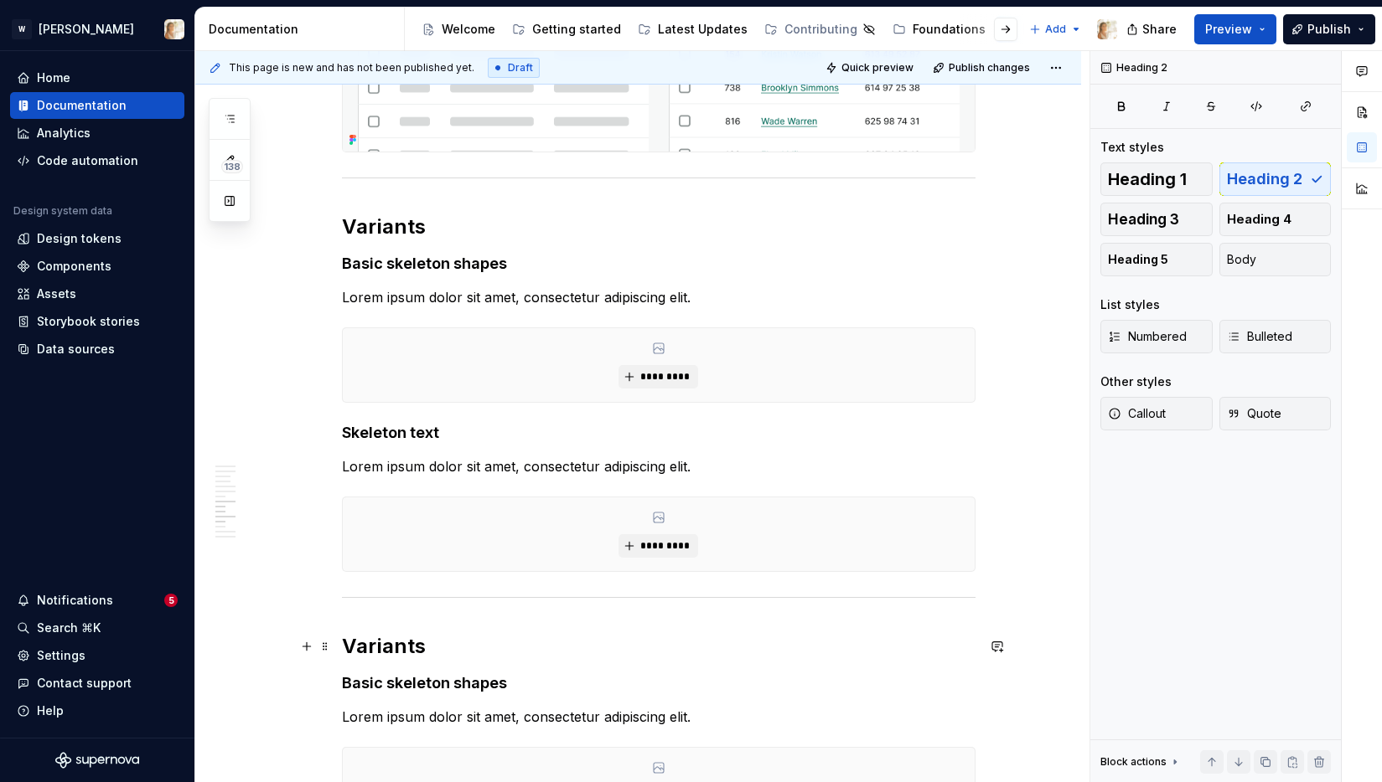
click at [415, 648] on h2 "Variants" at bounding box center [658, 646] width 633 height 27
click at [352, 683] on strong "Basic skeleton shapes" at bounding box center [424, 683] width 165 height 18
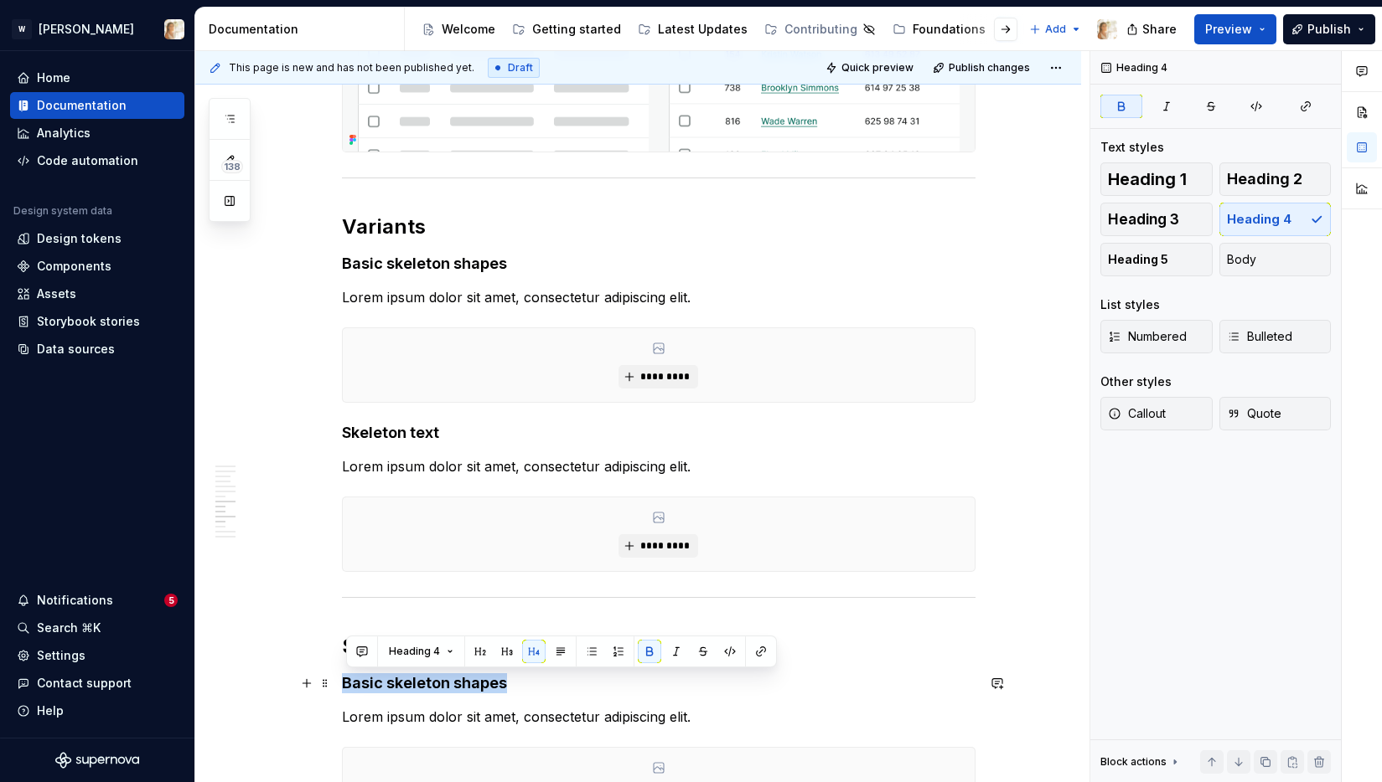
click at [352, 683] on strong "Basic skeleton shapes" at bounding box center [424, 683] width 165 height 18
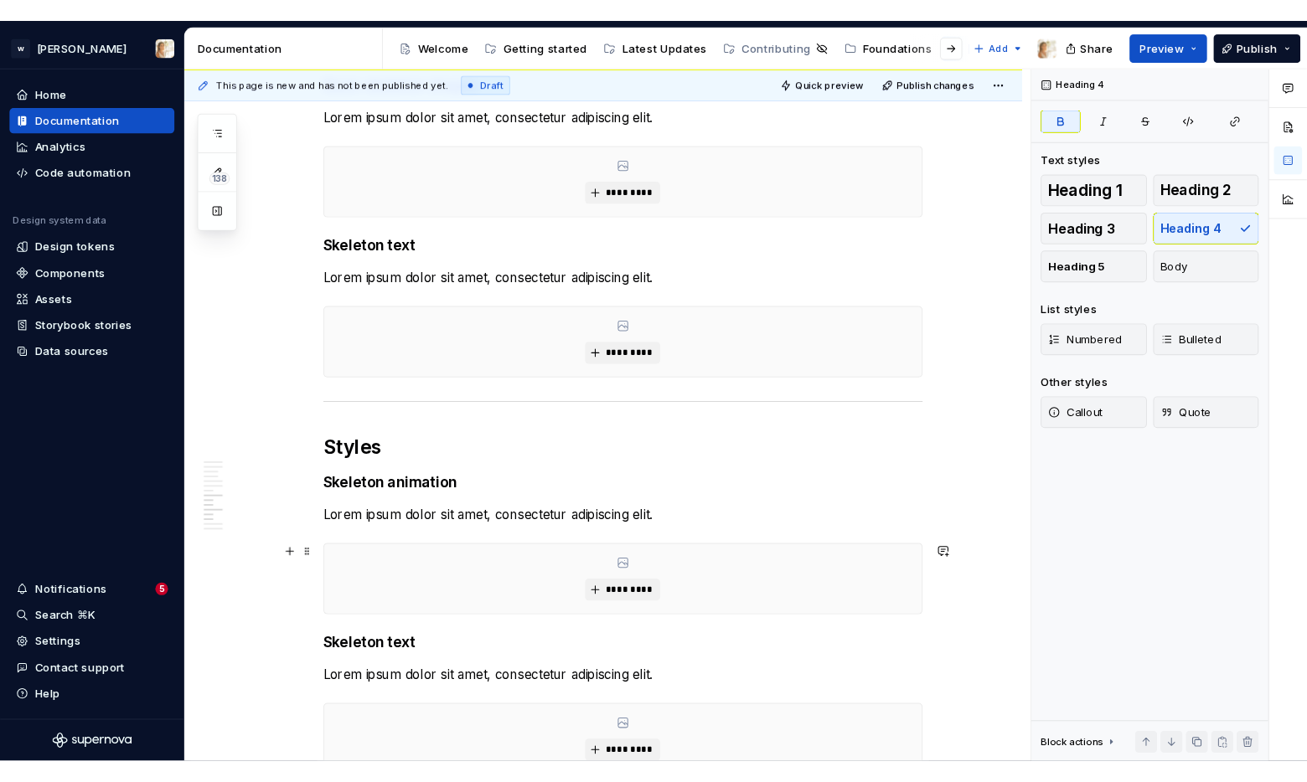
scroll to position [2721, 0]
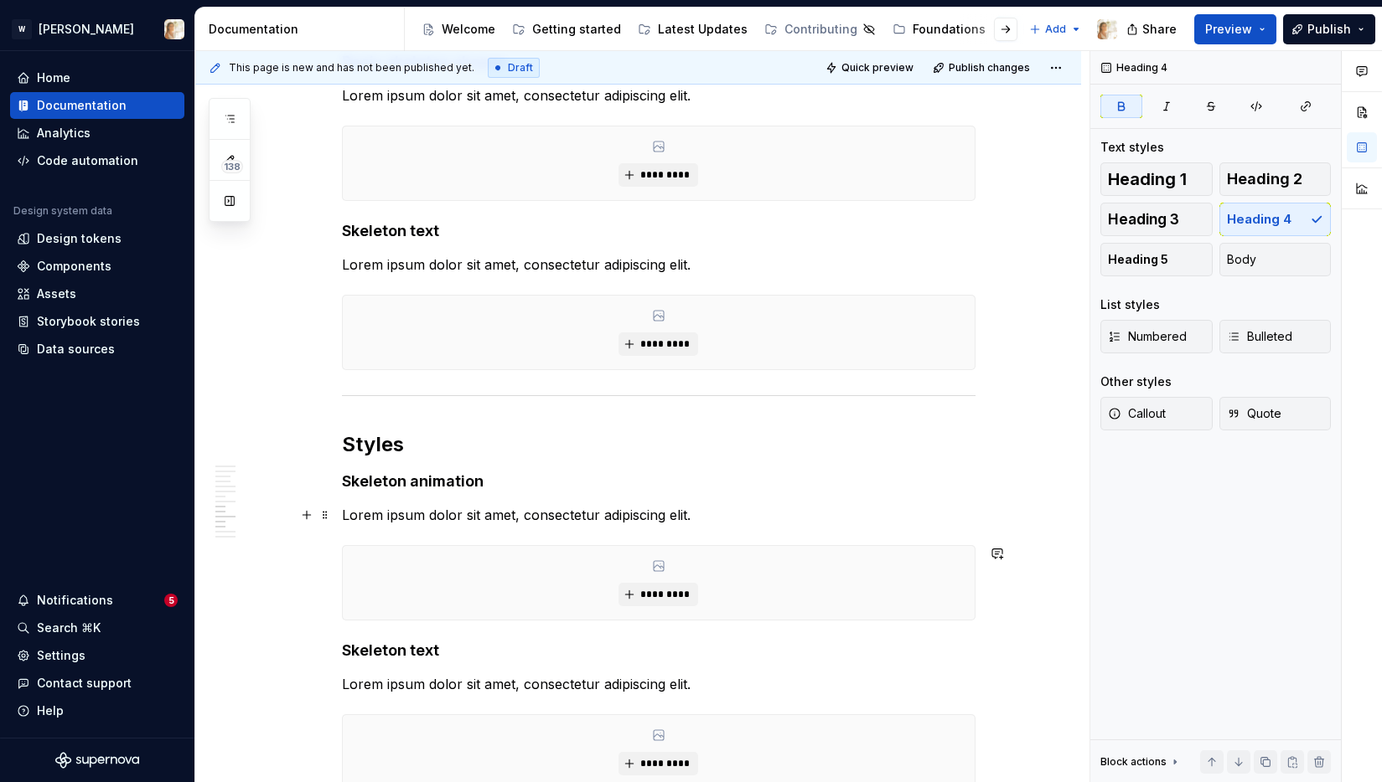
click at [366, 514] on p "Lorem ipsum dolor sit amet, consectetur adipiscing elit." at bounding box center [658, 515] width 633 height 20
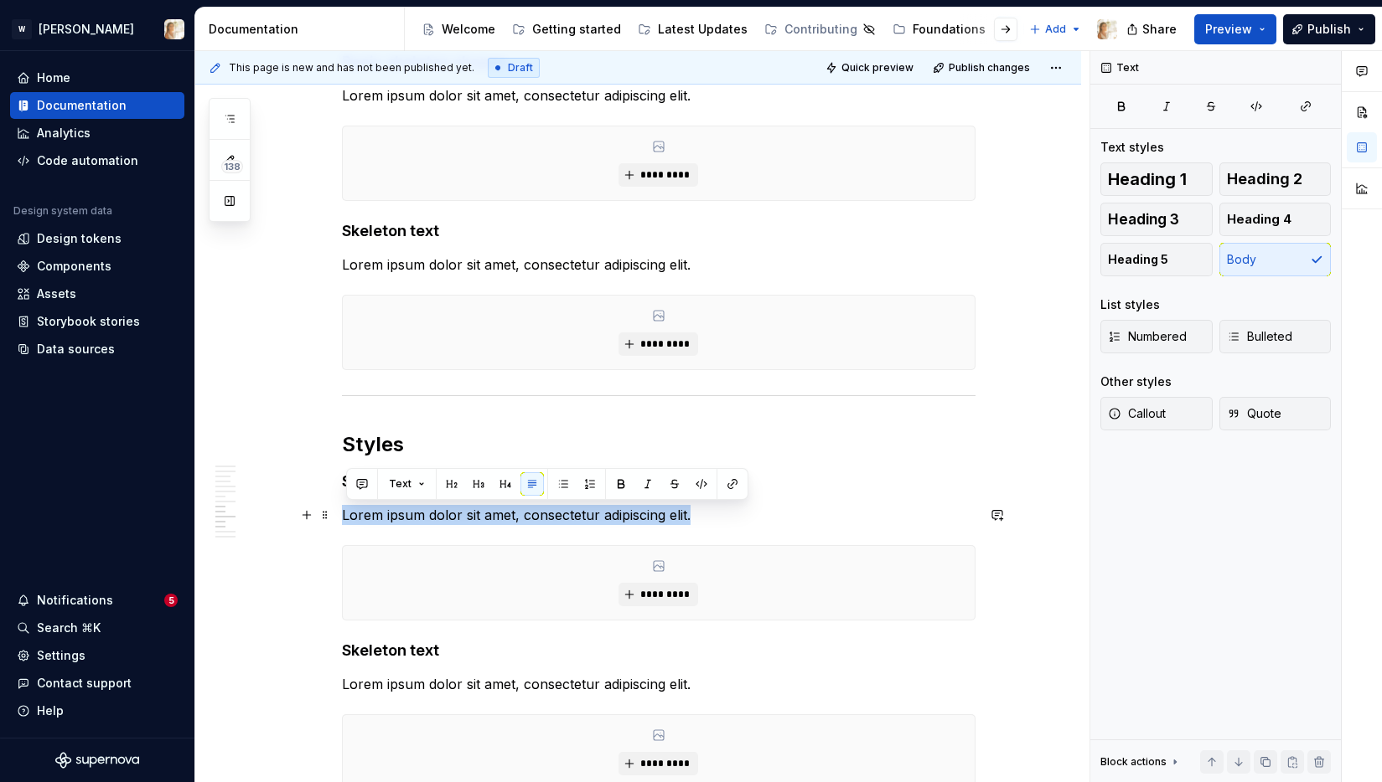
click at [366, 514] on p "Lorem ipsum dolor sit amet, consectetur adipiscing elit." at bounding box center [658, 515] width 633 height 20
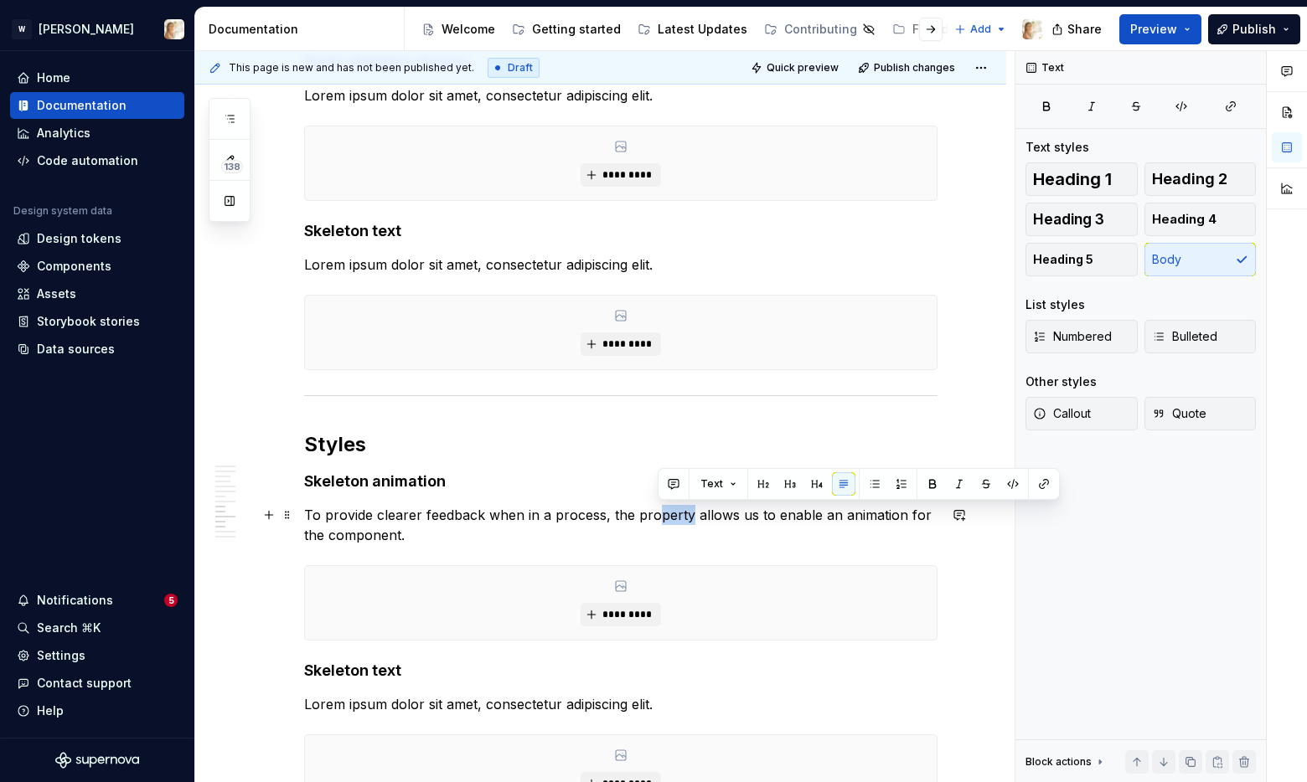
drag, startPoint x: 689, startPoint y: 517, endPoint x: 658, endPoint y: 519, distance: 31.0
click at [658, 519] on p "To provide clearer feedback when in a process, the property allows us to enable…" at bounding box center [620, 525] width 633 height 40
drag, startPoint x: 663, startPoint y: 519, endPoint x: 757, endPoint y: 519, distance: 94.7
click at [757, 519] on p "To provide clearer feedback when in a process, the pro animate=”true” allows us…" at bounding box center [620, 525] width 633 height 40
click at [1013, 483] on button "button" at bounding box center [1016, 484] width 23 height 23
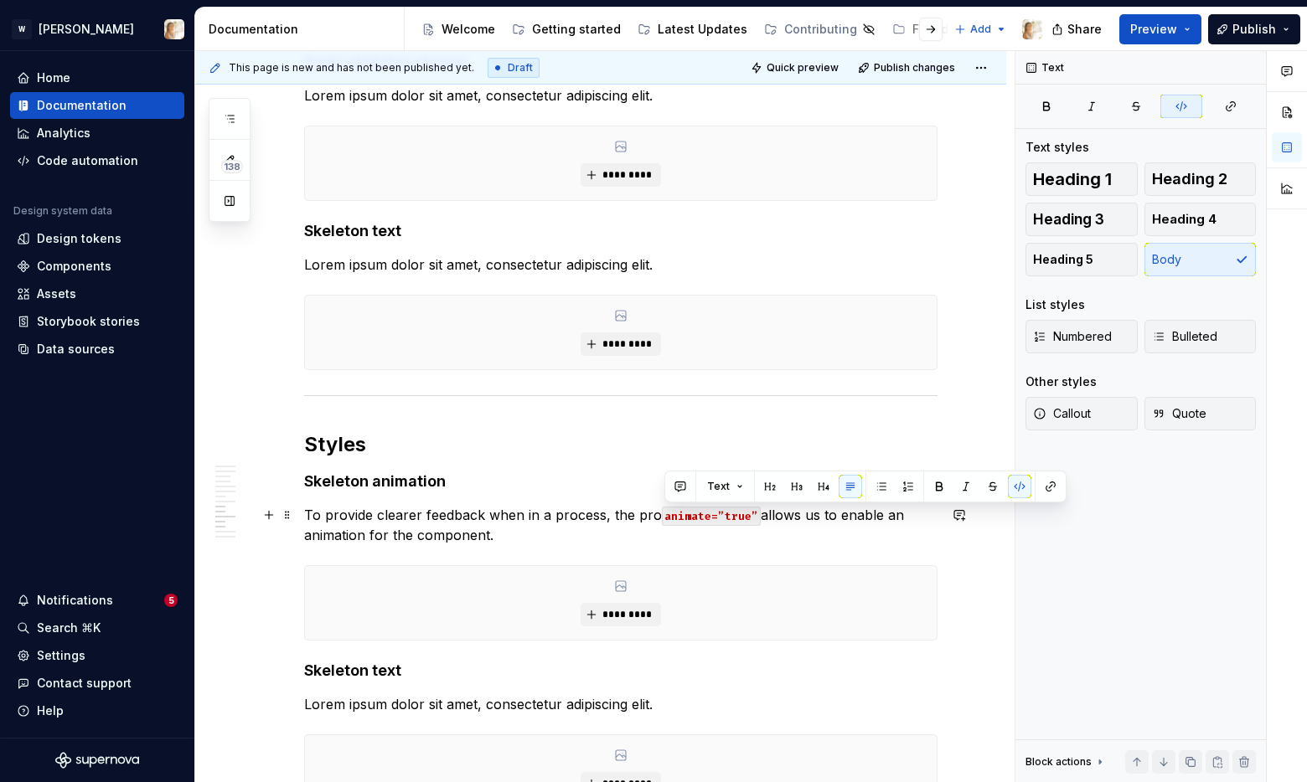
click at [654, 517] on p "To provide clearer feedback when in a process, the pro animate=”true” allows us…" at bounding box center [620, 525] width 633 height 40
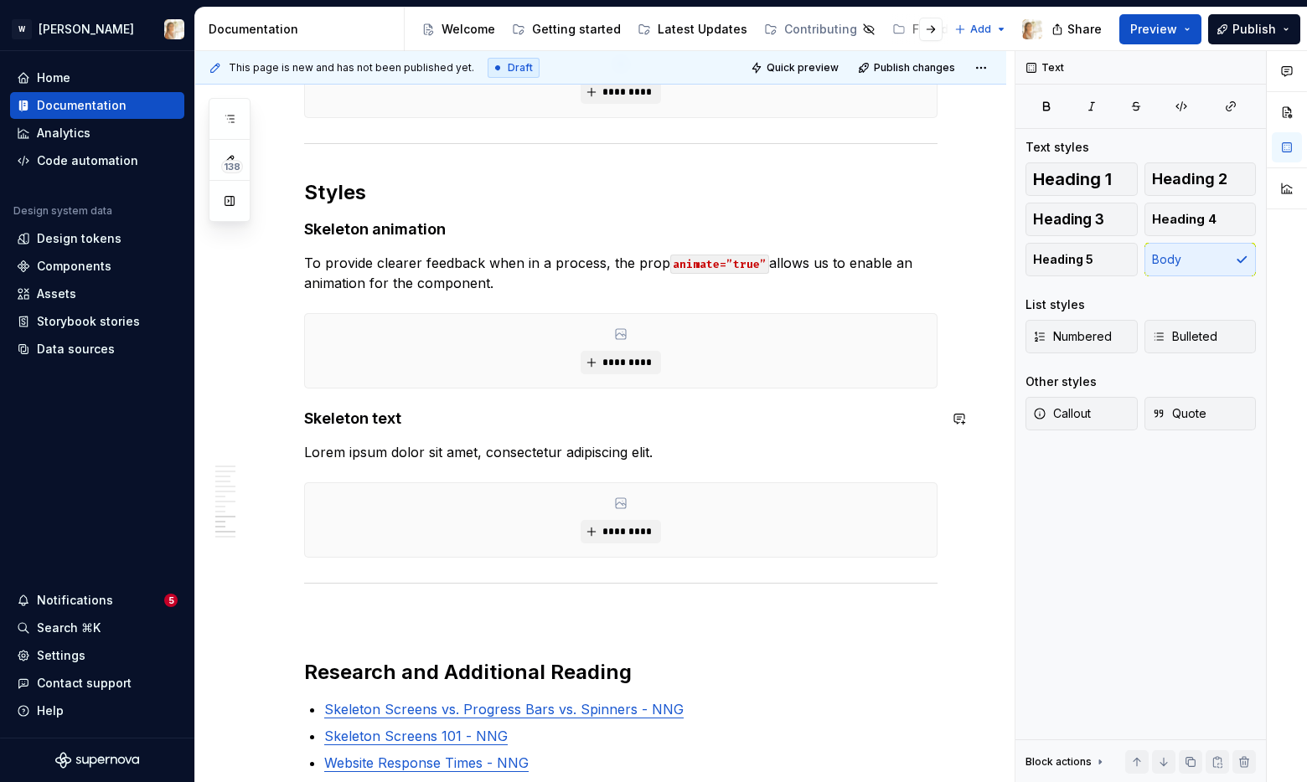
scroll to position [2977, 0]
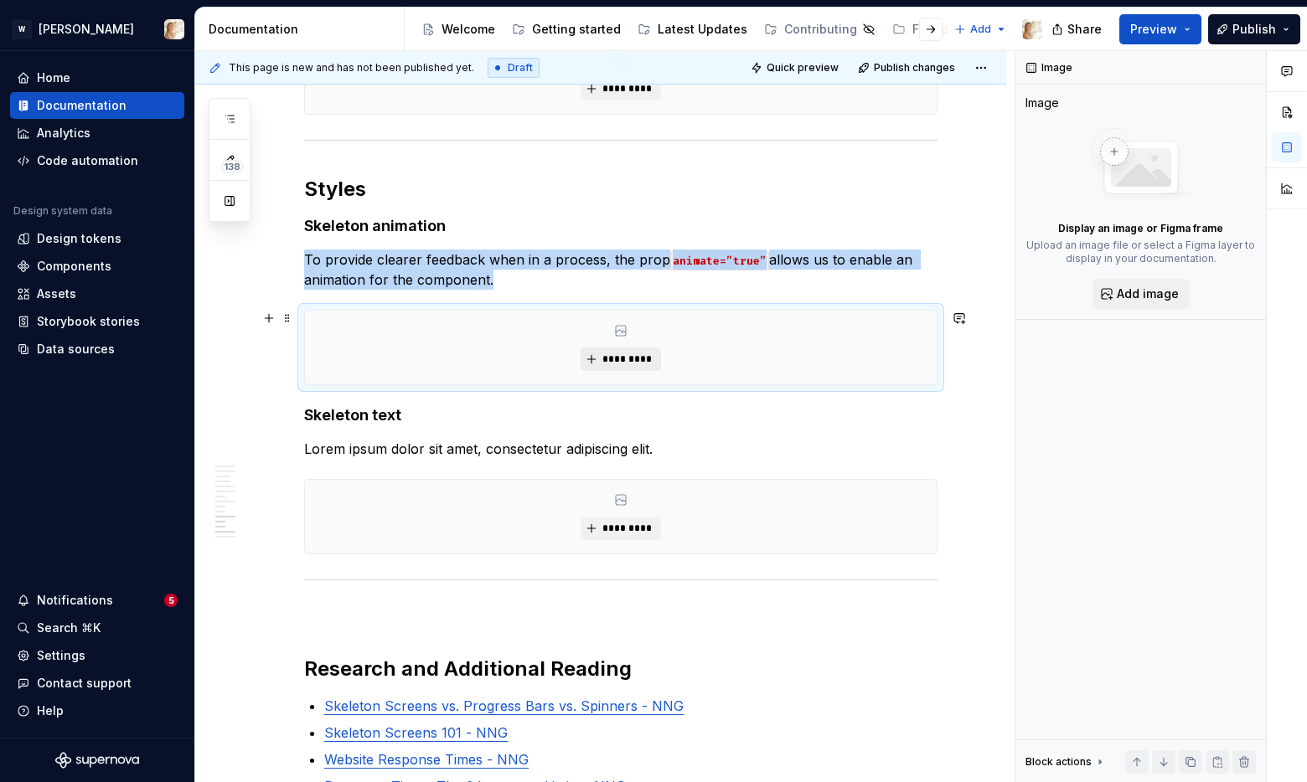
click at [620, 360] on span "*********" at bounding box center [627, 359] width 51 height 13
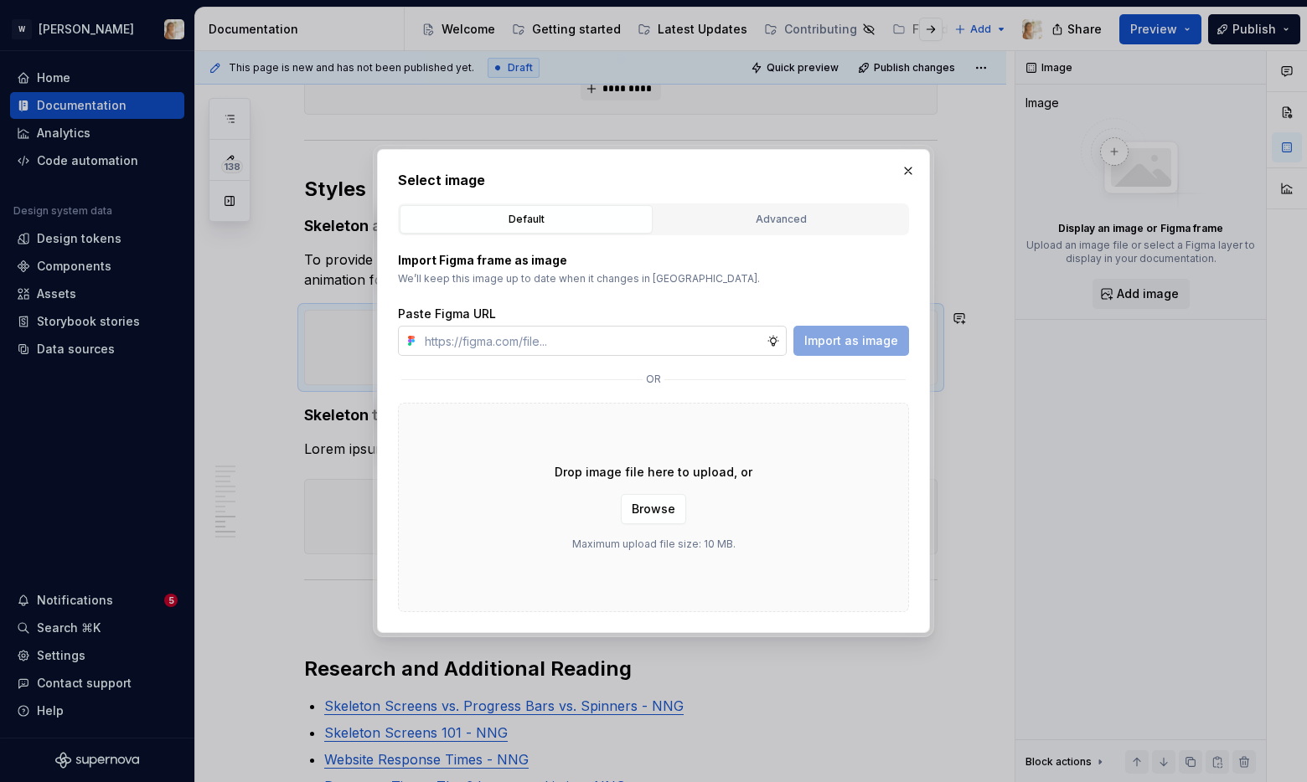
click at [579, 343] on input "text" at bounding box center [592, 341] width 349 height 30
type textarea "*"
type input "[URL][DOMAIN_NAME]"
click at [815, 347] on span "Import as image" at bounding box center [851, 341] width 94 height 17
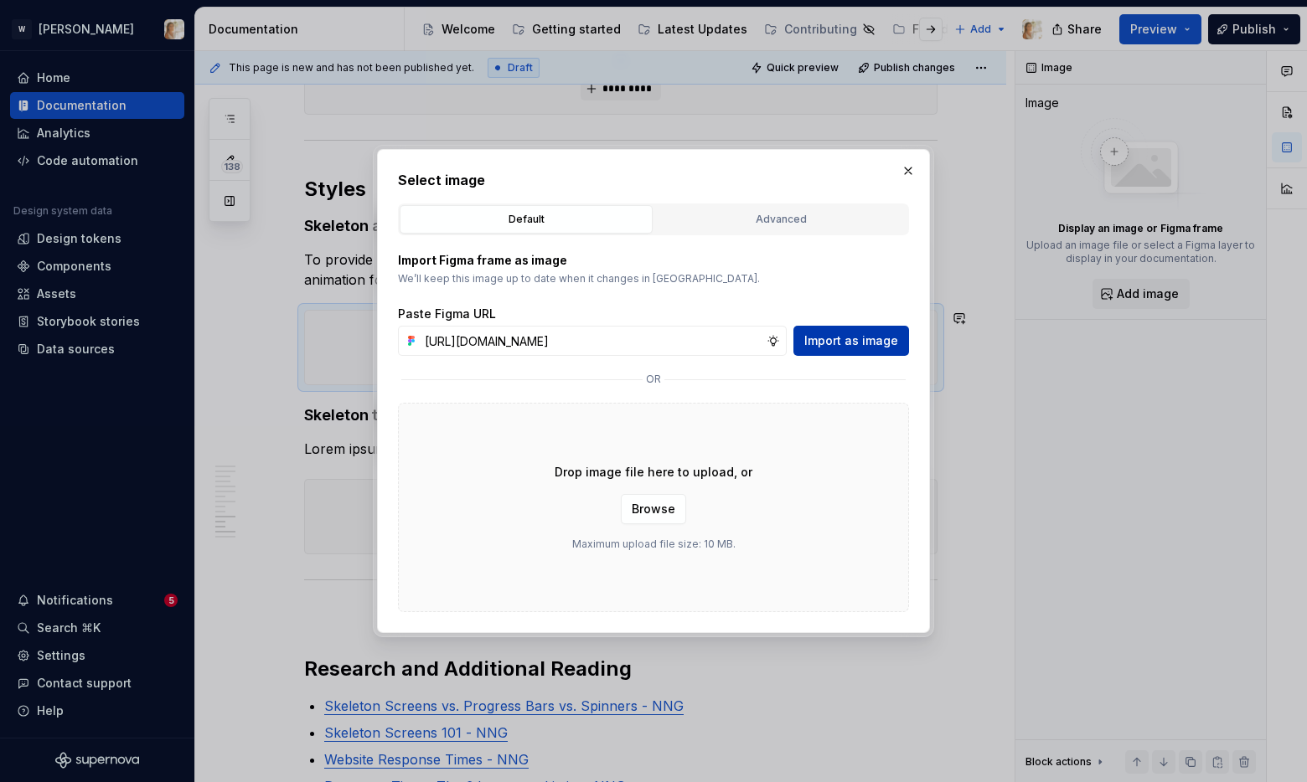
scroll to position [0, 0]
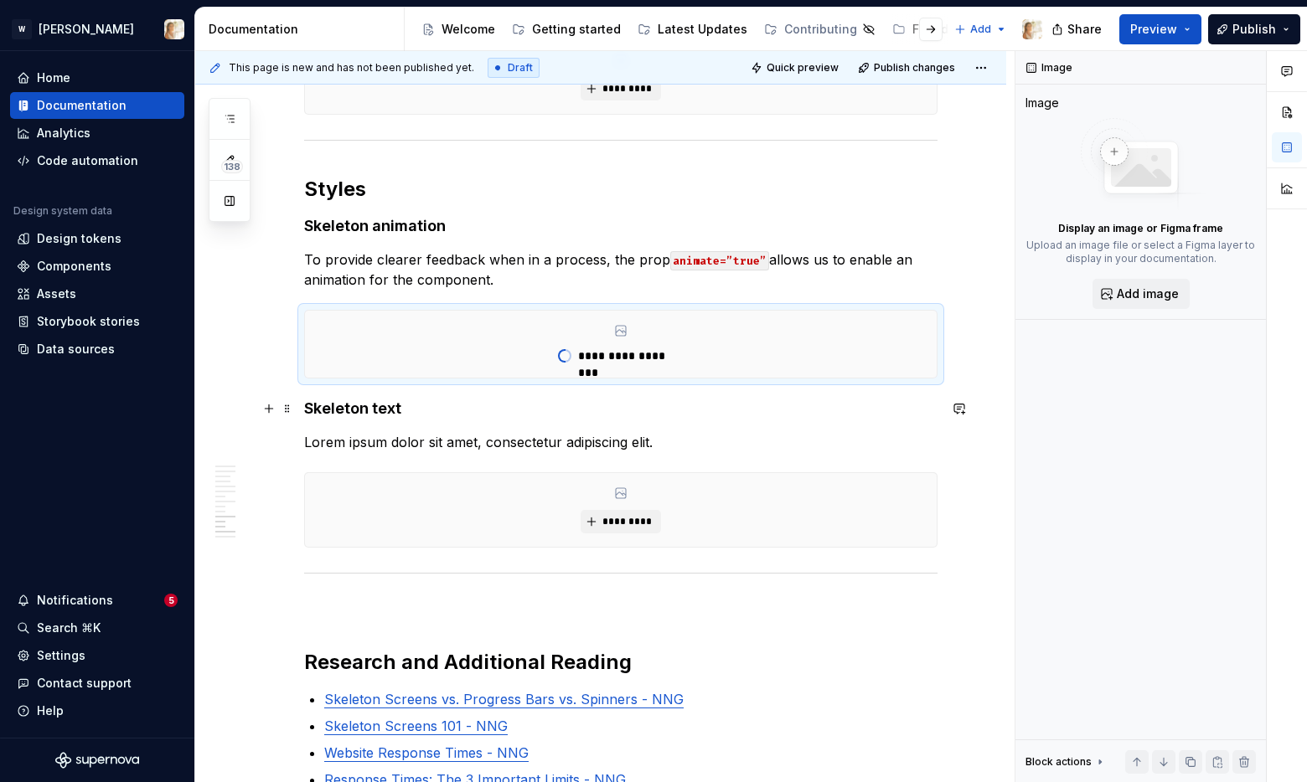
type textarea "*"
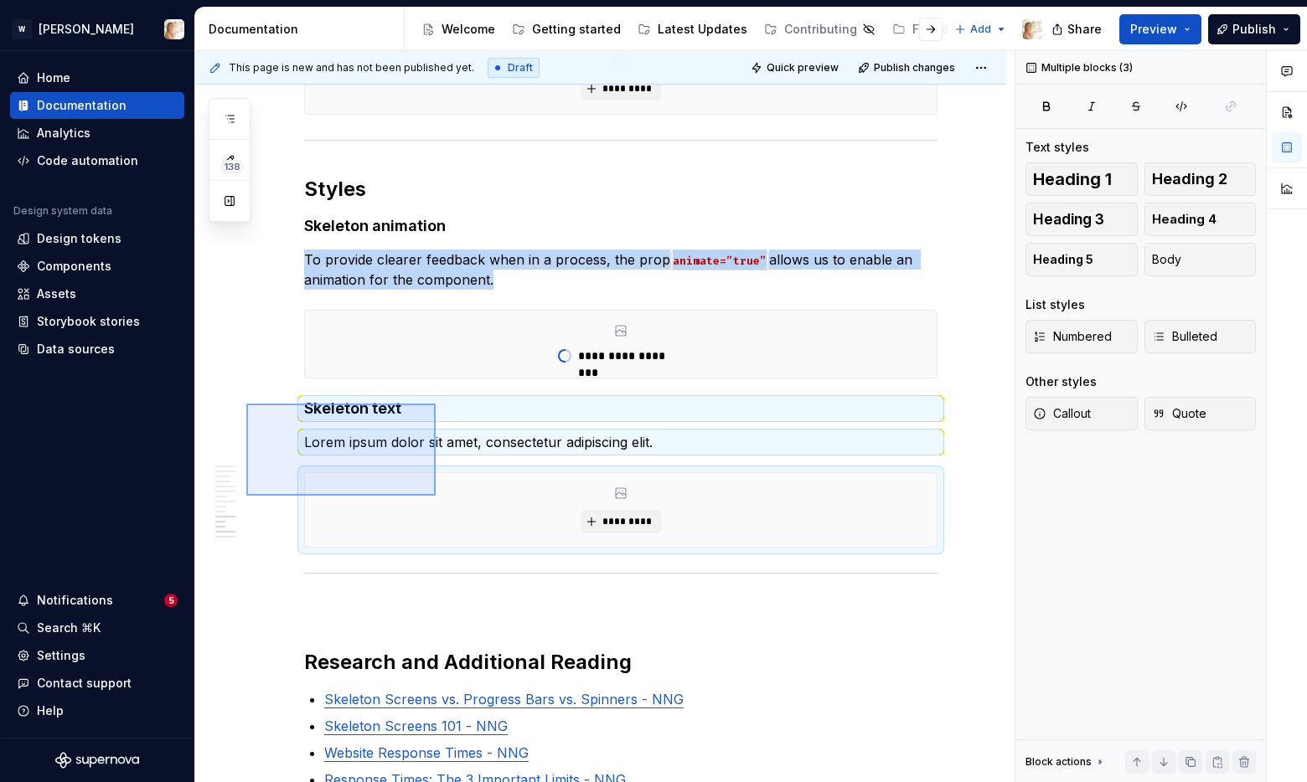
drag, startPoint x: 246, startPoint y: 404, endPoint x: 436, endPoint y: 496, distance: 210.6
click at [436, 496] on div "**********" at bounding box center [604, 417] width 819 height 732
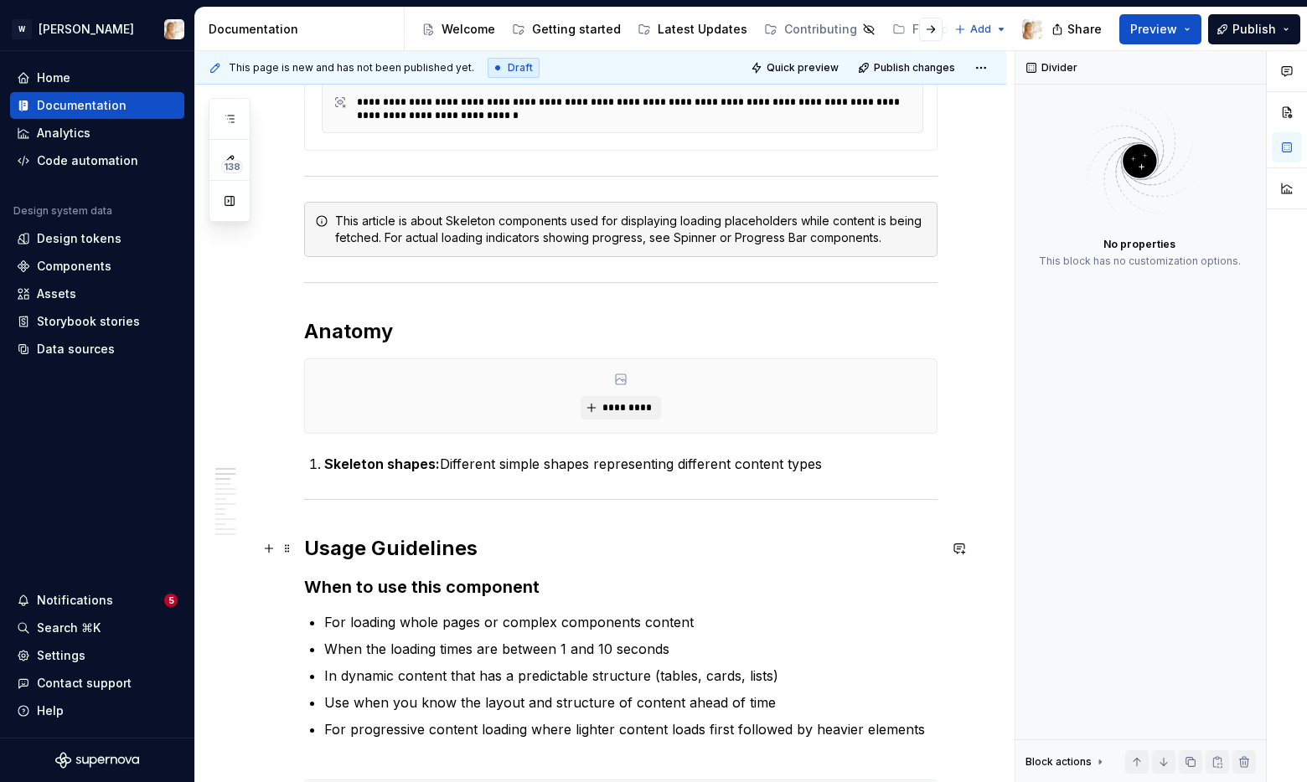
scroll to position [567, 0]
click at [465, 376] on div "*********" at bounding box center [621, 395] width 632 height 74
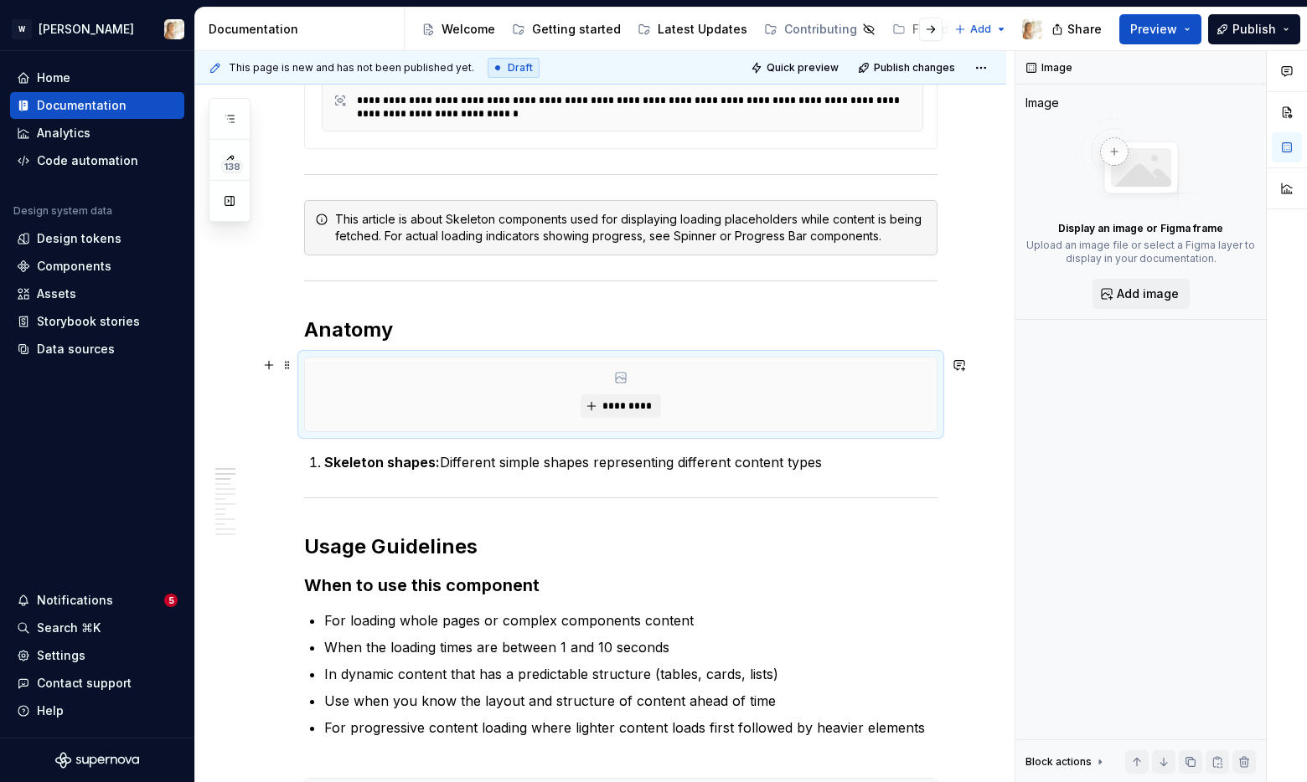
click at [605, 393] on div "*********" at bounding box center [621, 395] width 632 height 74
click at [606, 405] on span "*********" at bounding box center [627, 406] width 51 height 13
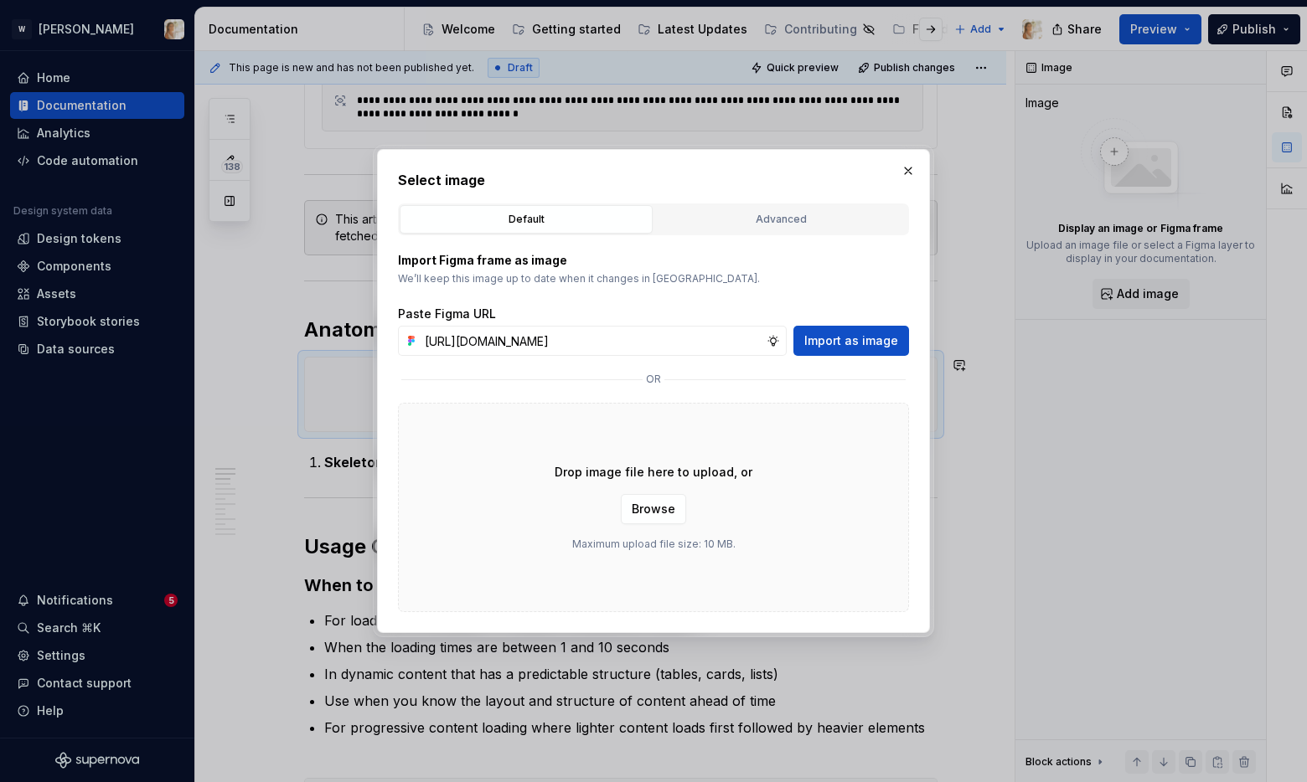
scroll to position [0, 346]
type input "[URL][DOMAIN_NAME]"
click at [829, 336] on span "Import as image" at bounding box center [851, 341] width 94 height 17
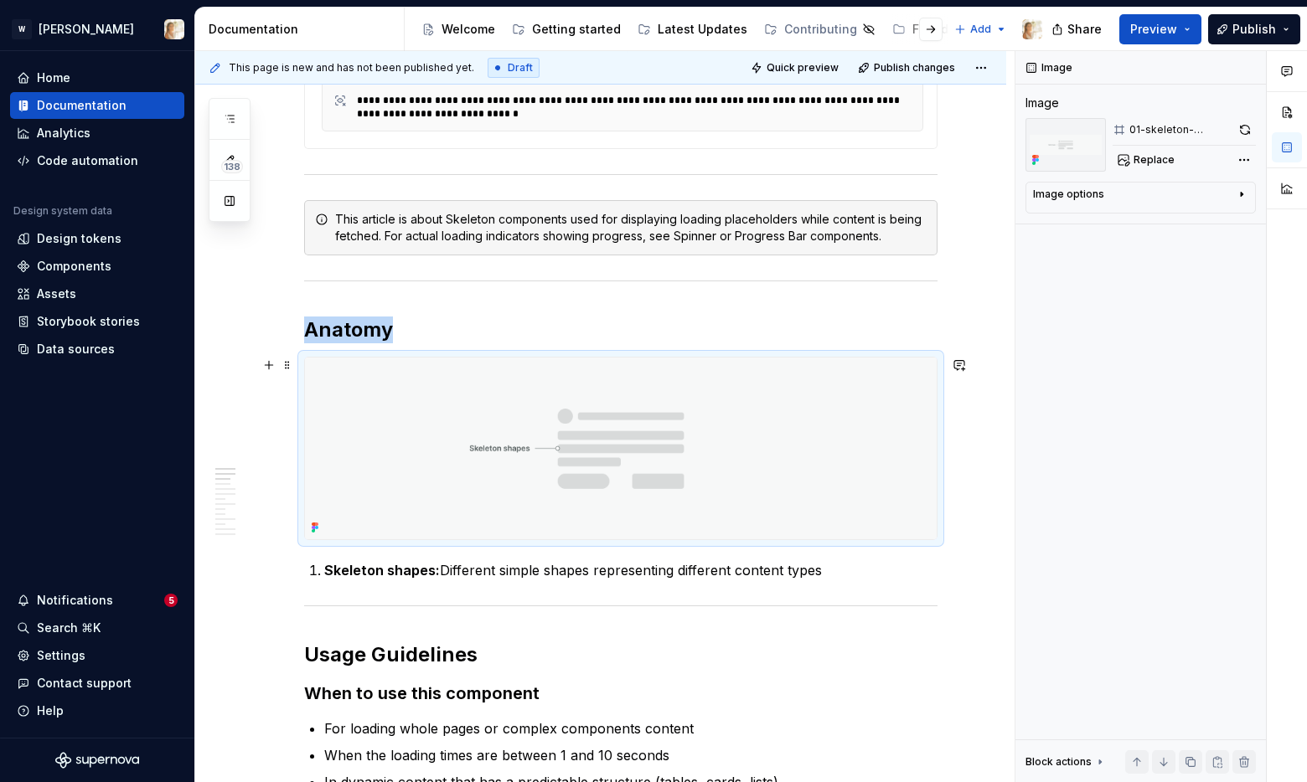
scroll to position [642, 0]
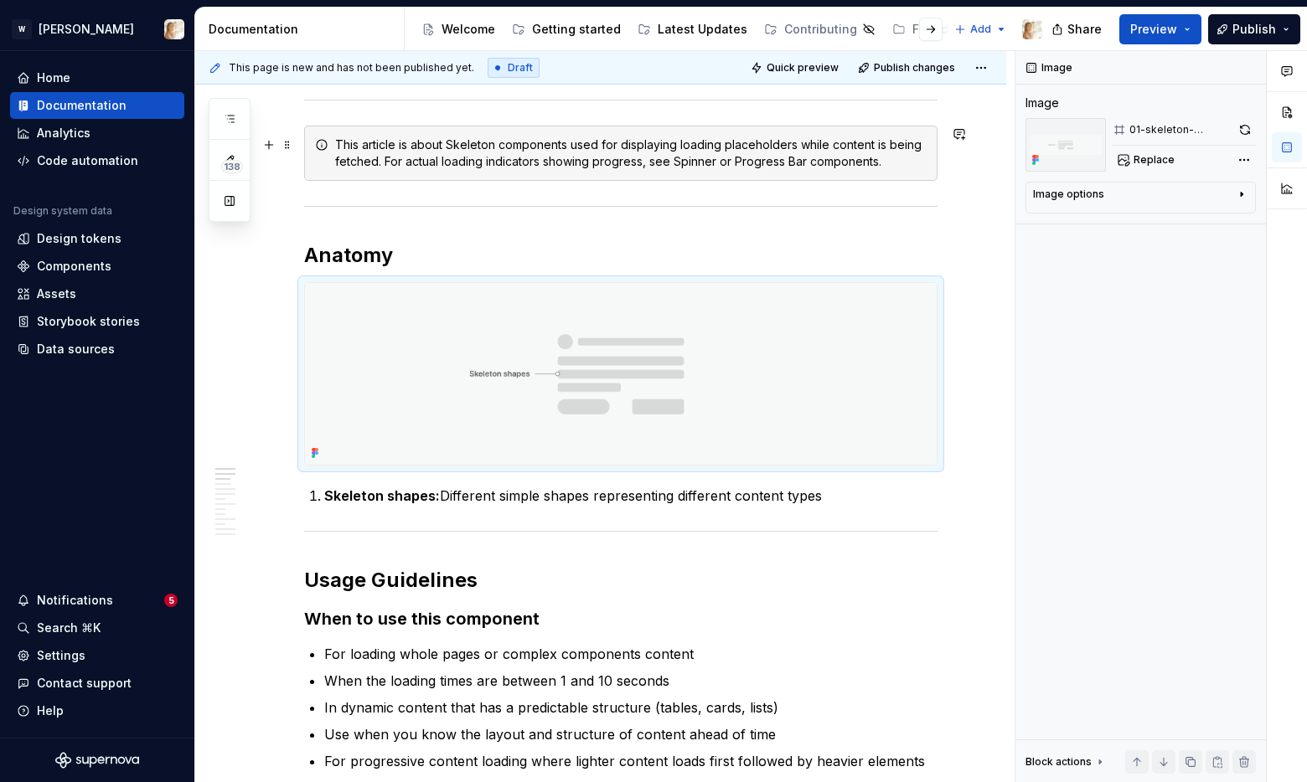
click at [491, 163] on div "This article is about Skeleton components used for displaying loading placehold…" at bounding box center [630, 154] width 591 height 34
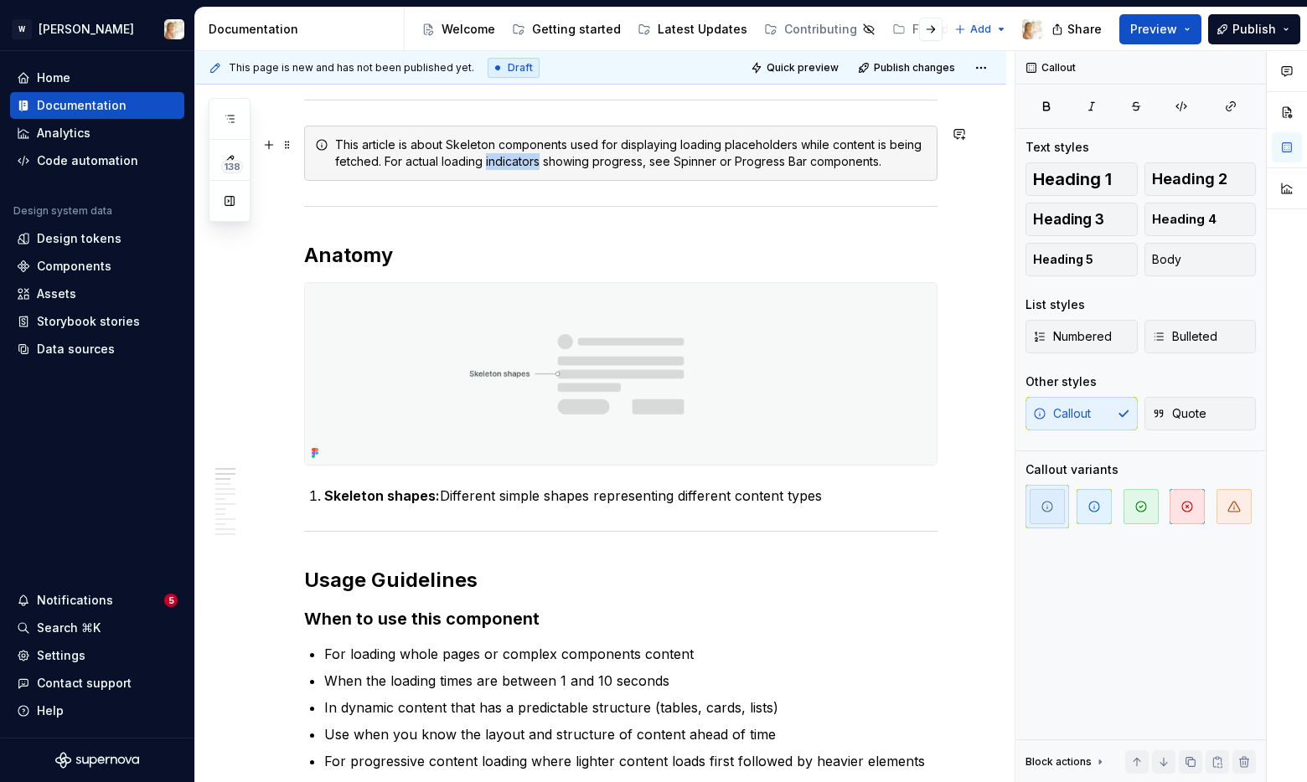
click at [491, 163] on div "This article is about Skeleton components used for displaying loading placehold…" at bounding box center [630, 154] width 591 height 34
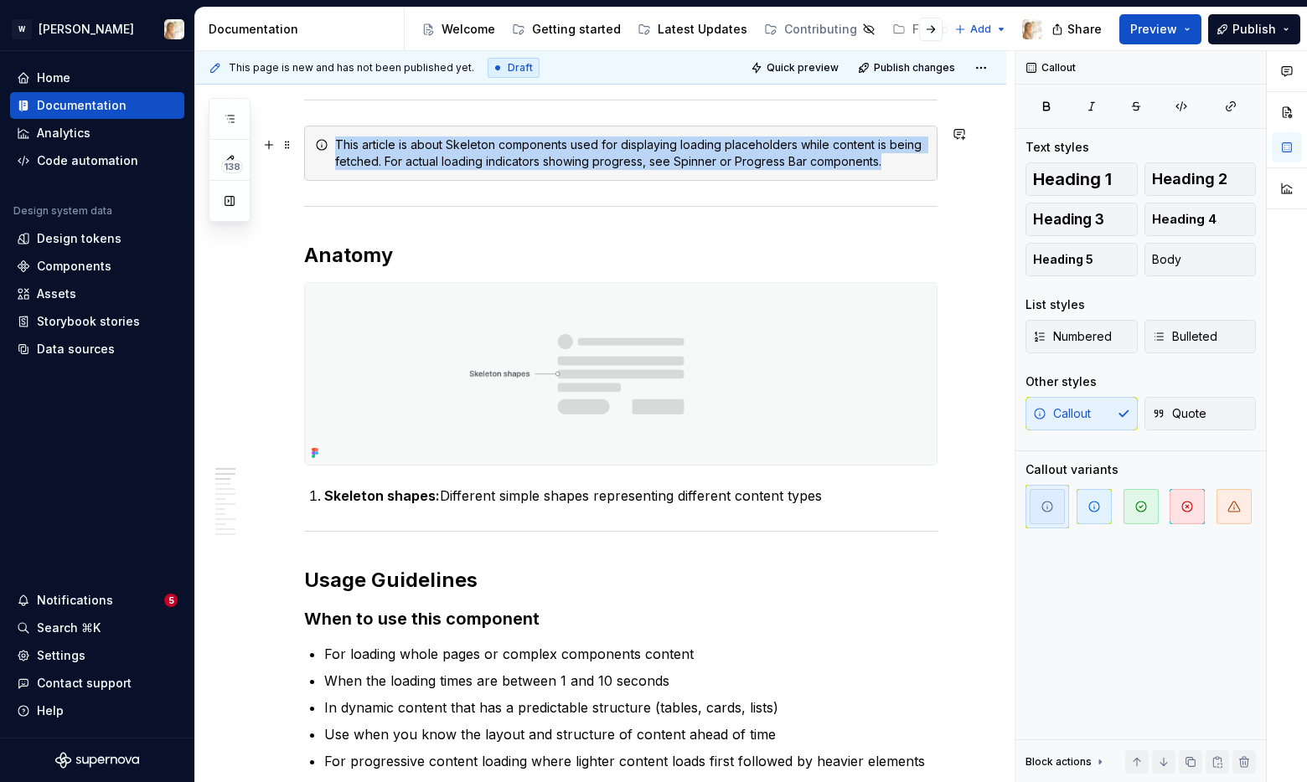
click at [491, 163] on div "This article is about Skeleton components used for displaying loading placehold…" at bounding box center [630, 154] width 591 height 34
copy div "This article is about Skeleton components used for displaying loading placehold…"
click at [832, 150] on div "This article is about Skeleton components used for displaying loading placehold…" at bounding box center [630, 154] width 591 height 34
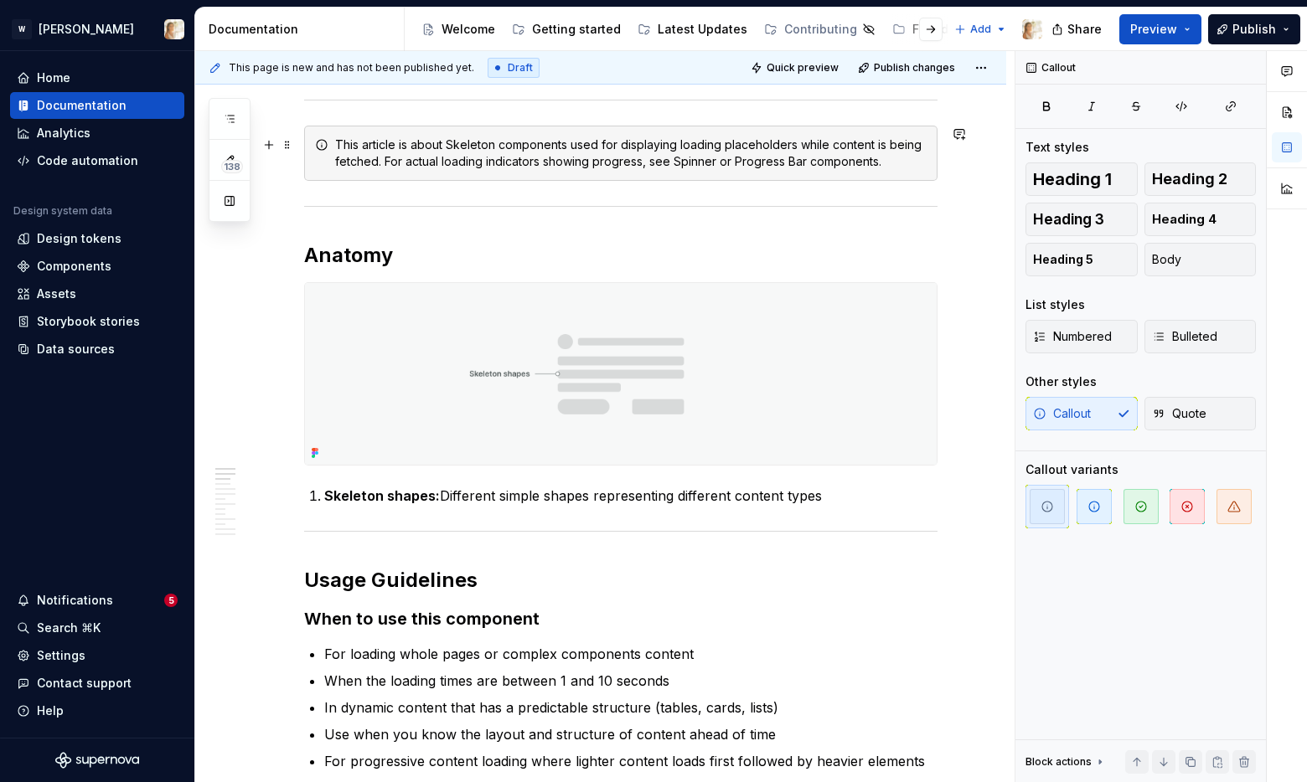
click at [598, 163] on div "This article is about Skeleton components used for displaying loading placehold…" at bounding box center [630, 154] width 591 height 34
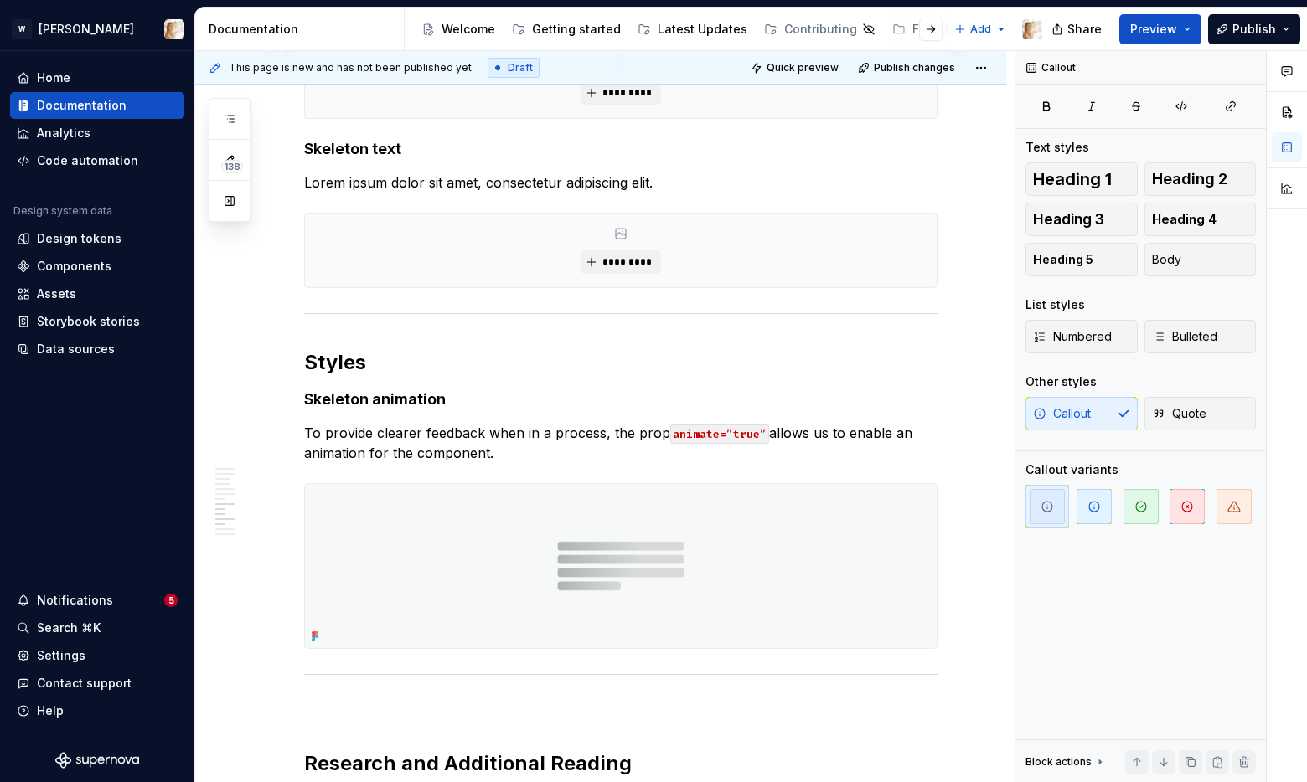
scroll to position [2632, 0]
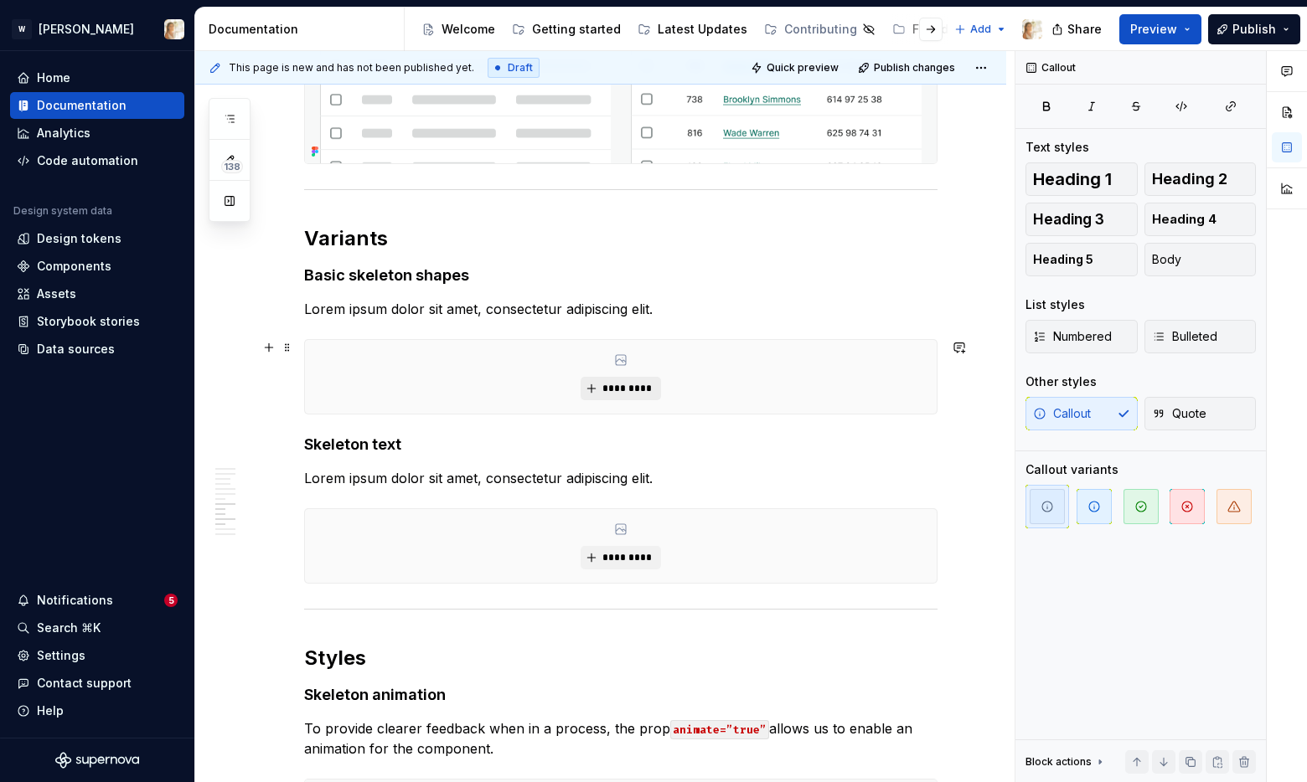
click at [598, 384] on button "*********" at bounding box center [621, 388] width 80 height 23
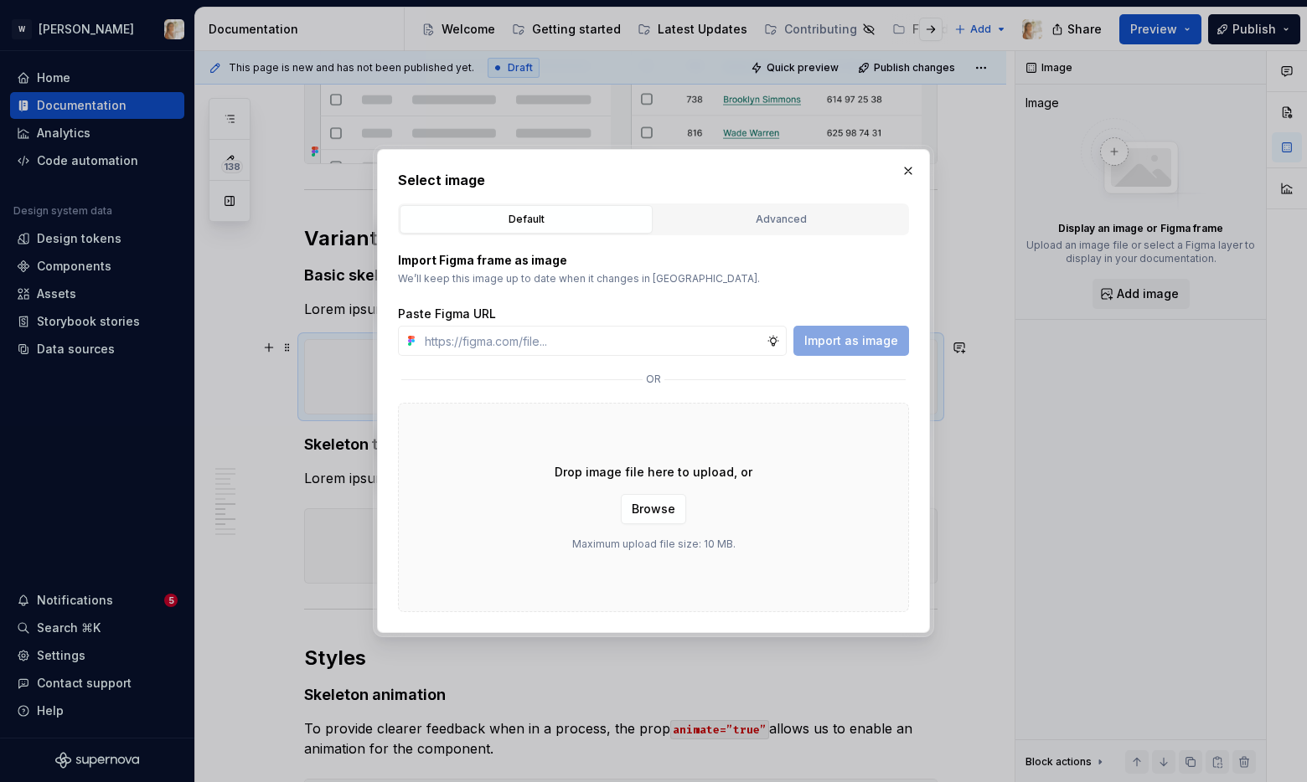
type textarea "*"
type input "[URL][DOMAIN_NAME]"
type textarea "*"
type input "[URL][DOMAIN_NAME]"
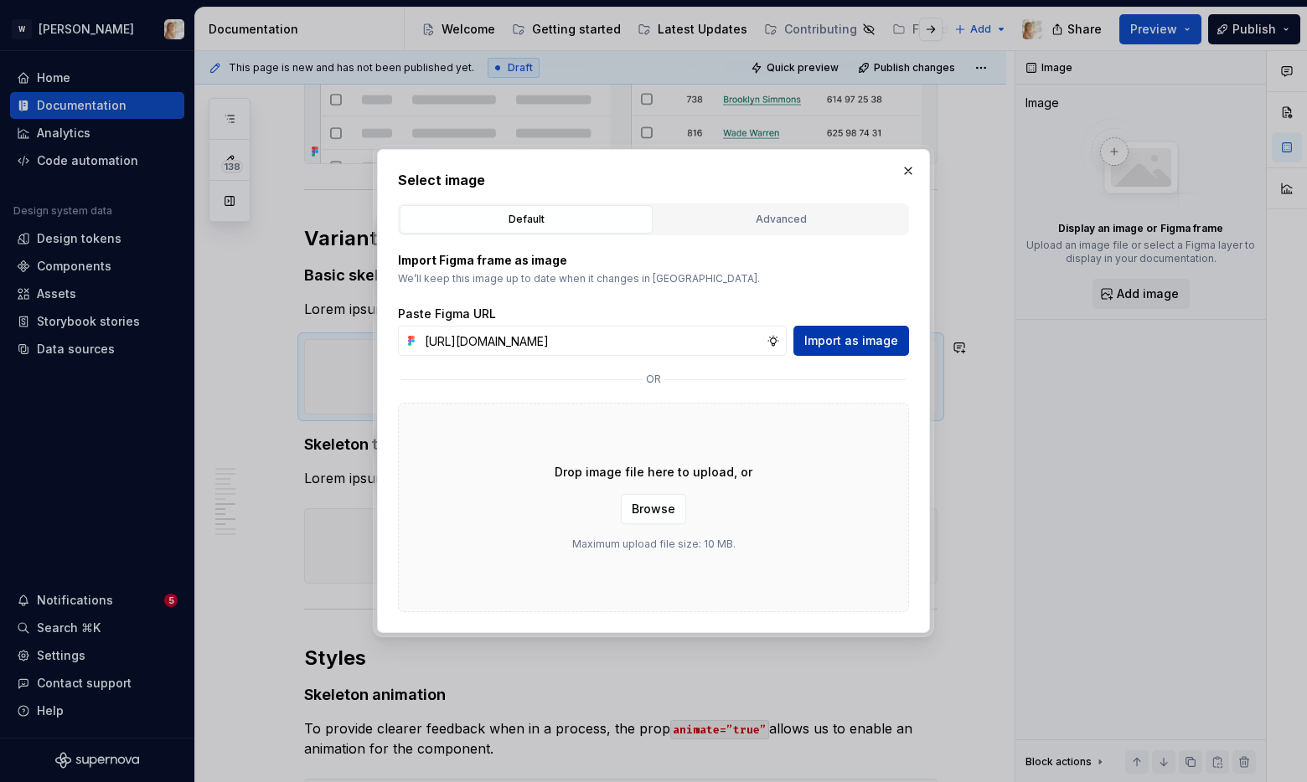
click at [835, 331] on button "Import as image" at bounding box center [851, 341] width 116 height 30
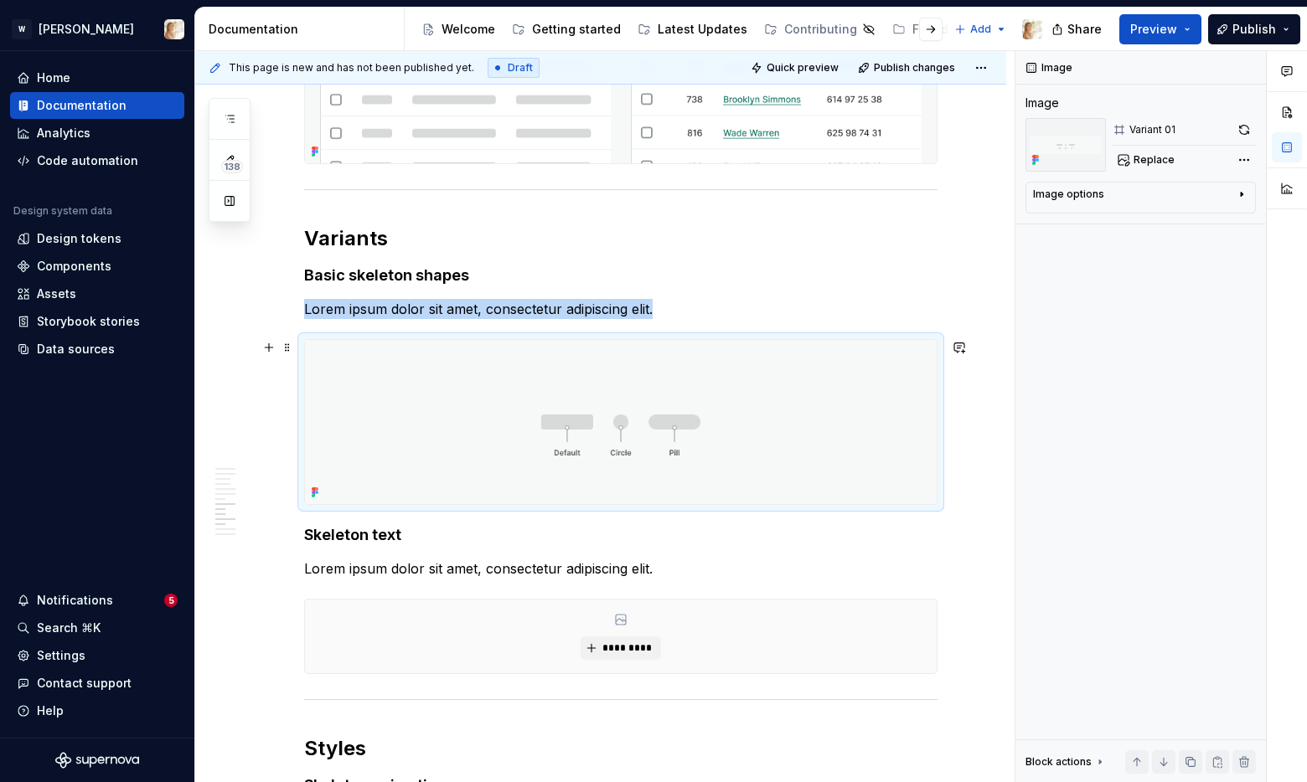
scroll to position [2652, 0]
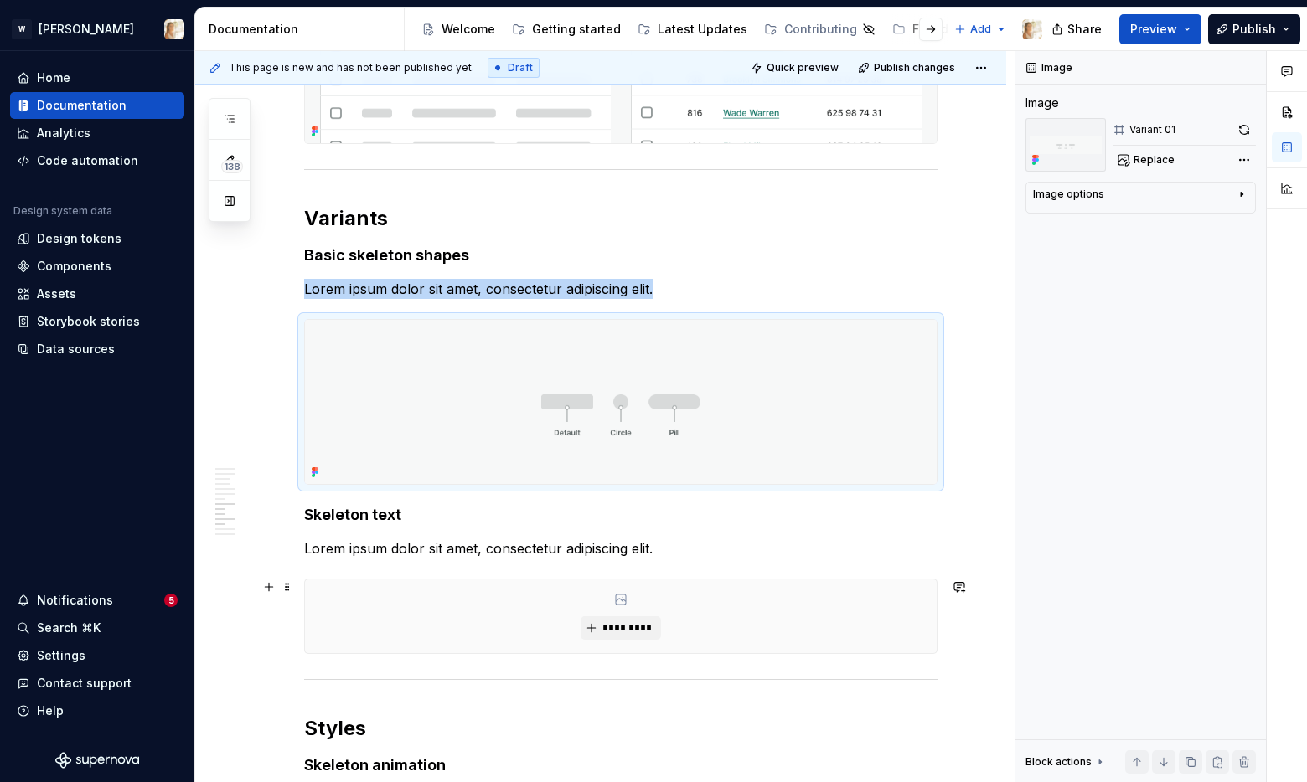
drag, startPoint x: 250, startPoint y: 515, endPoint x: 405, endPoint y: 592, distance: 173.1
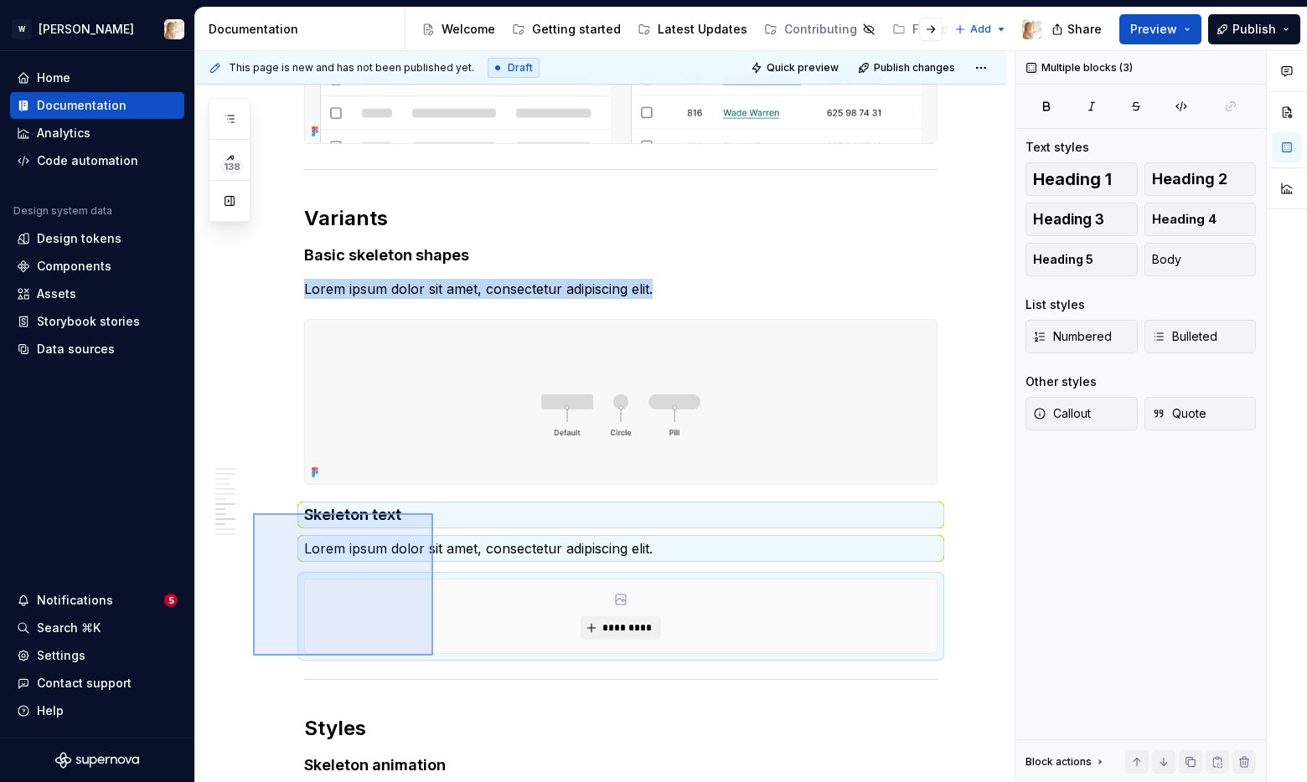
drag, startPoint x: 253, startPoint y: 656, endPoint x: 433, endPoint y: 514, distance: 229.6
click at [433, 514] on div "**********" at bounding box center [604, 417] width 819 height 732
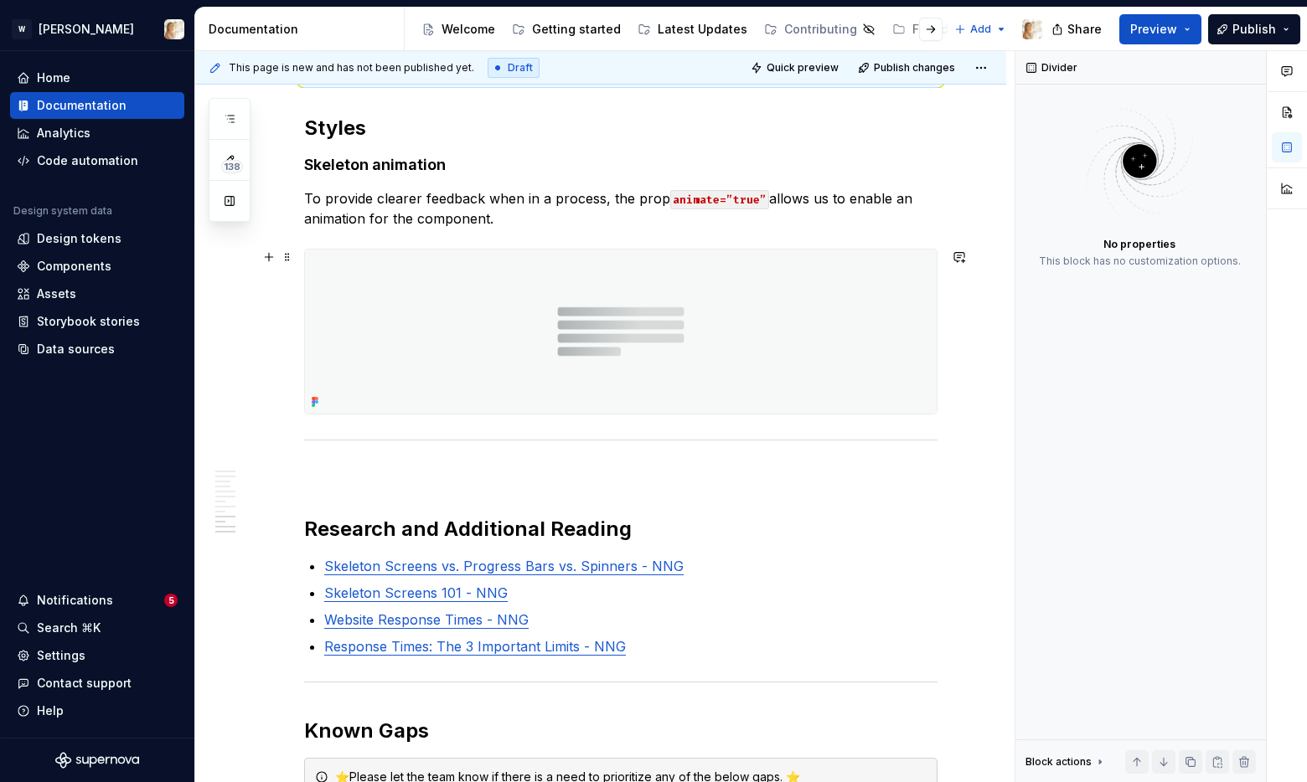
scroll to position [3090, 0]
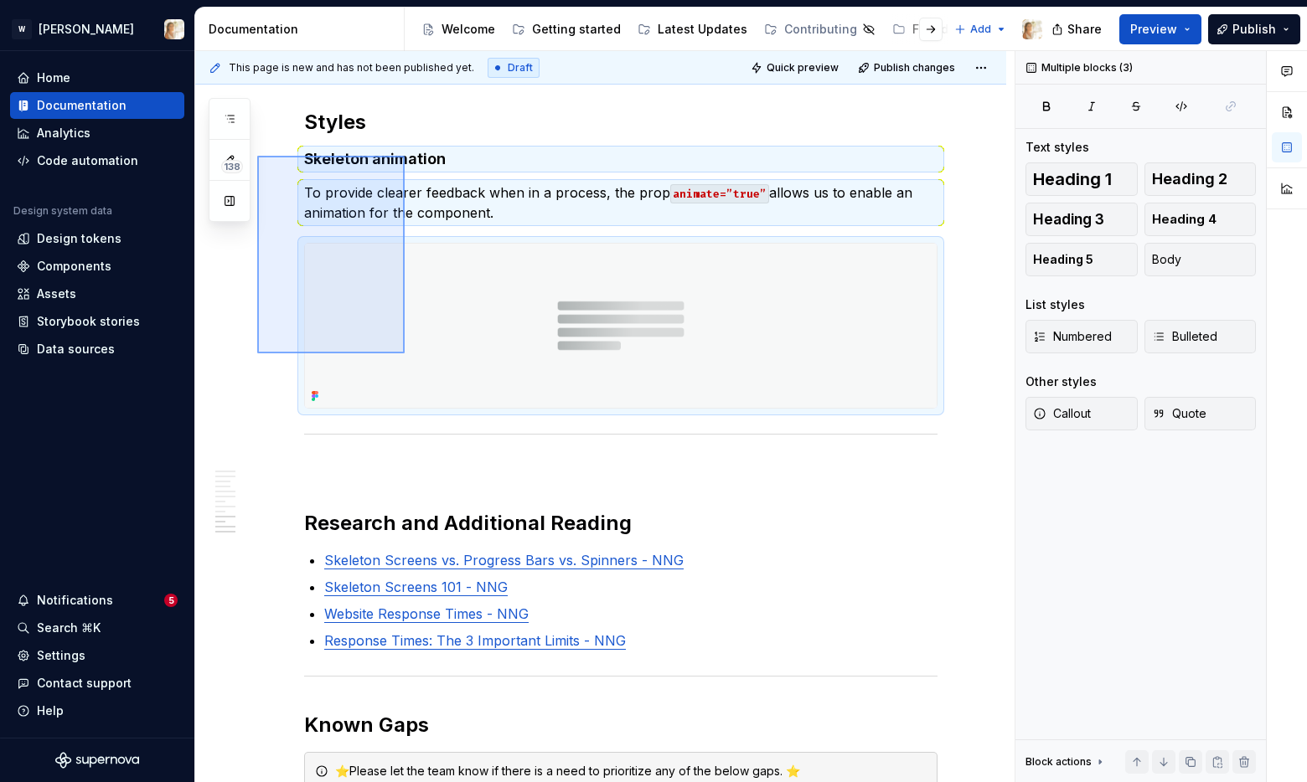
drag, startPoint x: 257, startPoint y: 156, endPoint x: 406, endPoint y: 361, distance: 253.7
click at [406, 361] on div "**********" at bounding box center [604, 417] width 819 height 732
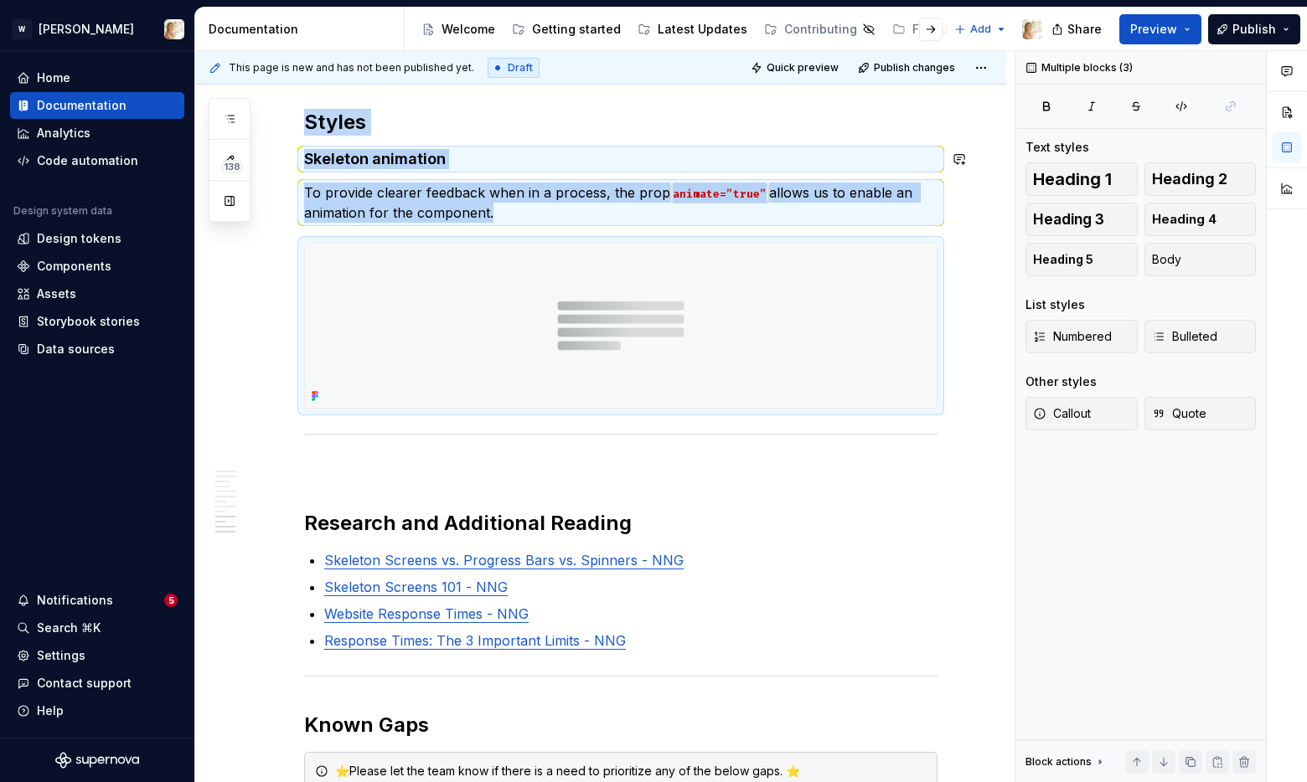
copy div "Styles Skeleton animation To provide clearer feedback when in a process, the pr…"
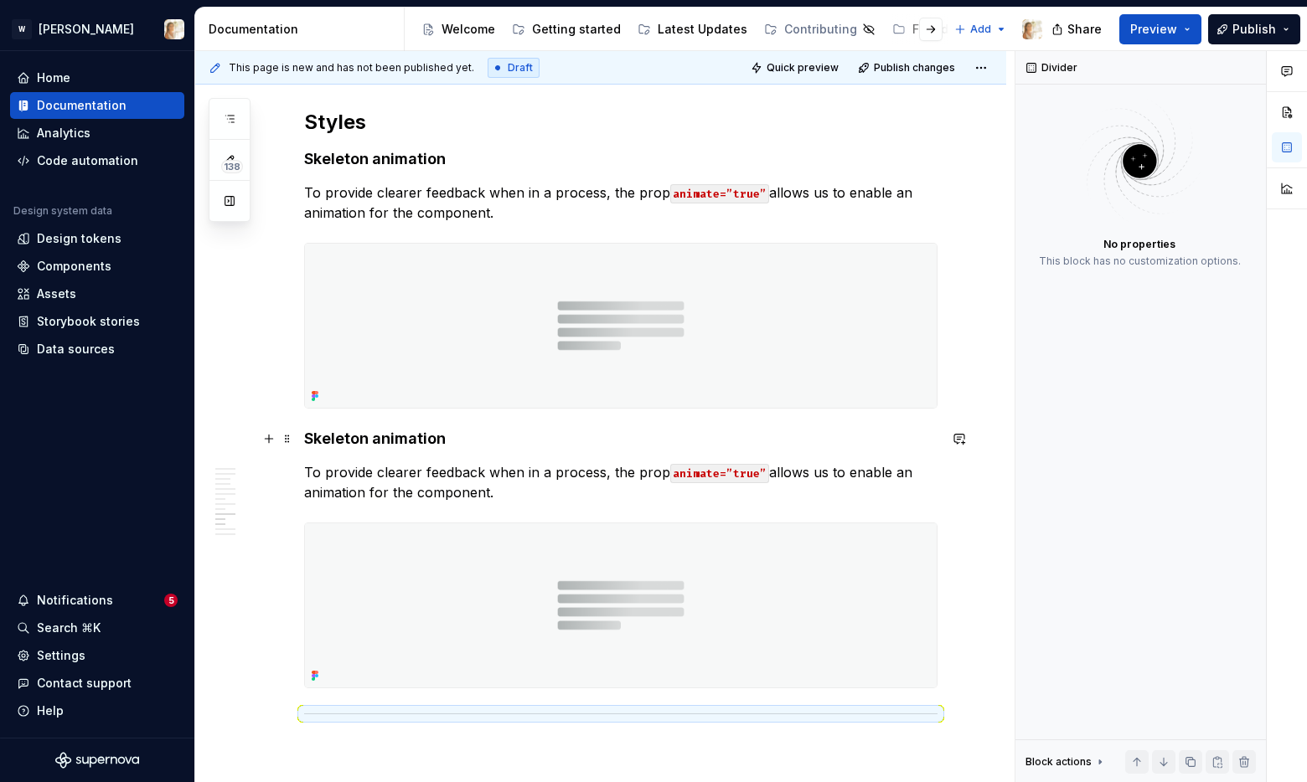
click at [371, 436] on strong "Skeleton animation" at bounding box center [375, 439] width 142 height 18
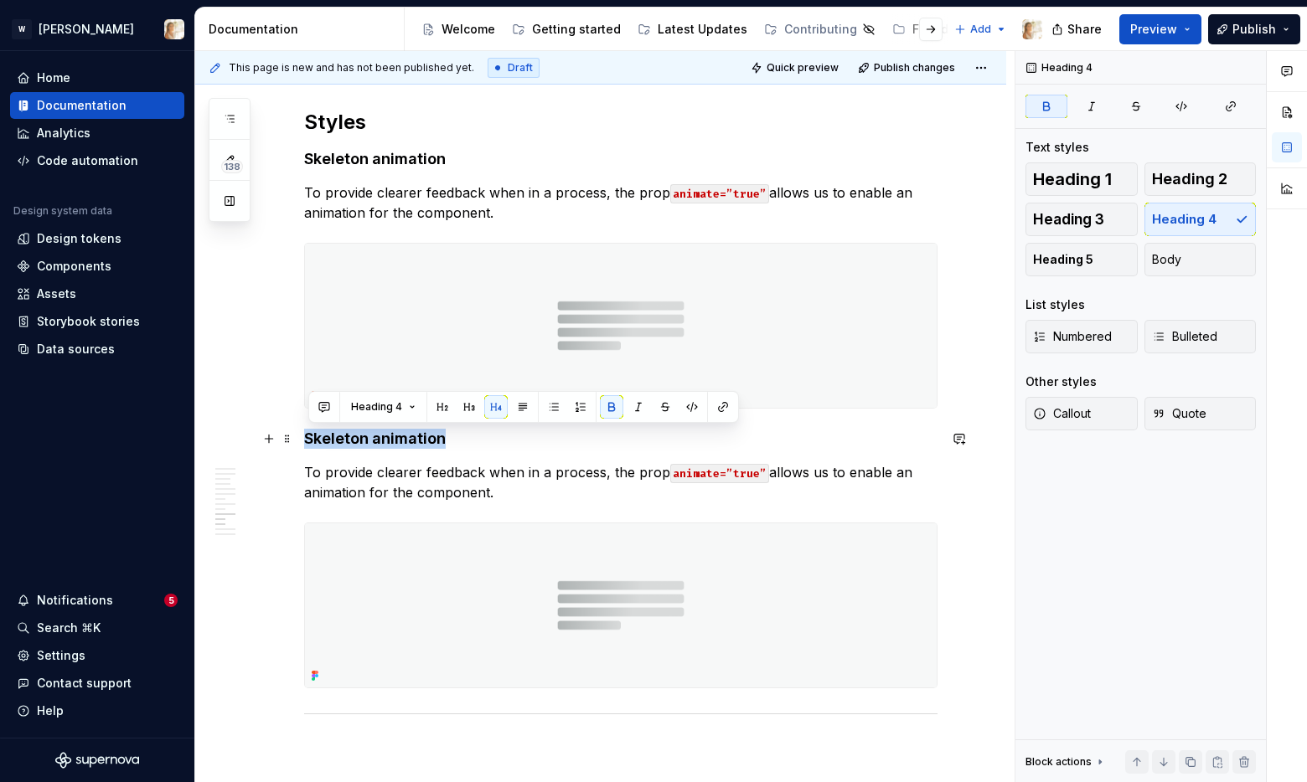
drag, startPoint x: 446, startPoint y: 440, endPoint x: 309, endPoint y: 436, distance: 136.6
click at [309, 436] on strong "Skeleton animation" at bounding box center [375, 439] width 142 height 18
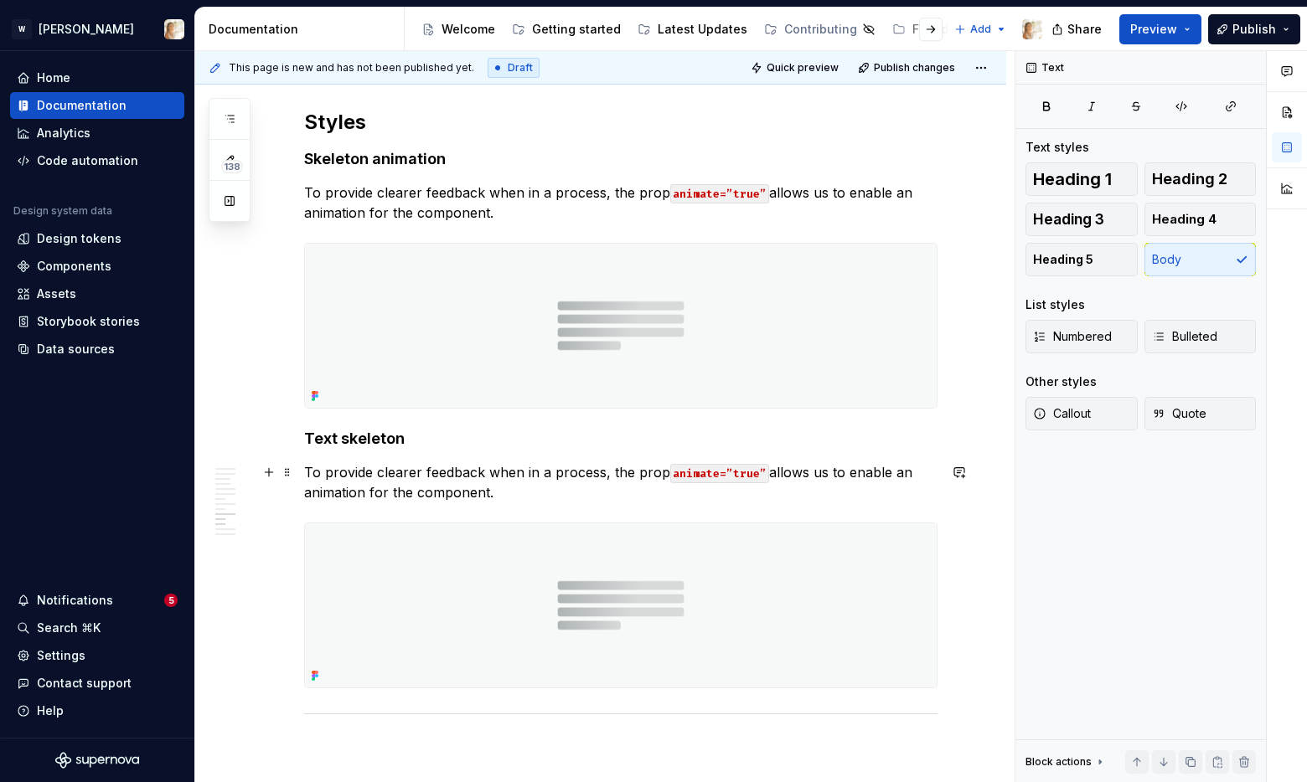
click at [394, 490] on p "To provide clearer feedback when in a process, the prop animate=”true” allows u…" at bounding box center [620, 482] width 633 height 40
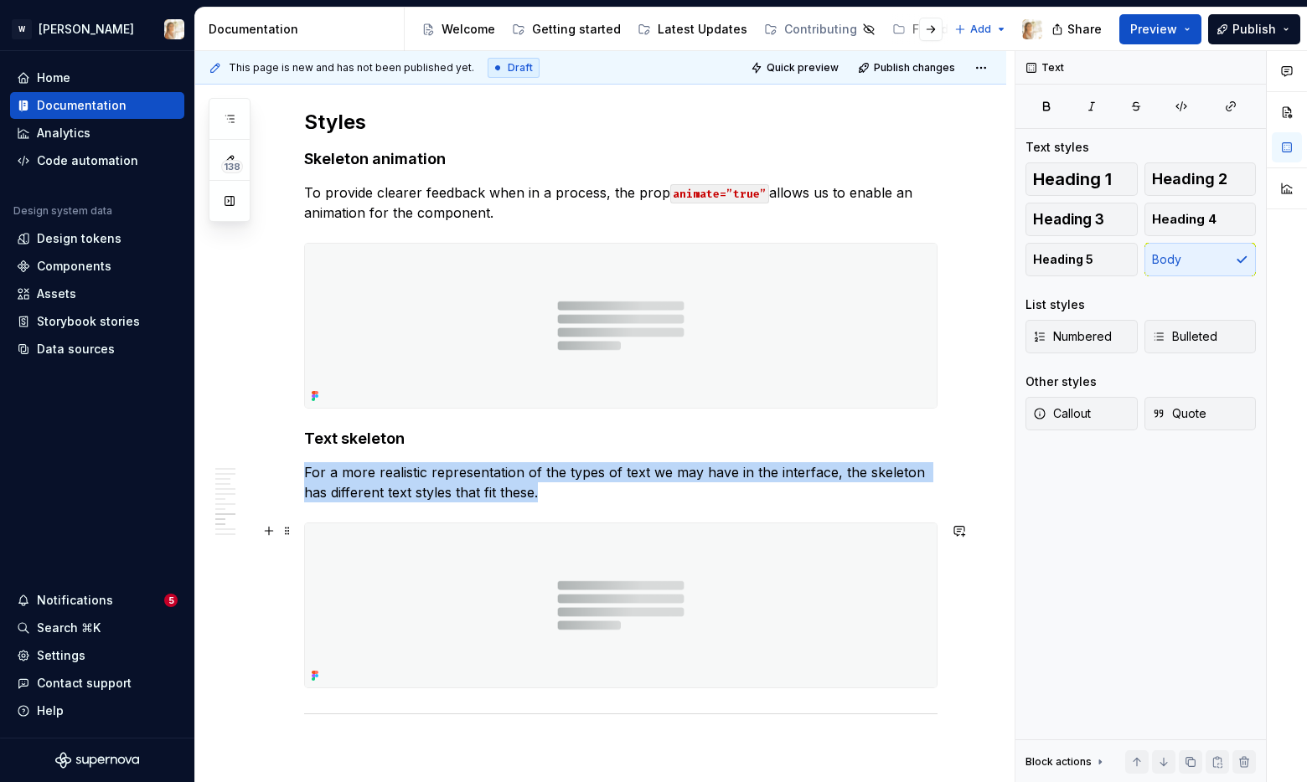
click at [354, 598] on img at bounding box center [621, 606] width 632 height 164
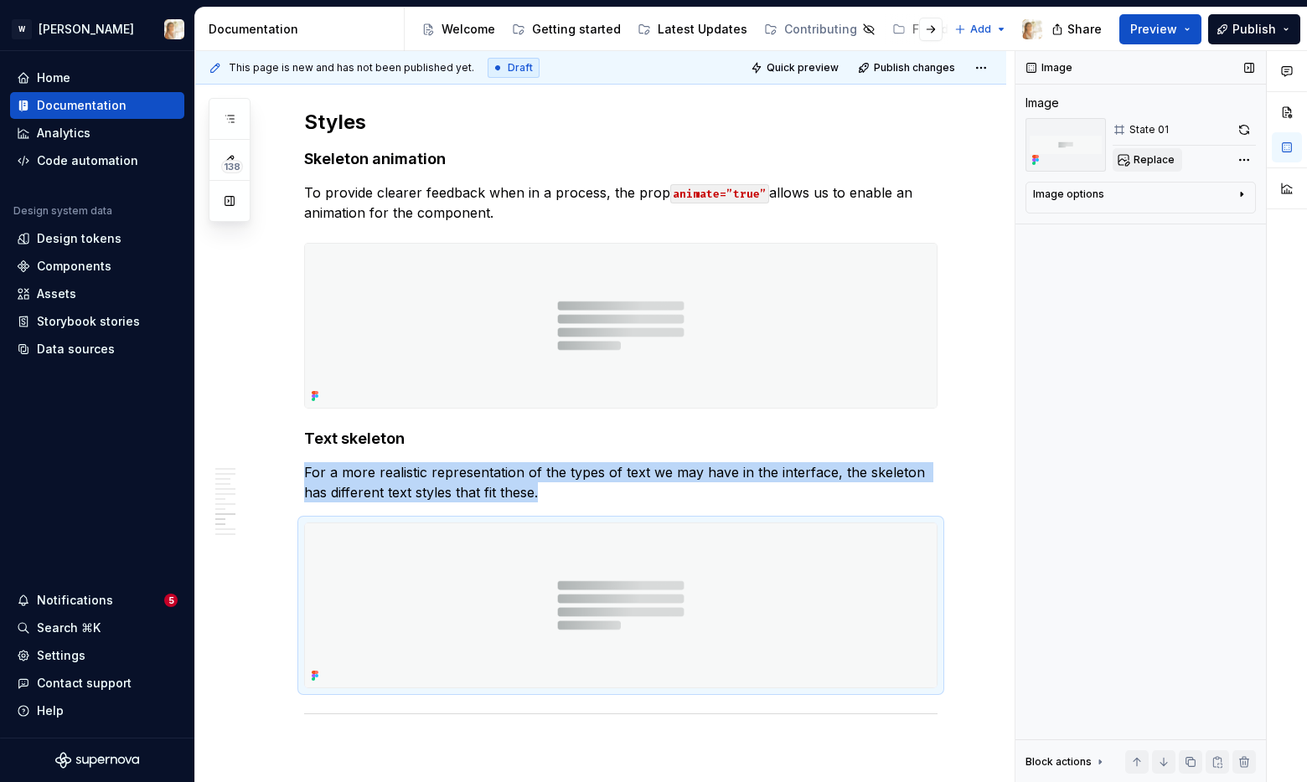
click at [1137, 164] on span "Replace" at bounding box center [1154, 159] width 41 height 13
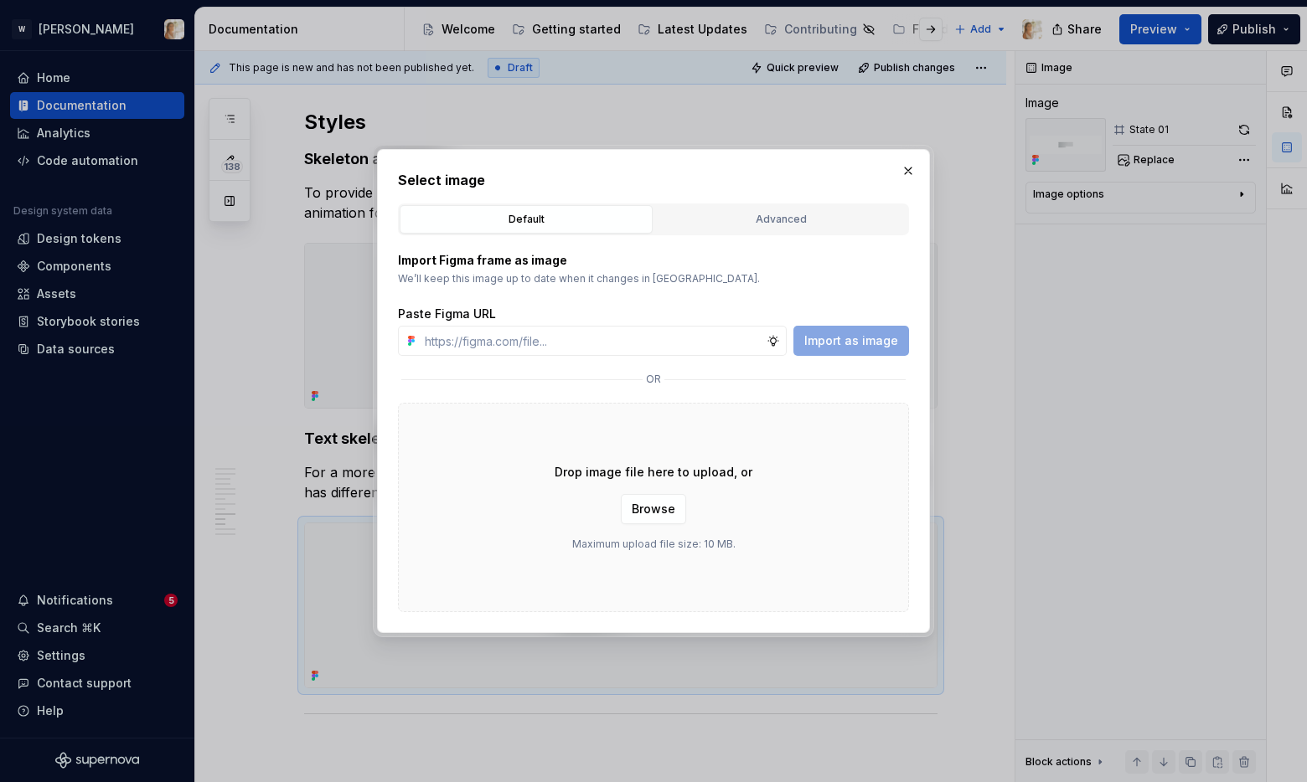
type textarea "*"
type input "[URL][DOMAIN_NAME]"
type textarea "*"
type input "[URL][DOMAIN_NAME]"
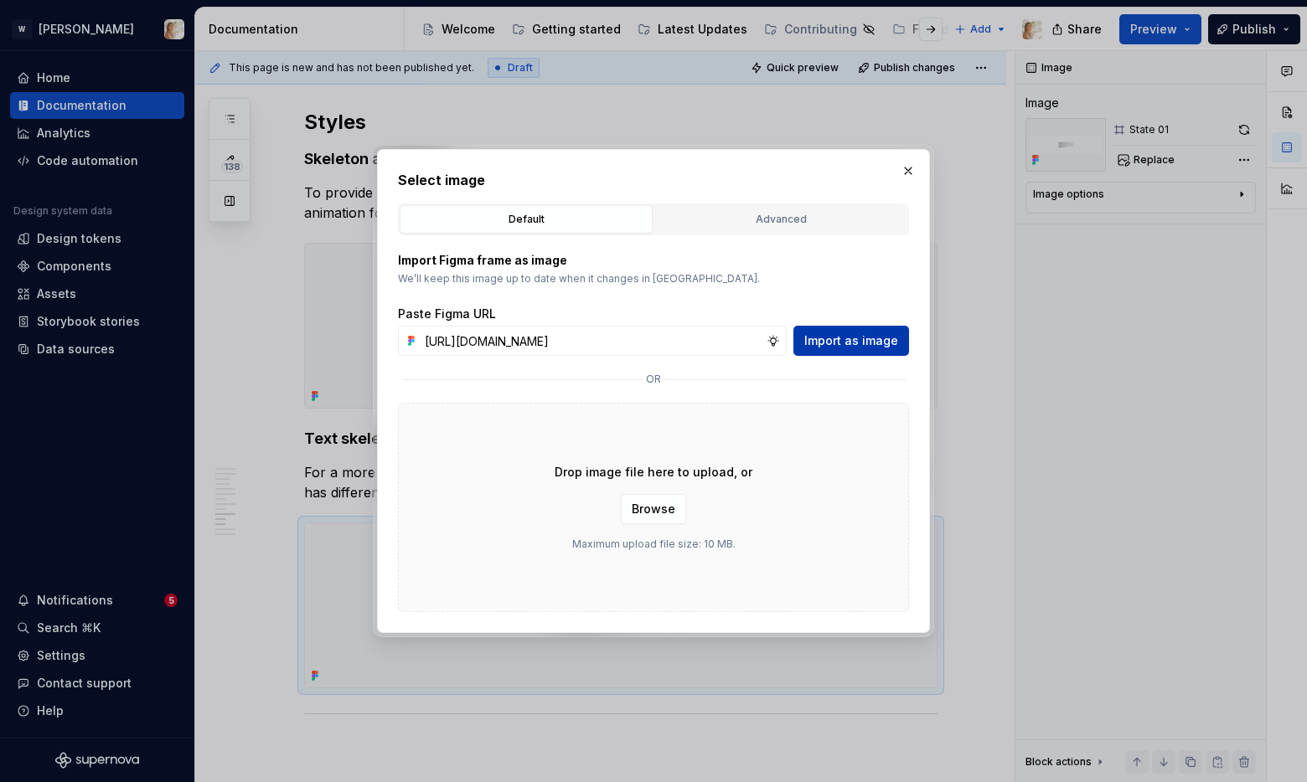
click at [843, 333] on span "Import as image" at bounding box center [851, 341] width 94 height 17
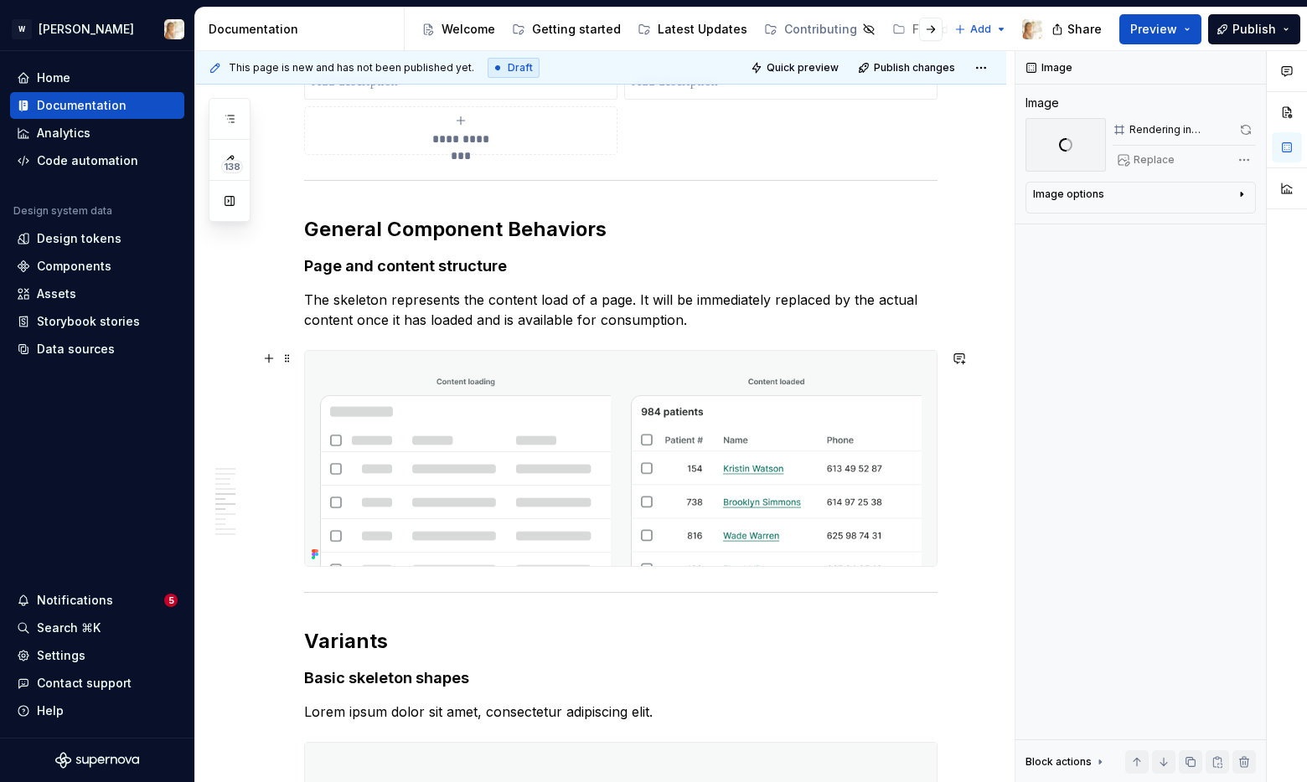
scroll to position [2260, 0]
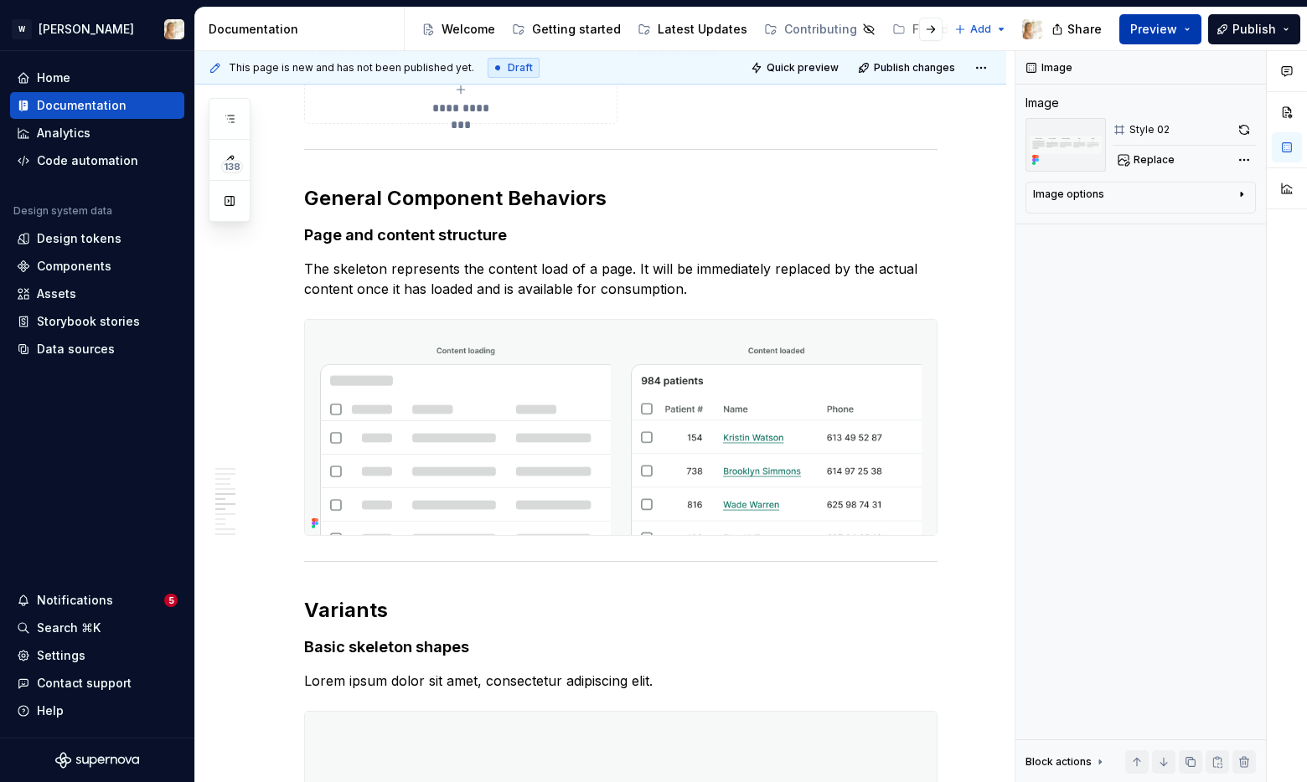
click at [1147, 32] on span "Preview" at bounding box center [1153, 29] width 47 height 17
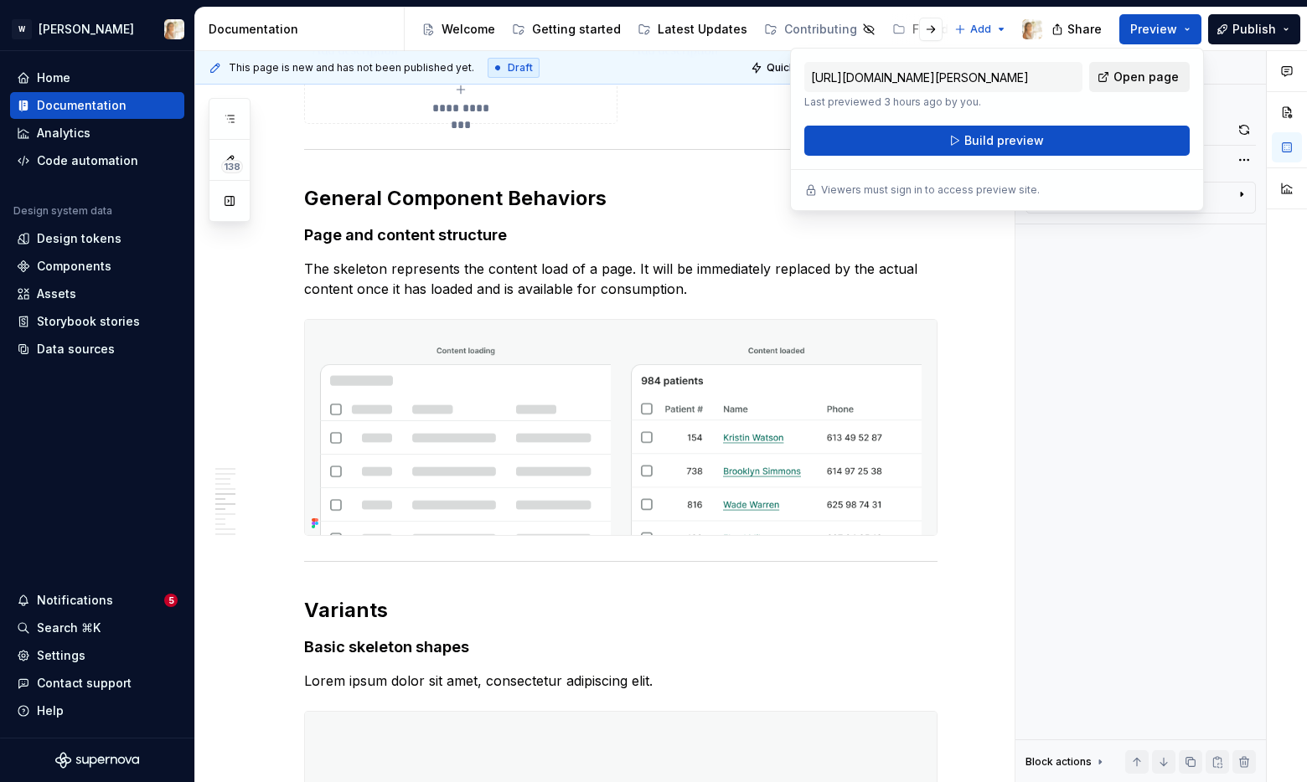
click at [1128, 80] on span "Open page" at bounding box center [1145, 77] width 65 height 17
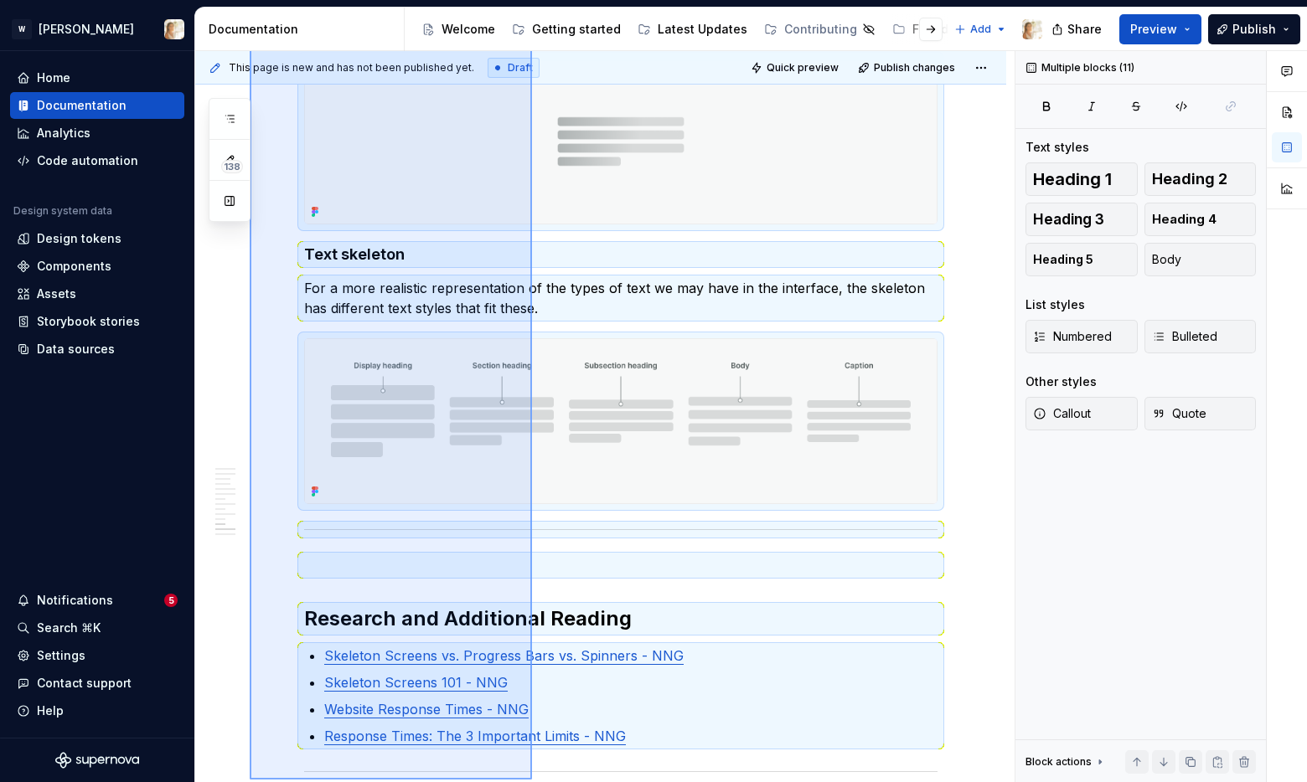
scroll to position [3307, 0]
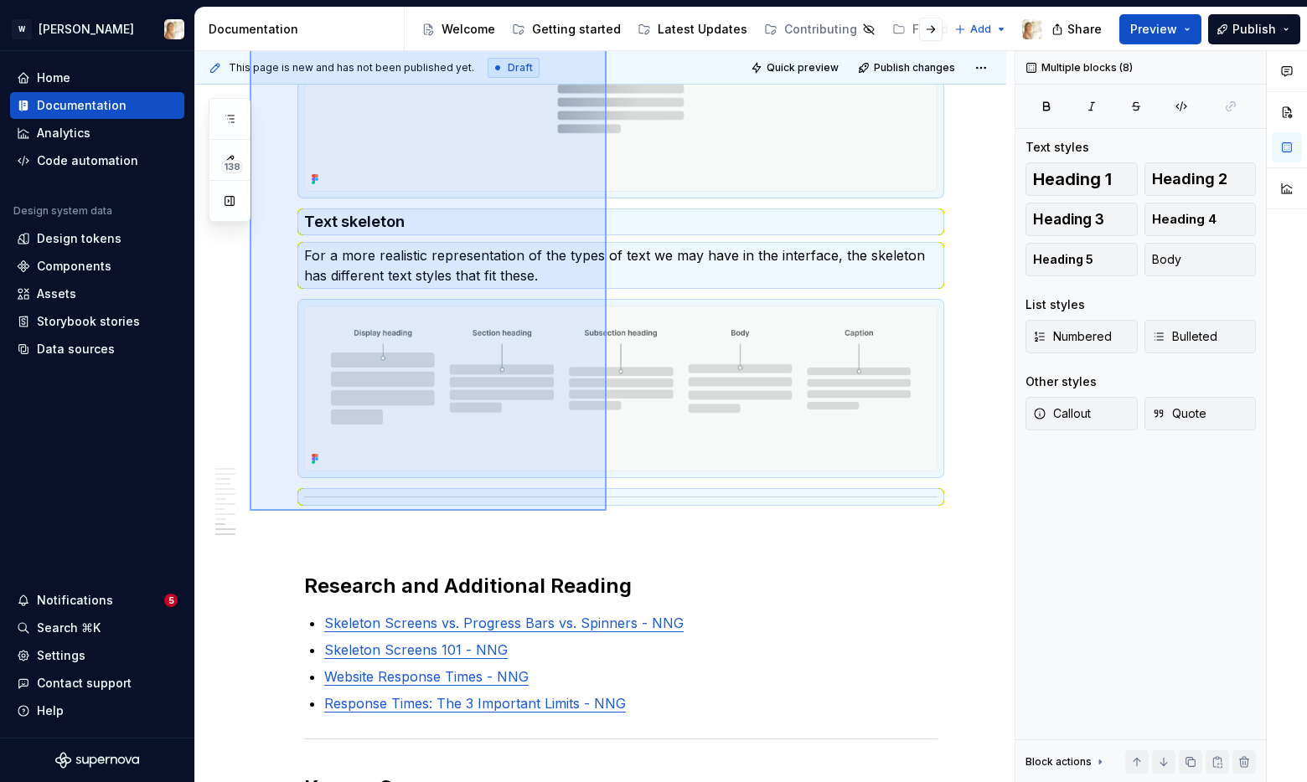
drag, startPoint x: 250, startPoint y: 261, endPoint x: 607, endPoint y: 511, distance: 435.6
click at [607, 511] on div "**********" at bounding box center [604, 417] width 819 height 732
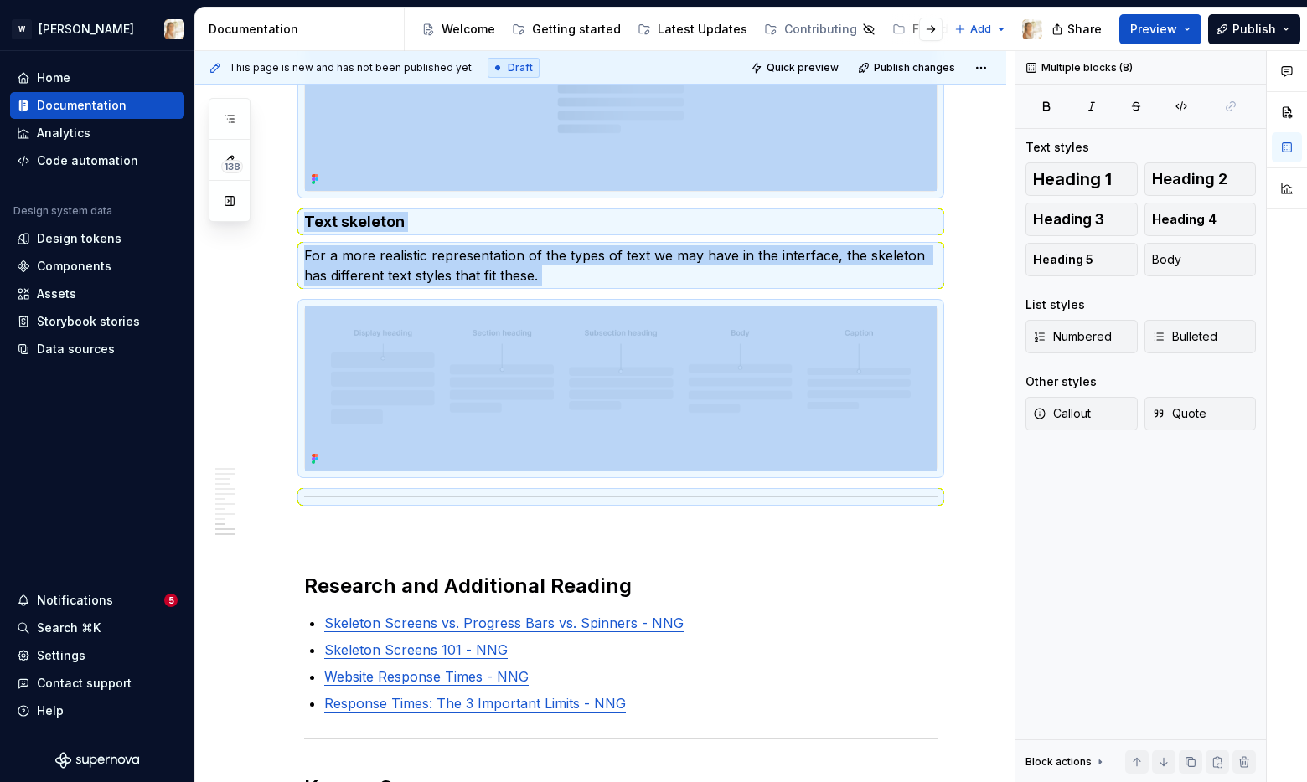
copy div "Styles Skeleton animation To provide clearer feedback when in a process, the pr…"
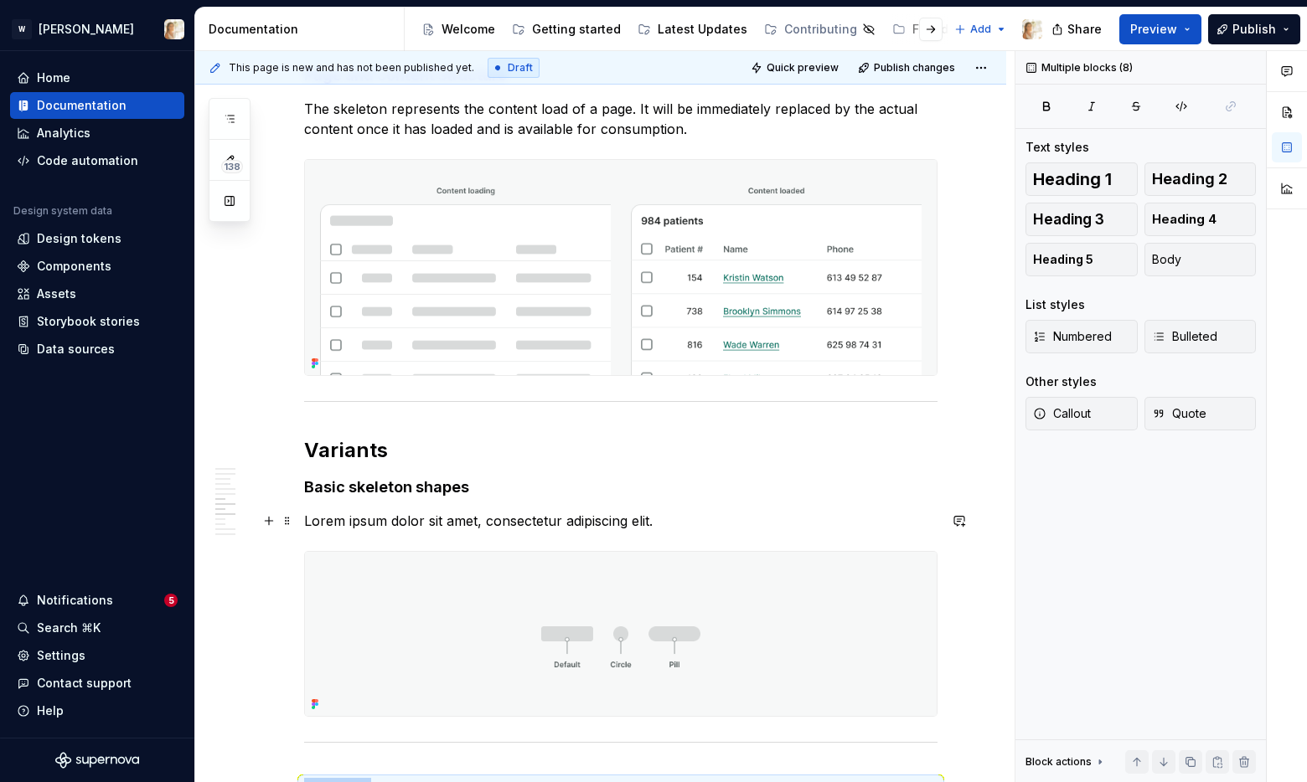
scroll to position [2425, 0]
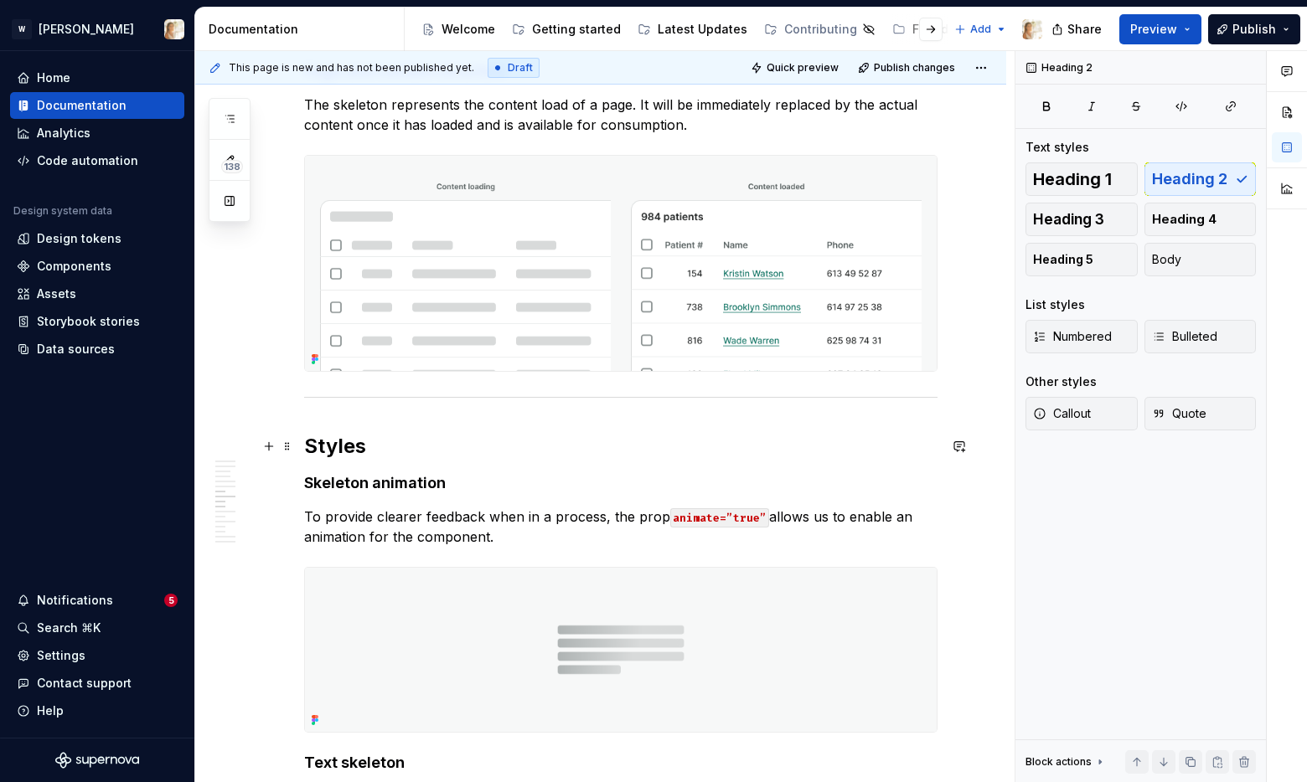
click at [360, 444] on h2 "Styles" at bounding box center [620, 446] width 633 height 27
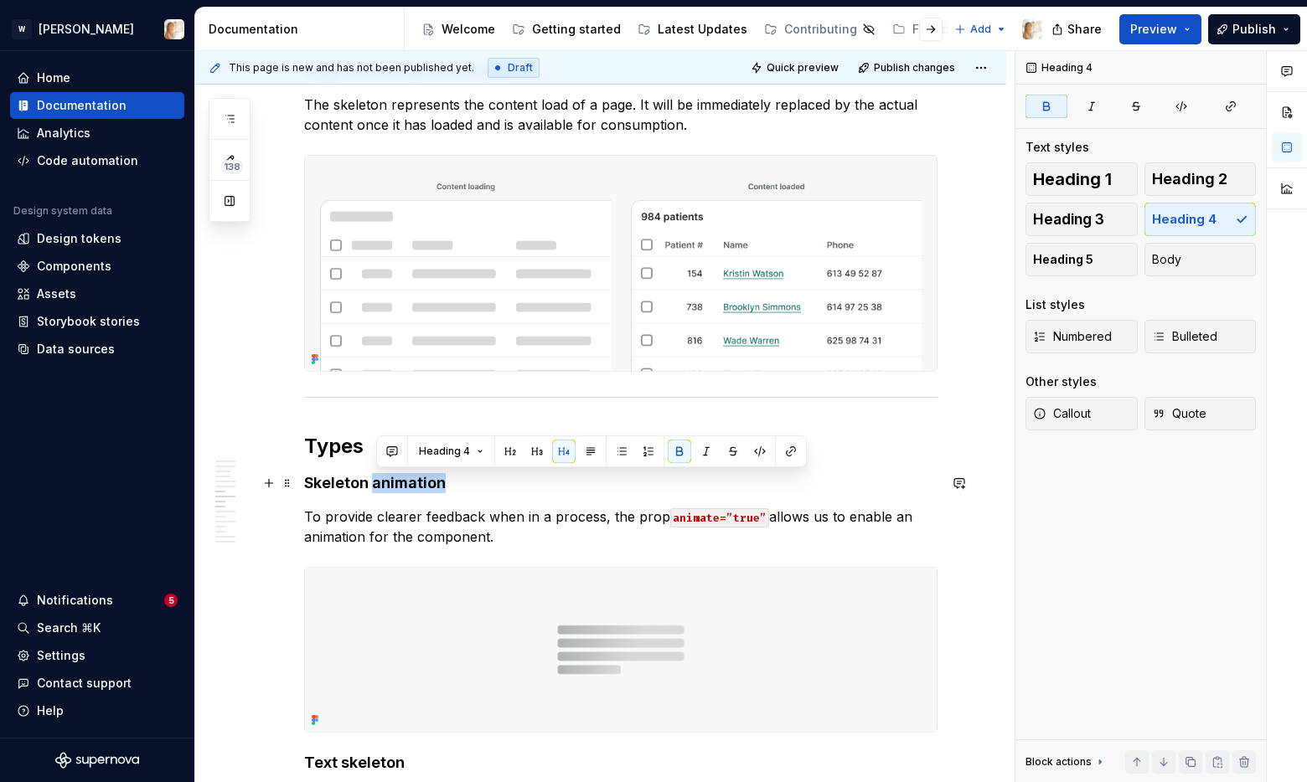
drag, startPoint x: 376, startPoint y: 483, endPoint x: 444, endPoint y: 477, distance: 68.1
click at [444, 477] on strong "Skeleton animation" at bounding box center [375, 483] width 142 height 18
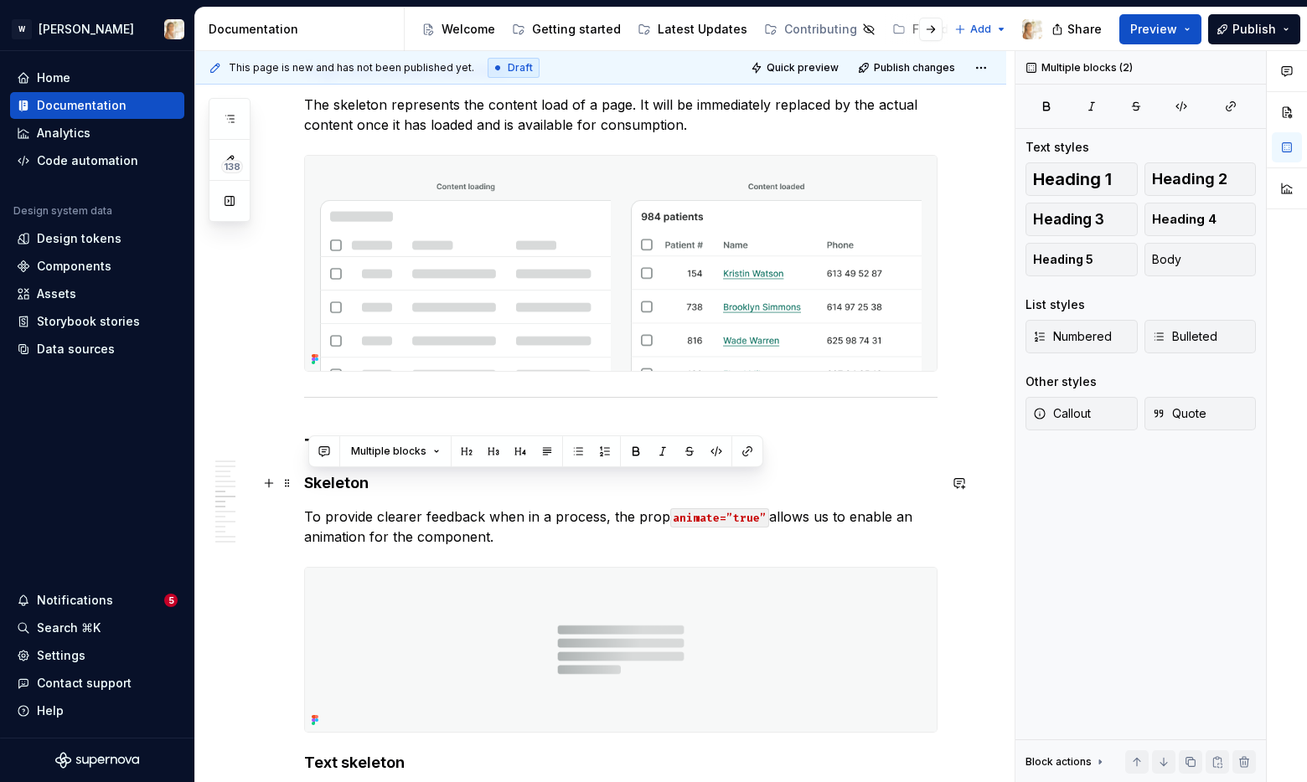
drag, startPoint x: 516, startPoint y: 545, endPoint x: 310, endPoint y: 487, distance: 214.3
click at [310, 487] on div "**********" at bounding box center [620, 181] width 633 height 4511
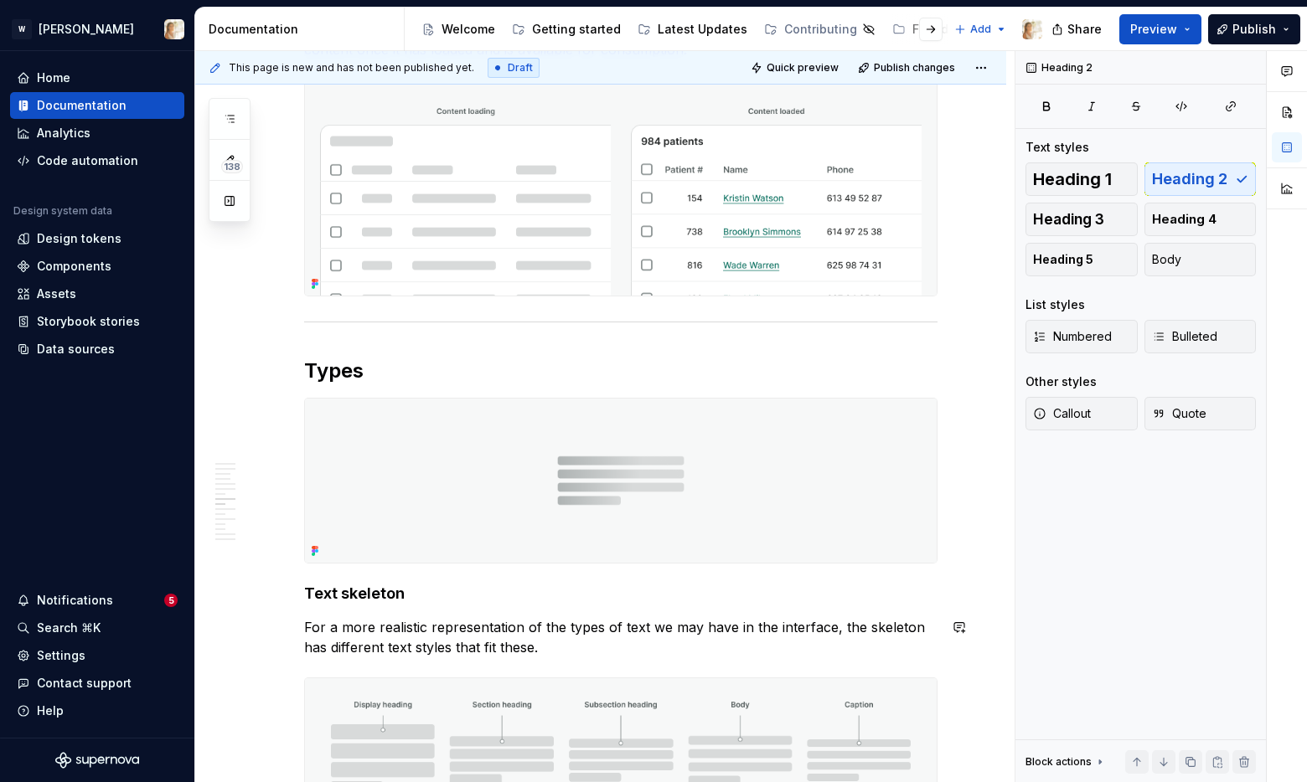
scroll to position [2514, 0]
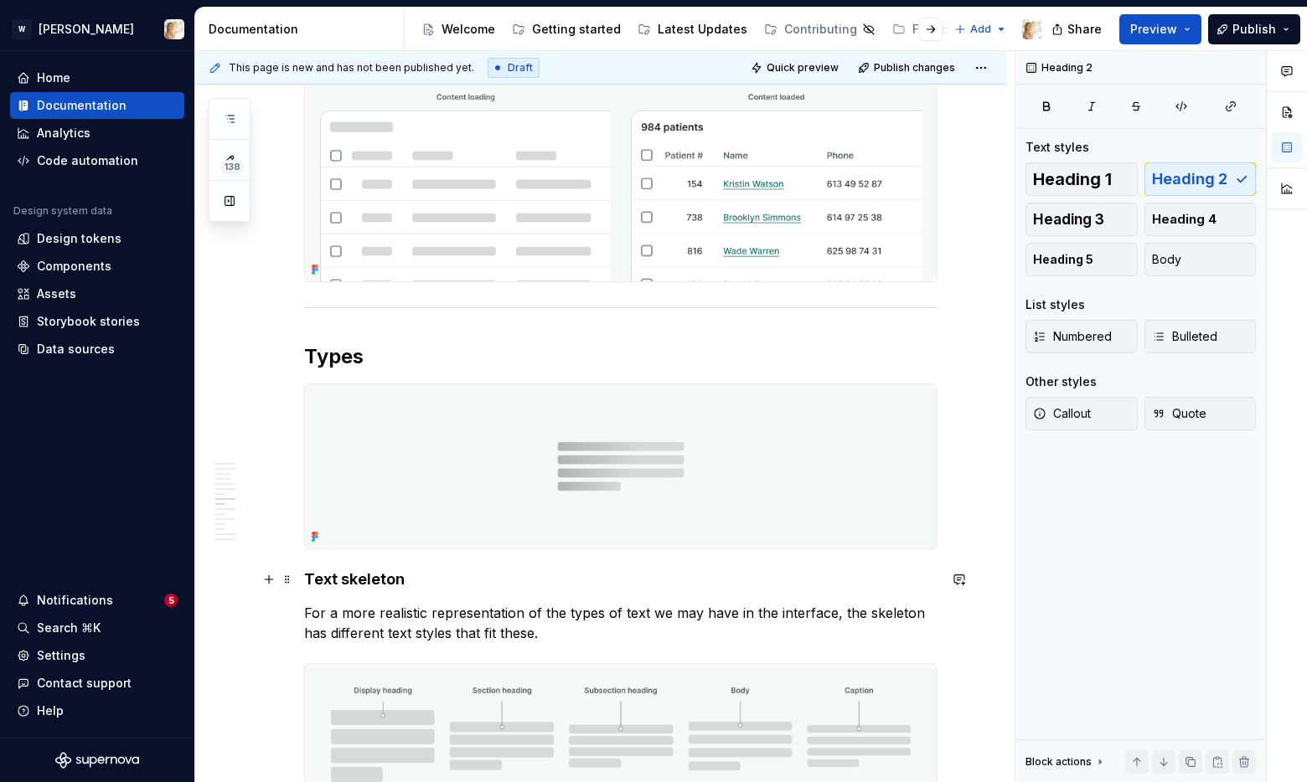
click at [311, 582] on strong "Text skeleton" at bounding box center [354, 580] width 101 height 18
click at [1165, 265] on span "Body" at bounding box center [1166, 259] width 29 height 17
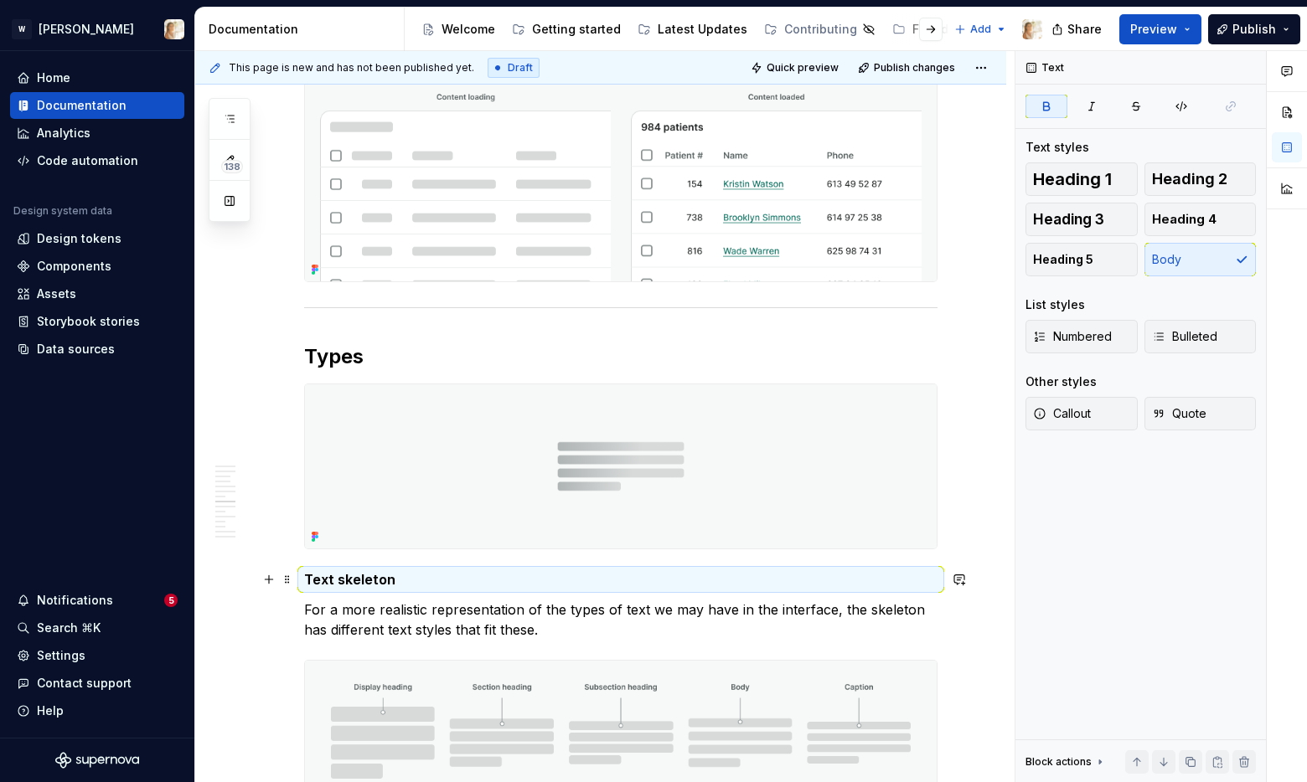
click at [309, 582] on strong "Text skeleton" at bounding box center [349, 579] width 91 height 17
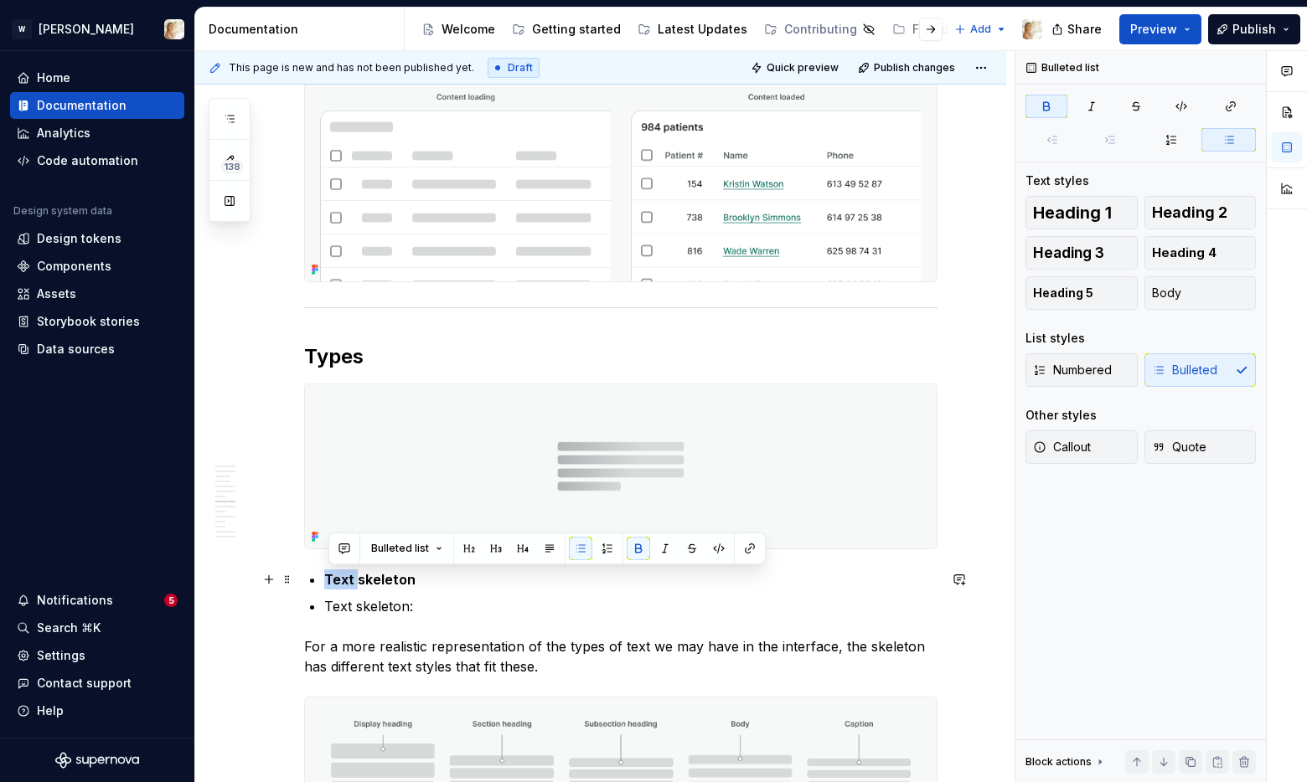
drag, startPoint x: 364, startPoint y: 578, endPoint x: 333, endPoint y: 581, distance: 31.1
click at [333, 581] on strong "Text skeleton" at bounding box center [369, 579] width 91 height 17
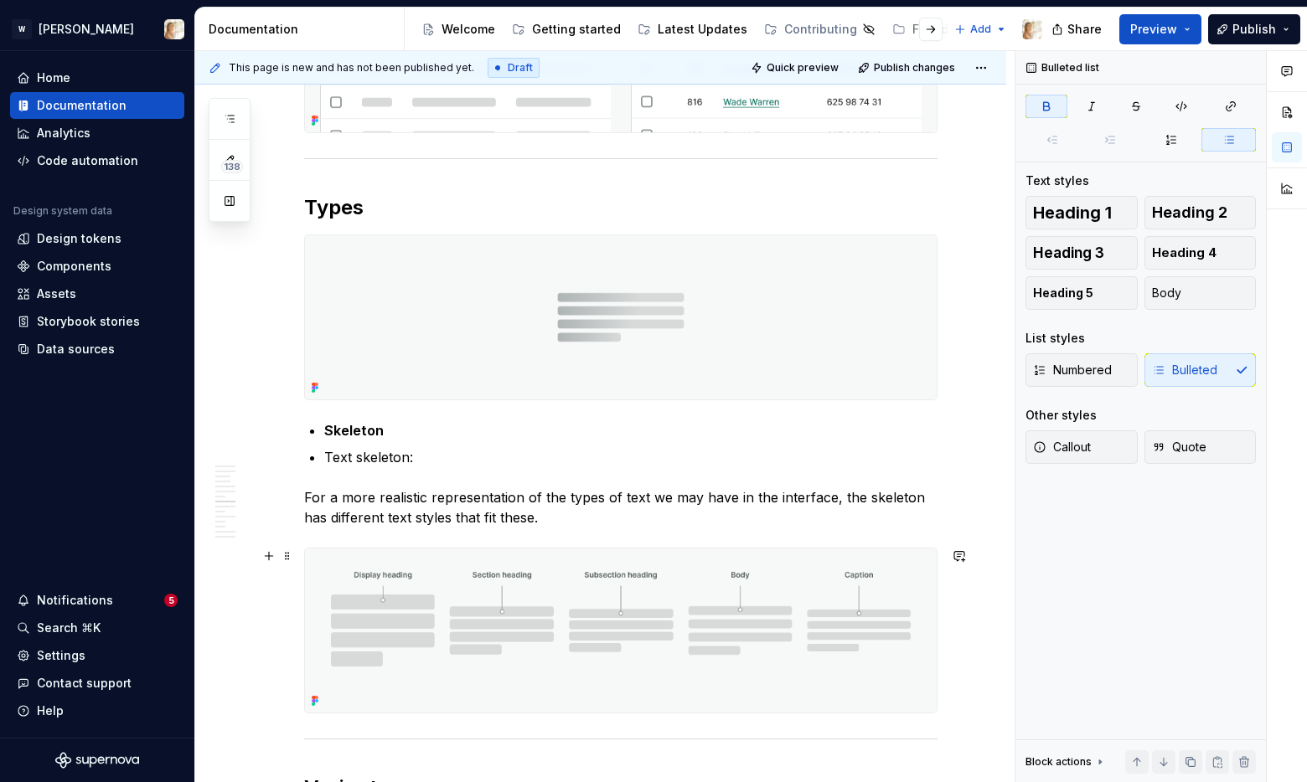
scroll to position [2696, 0]
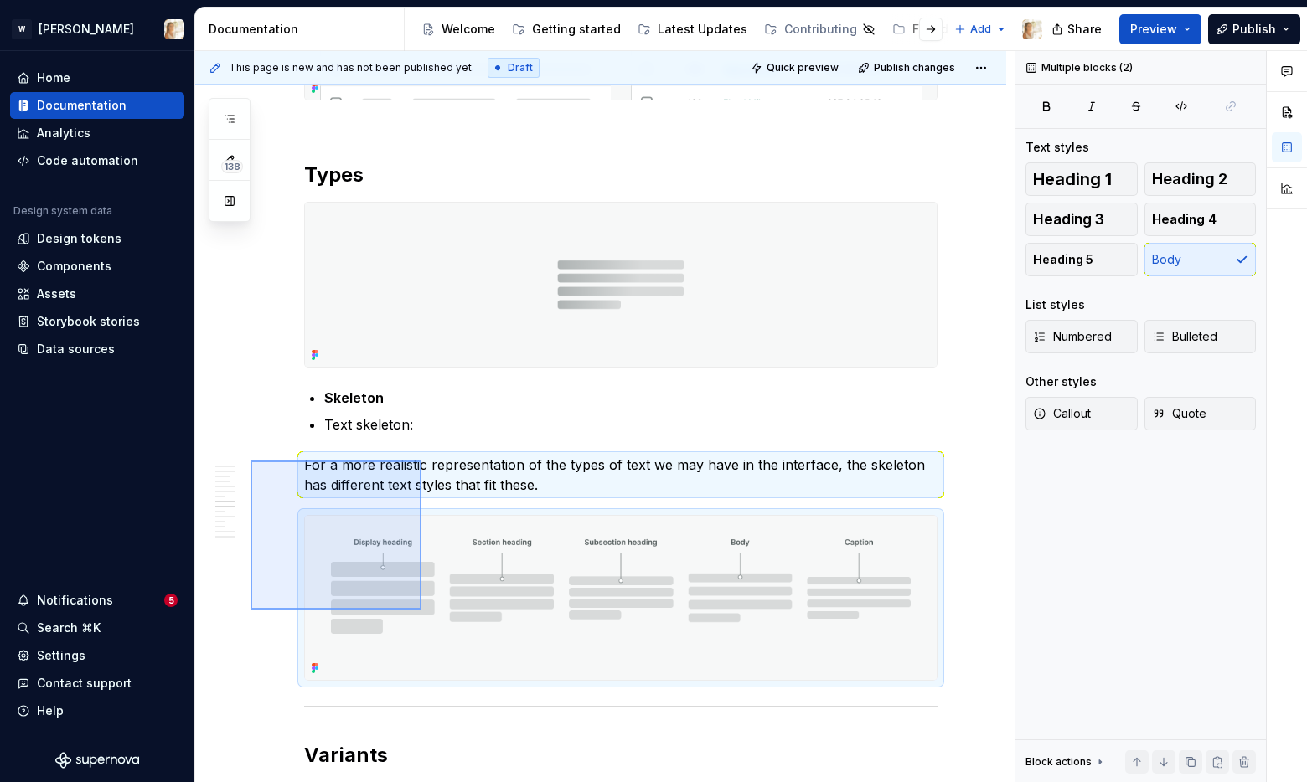
drag, startPoint x: 251, startPoint y: 461, endPoint x: 430, endPoint y: 616, distance: 237.0
click at [430, 616] on div "**********" at bounding box center [604, 417] width 819 height 732
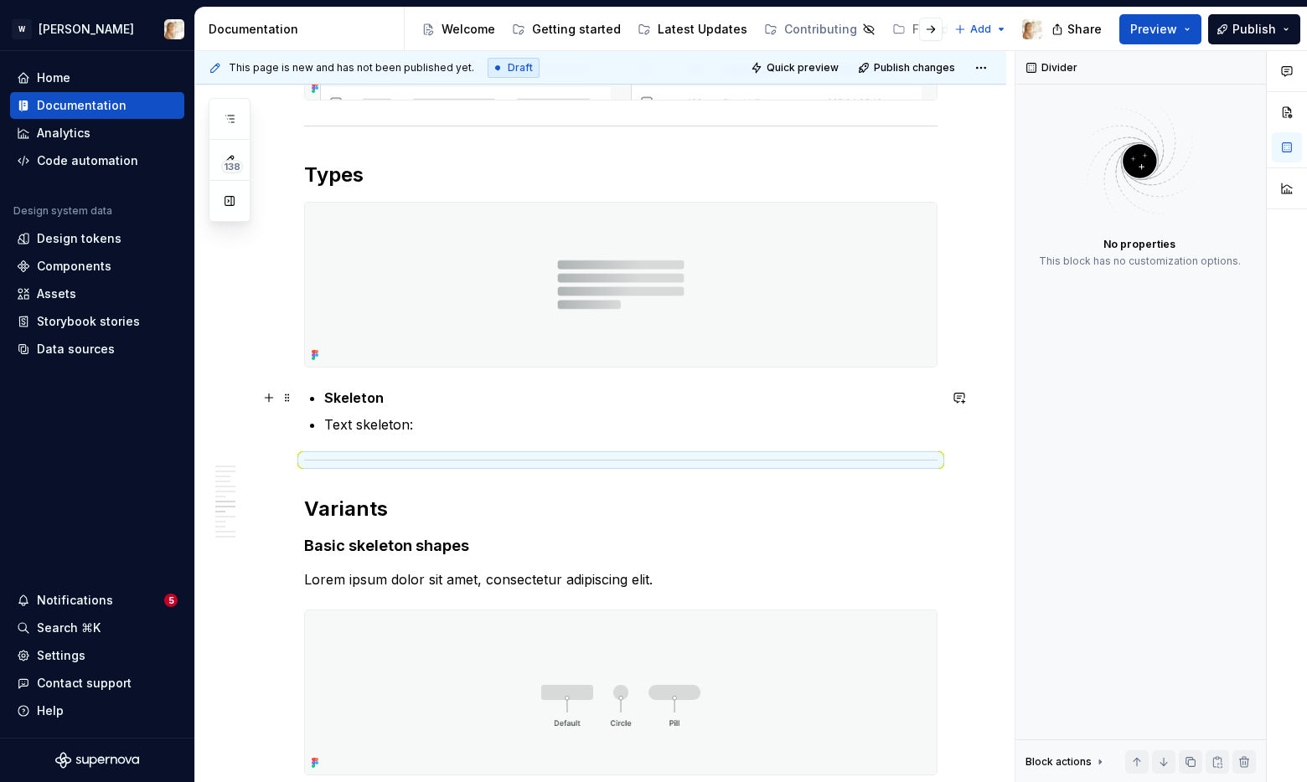
click at [400, 400] on p "Skeleton" at bounding box center [630, 398] width 613 height 20
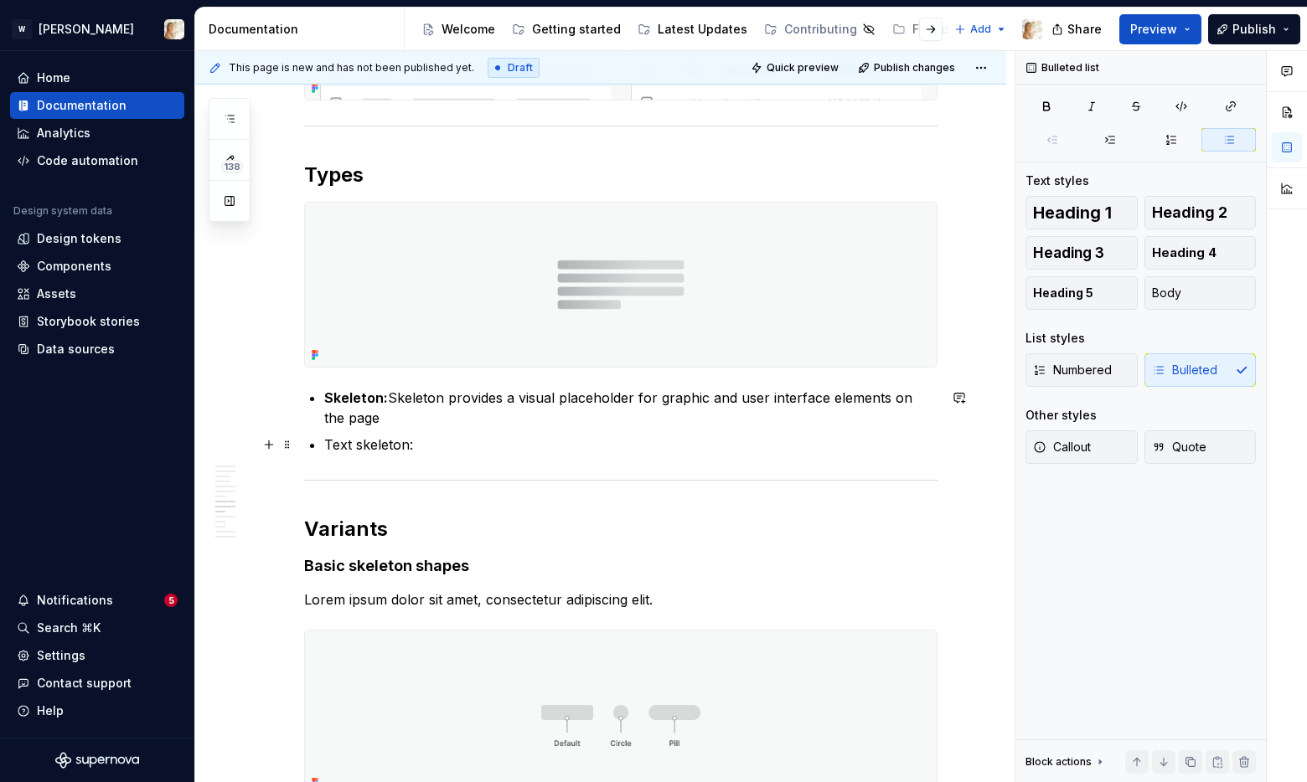
click at [434, 450] on p "Text skeleton:" at bounding box center [630, 445] width 613 height 20
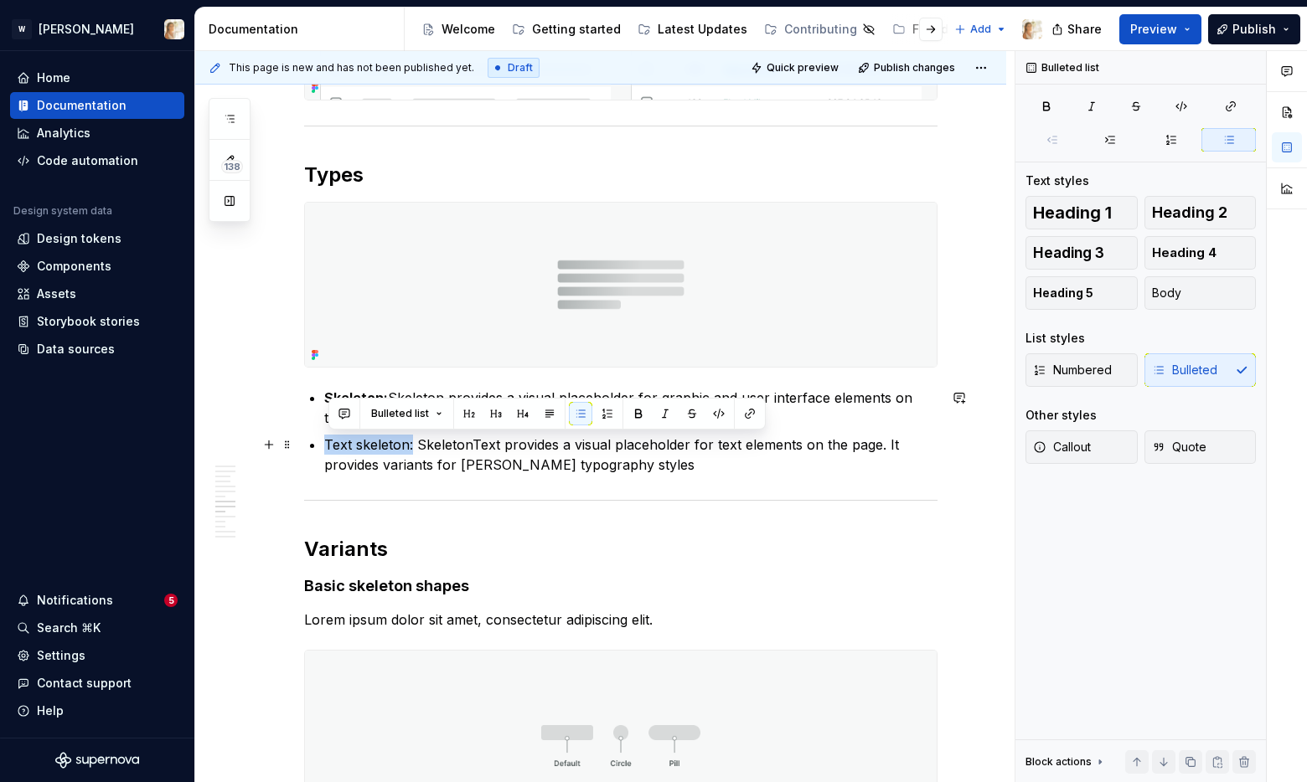
drag, startPoint x: 416, startPoint y: 446, endPoint x: 331, endPoint y: 450, distance: 85.6
click at [331, 450] on p "Text skeleton: SkeletonText provides a visual placeholder for text elements on …" at bounding box center [630, 455] width 613 height 40
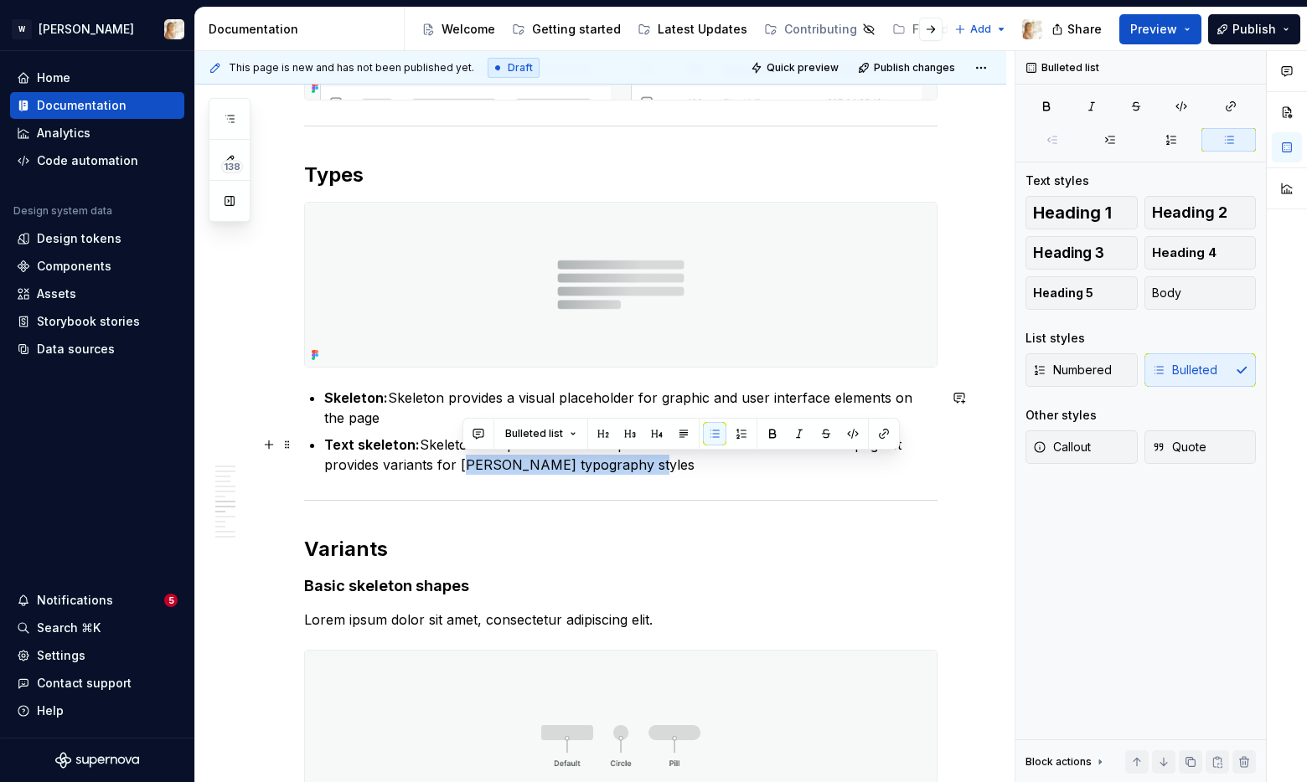
drag, startPoint x: 462, startPoint y: 463, endPoint x: 640, endPoint y: 457, distance: 177.7
click at [640, 457] on p "Text skeleton: SkeletonText provides a visual placeholder for text elements on …" at bounding box center [630, 455] width 613 height 40
click at [880, 434] on button "button" at bounding box center [883, 433] width 23 height 23
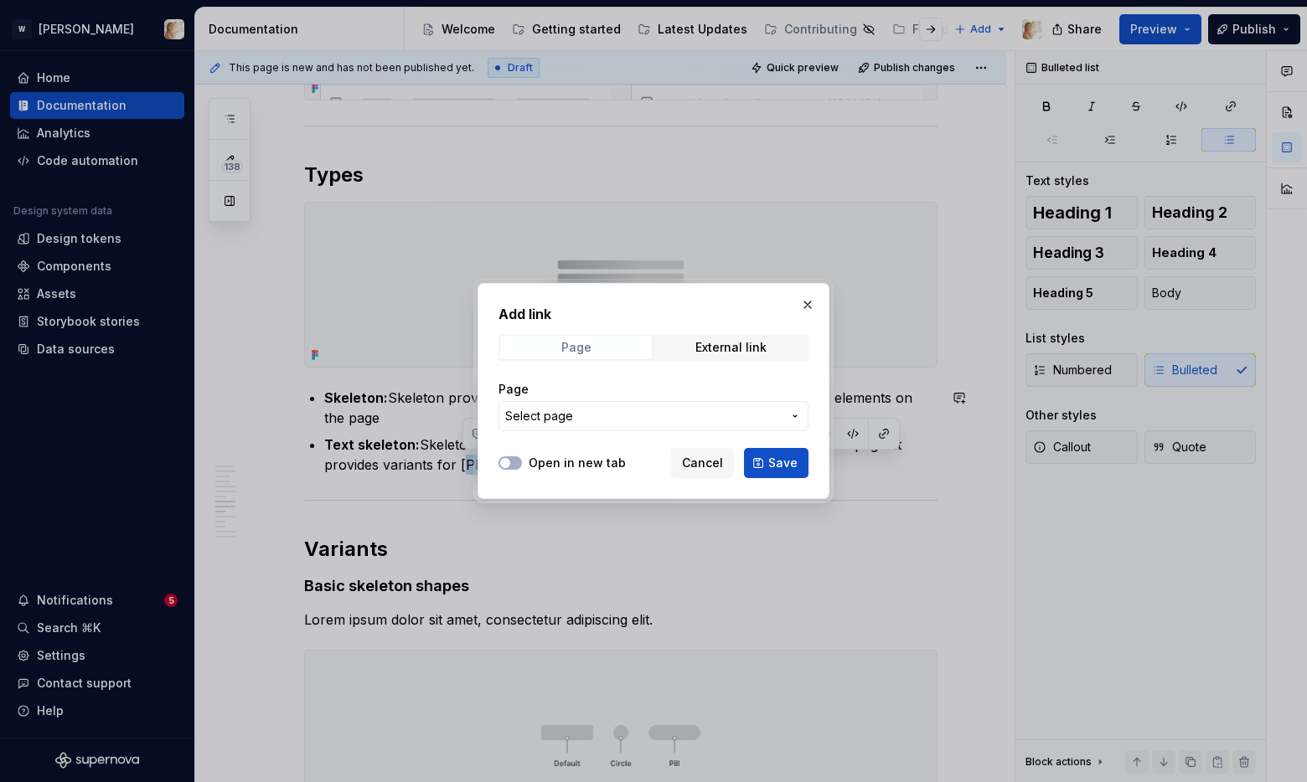
click at [568, 342] on div "Page" at bounding box center [576, 347] width 30 height 13
click at [555, 415] on span "Select page" at bounding box center [539, 416] width 68 height 17
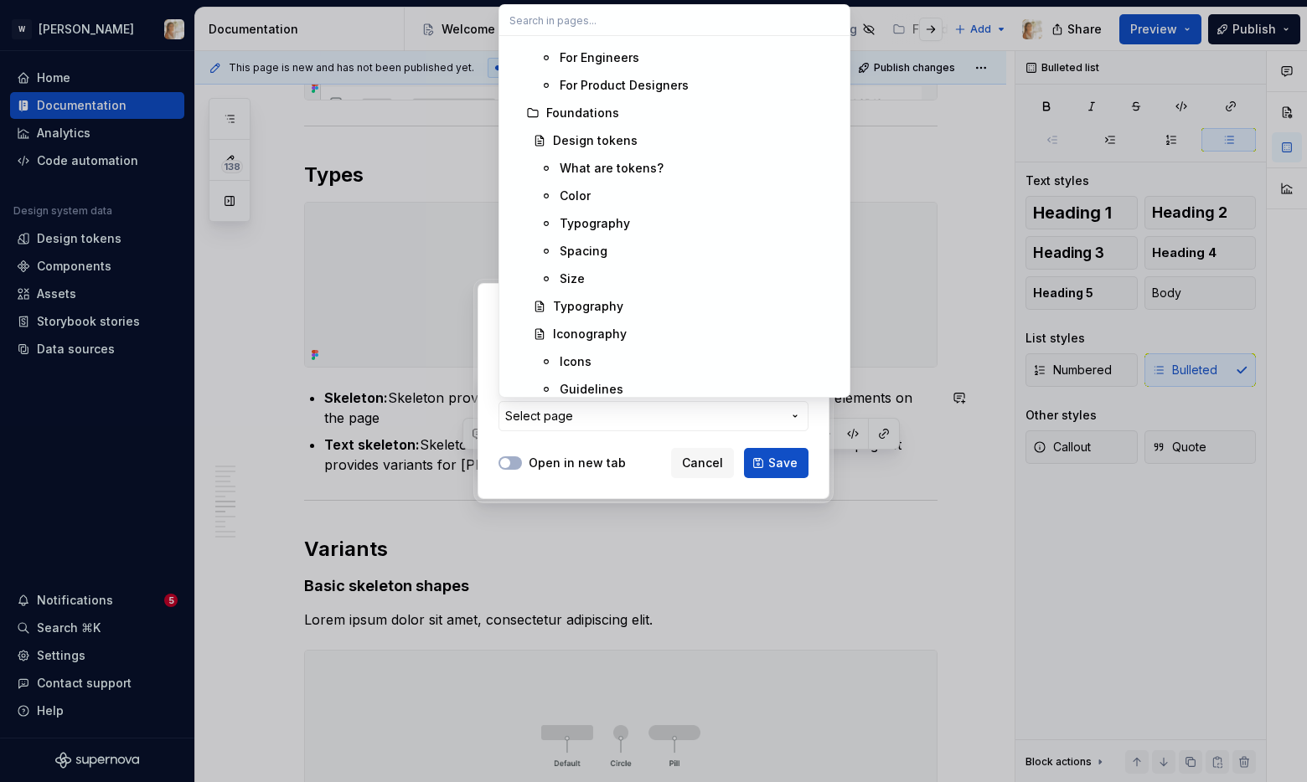
scroll to position [693, 0]
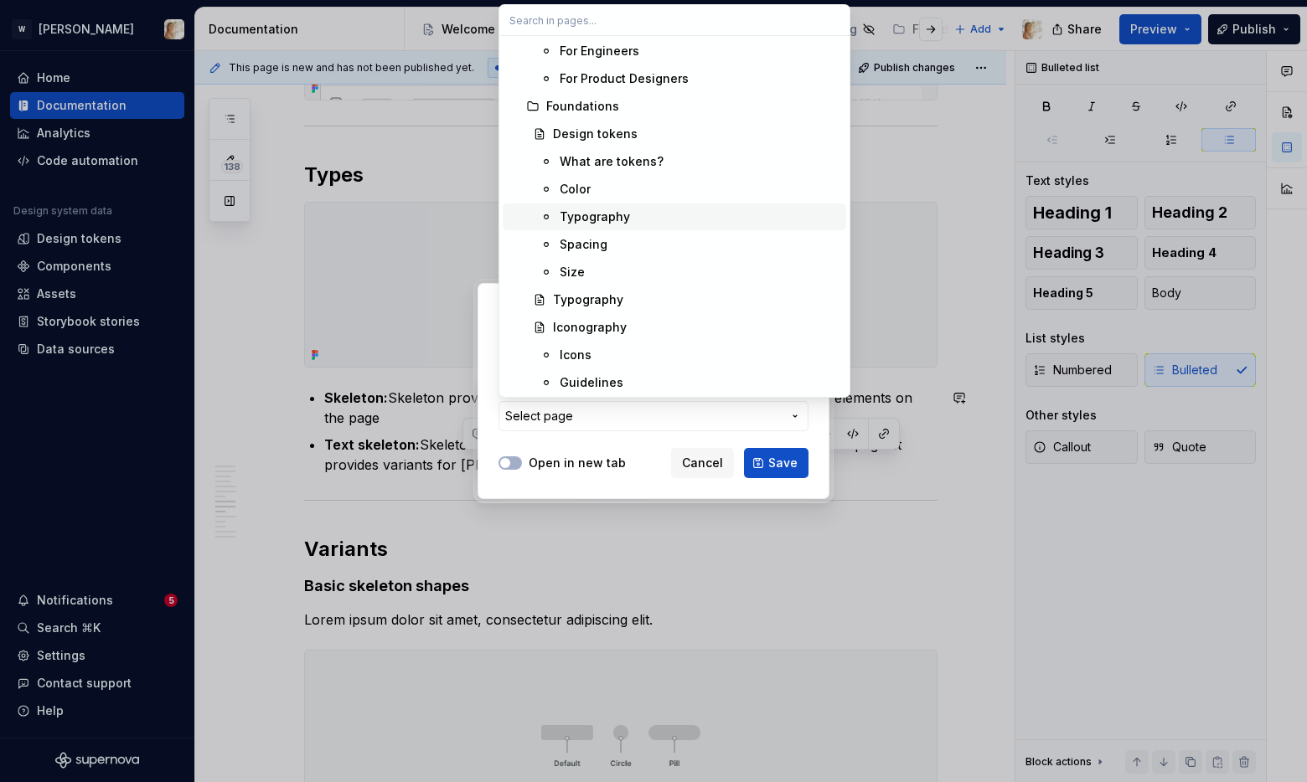
click at [594, 212] on div "Typography" at bounding box center [595, 217] width 70 height 17
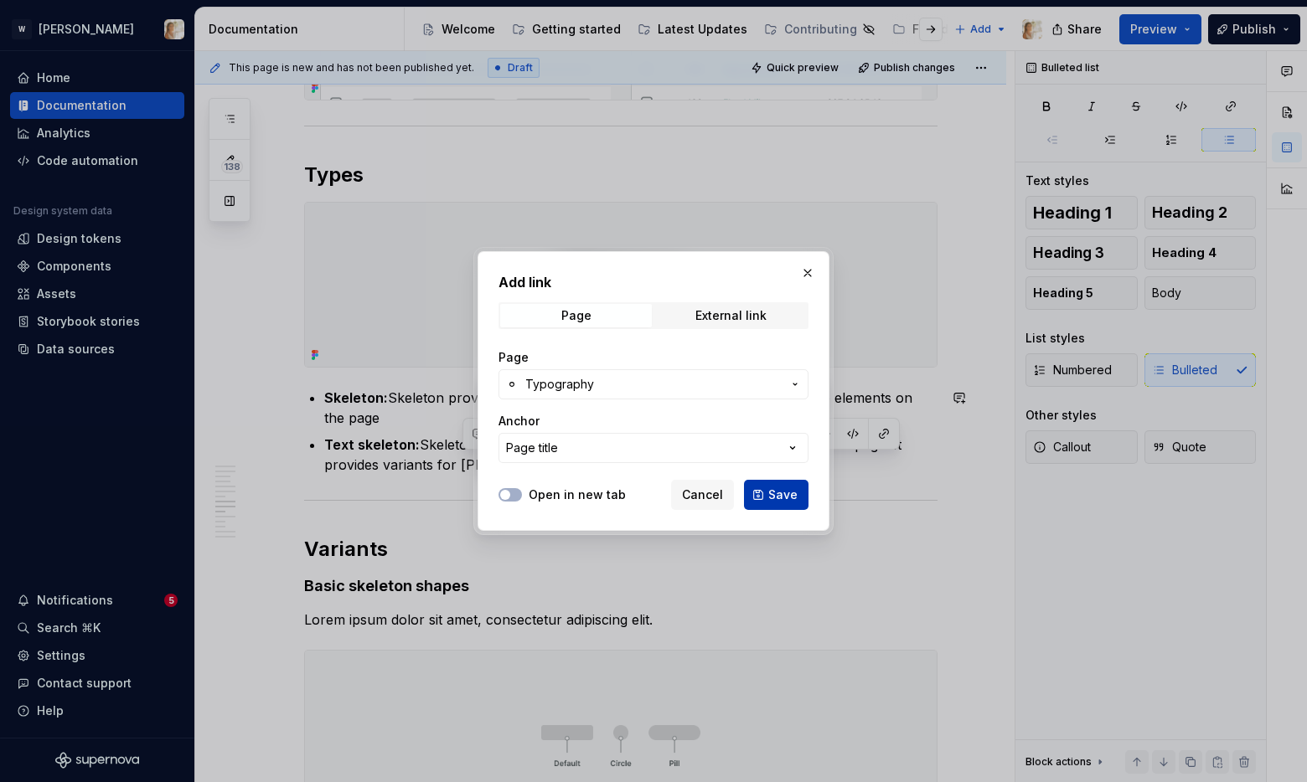
click at [768, 497] on button "Save" at bounding box center [776, 495] width 65 height 30
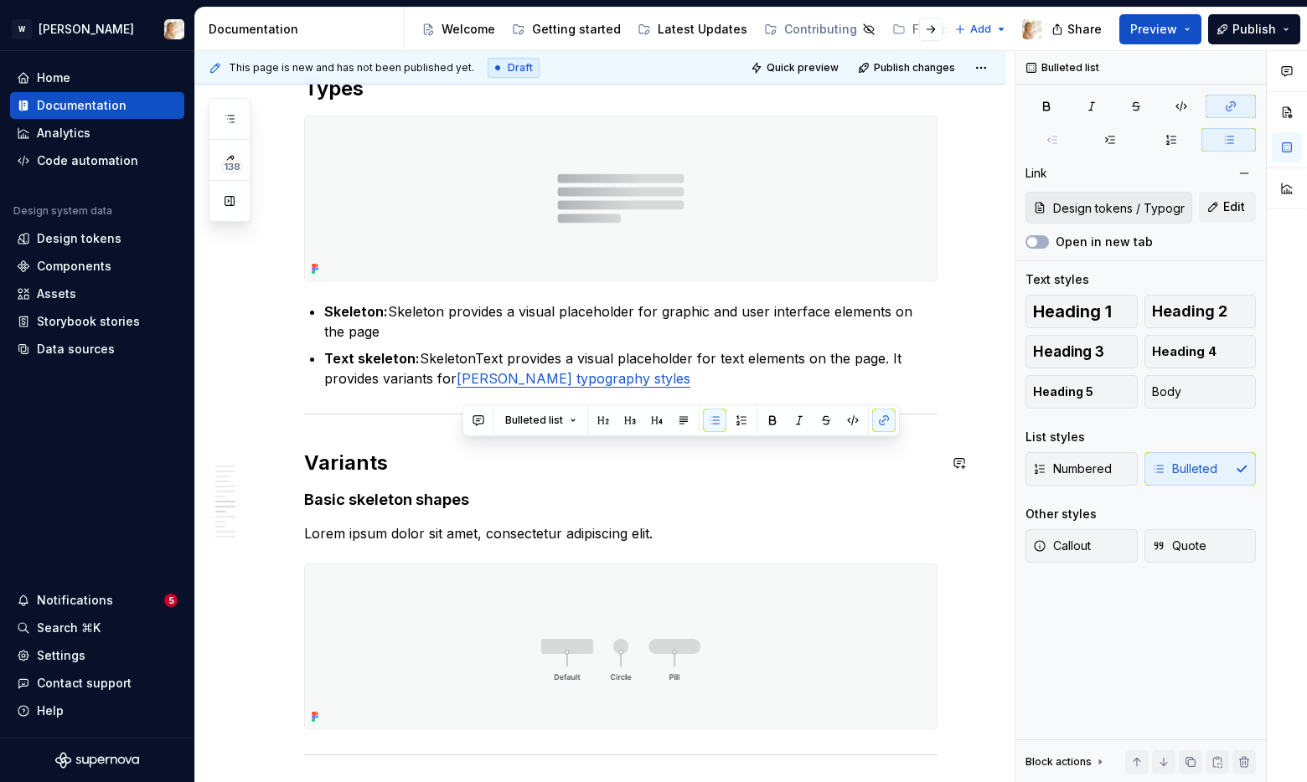
scroll to position [2603, 0]
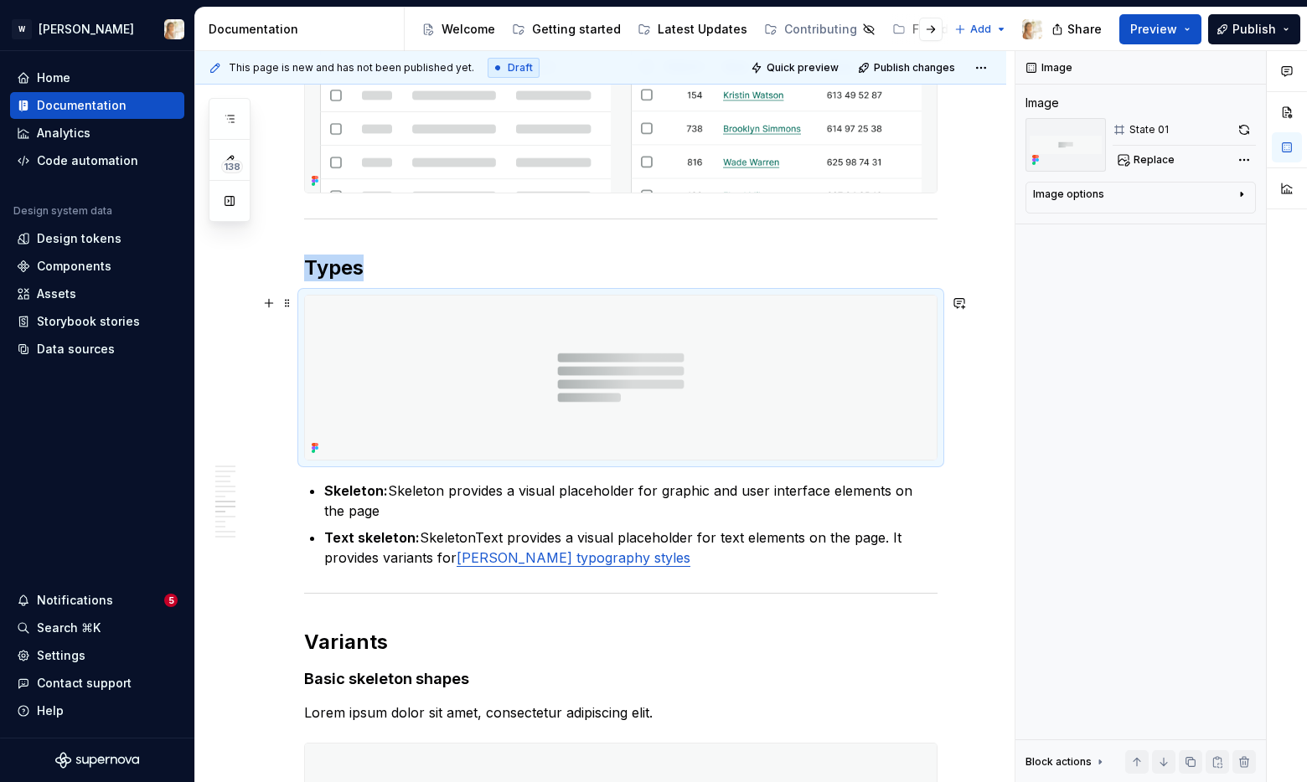
click at [533, 400] on img at bounding box center [621, 378] width 632 height 164
click at [1154, 151] on button "Replace" at bounding box center [1148, 159] width 70 height 23
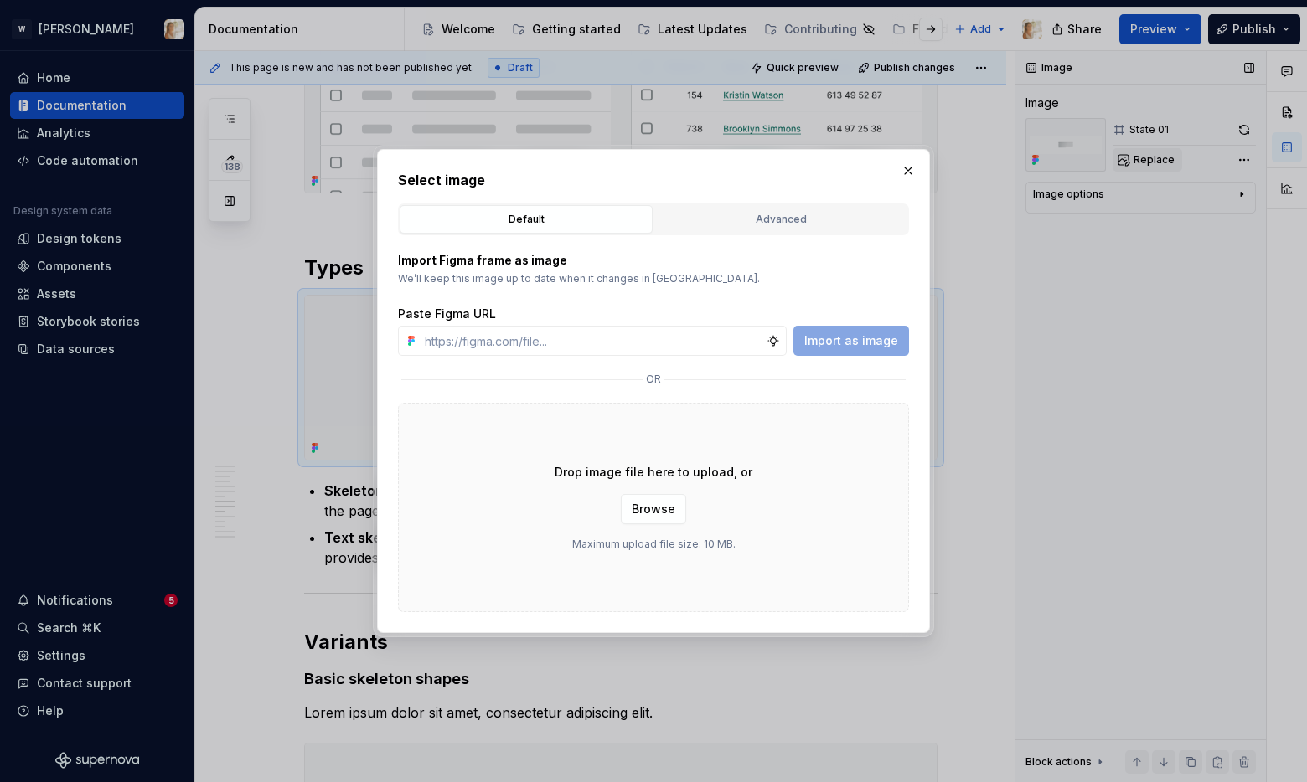
type textarea "*"
type input "[URL][DOMAIN_NAME]"
type textarea "*"
type input "[URL][DOMAIN_NAME]"
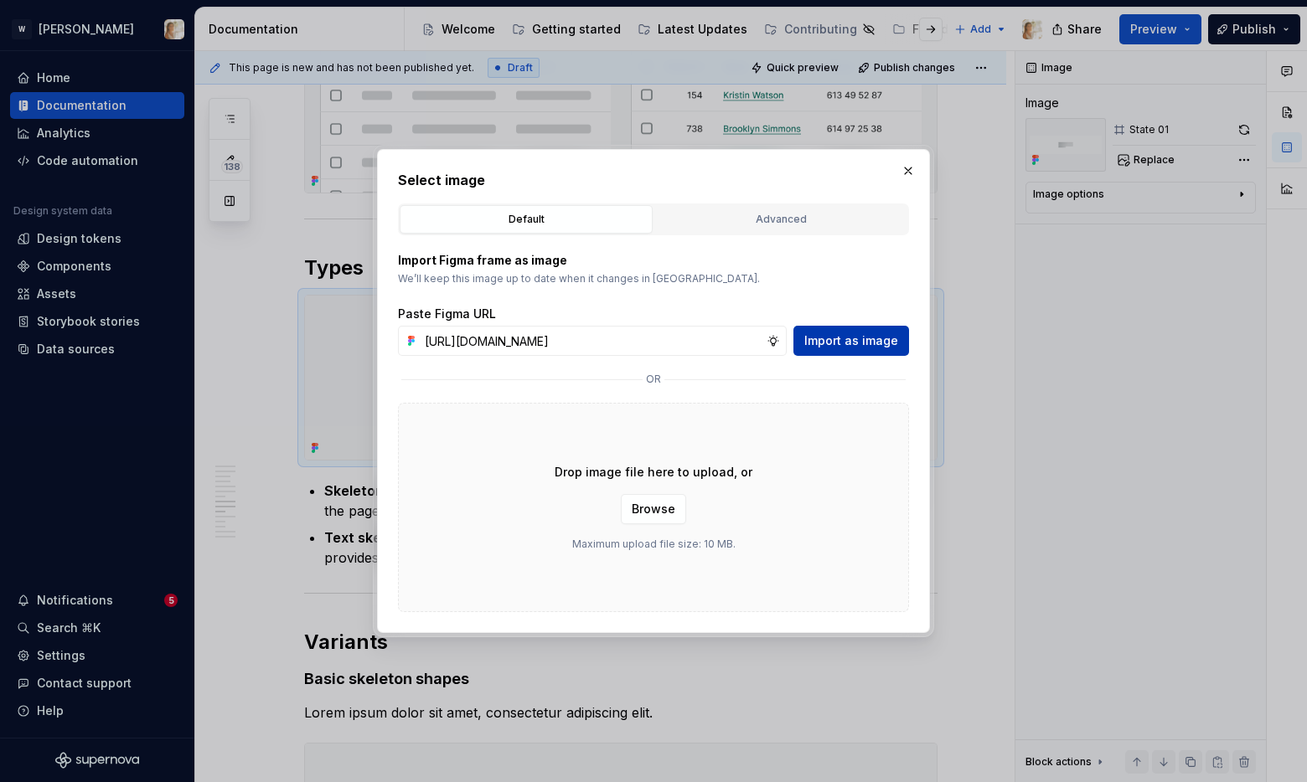
click at [876, 339] on span "Import as image" at bounding box center [851, 341] width 94 height 17
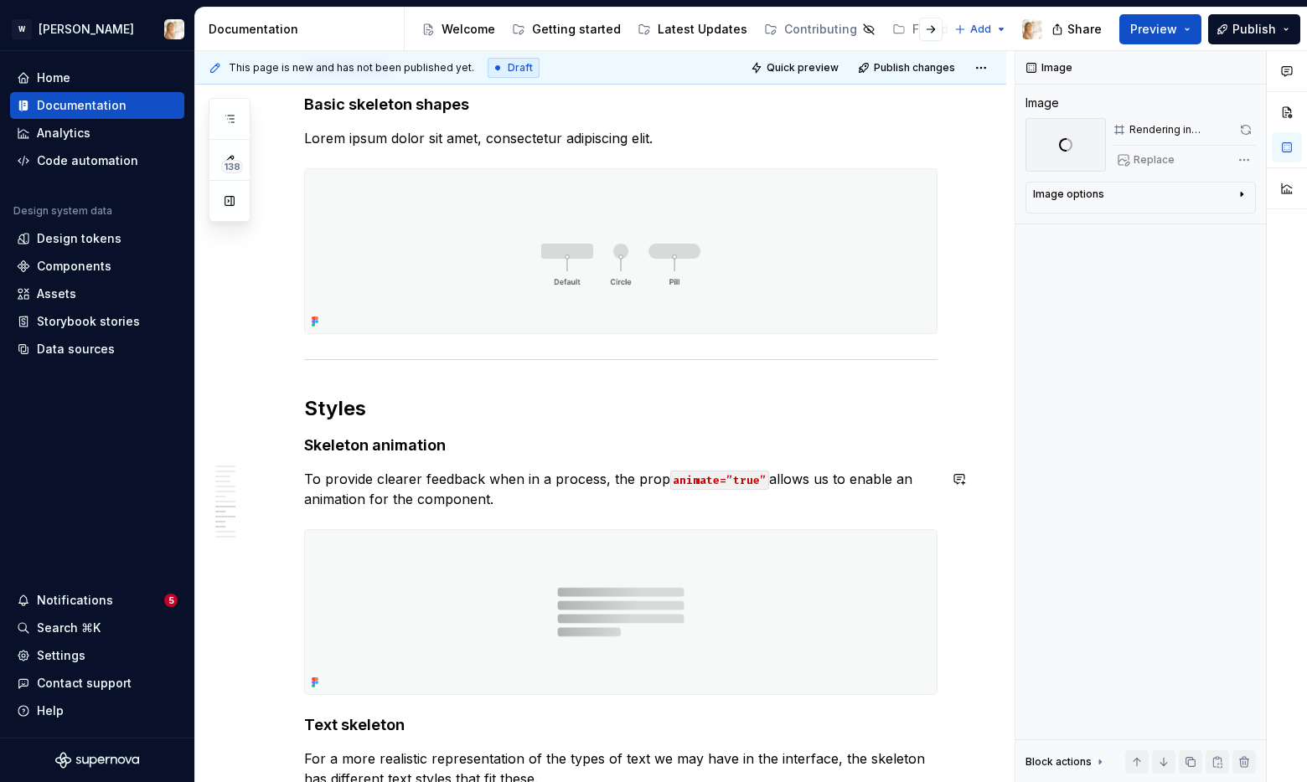
scroll to position [3041, 0]
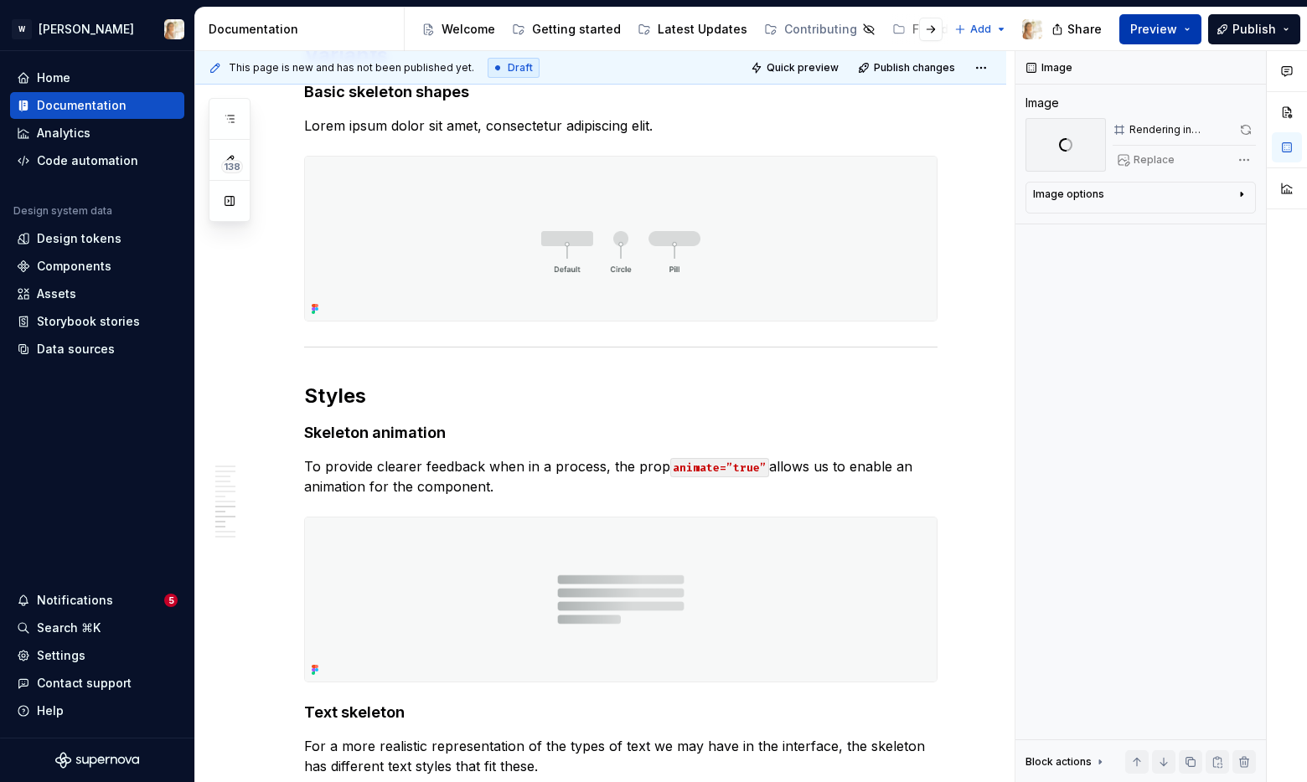
click at [1155, 26] on span "Preview" at bounding box center [1153, 29] width 47 height 17
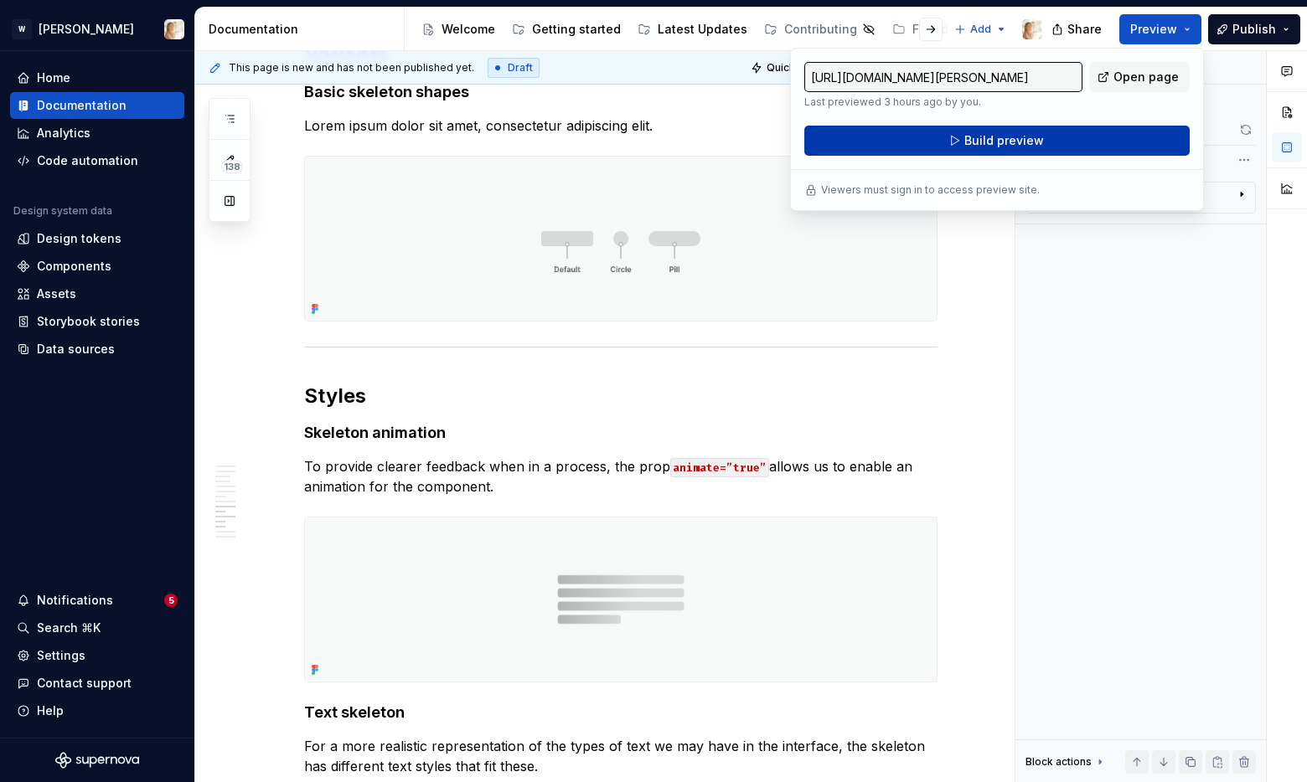
click at [1075, 149] on button "Build preview" at bounding box center [996, 141] width 385 height 30
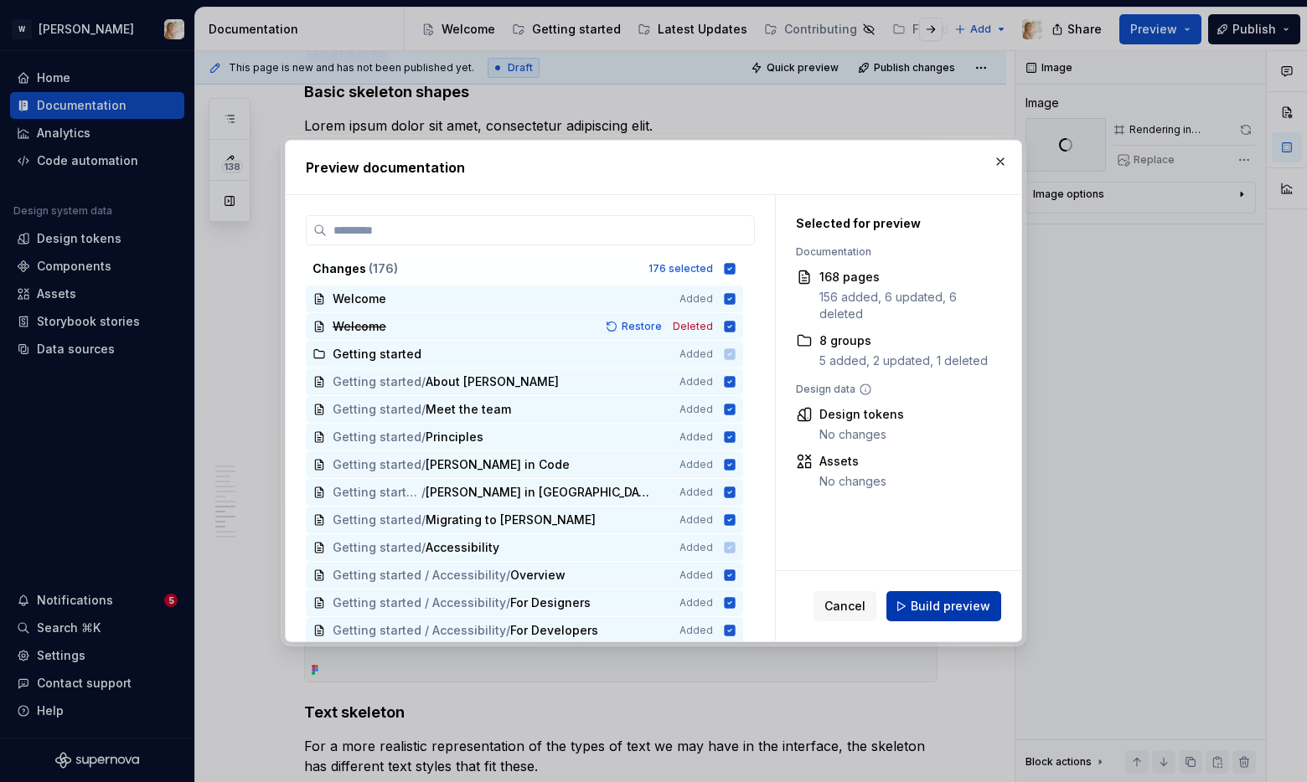
click at [953, 605] on span "Build preview" at bounding box center [951, 606] width 80 height 17
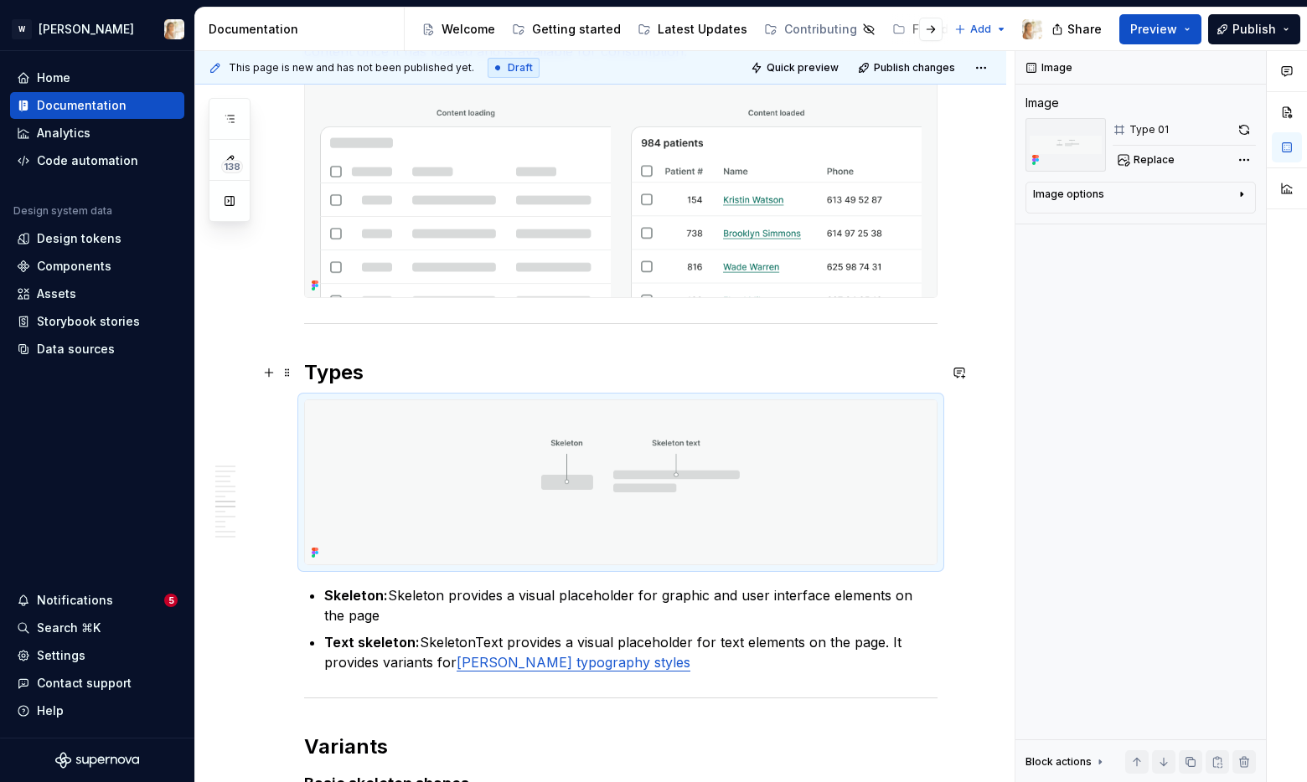
scroll to position [2460, 0]
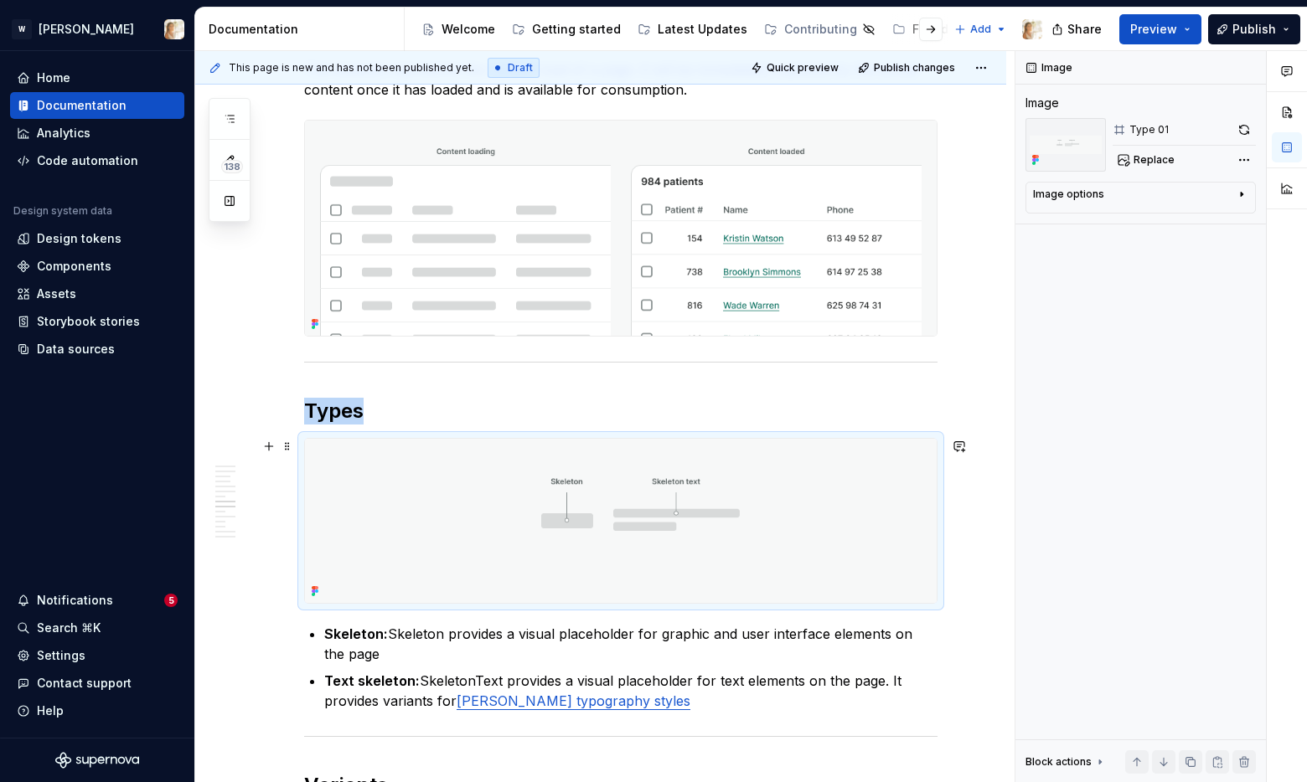
click at [586, 516] on img at bounding box center [621, 521] width 632 height 164
click at [1139, 163] on span "Replace" at bounding box center [1154, 159] width 41 height 13
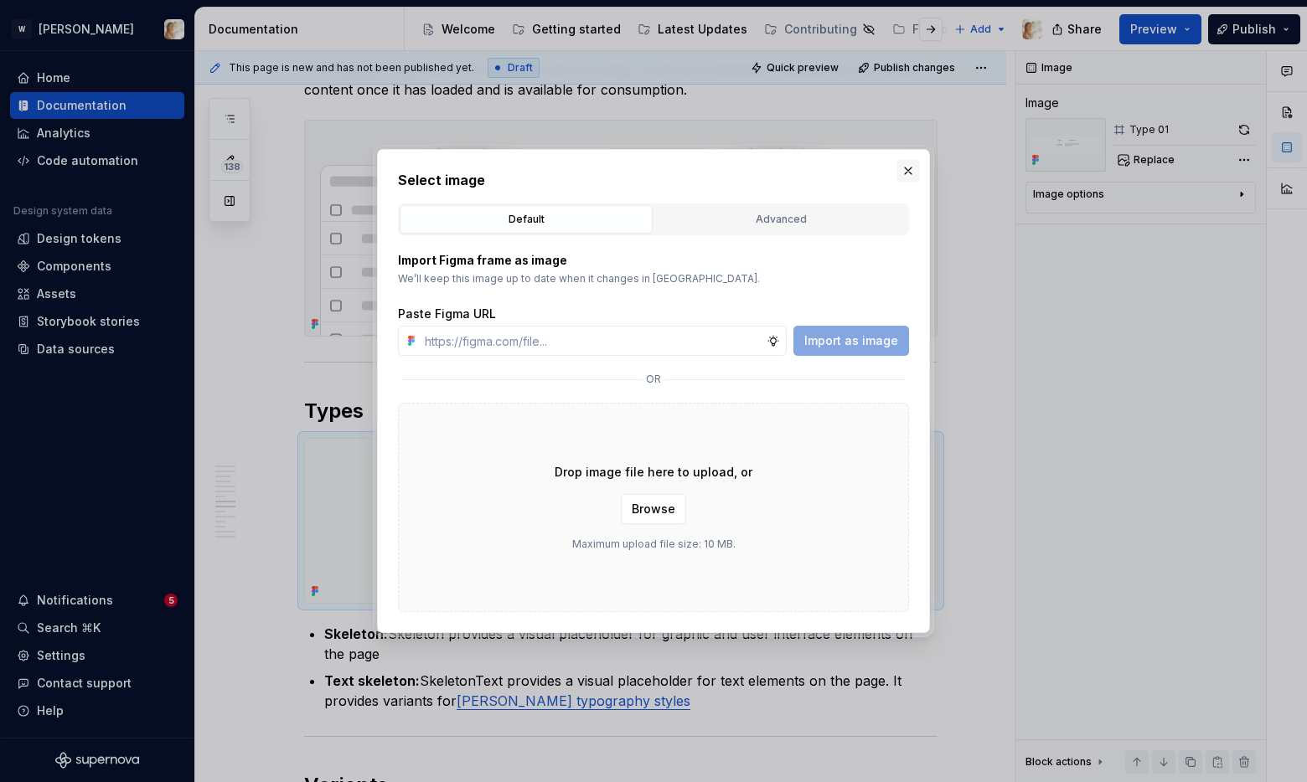
click at [902, 173] on button "button" at bounding box center [907, 170] width 23 height 23
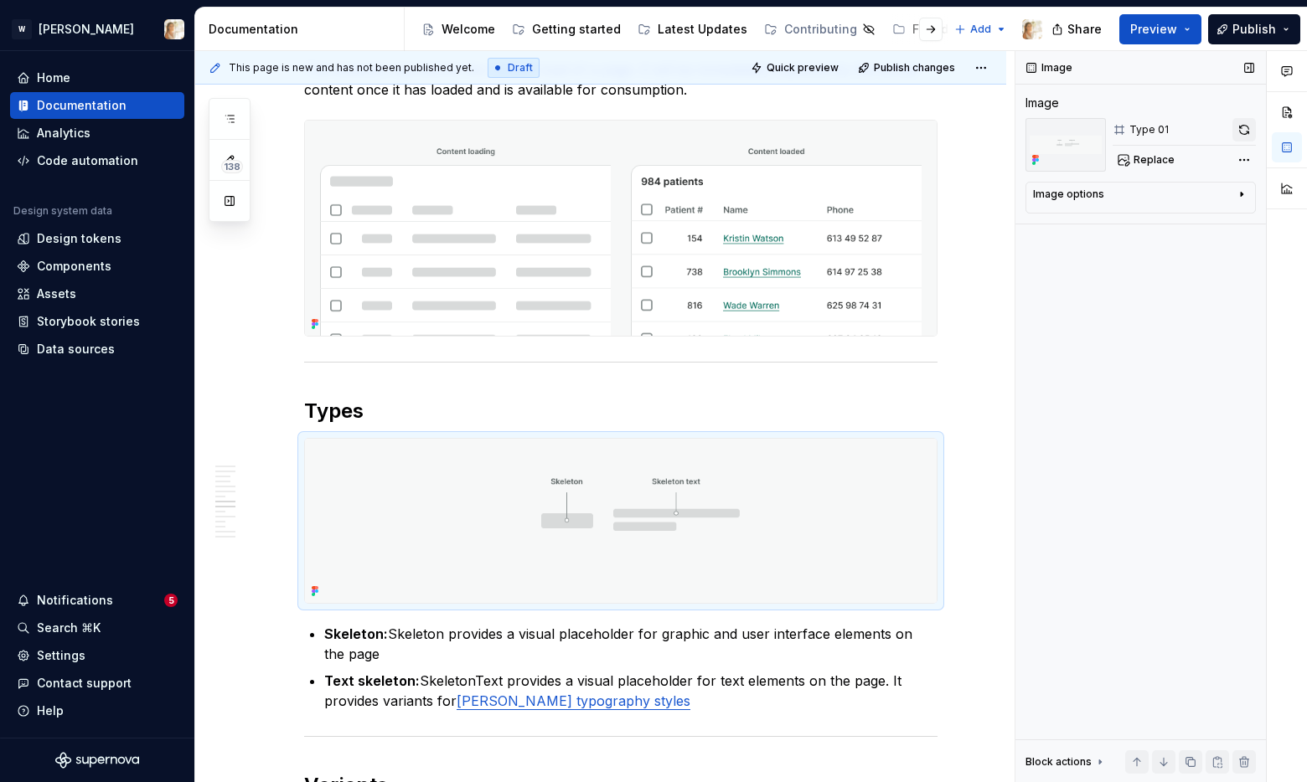
click at [1237, 128] on button "button" at bounding box center [1243, 129] width 23 height 23
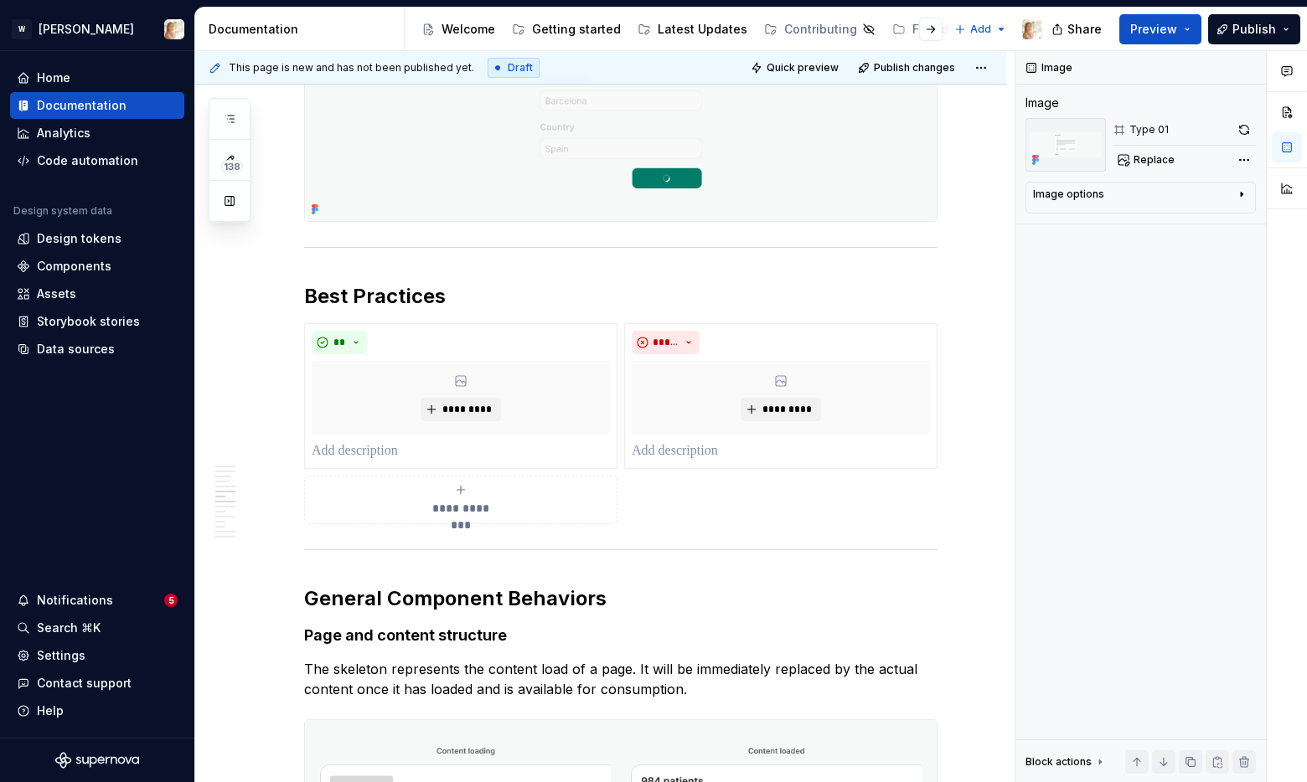
scroll to position [1713, 0]
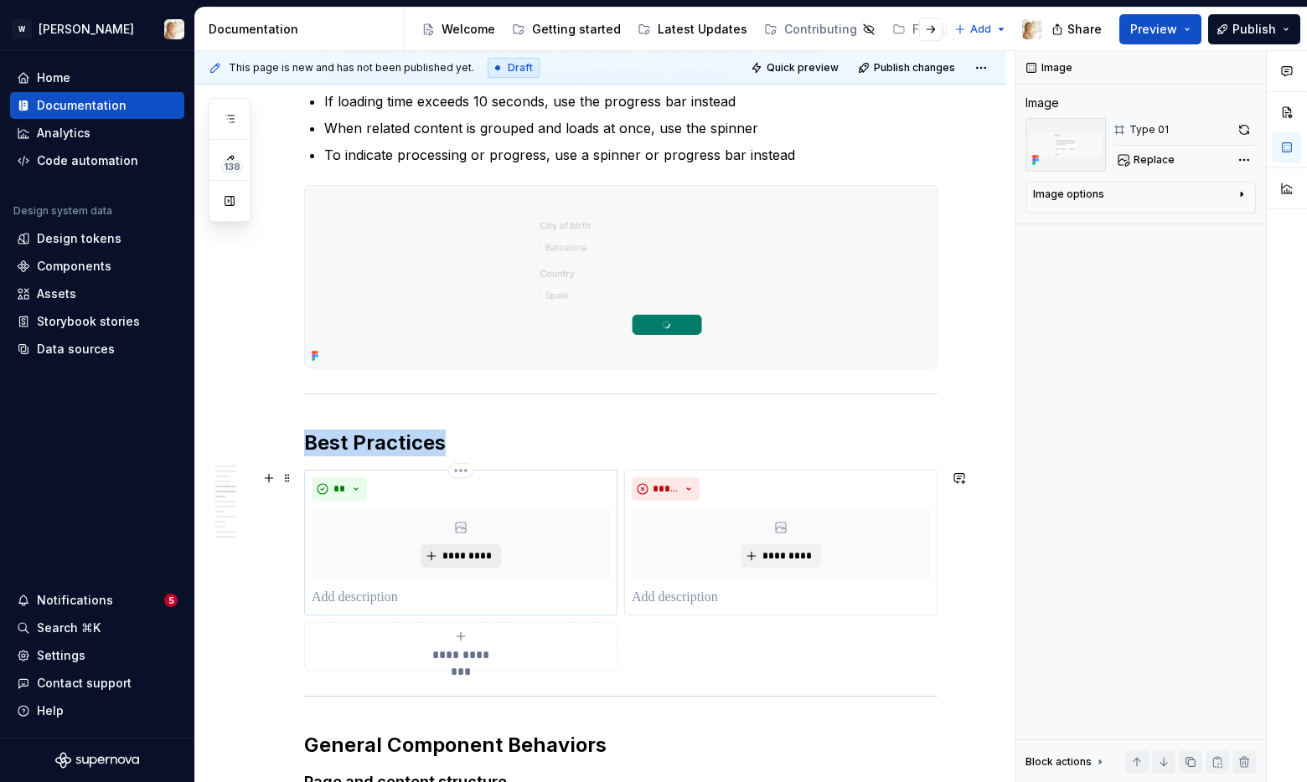
click at [457, 561] on span "*********" at bounding box center [467, 556] width 51 height 13
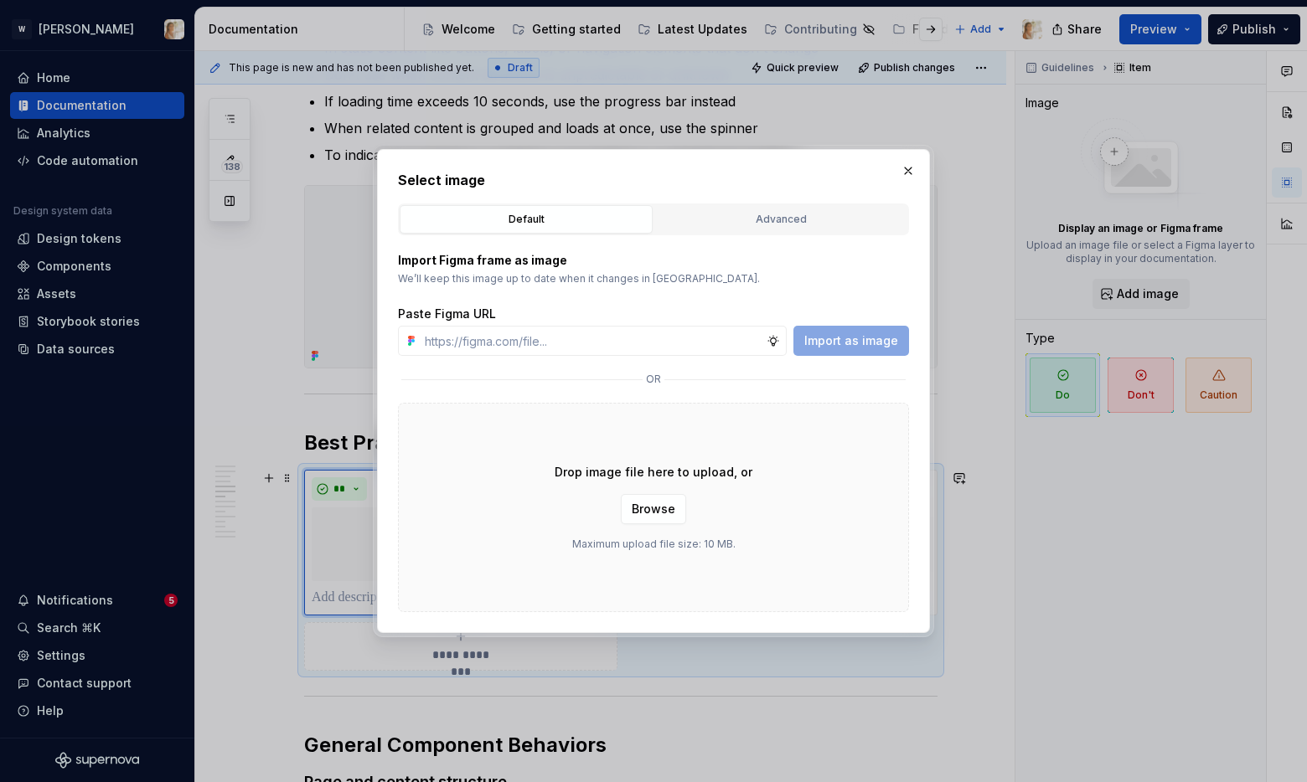
type textarea "*"
type input "[URL][DOMAIN_NAME]"
type textarea "*"
type input "[URL][DOMAIN_NAME]"
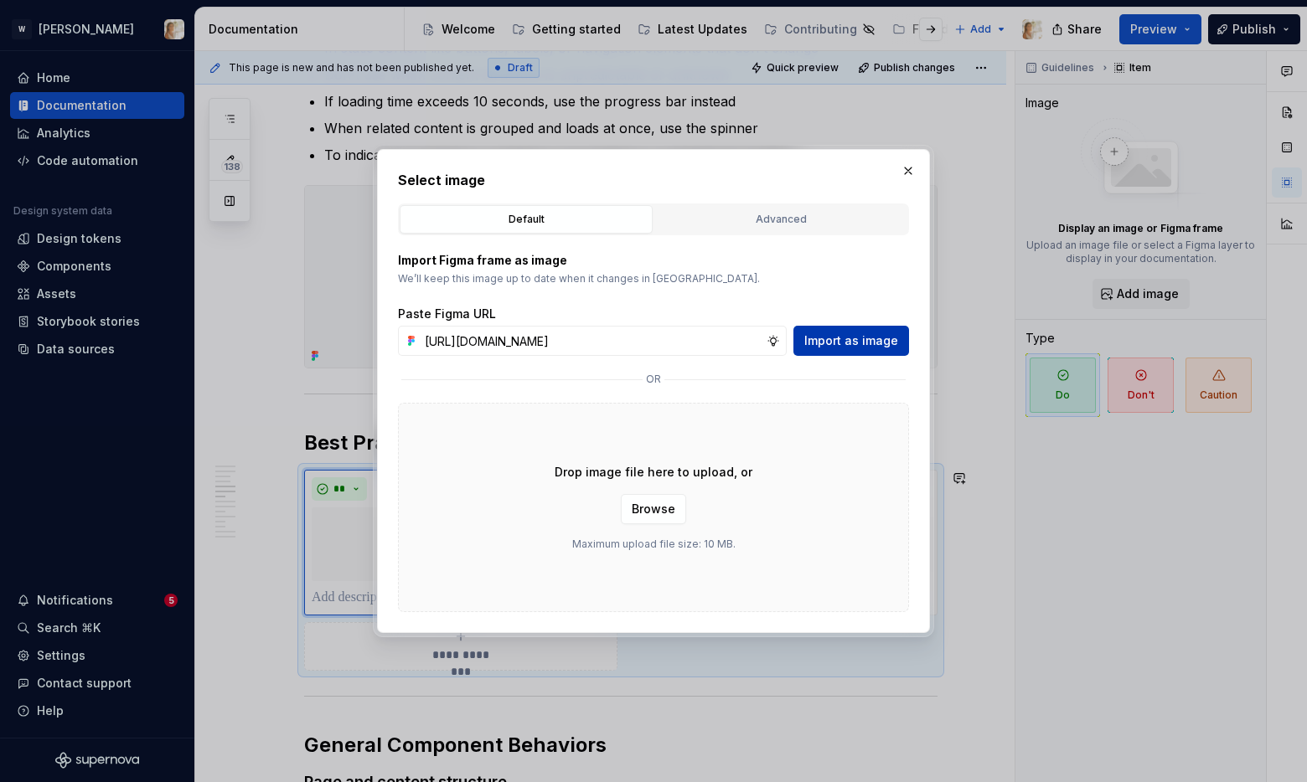
click at [842, 345] on span "Import as image" at bounding box center [851, 341] width 94 height 17
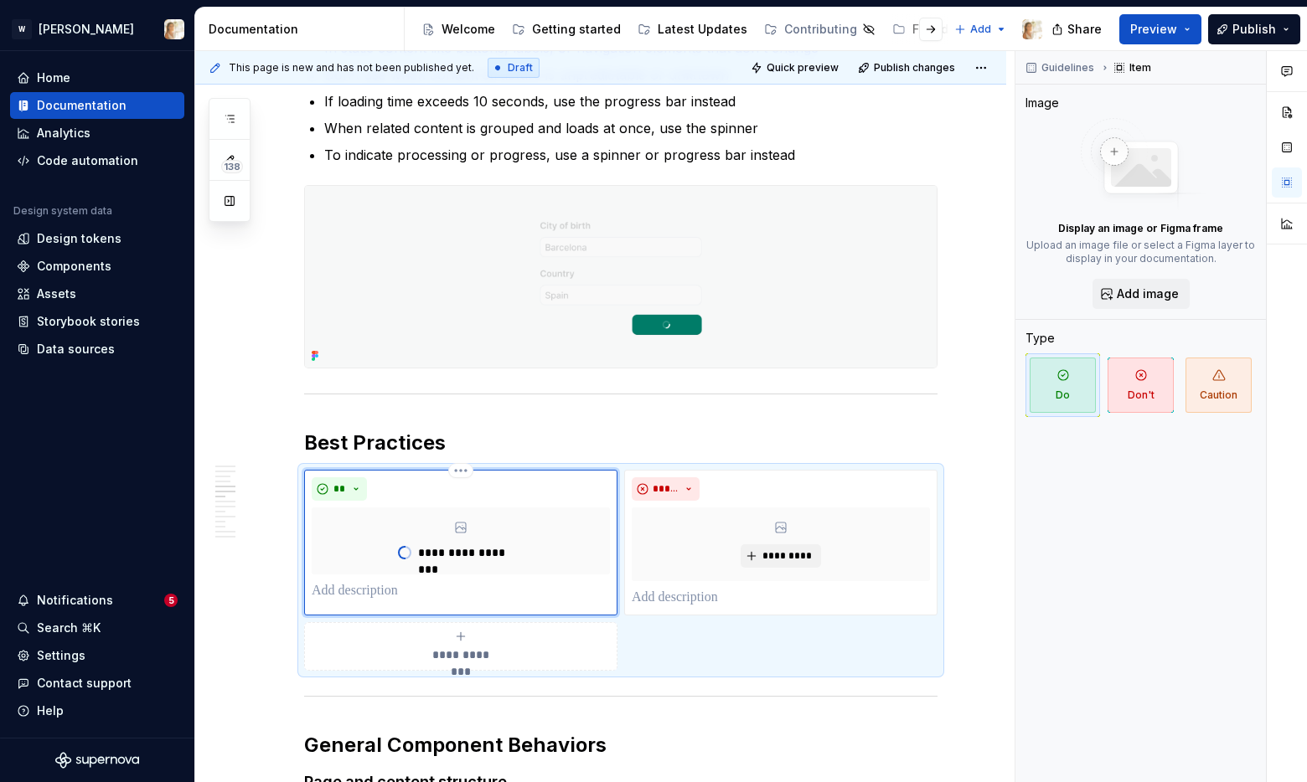
type textarea "*"
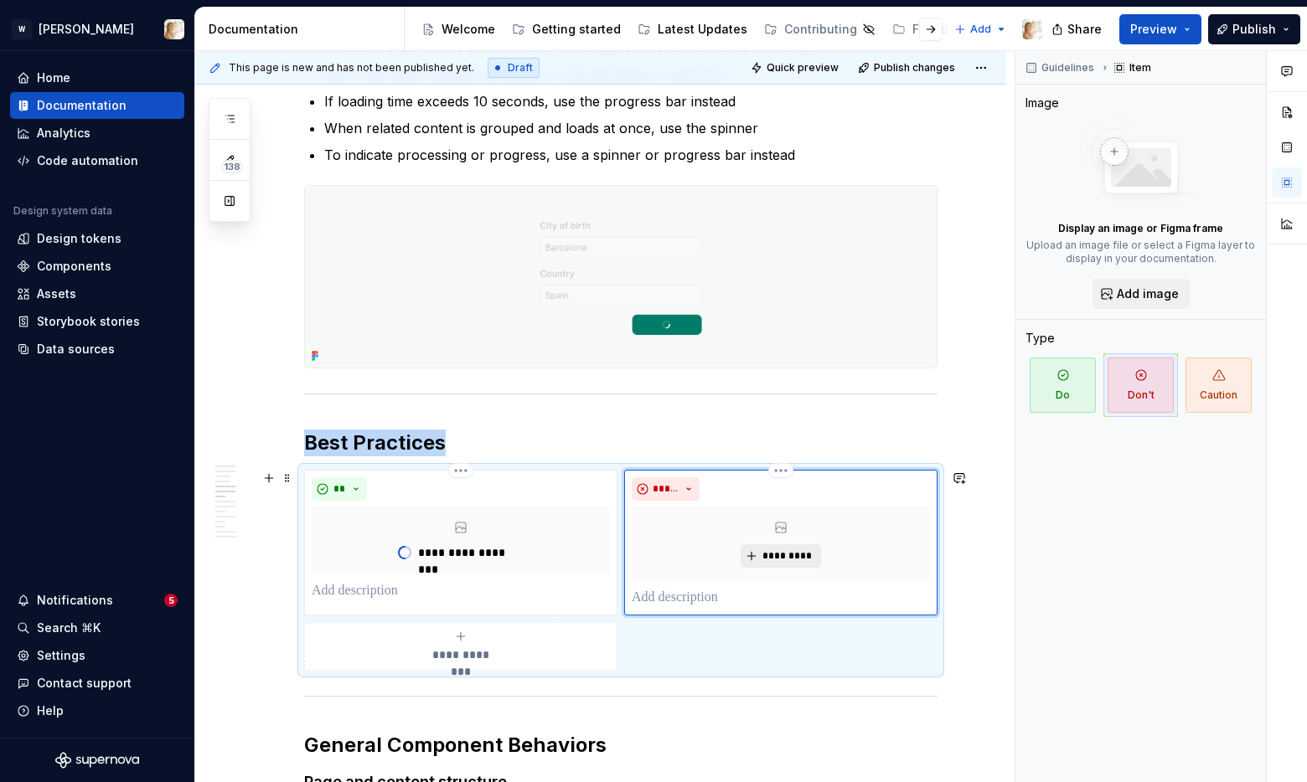
click at [798, 553] on span "*********" at bounding box center [787, 556] width 51 height 13
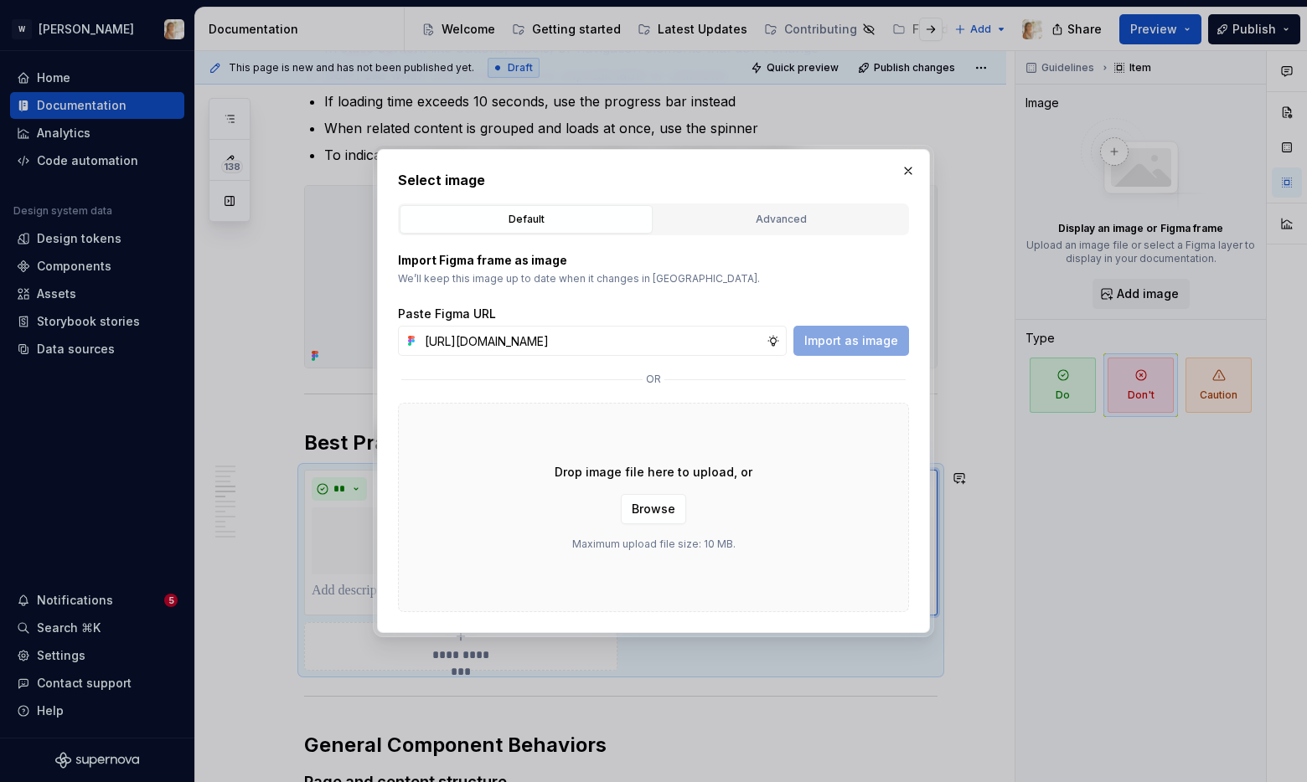
scroll to position [0, 348]
type input "[URL][DOMAIN_NAME]"
click at [819, 340] on span "Import as image" at bounding box center [851, 341] width 94 height 17
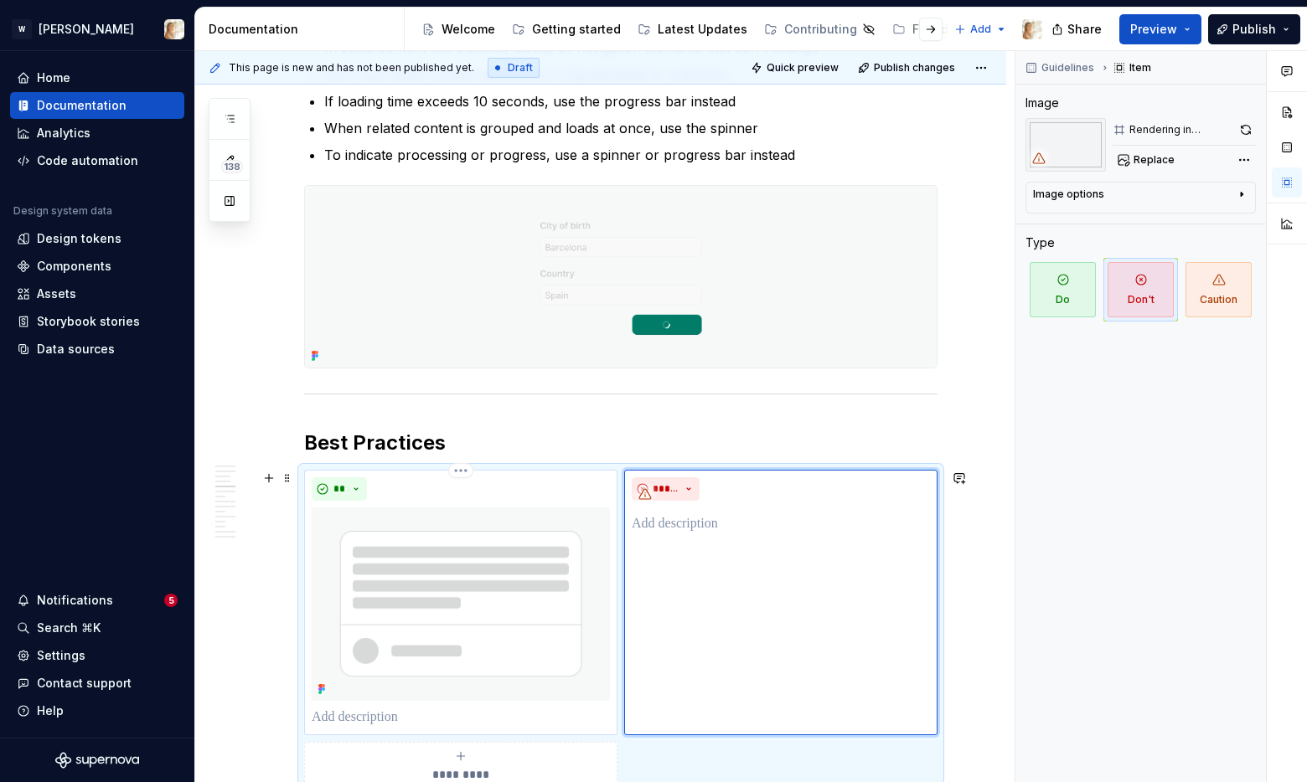
click at [396, 715] on p at bounding box center [461, 718] width 298 height 20
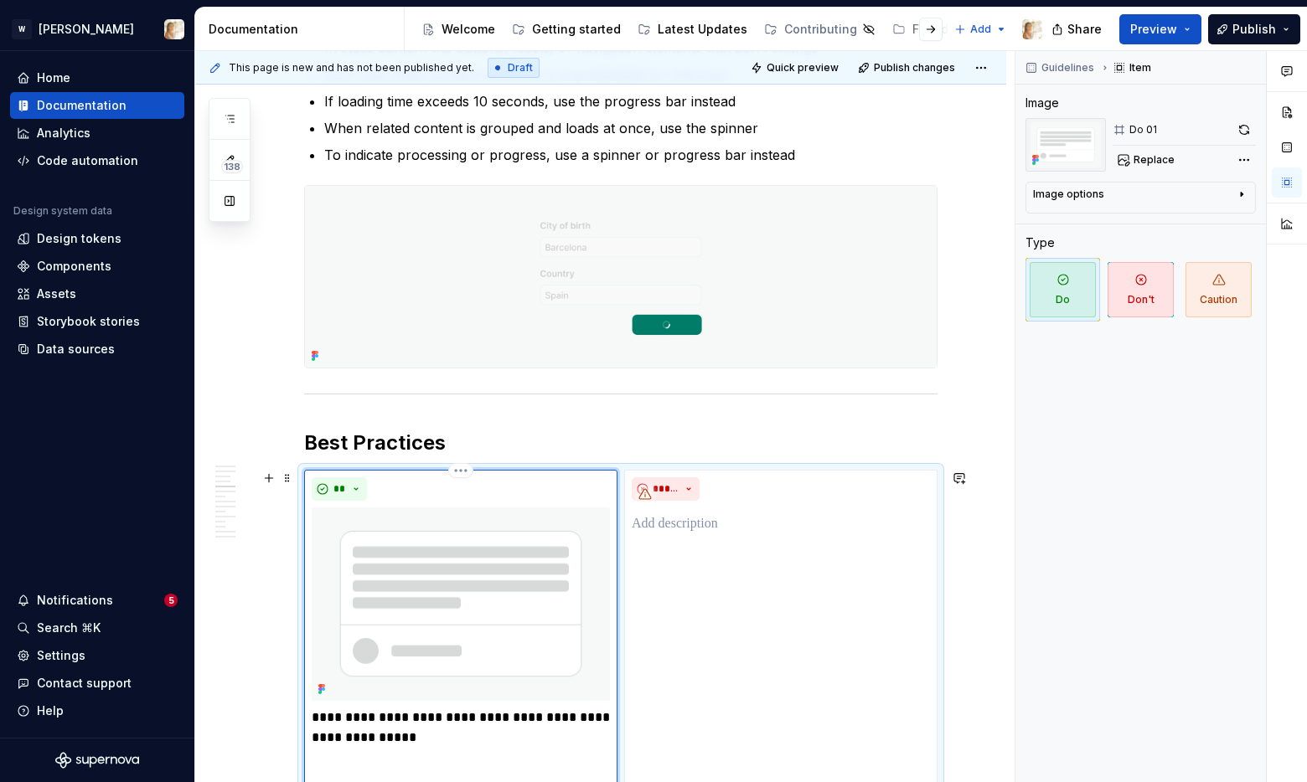
scroll to position [1731, 0]
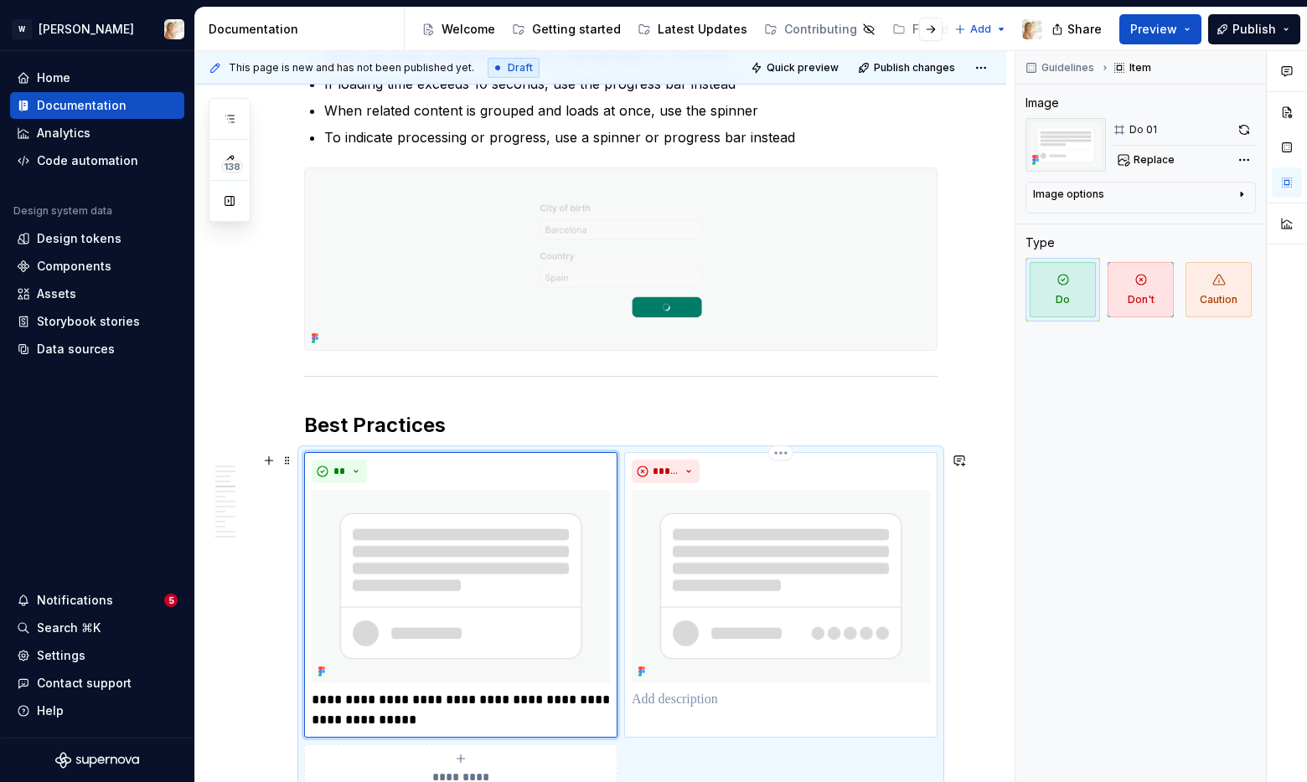
click at [702, 708] on p at bounding box center [781, 700] width 298 height 20
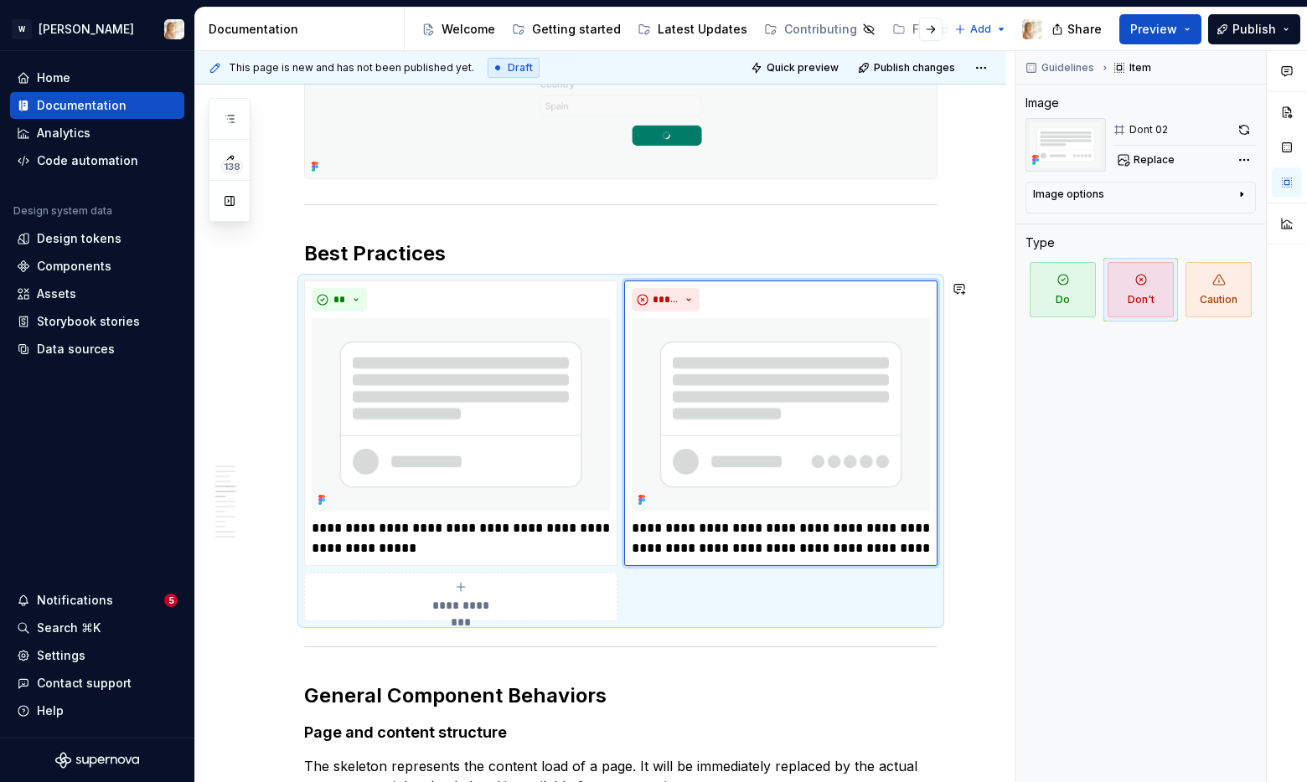
scroll to position [2006, 0]
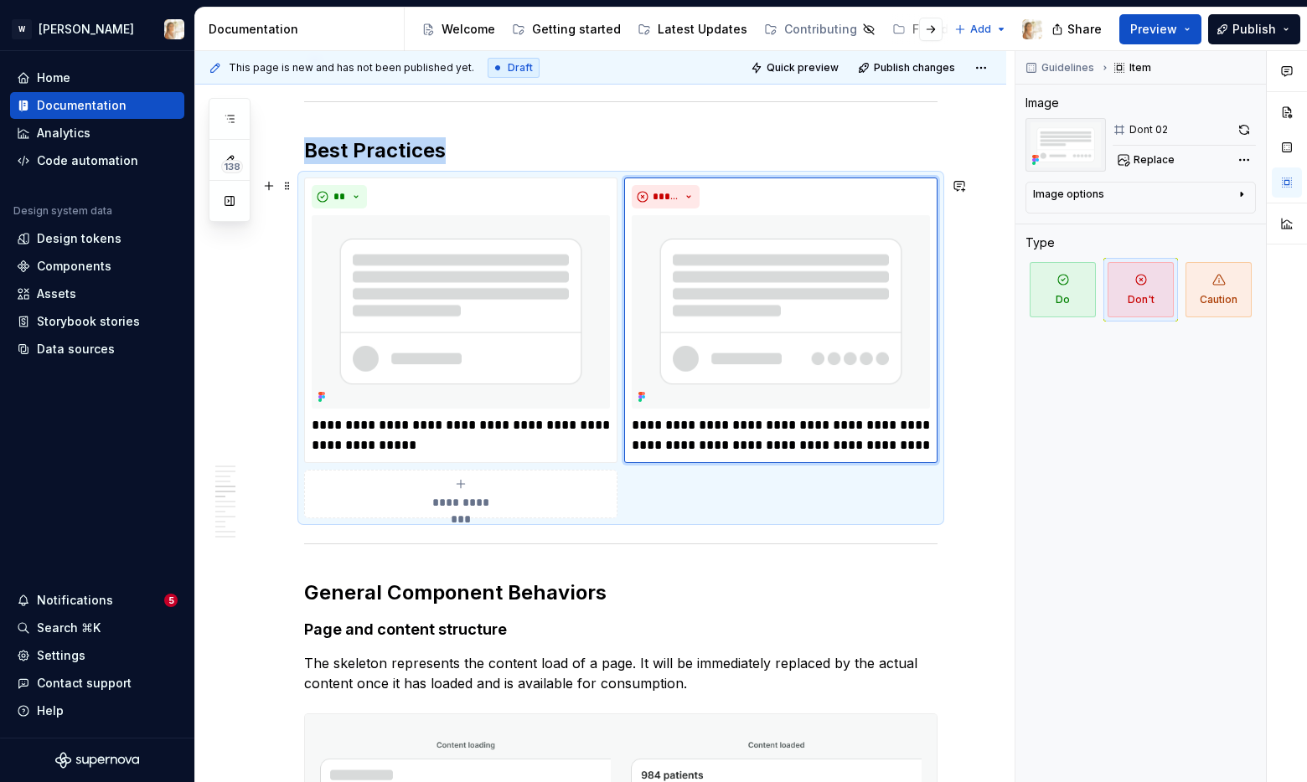
click at [467, 501] on span "**********" at bounding box center [460, 502] width 77 height 17
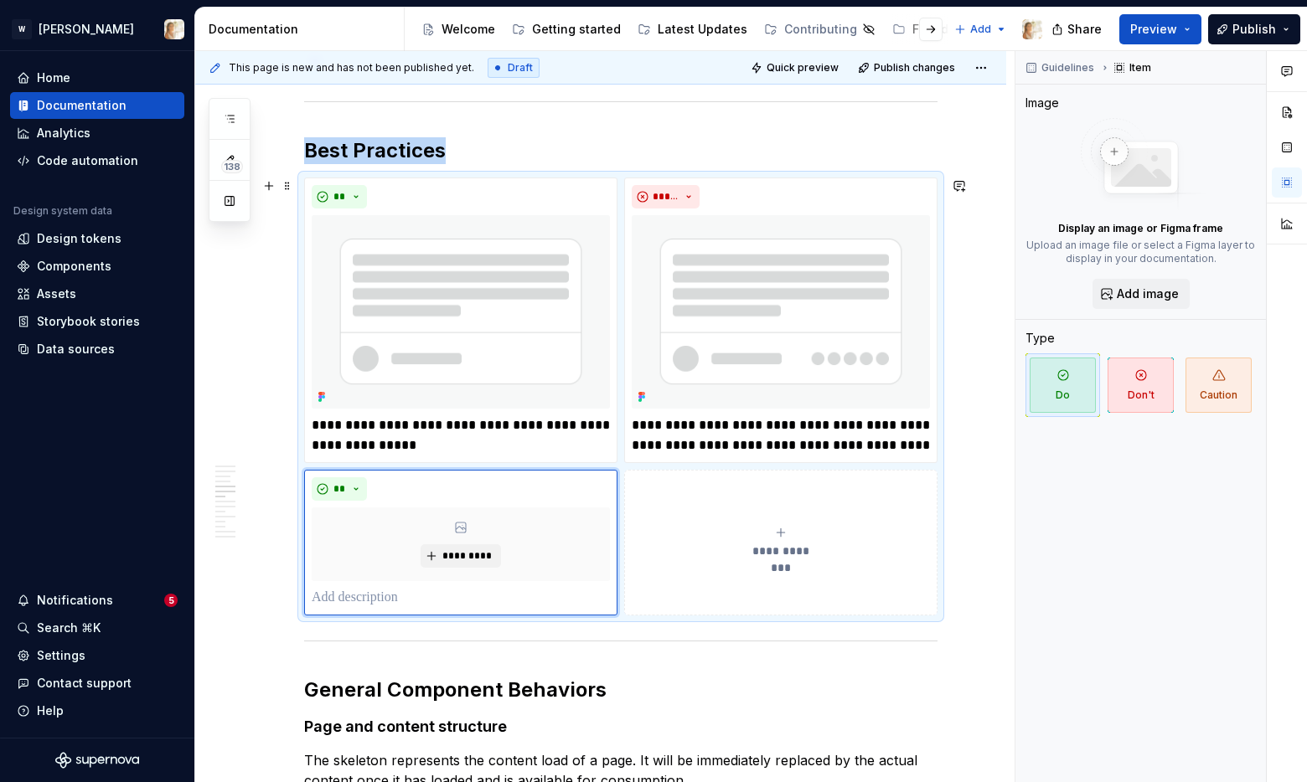
click at [681, 535] on div "**********" at bounding box center [781, 543] width 298 height 34
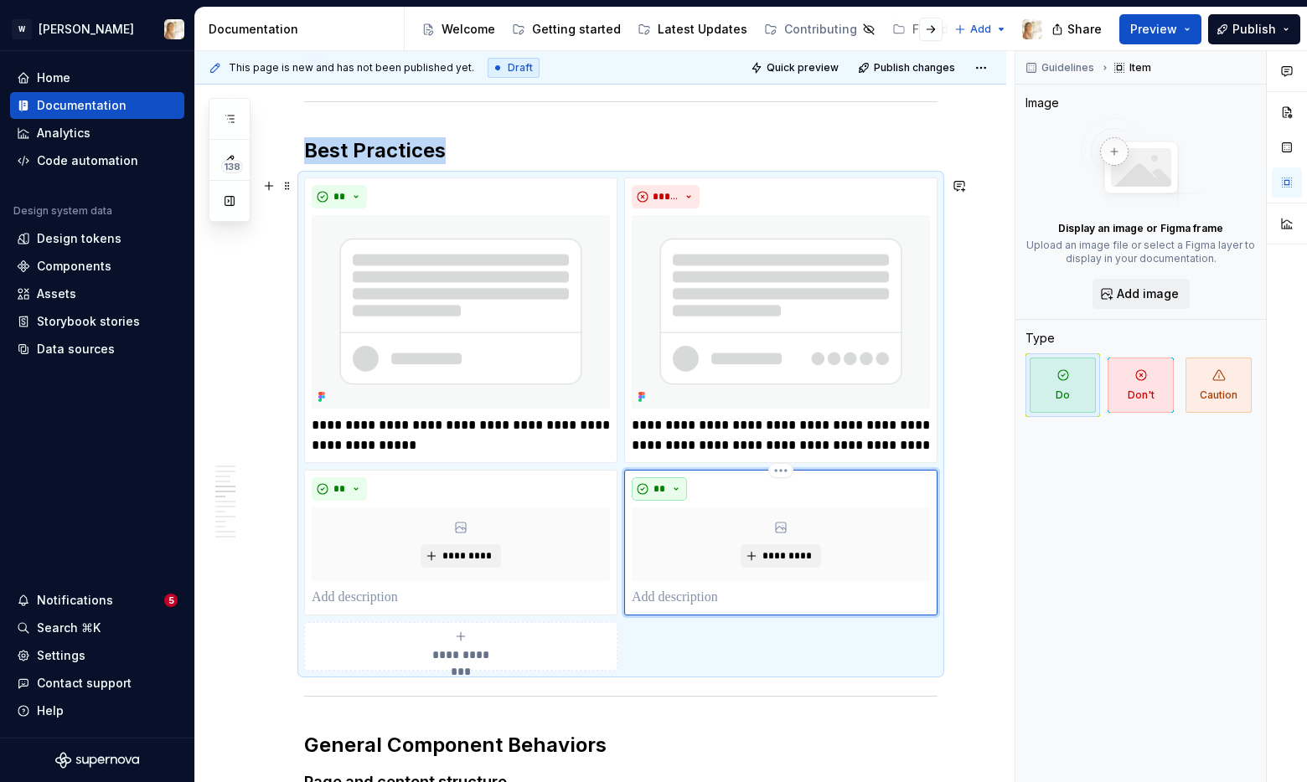
click at [664, 483] on span "**" at bounding box center [659, 489] width 13 height 13
click at [683, 543] on span "Don't" at bounding box center [711, 548] width 142 height 27
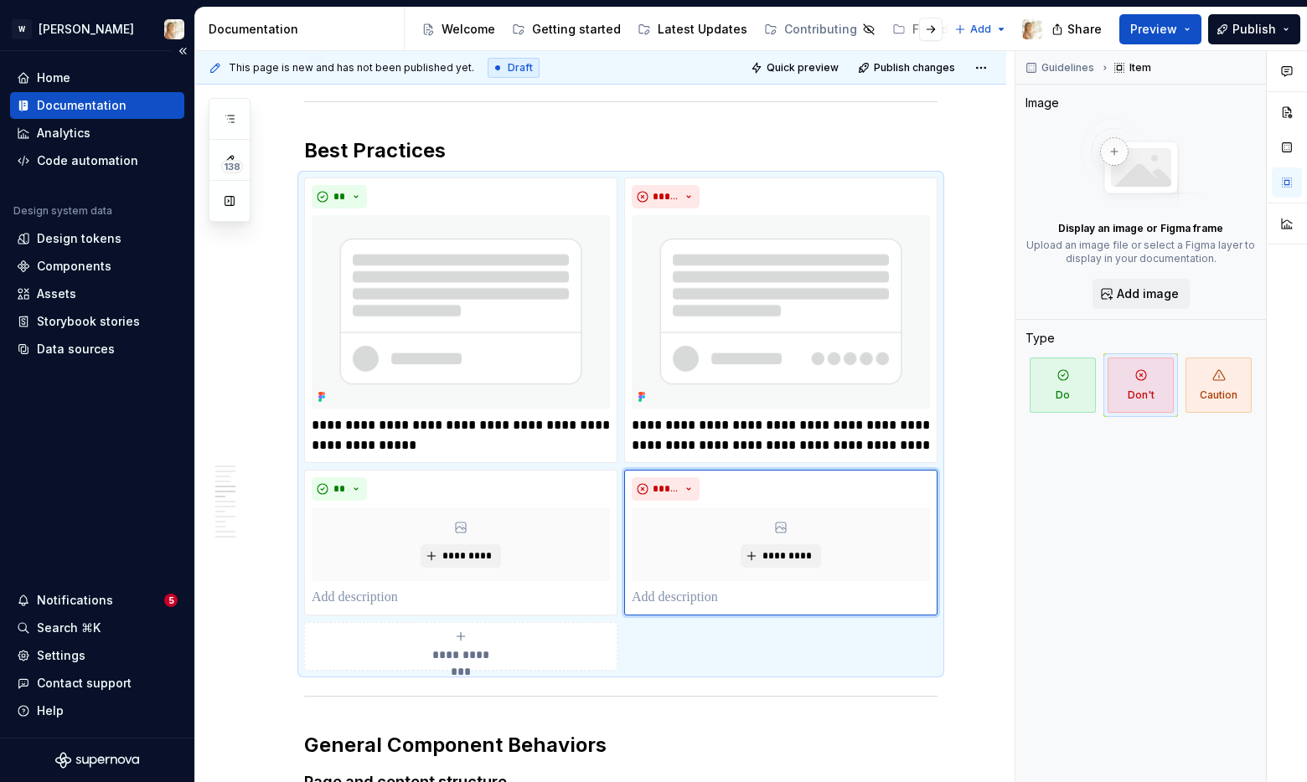
type textarea "*"
